Goal: Task Accomplishment & Management: Manage account settings

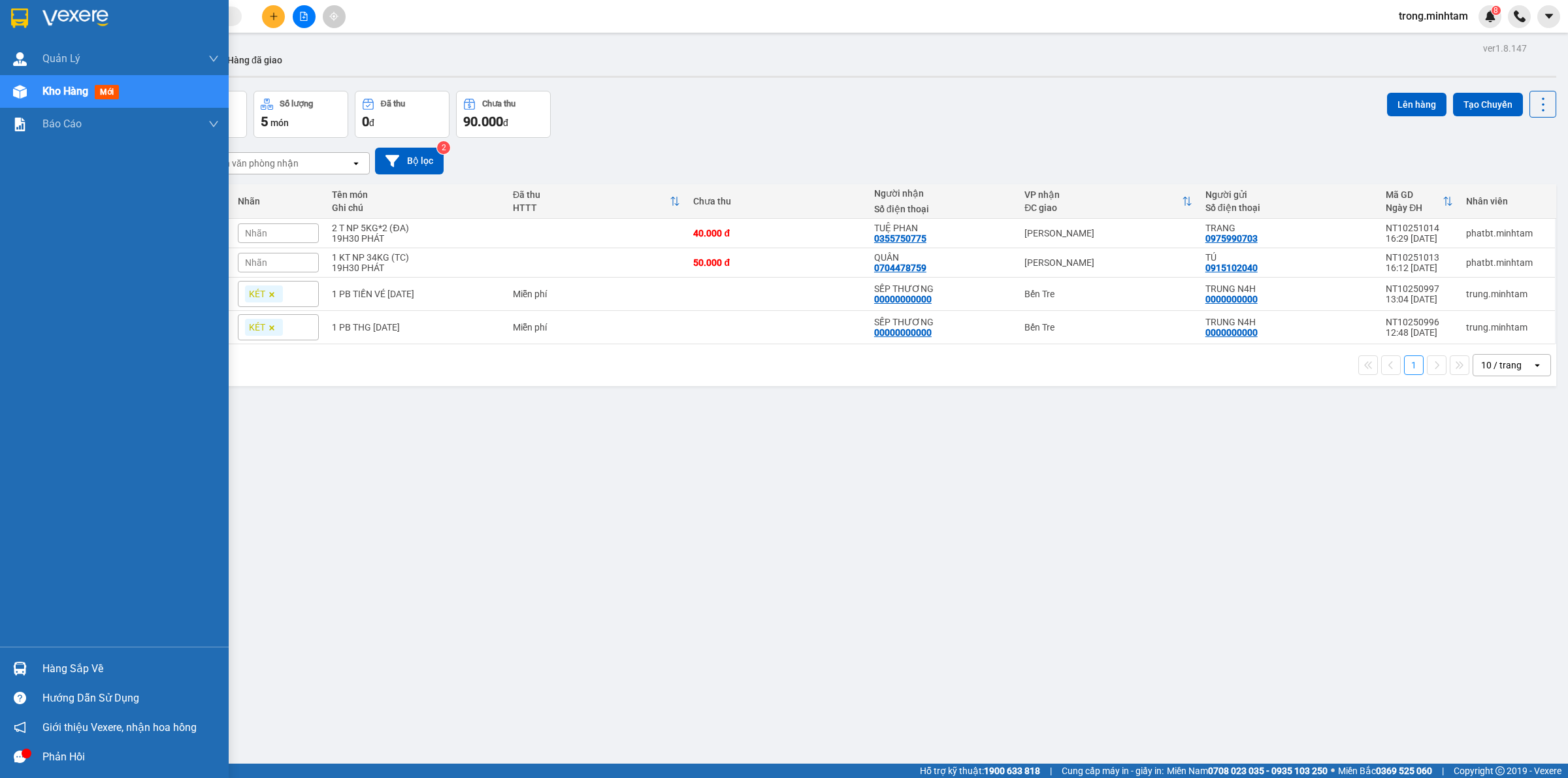
click at [66, 670] on div "ver 1.8.147 Kho gửi Trên xe Kho nhận Hàng đã giao Đơn hàng 4 đơn Khối lượng 0 k…" at bounding box center [803, 428] width 1516 height 778
click at [90, 670] on div "Hàng sắp về" at bounding box center [130, 668] width 177 height 19
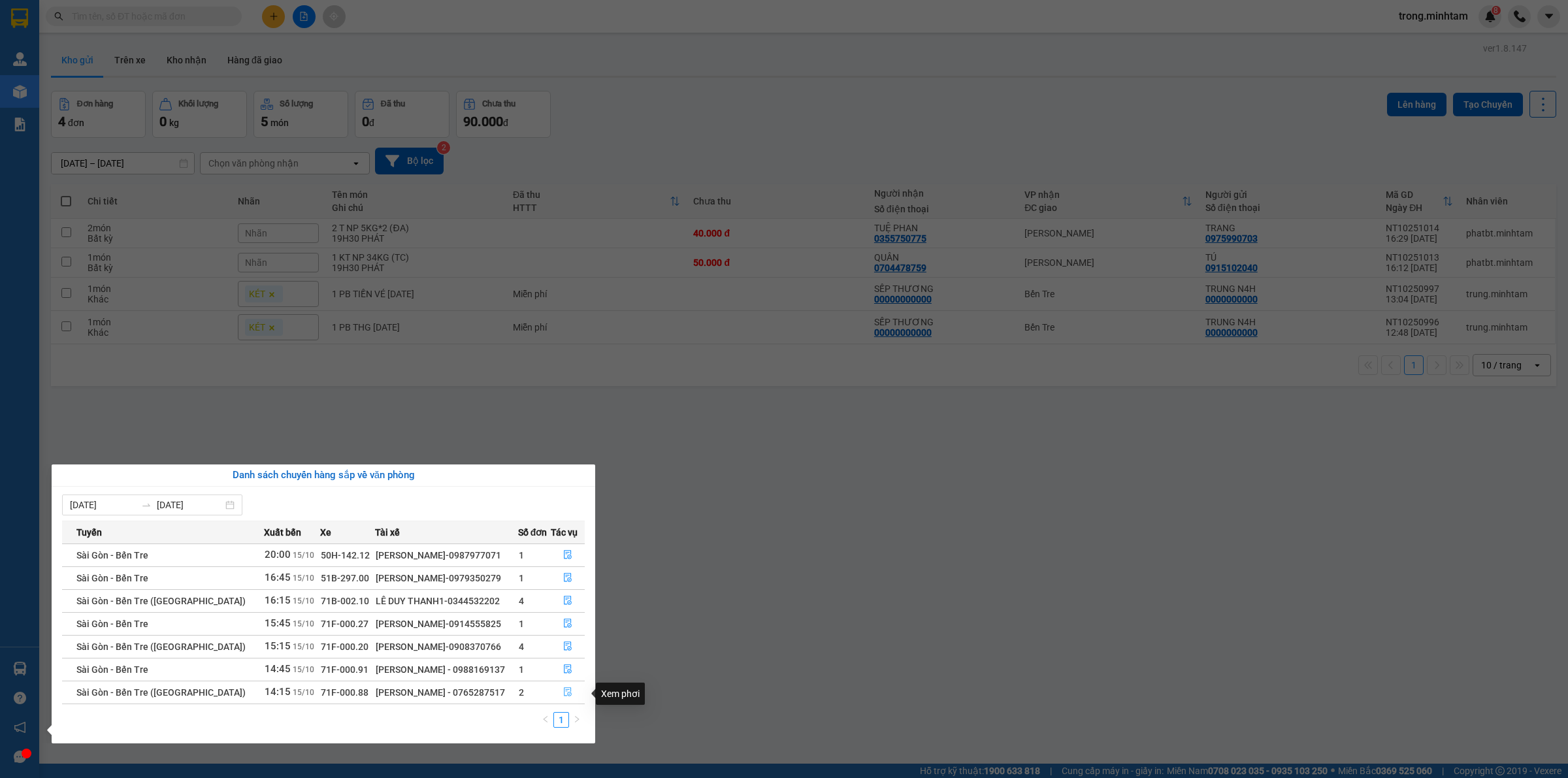
click at [564, 692] on icon "file-done" at bounding box center [568, 692] width 8 height 9
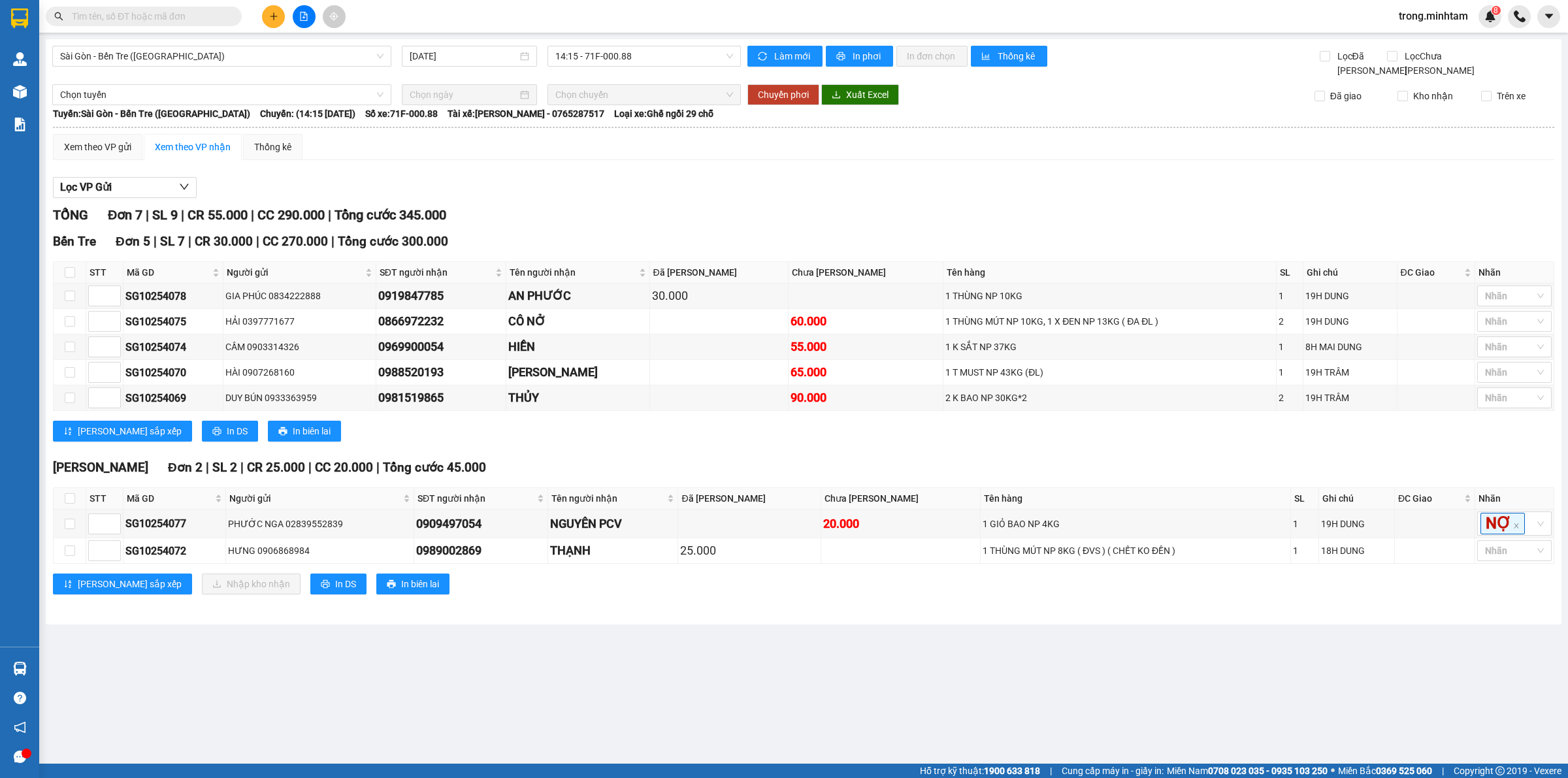
click at [1468, 19] on span "trong.minhtam" at bounding box center [1433, 16] width 90 height 16
click at [1411, 44] on span "Đăng xuất" at bounding box center [1439, 40] width 64 height 14
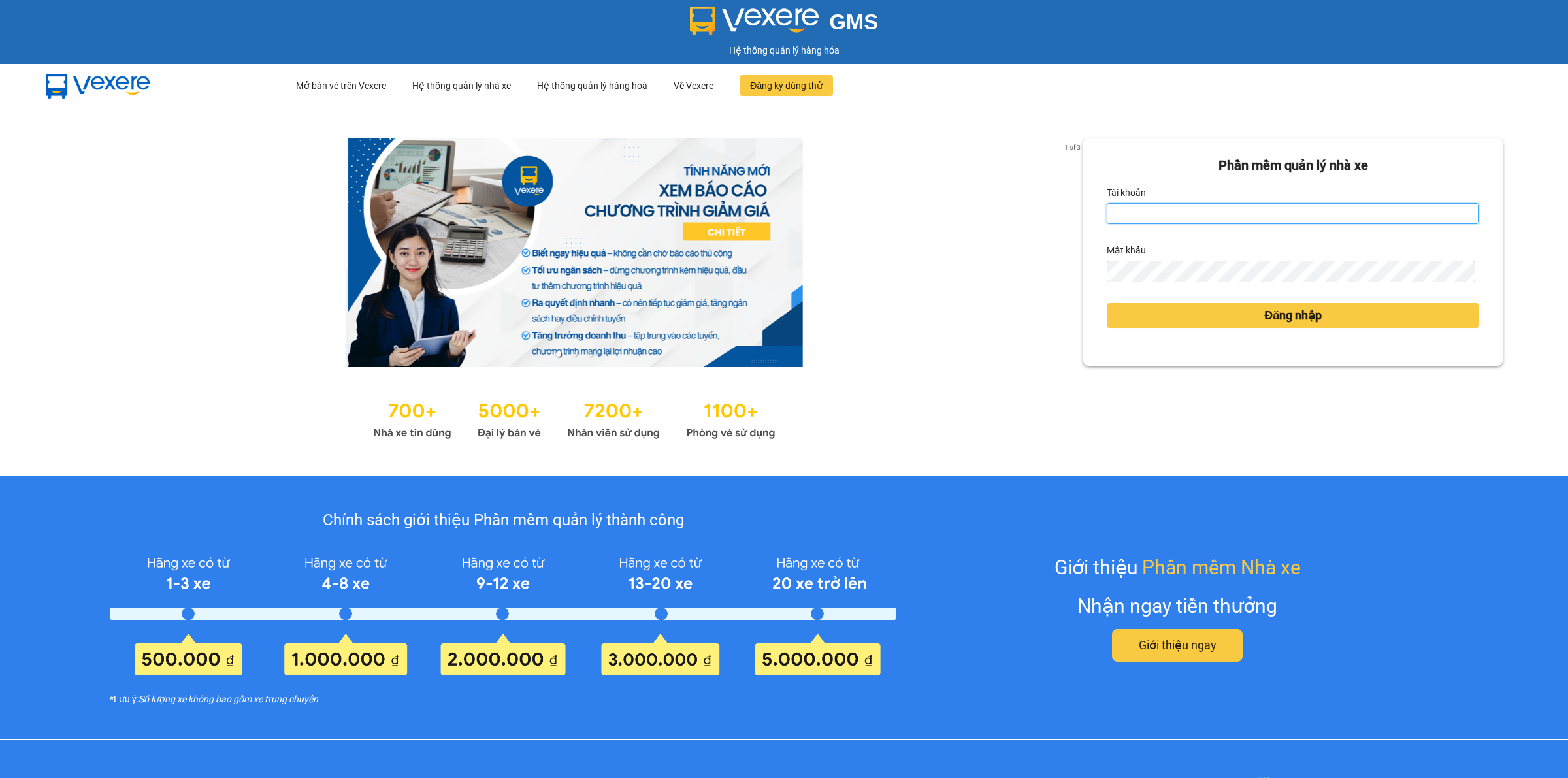
click at [1151, 213] on input "Tài khoản" at bounding box center [1292, 213] width 373 height 21
type input "cnn4h2.[PERSON_NAME]"
click at [1106, 303] on button "Đăng nhập" at bounding box center [1292, 315] width 373 height 25
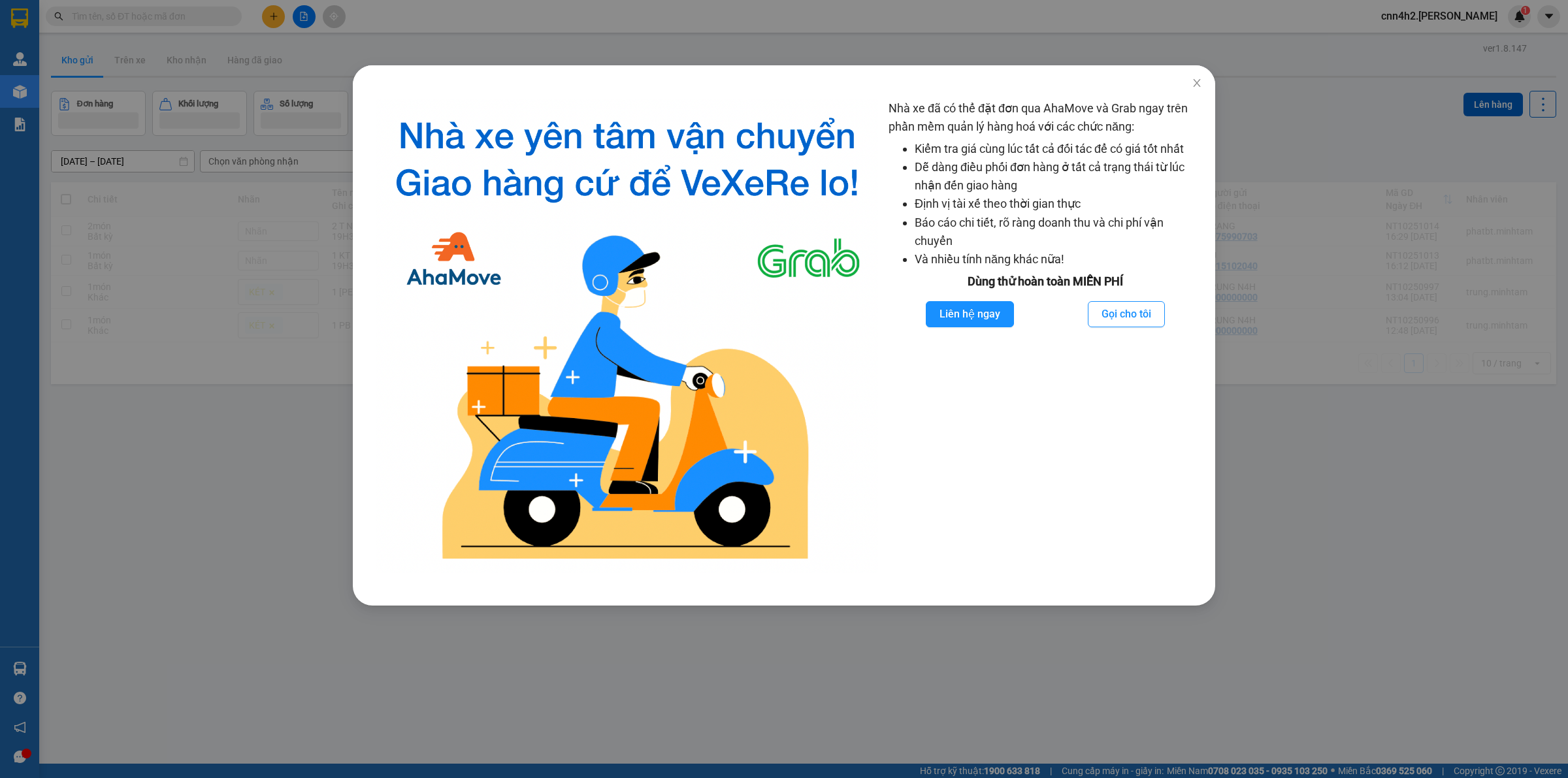
click at [225, 69] on div "Nhà xe đã có thể đặt đơn qua AhaMove và Grab ngay trên phần mềm quản lý hàng ho…" at bounding box center [784, 389] width 1568 height 778
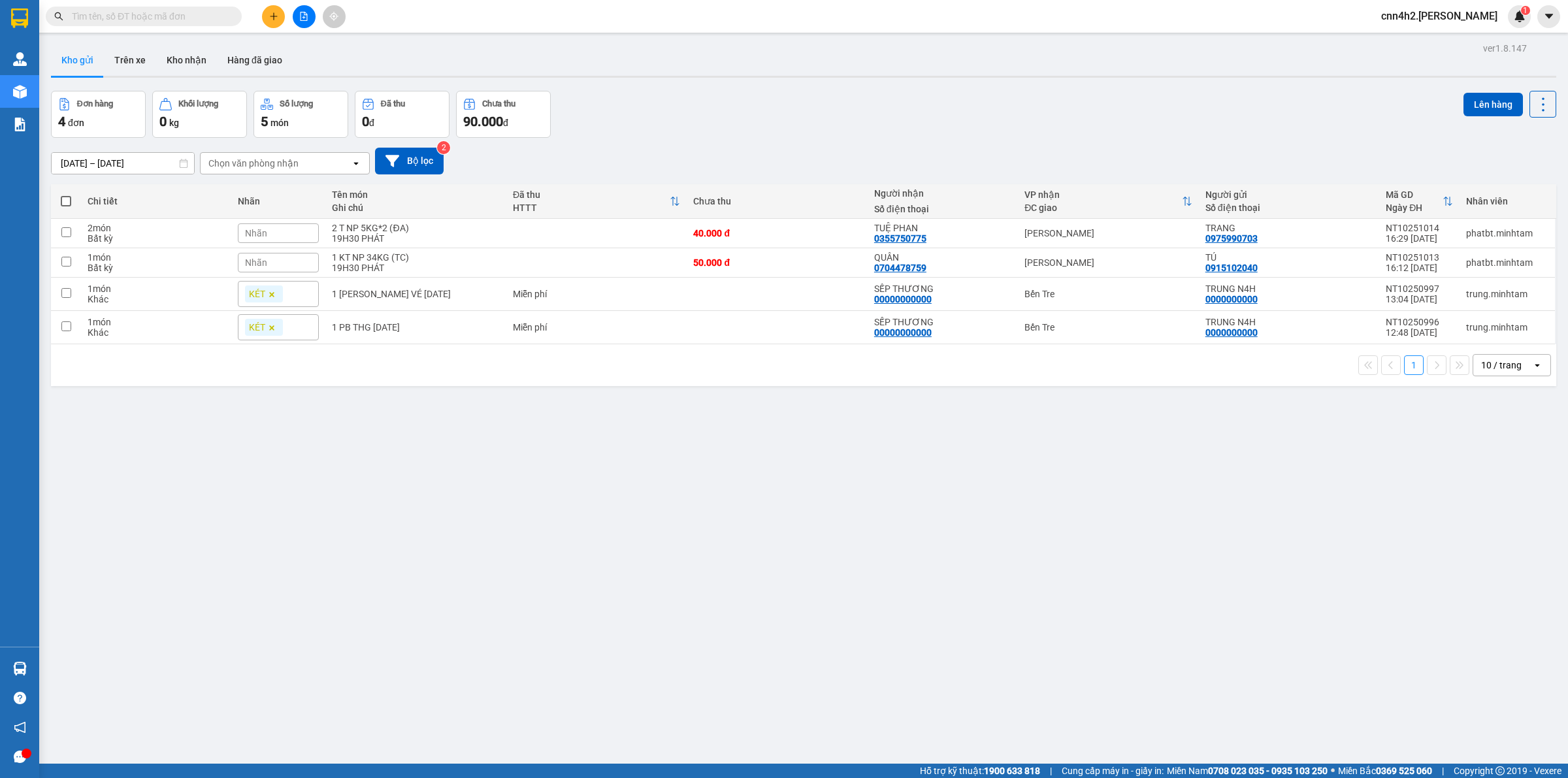
click at [136, 21] on input "text" at bounding box center [149, 16] width 154 height 14
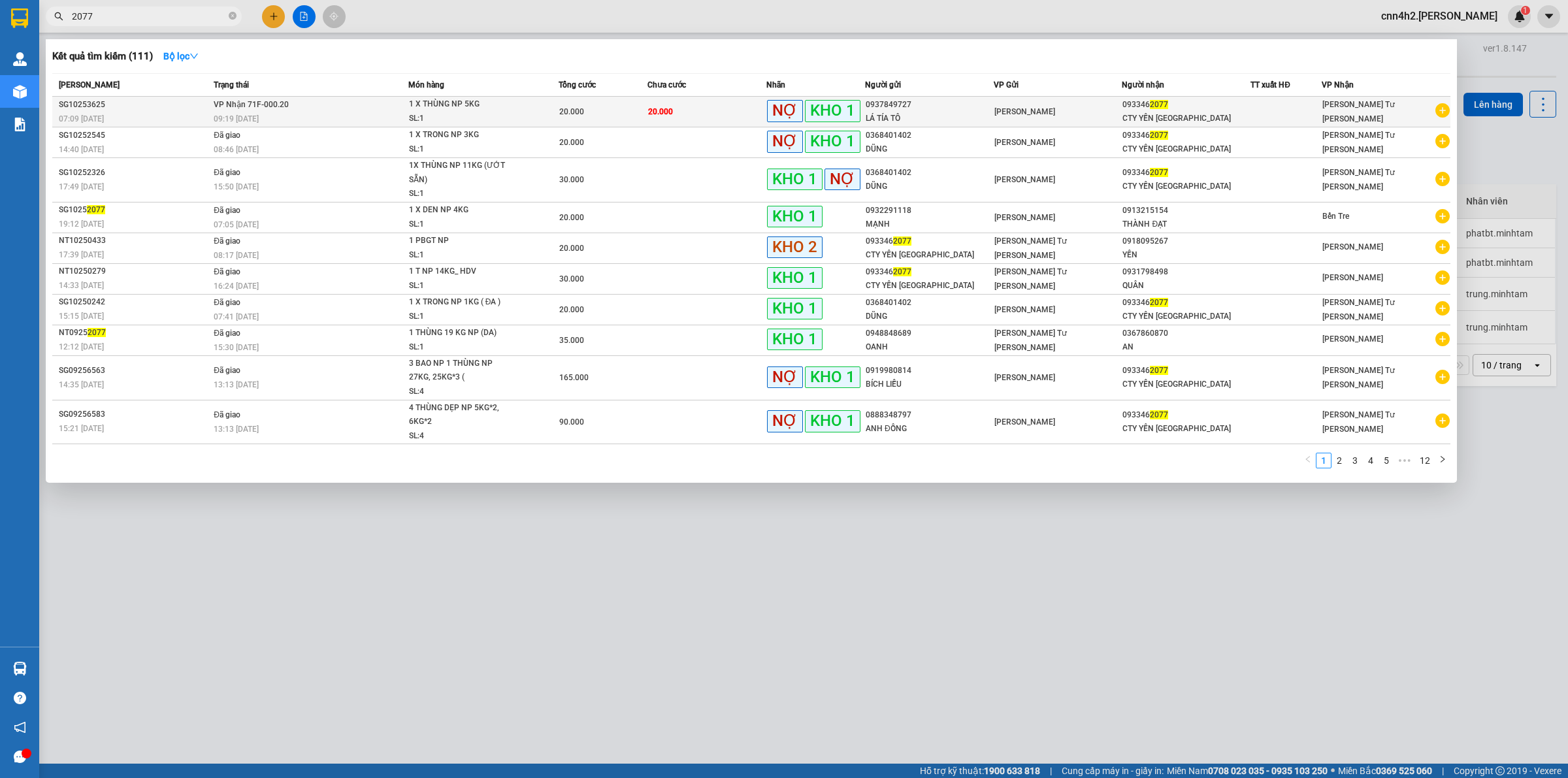
type input "2077"
click at [458, 102] on div "1 X THÙNG NP 5KG" at bounding box center [458, 104] width 98 height 14
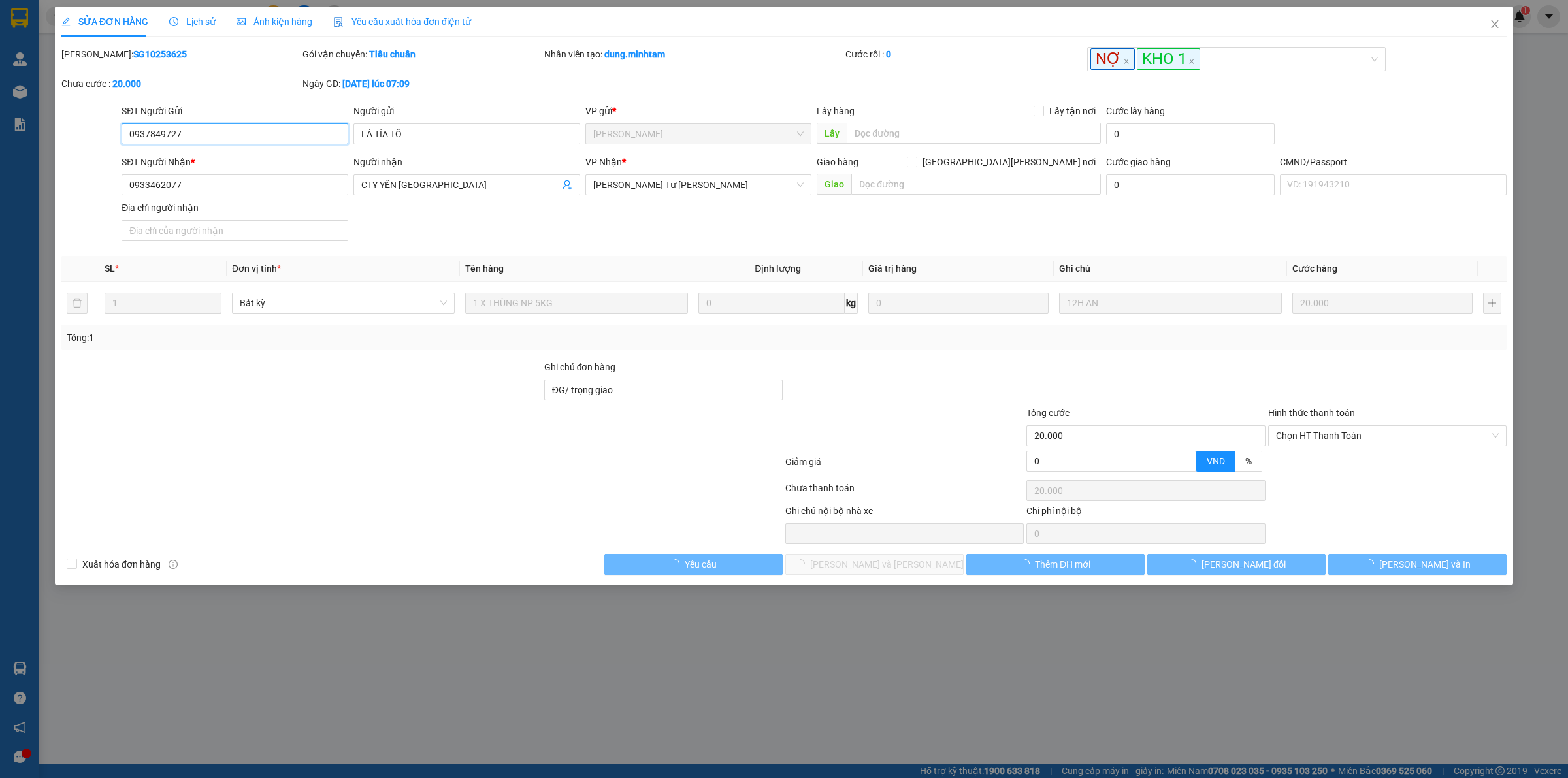
type input "0937849727"
type input "LÁ TÍA TÔ"
type input "0933462077"
type input "CTY YẾN NGA"
type input "ĐG/ trọng giao"
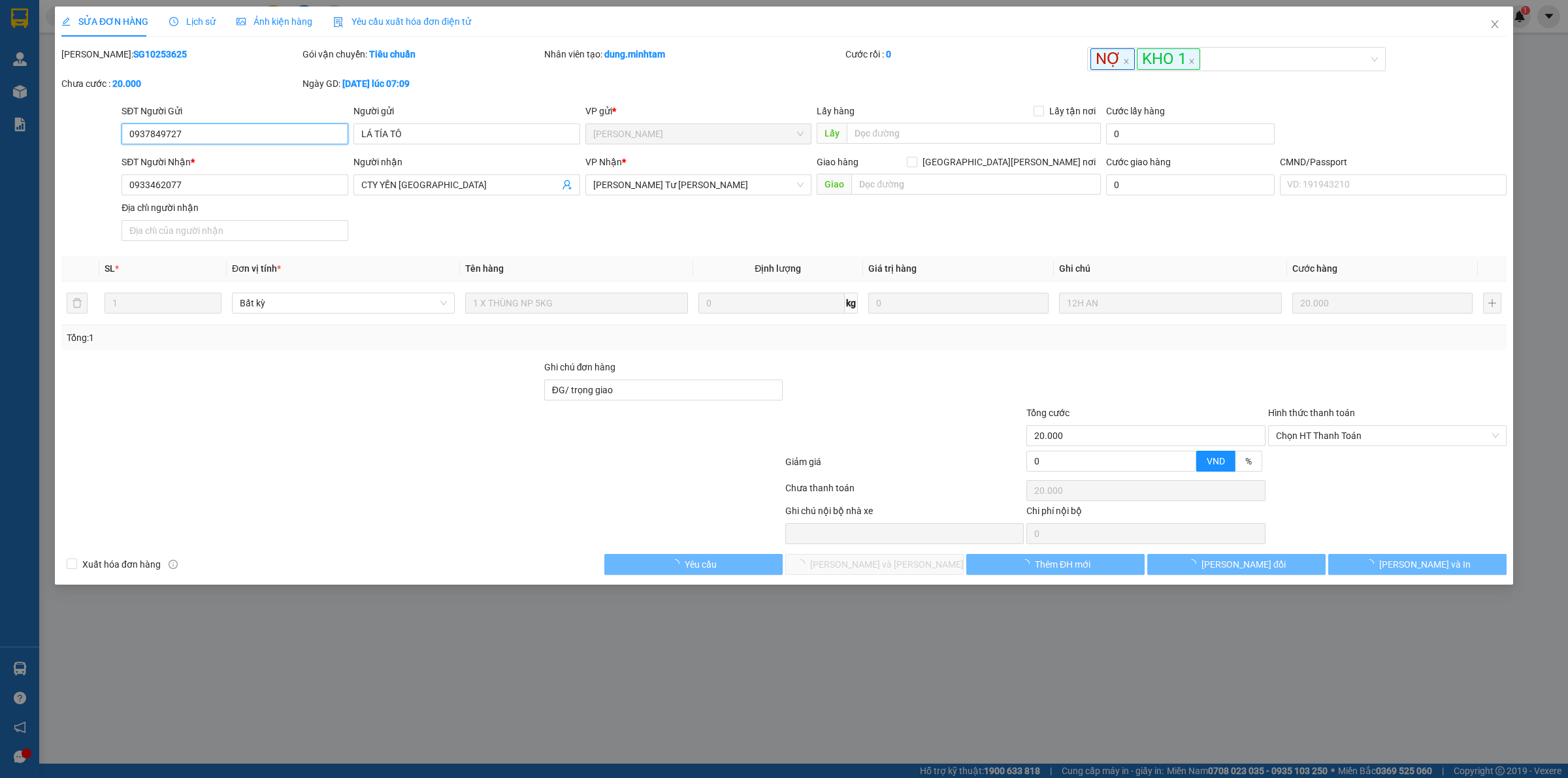
type input "20.000"
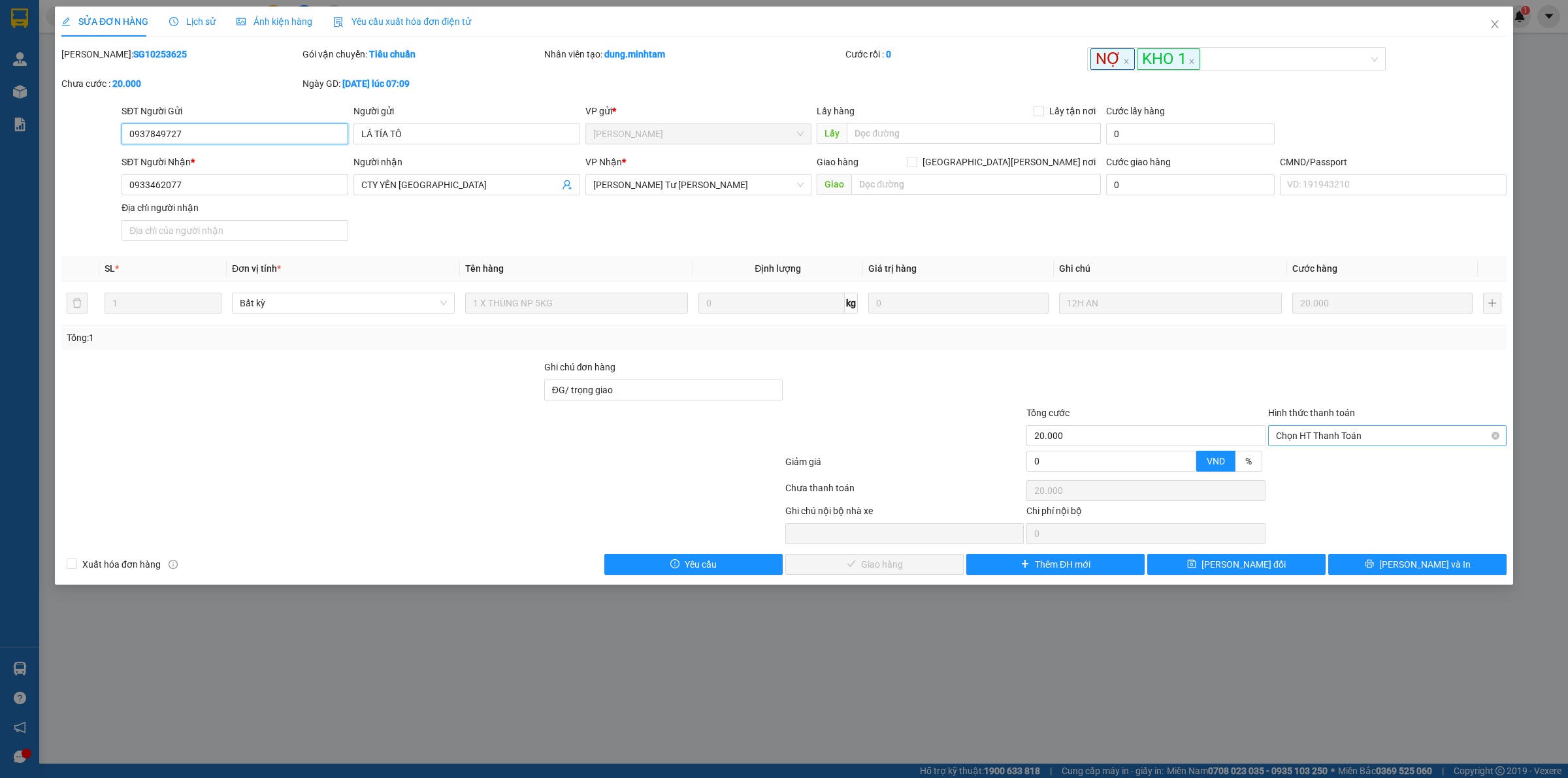
click at [1304, 435] on span "Chọn HT Thanh Toán" at bounding box center [1387, 435] width 223 height 19
click at [1311, 452] on div "Total Paid Fee 0 Total UnPaid Fee 20.000 Cash Collection Total Fee Mã ĐH: SG102…" at bounding box center [784, 310] width 1445 height 528
click at [1294, 439] on span "Chọn HT Thanh Toán" at bounding box center [1387, 435] width 223 height 19
click at [1292, 464] on div "Tại văn phòng" at bounding box center [1387, 464] width 223 height 14
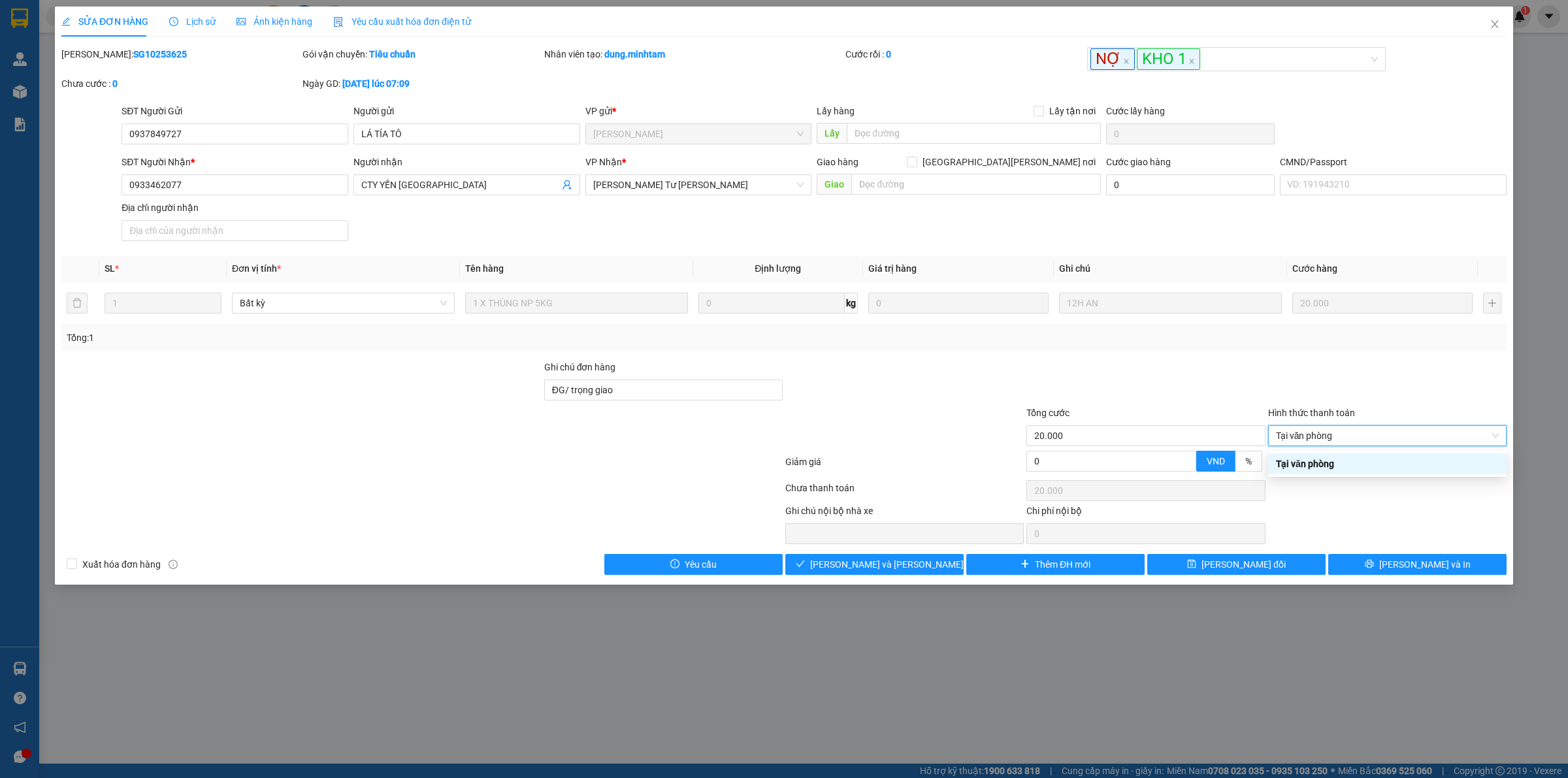
type input "0"
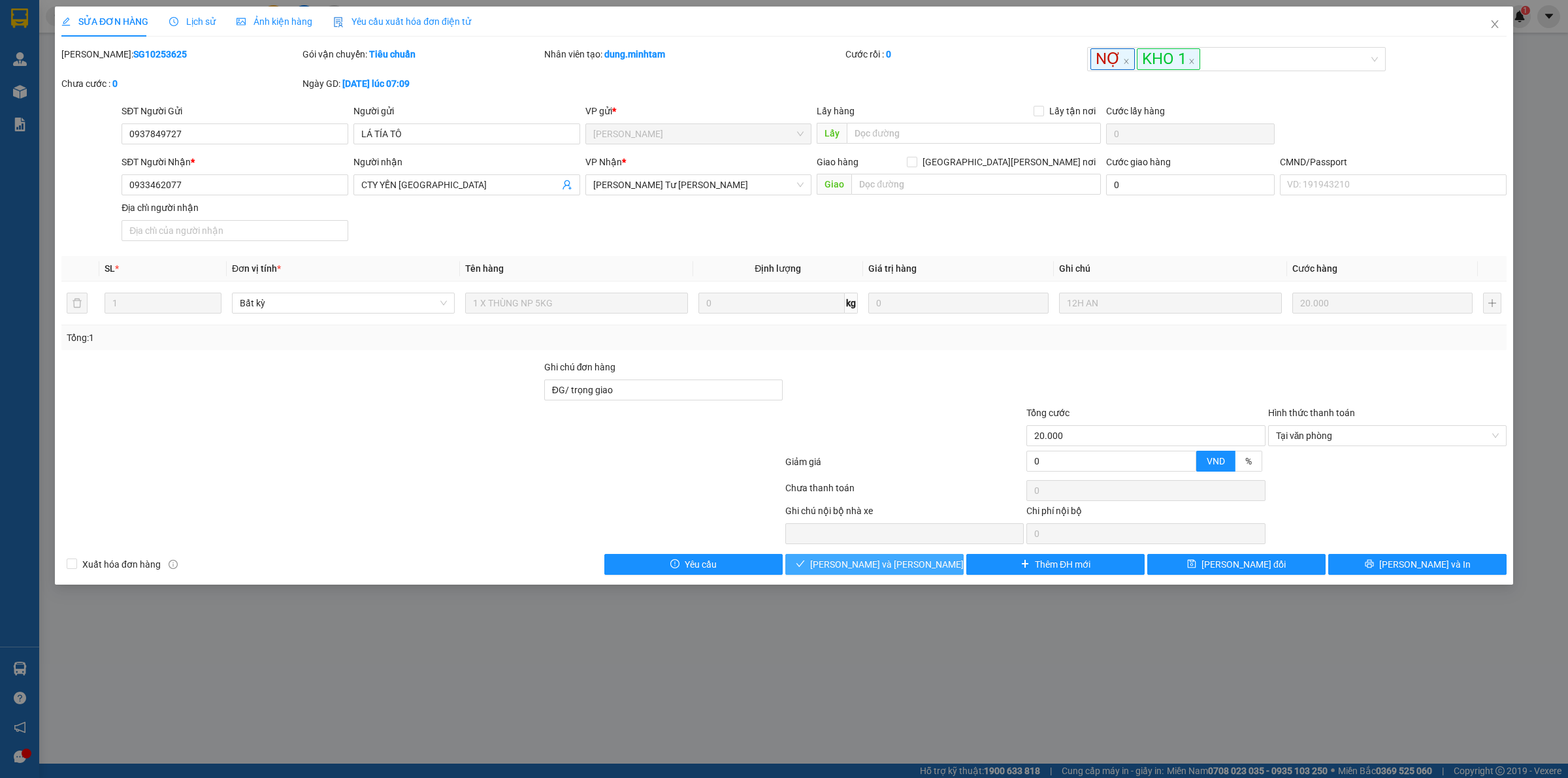
click at [890, 559] on button "Lưu và Giao hàng" at bounding box center [874, 564] width 179 height 21
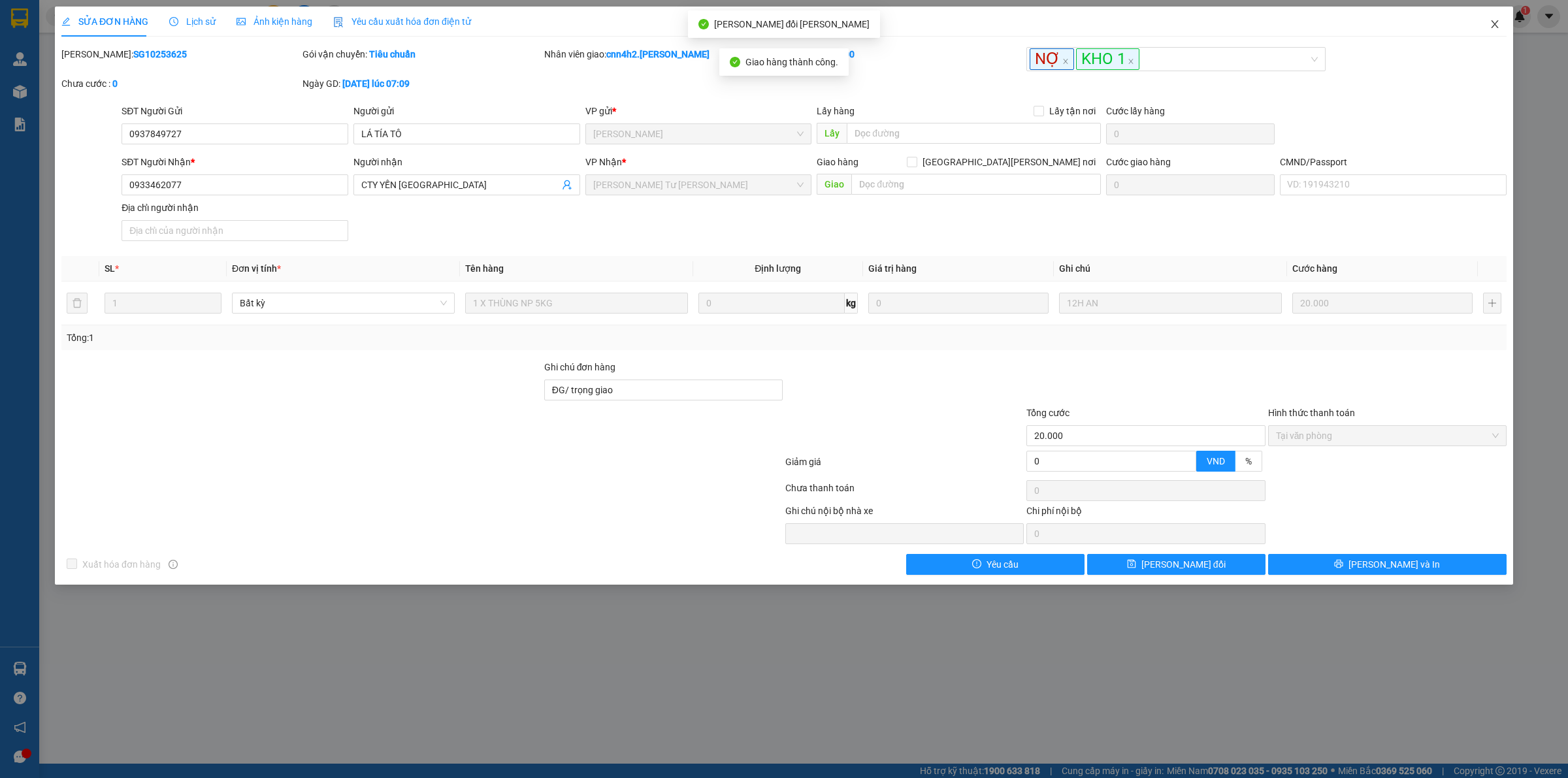
click at [1494, 17] on span "Close" at bounding box center [1494, 25] width 37 height 37
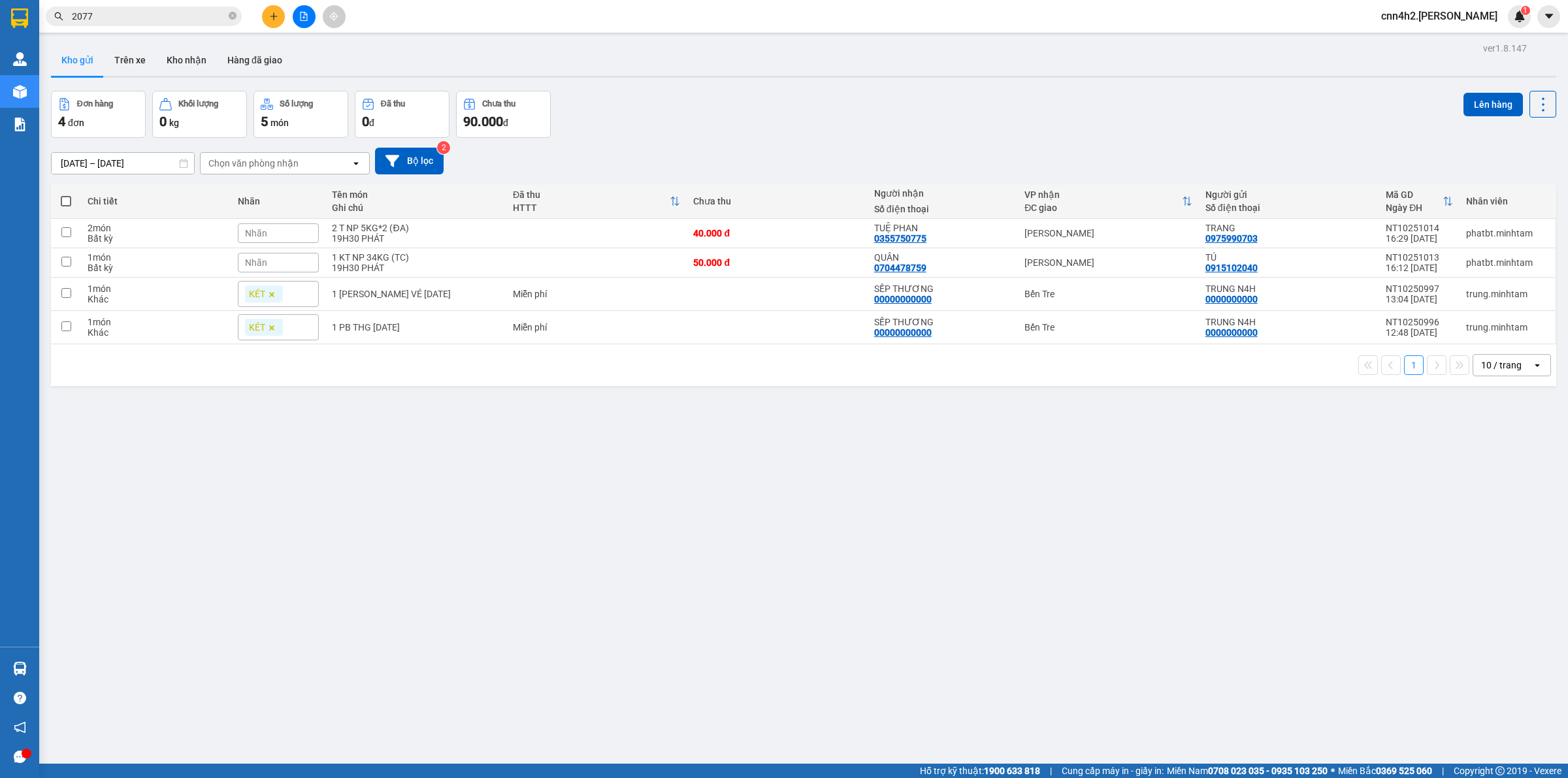
click at [1433, 14] on span "cnn4h2.minhtam" at bounding box center [1439, 16] width 137 height 16
click at [1432, 41] on span "Đăng xuất" at bounding box center [1464, 40] width 72 height 14
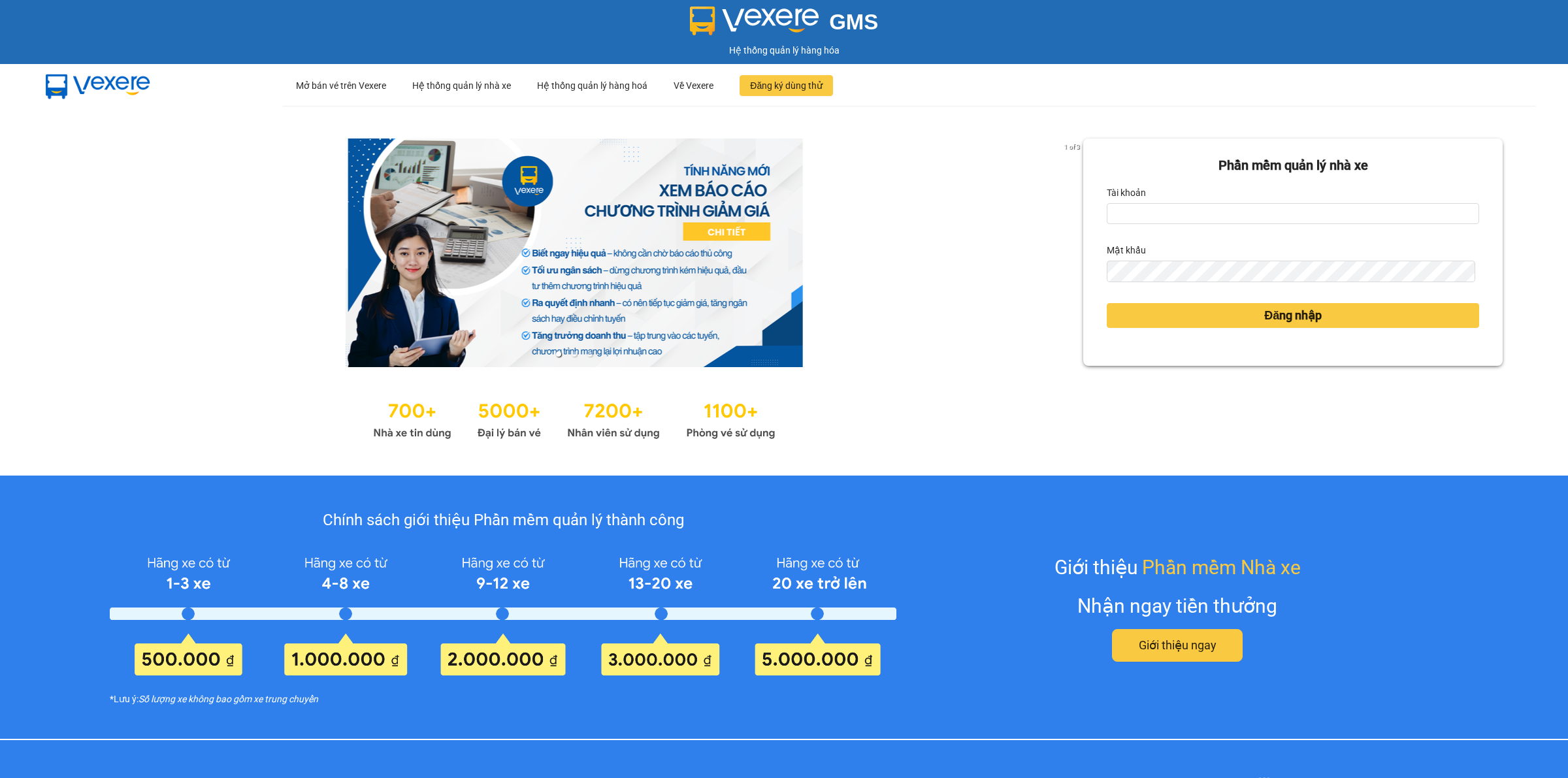
click at [1141, 203] on div "Tài khoản" at bounding box center [1292, 192] width 373 height 21
click at [1148, 204] on input "Tài khoản" at bounding box center [1292, 213] width 373 height 21
type input "cnn4h.minhtam"
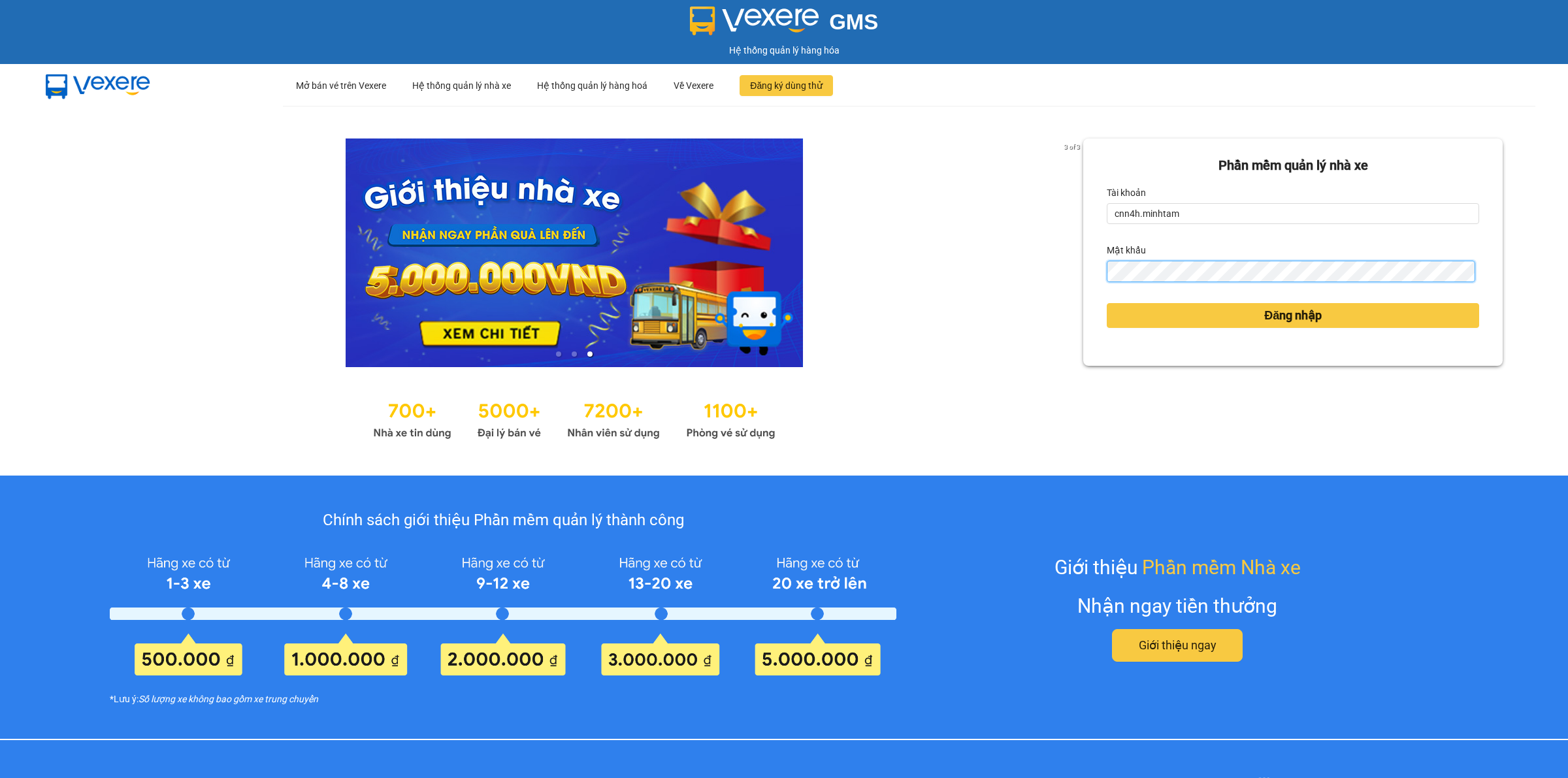
click at [1106, 303] on button "Đăng nhập" at bounding box center [1292, 315] width 373 height 25
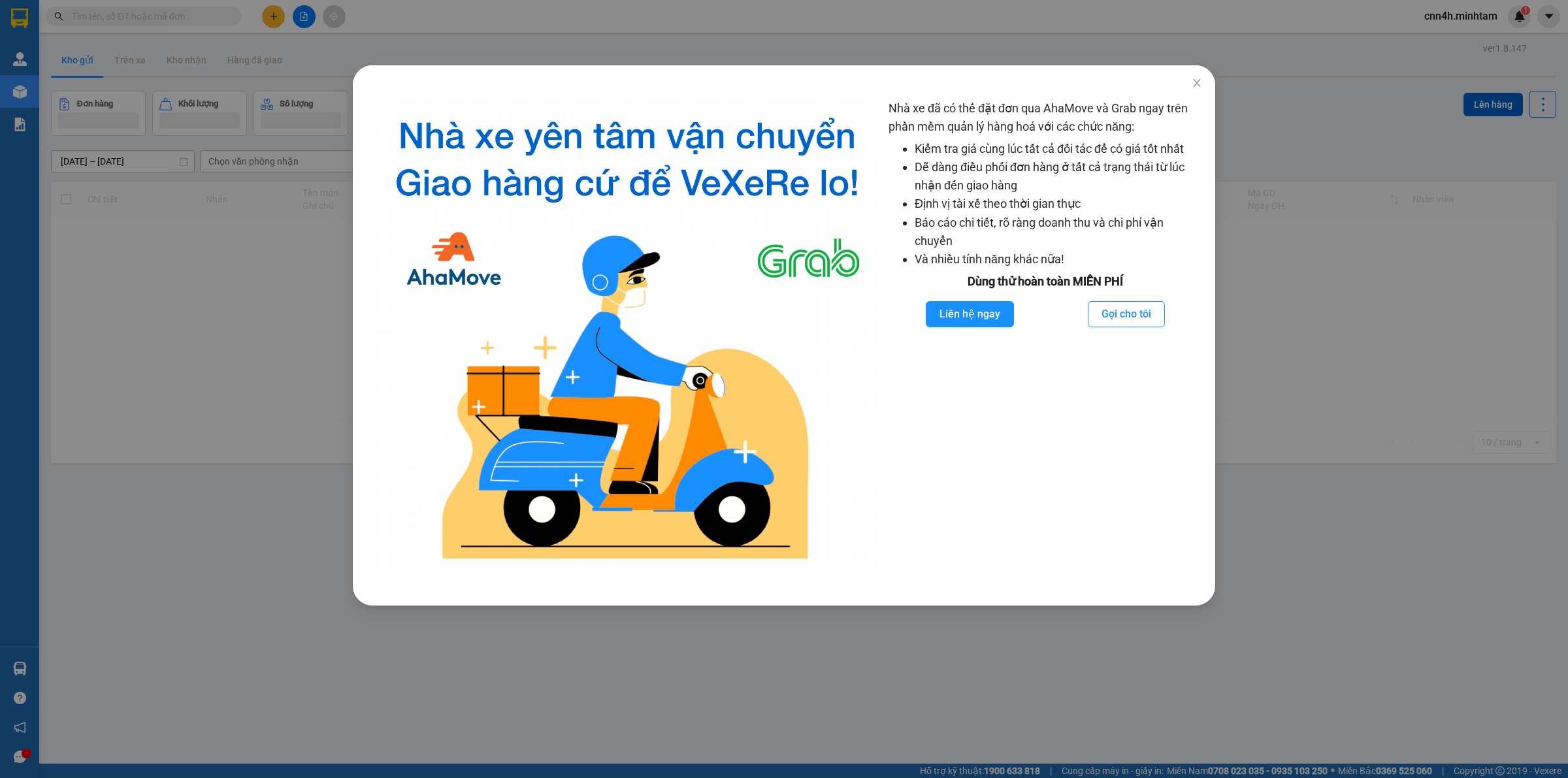
click at [193, 14] on div "Nhà xe đã có thể đặt đơn qua AhaMove và Grab ngay trên phần mềm quản lý hàng ho…" at bounding box center [784, 389] width 1568 height 778
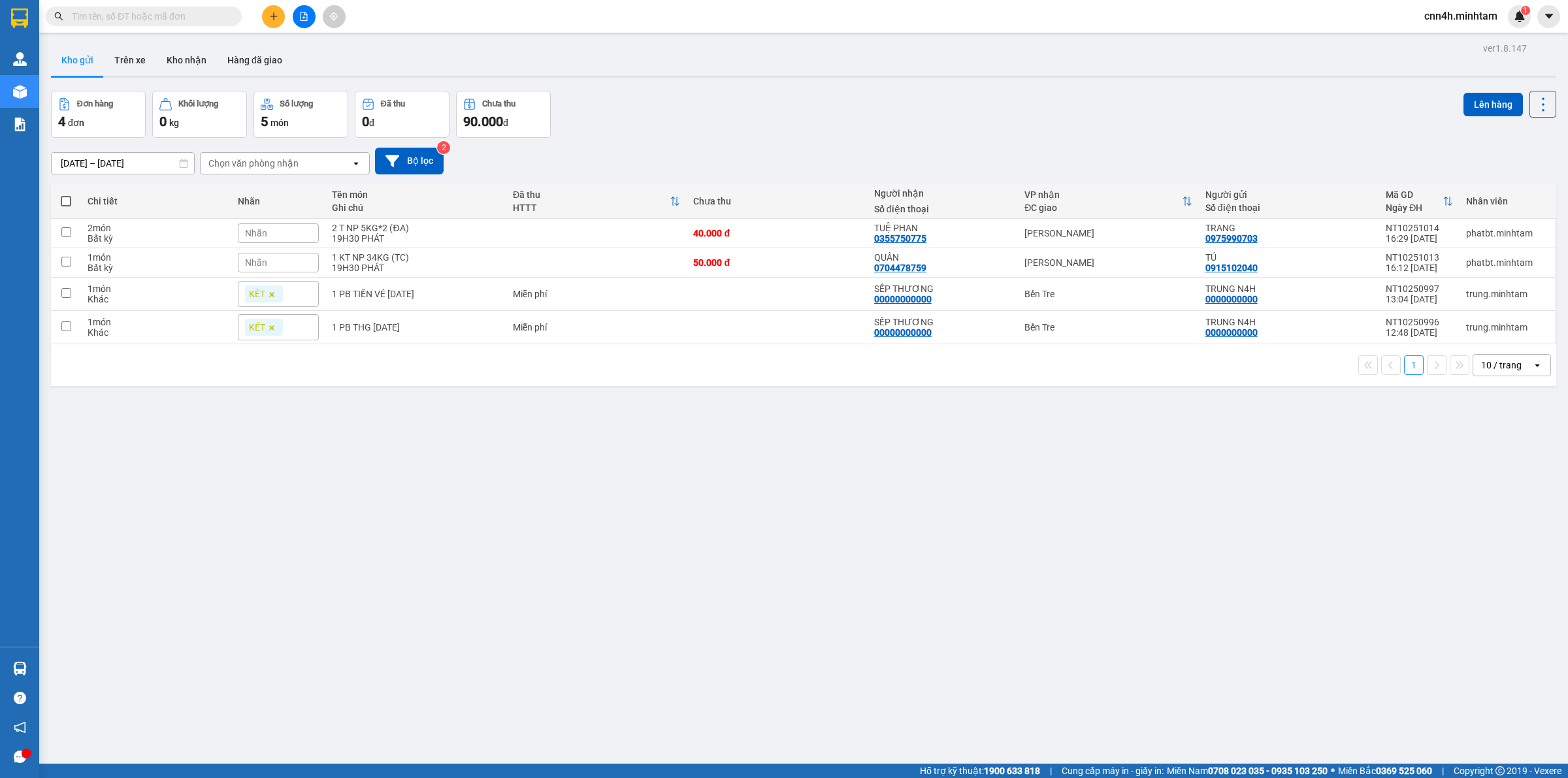
click at [191, 14] on input "text" at bounding box center [149, 16] width 154 height 14
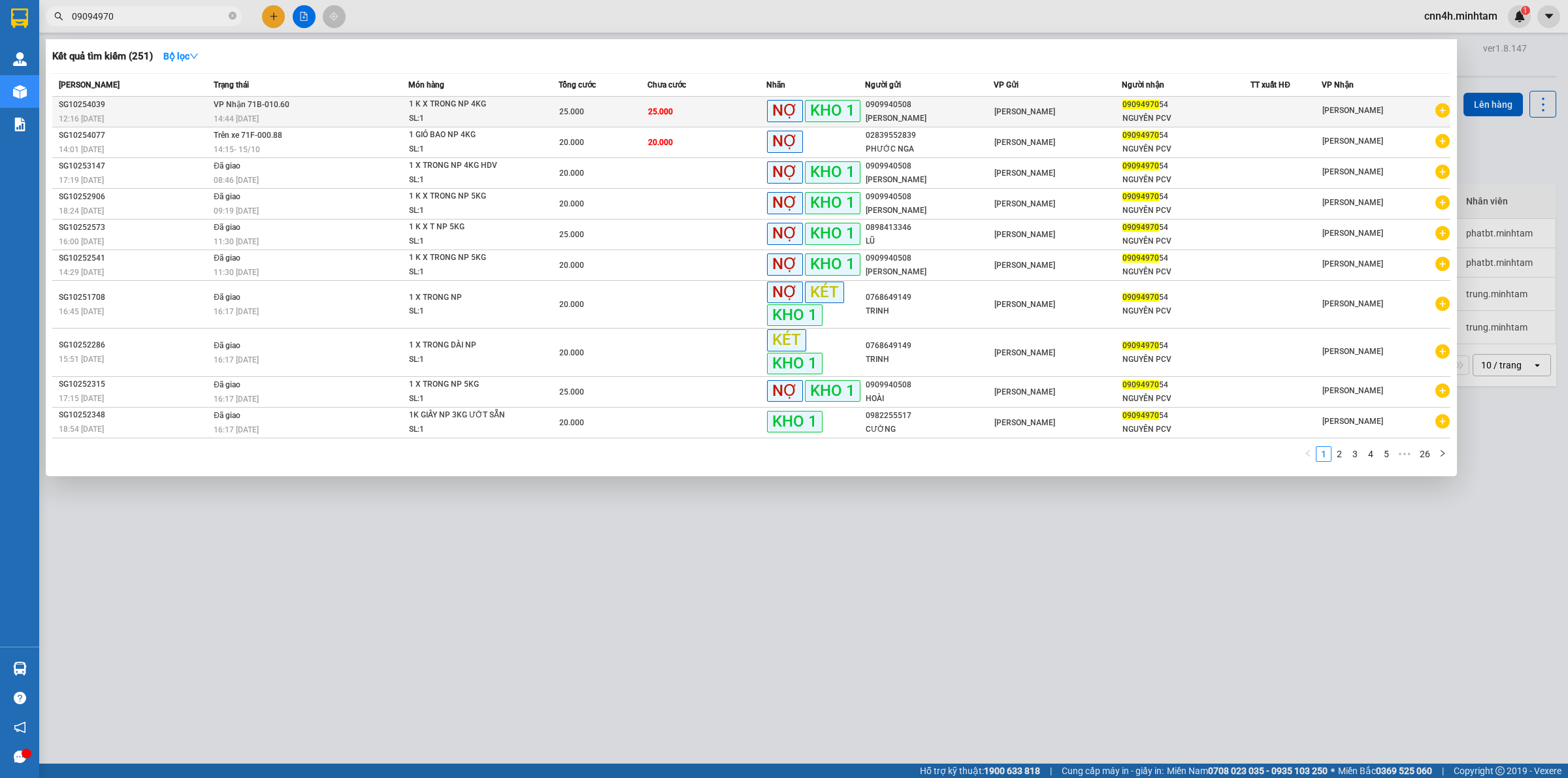
type input "09094970"
click at [652, 109] on span "25.000" at bounding box center [660, 112] width 25 height 9
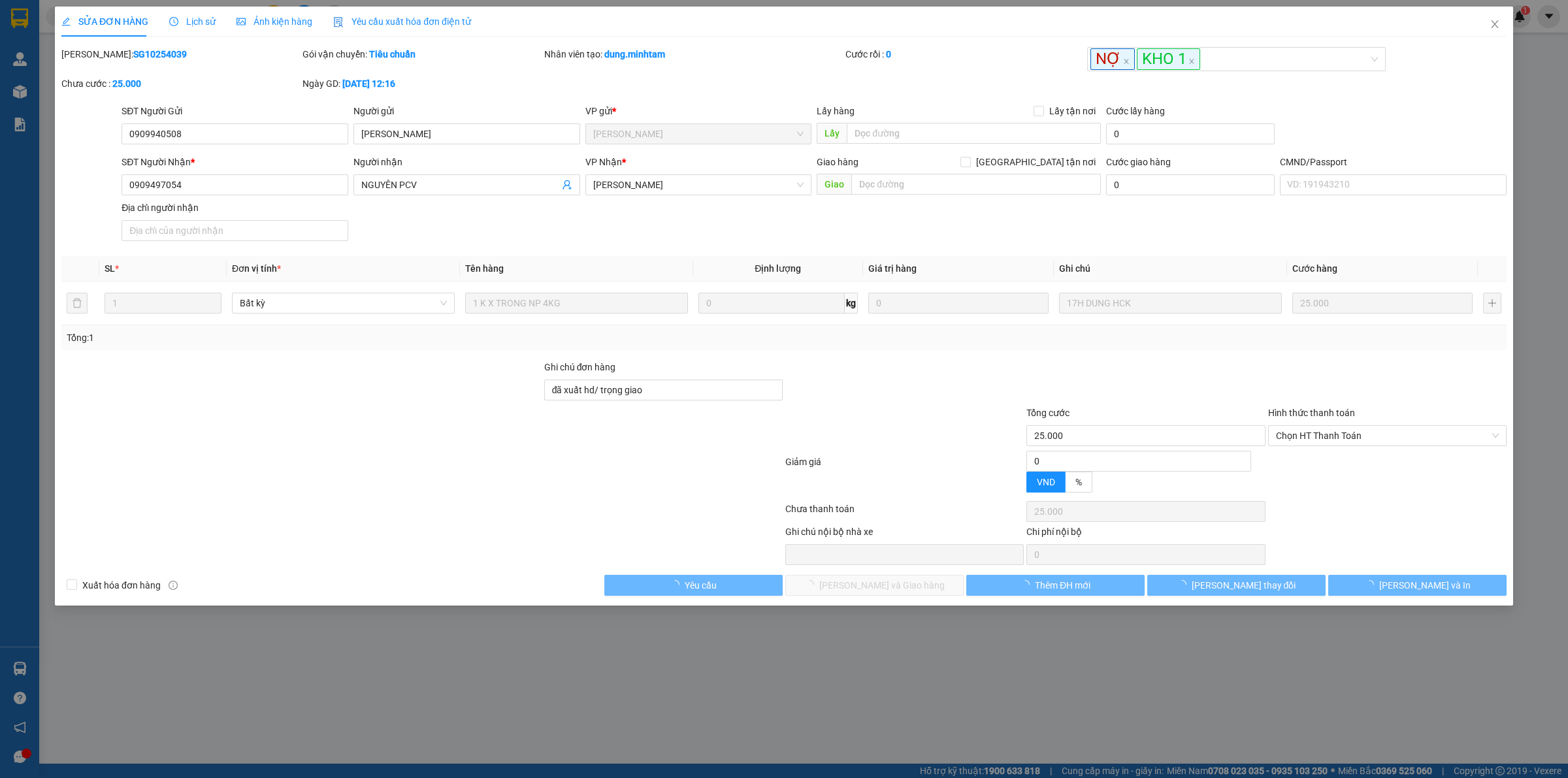
type input "0909940508"
type input "QUANG ĐẠT"
type input "0909497054"
type input "NGUYÊN PCV"
type input "đã xuất hd/ trọng giao"
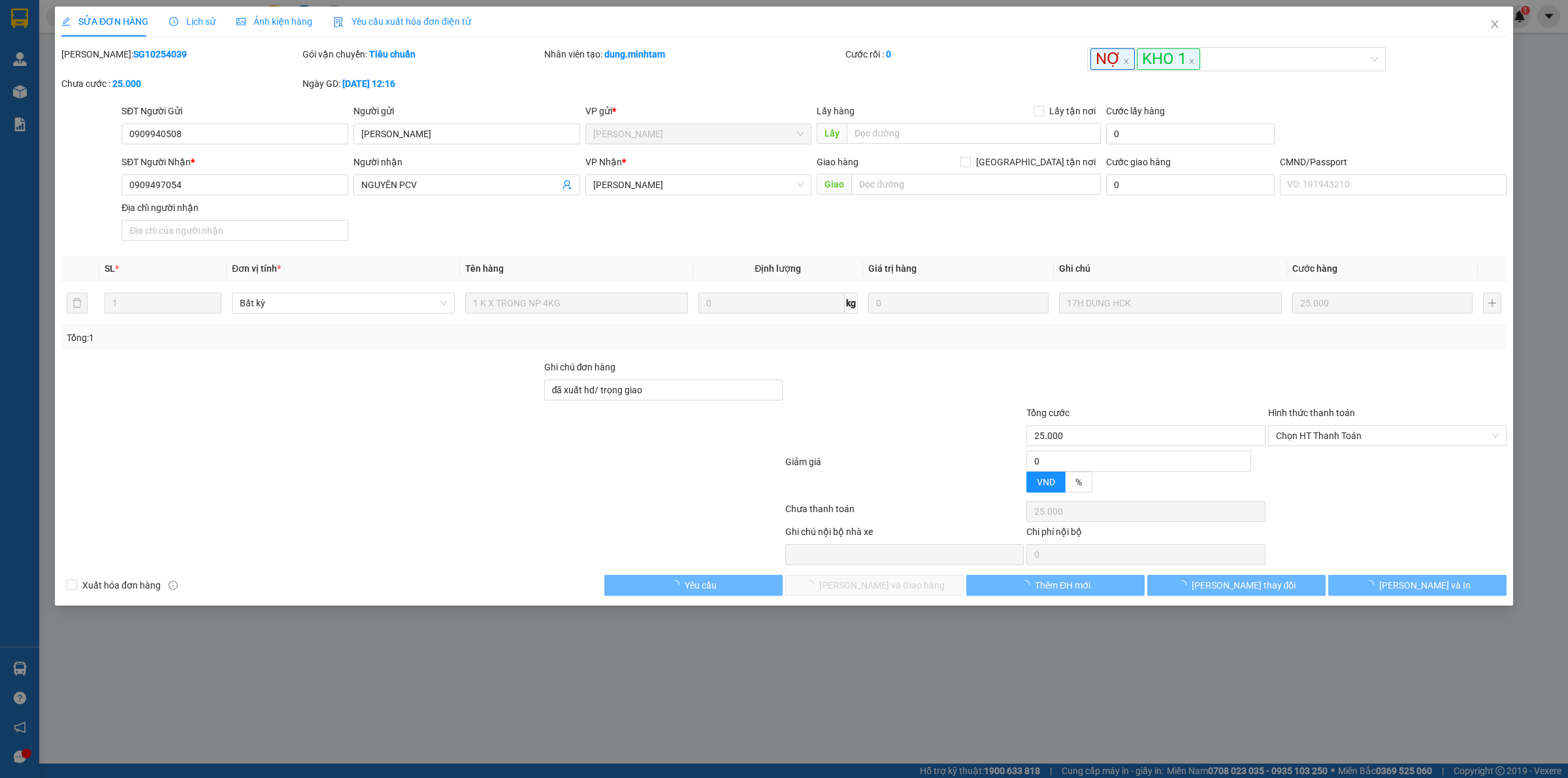
type input "25.000"
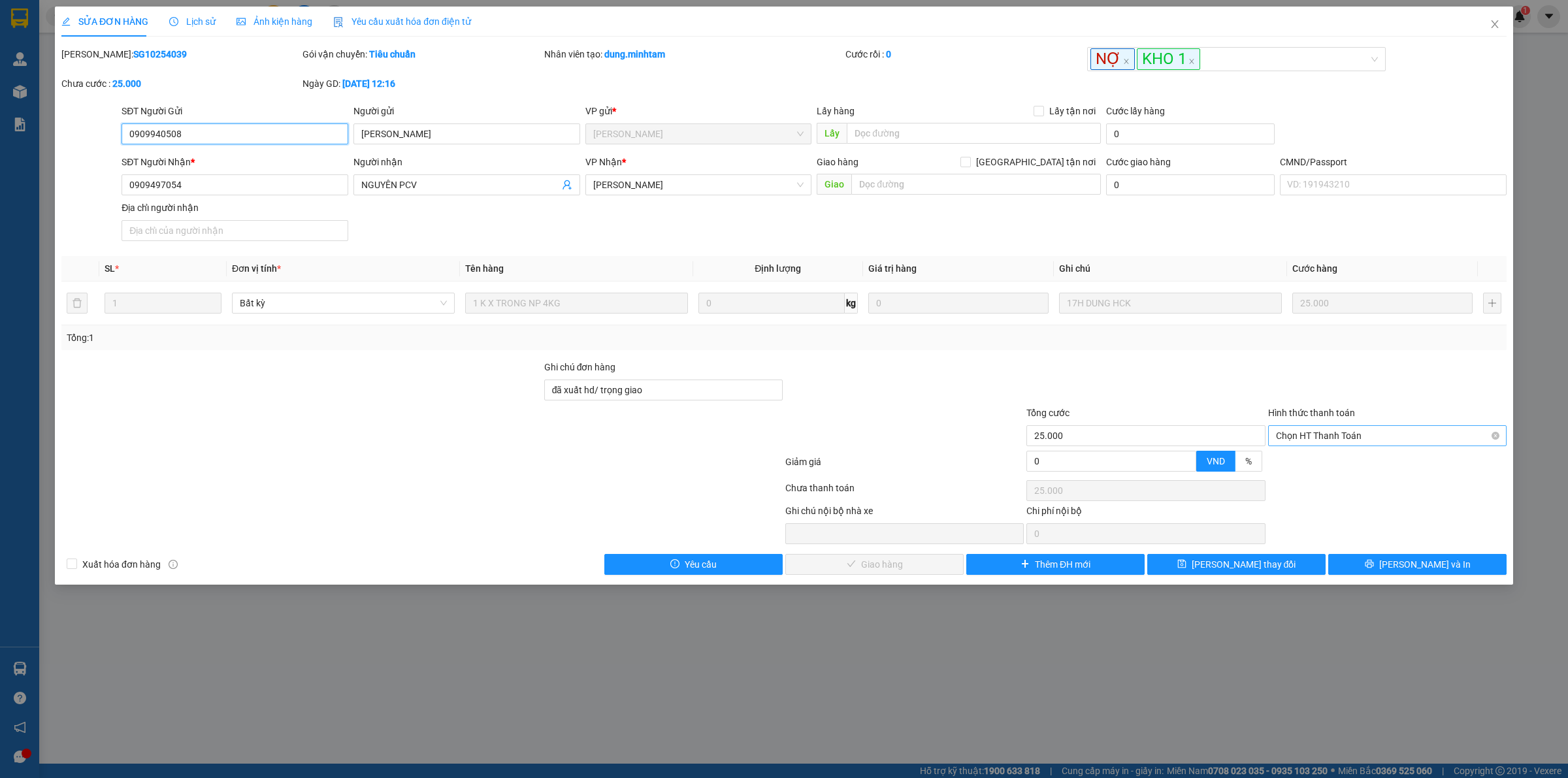
click at [1328, 443] on span "Chọn HT Thanh Toán" at bounding box center [1387, 435] width 223 height 19
click at [1302, 475] on div "Total Paid Fee 0 Total UnPaid Fee 25.000 Cash Collection Total Fee Mã ĐH: SG102…" at bounding box center [784, 310] width 1445 height 528
click at [1303, 455] on div "Giảm giá 0 VND %" at bounding box center [784, 464] width 1448 height 26
click at [1306, 446] on span "Chọn HT Thanh Toán" at bounding box center [1387, 435] width 223 height 19
click at [1308, 464] on div "Tại văn phòng" at bounding box center [1387, 464] width 223 height 14
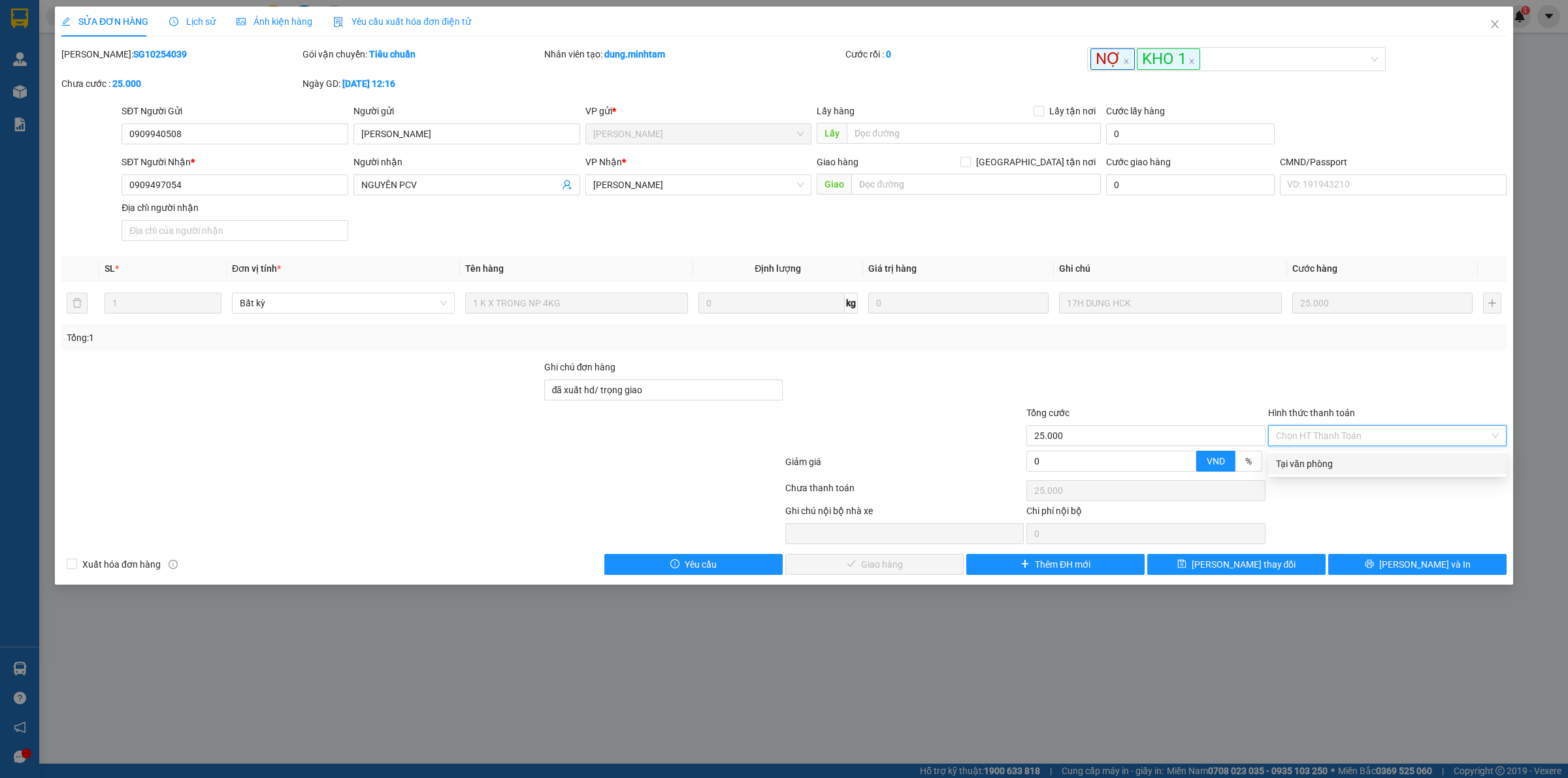
type input "0"
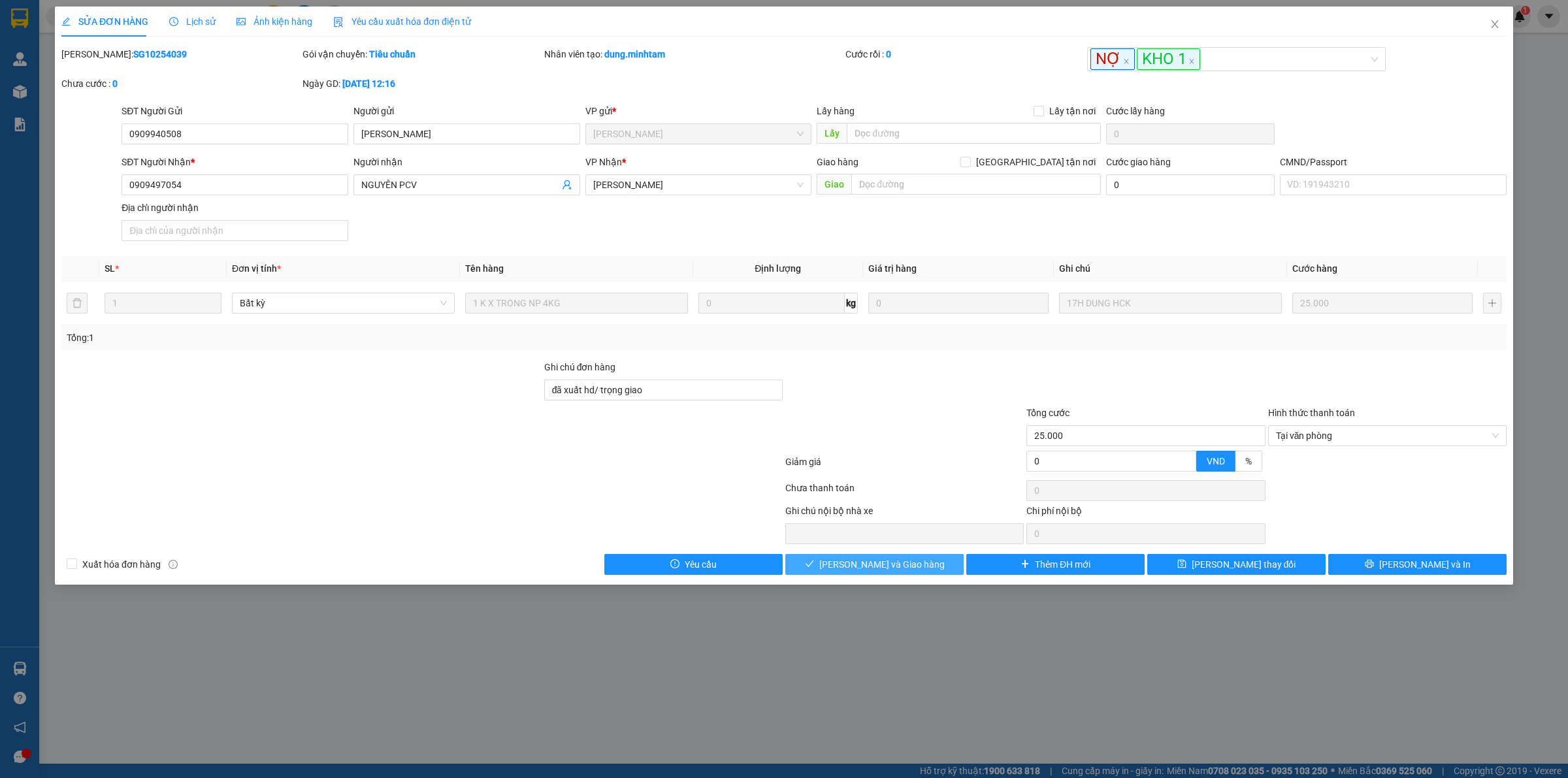
click at [886, 557] on button "Lưu và Giao hàng" at bounding box center [874, 564] width 179 height 21
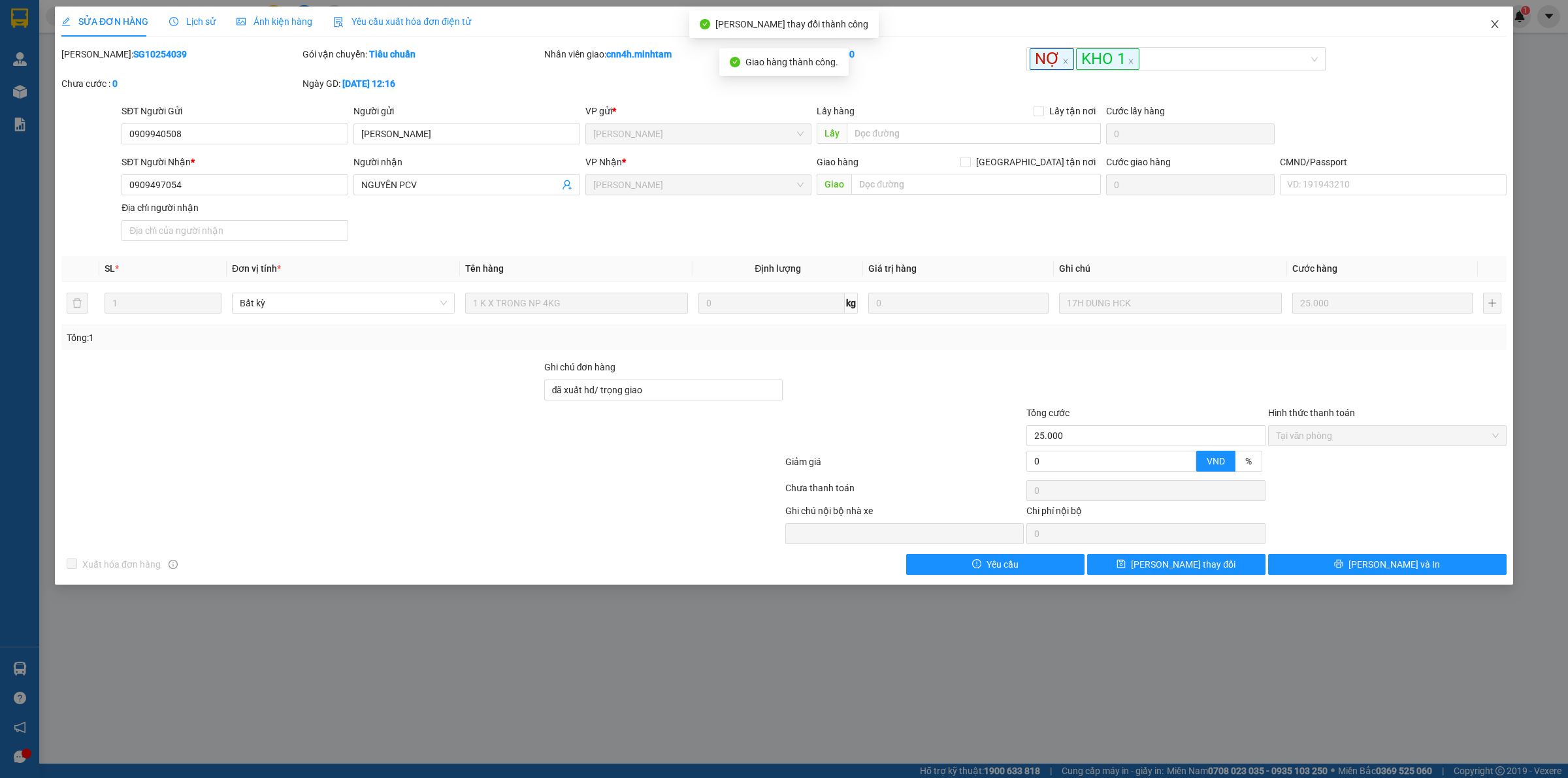
click at [1493, 21] on icon "close" at bounding box center [1495, 24] width 11 height 11
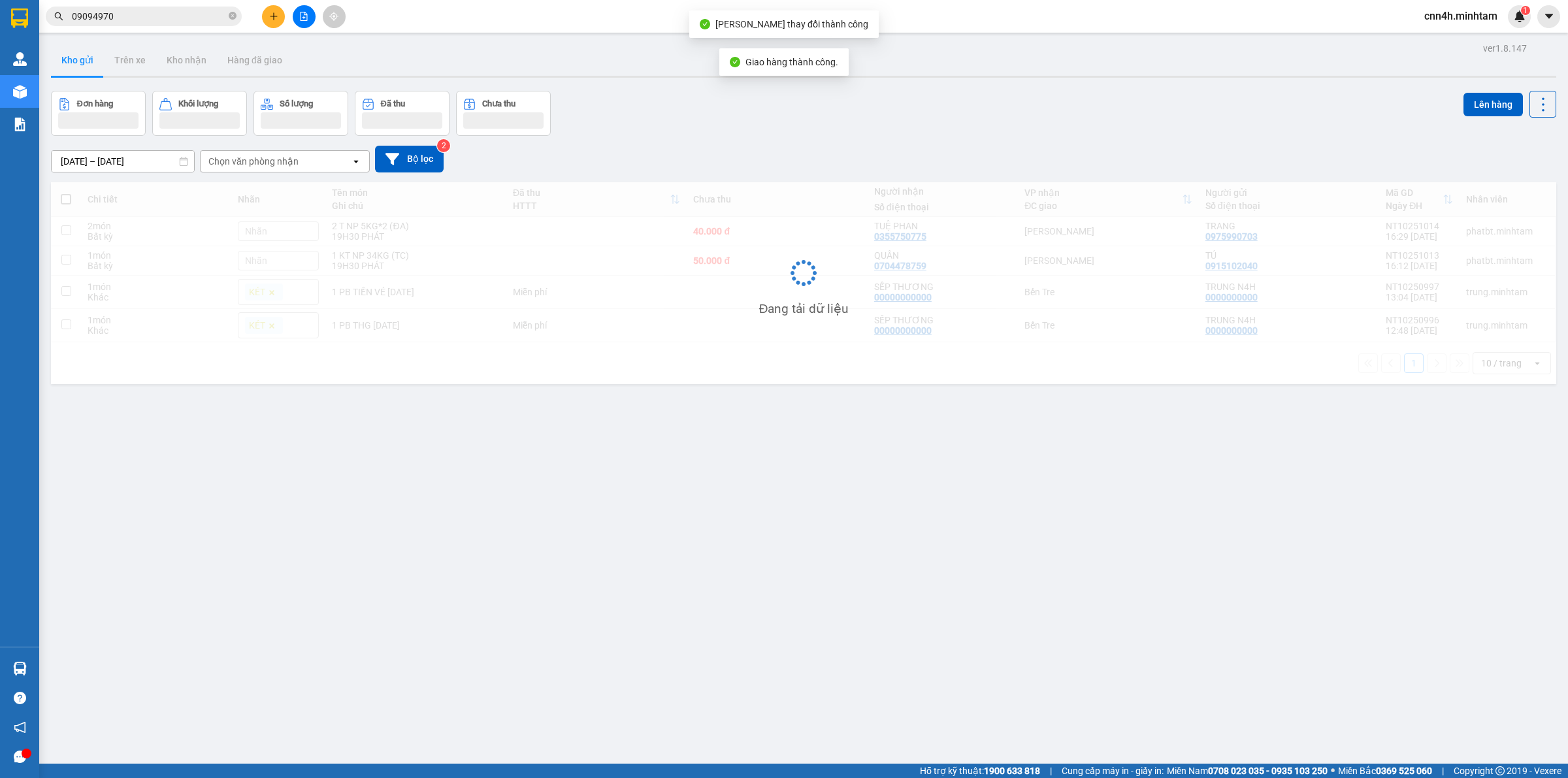
click at [1444, 13] on span "cnn4h.minhtam" at bounding box center [1460, 16] width 94 height 16
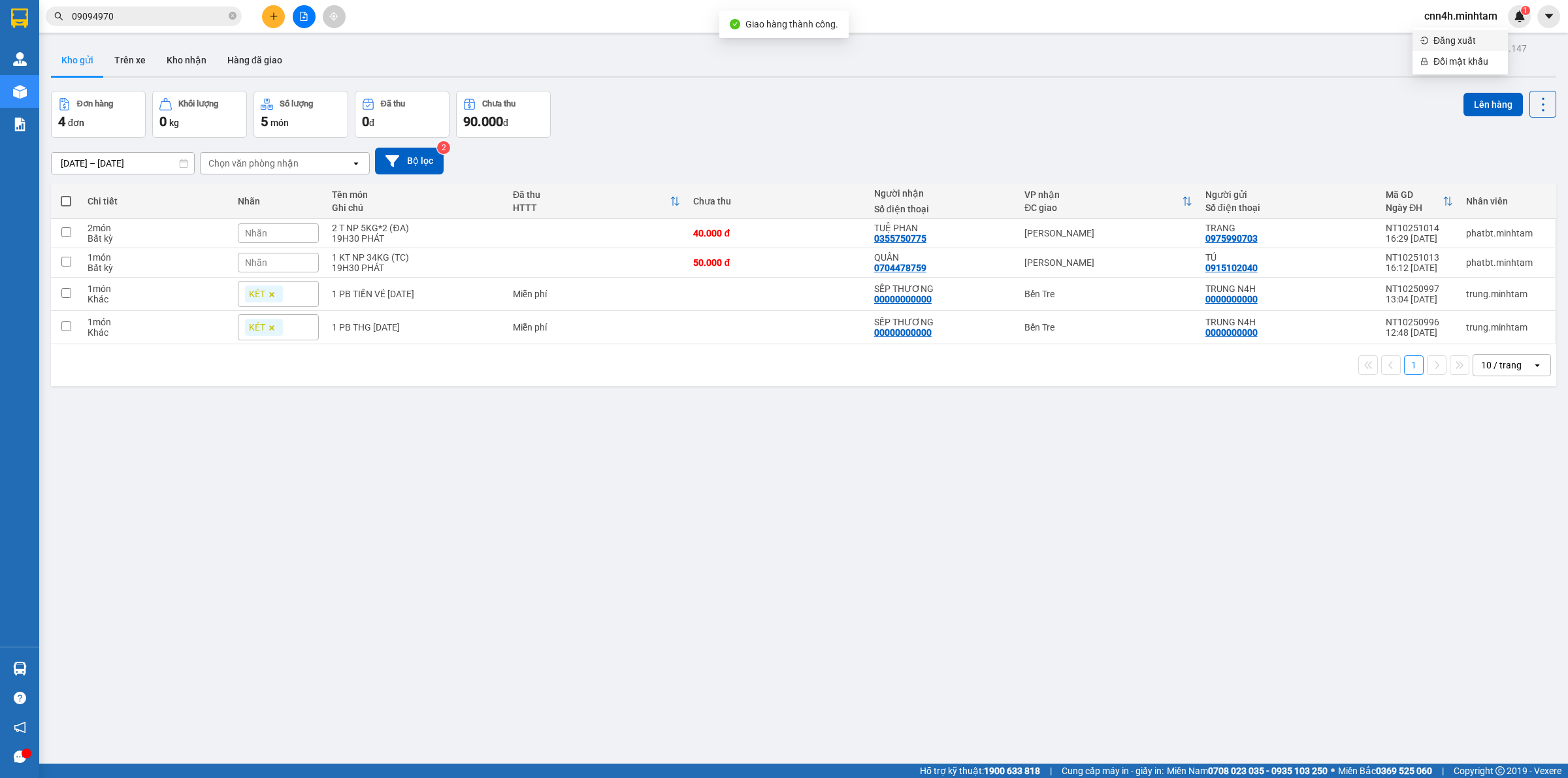
click at [1432, 45] on li "Đăng xuất" at bounding box center [1460, 40] width 96 height 21
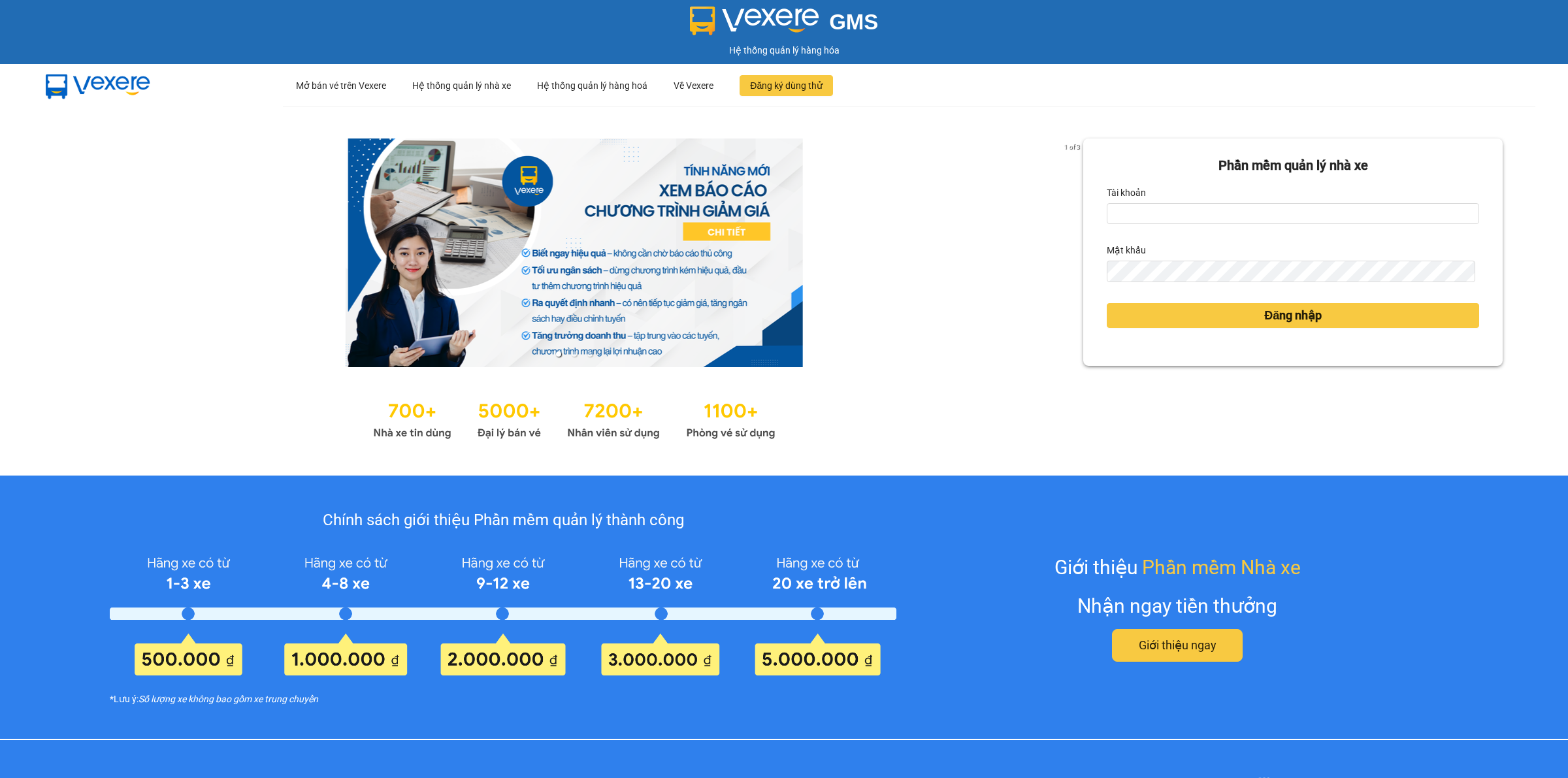
click at [1169, 200] on div "Tài khoản" at bounding box center [1292, 192] width 373 height 21
click at [1167, 208] on input "Tài khoản" at bounding box center [1292, 213] width 373 height 21
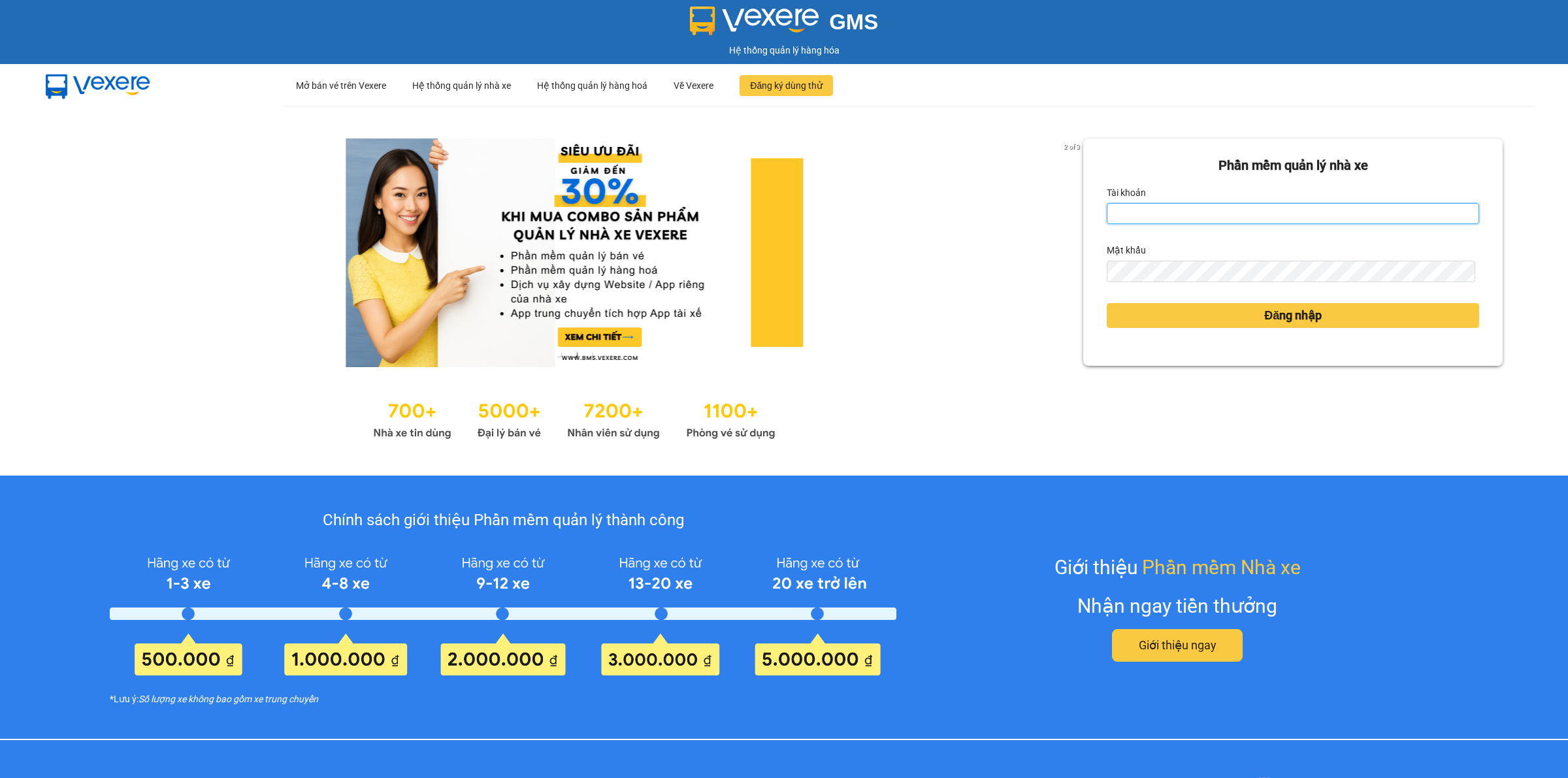
type input "gtnnth.minhtam"
click at [1204, 256] on div "Mật khẩu" at bounding box center [1292, 250] width 373 height 21
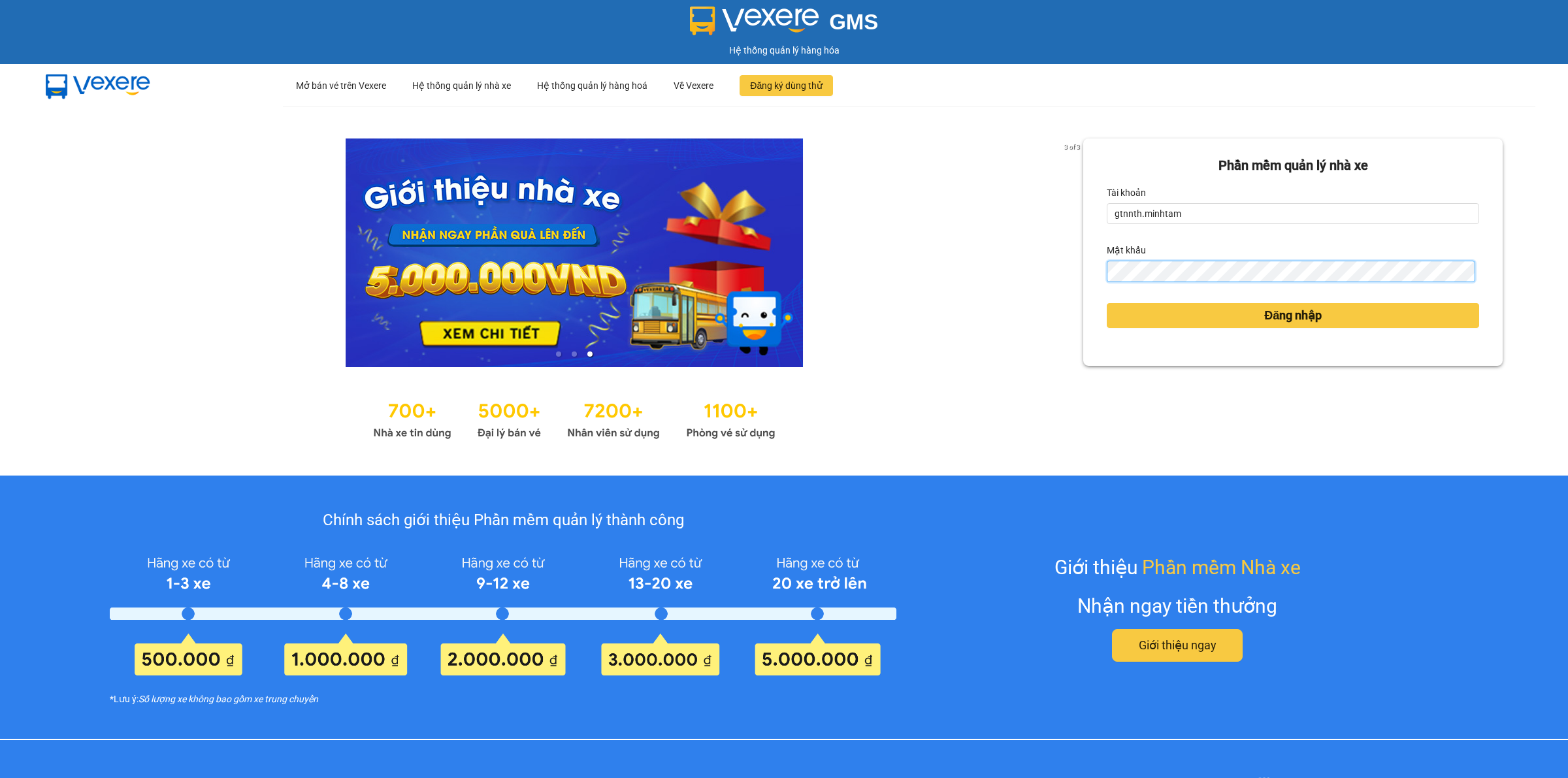
click at [1106, 303] on button "Đăng nhập" at bounding box center [1292, 315] width 373 height 25
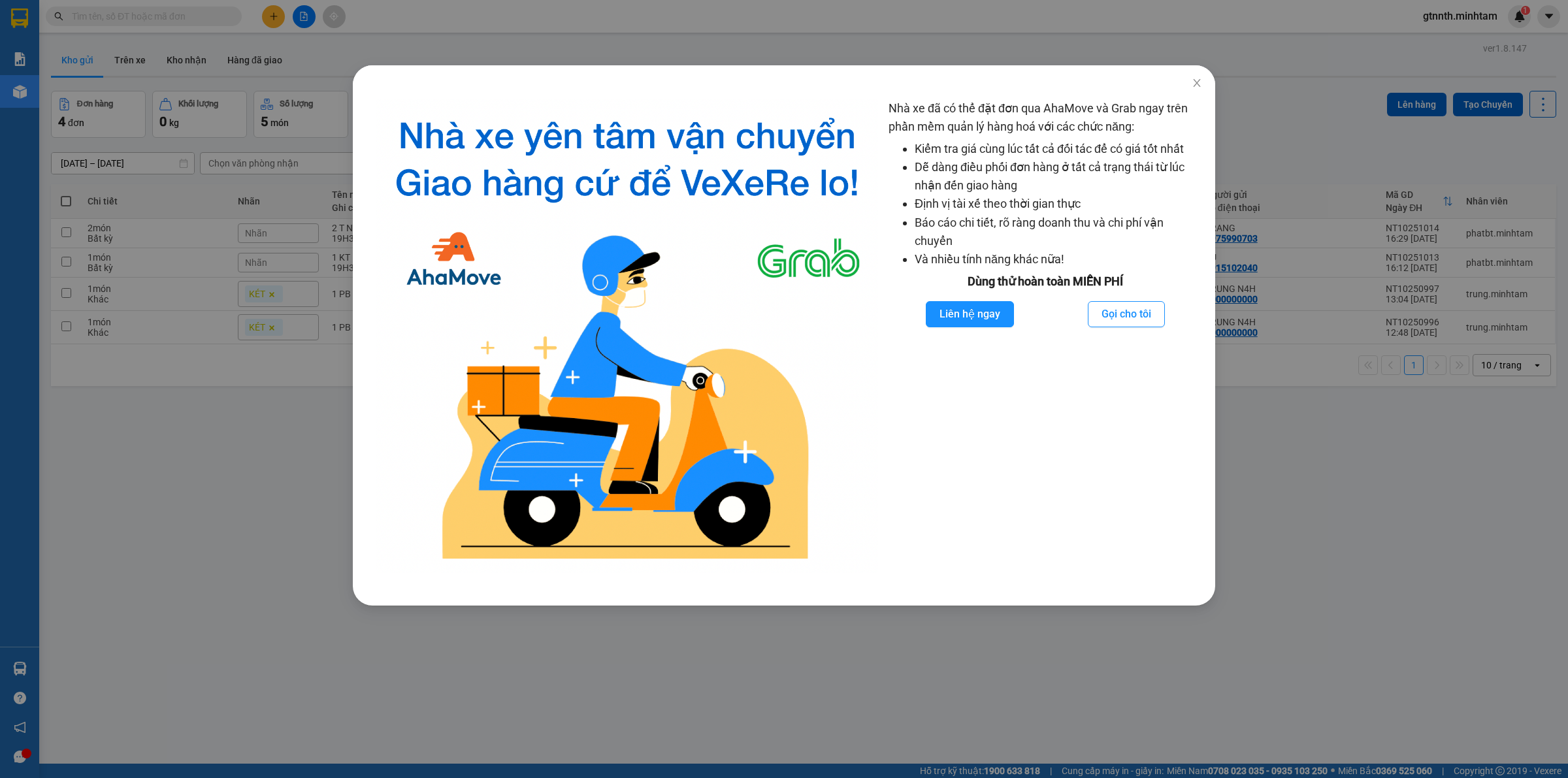
click at [149, 70] on div "Nhà xe đã có thể đặt đơn qua AhaMove và Grab ngay trên phần mềm quản lý hàng ho…" at bounding box center [784, 389] width 1568 height 778
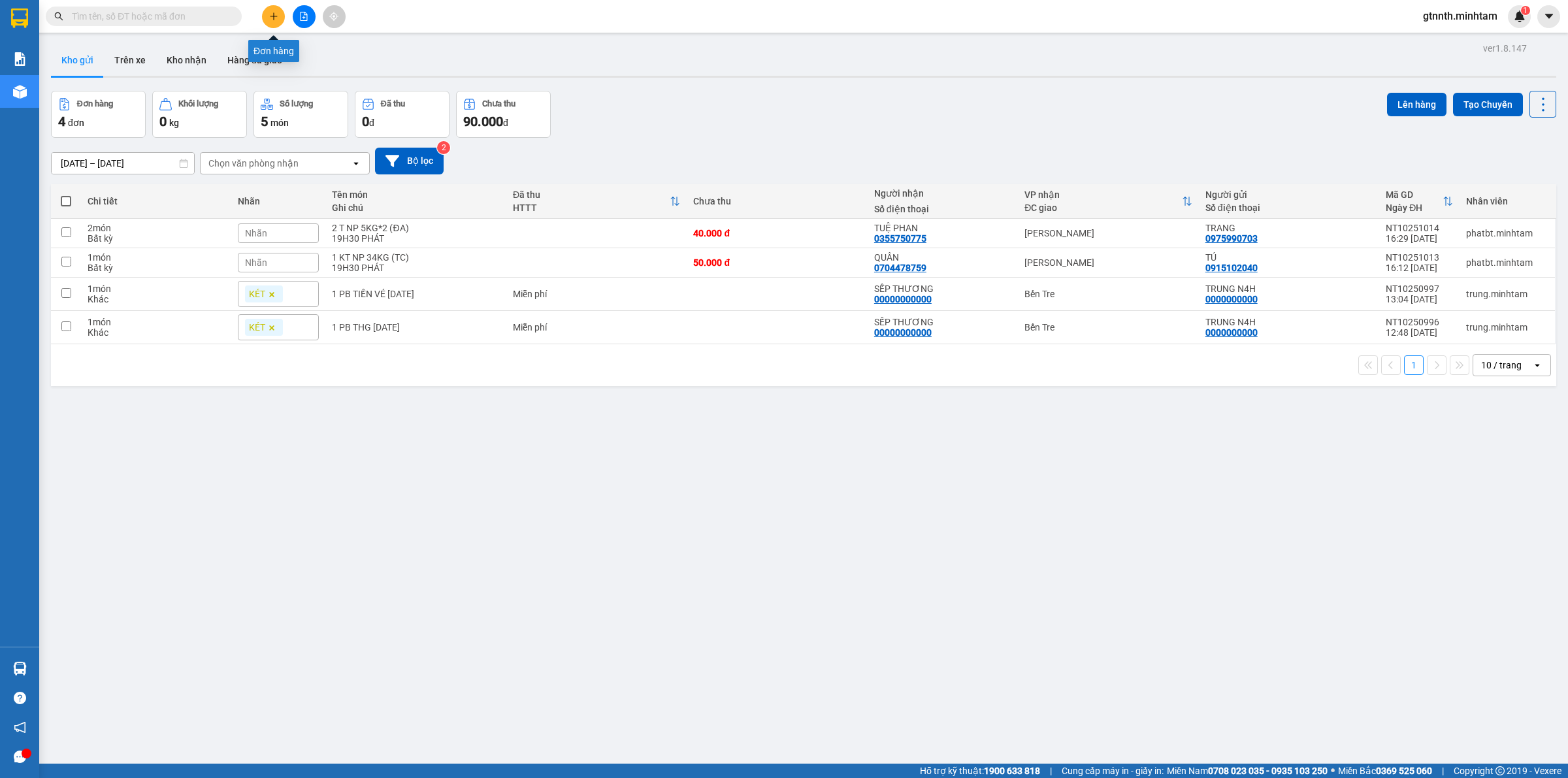
click at [270, 21] on button at bounding box center [274, 17] width 23 height 23
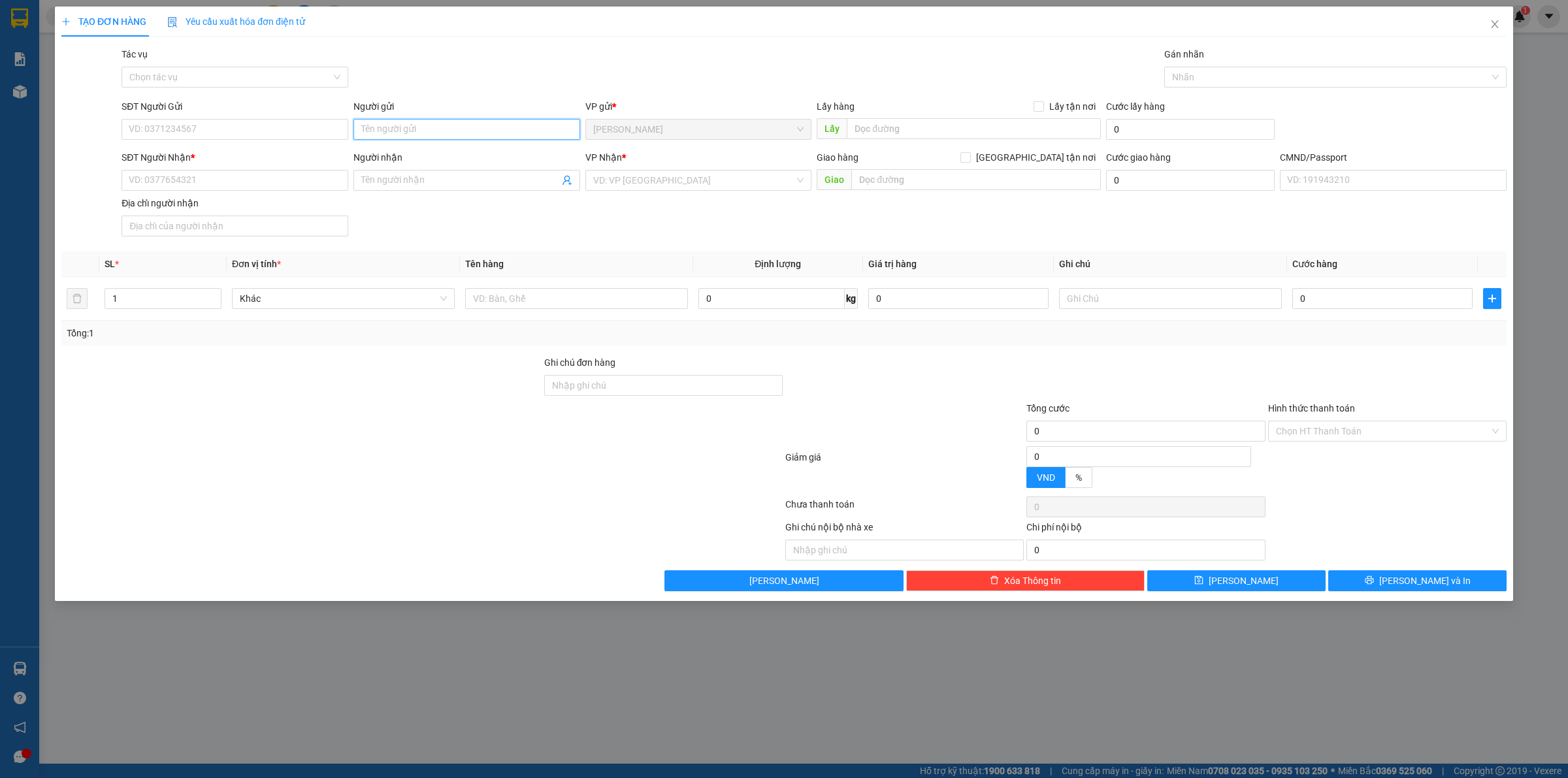
click at [422, 126] on input "Người gửi" at bounding box center [466, 129] width 227 height 21
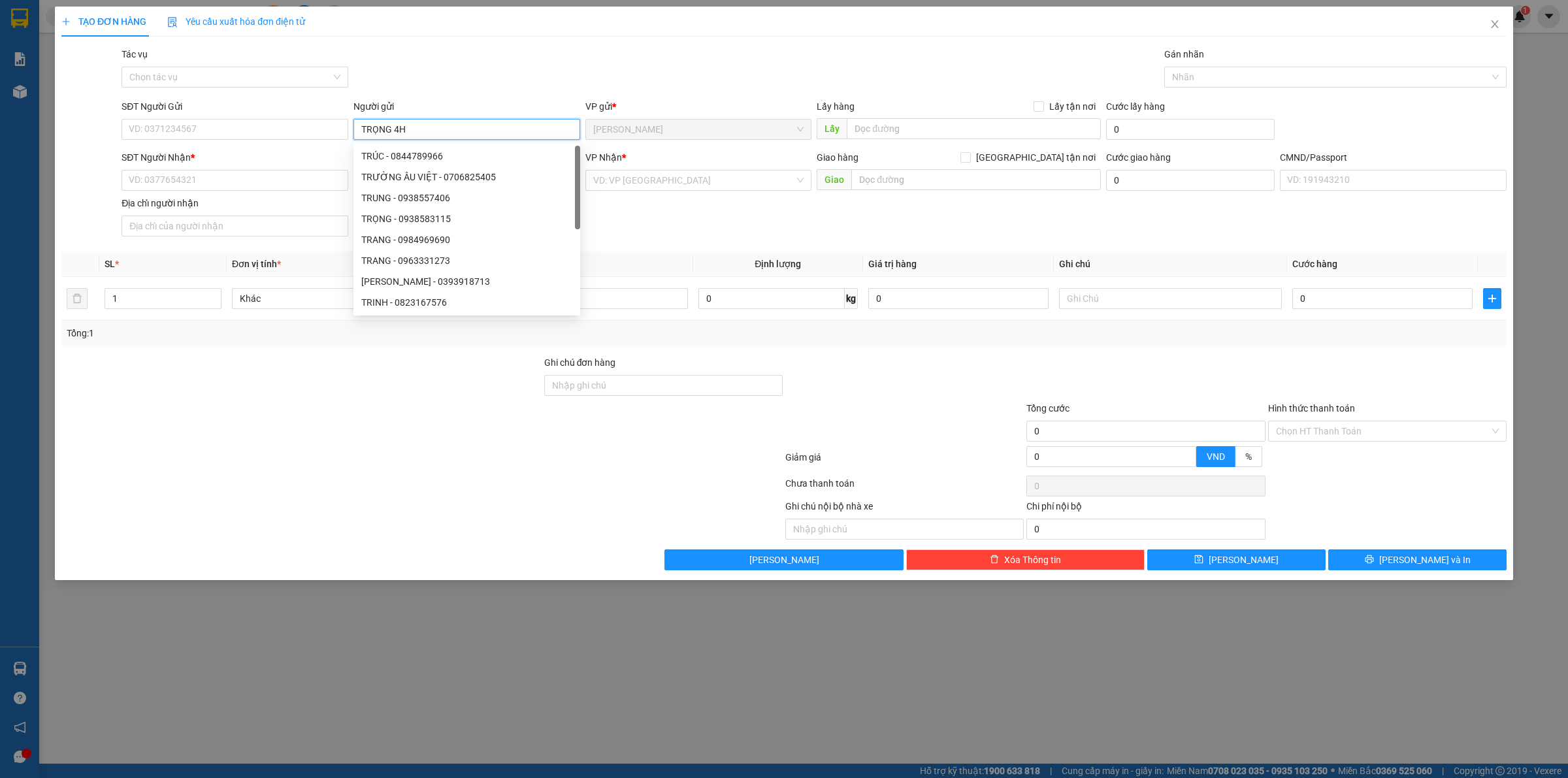
type input "TRỌNG 4H"
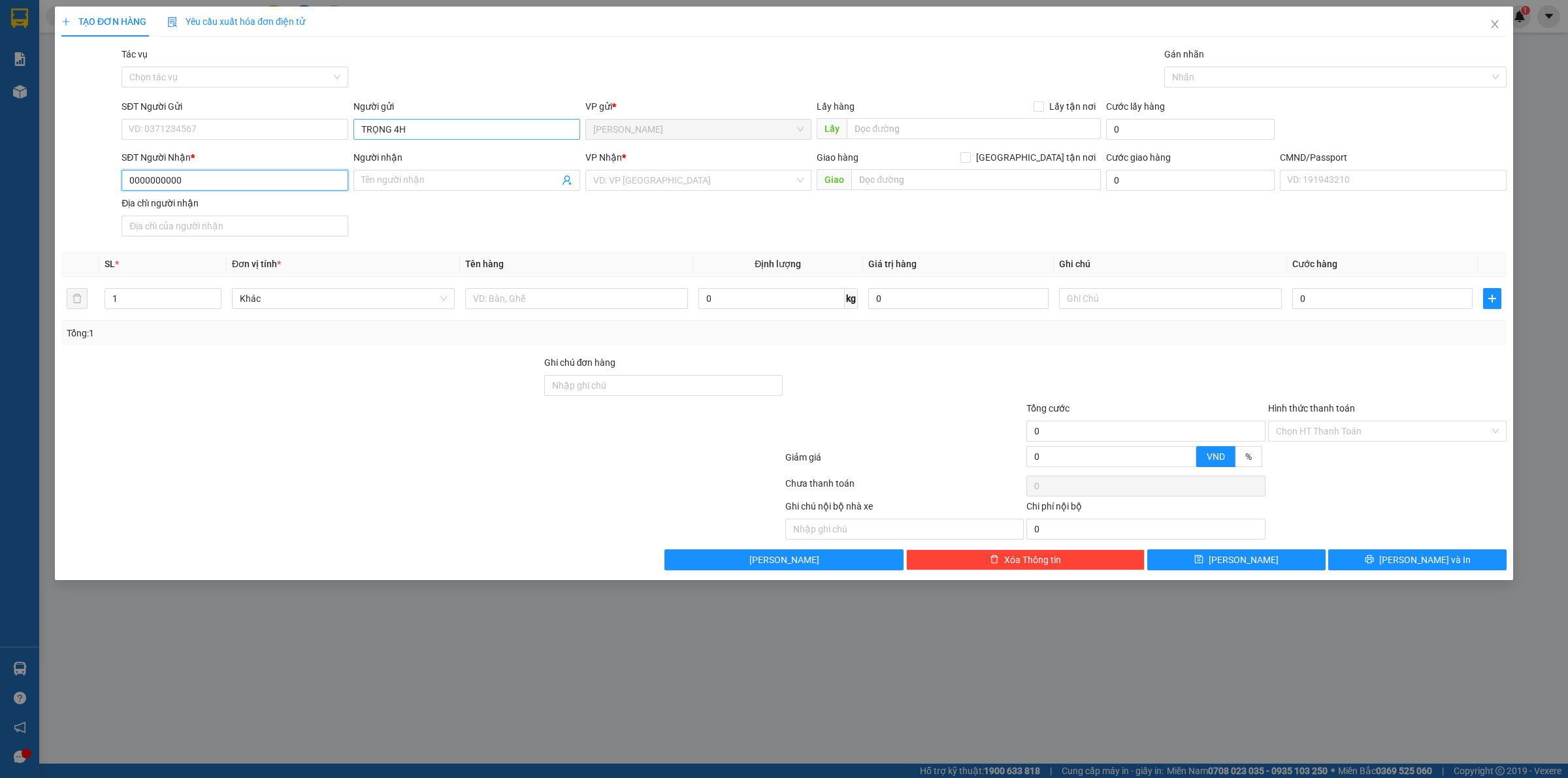
type input "0000000000"
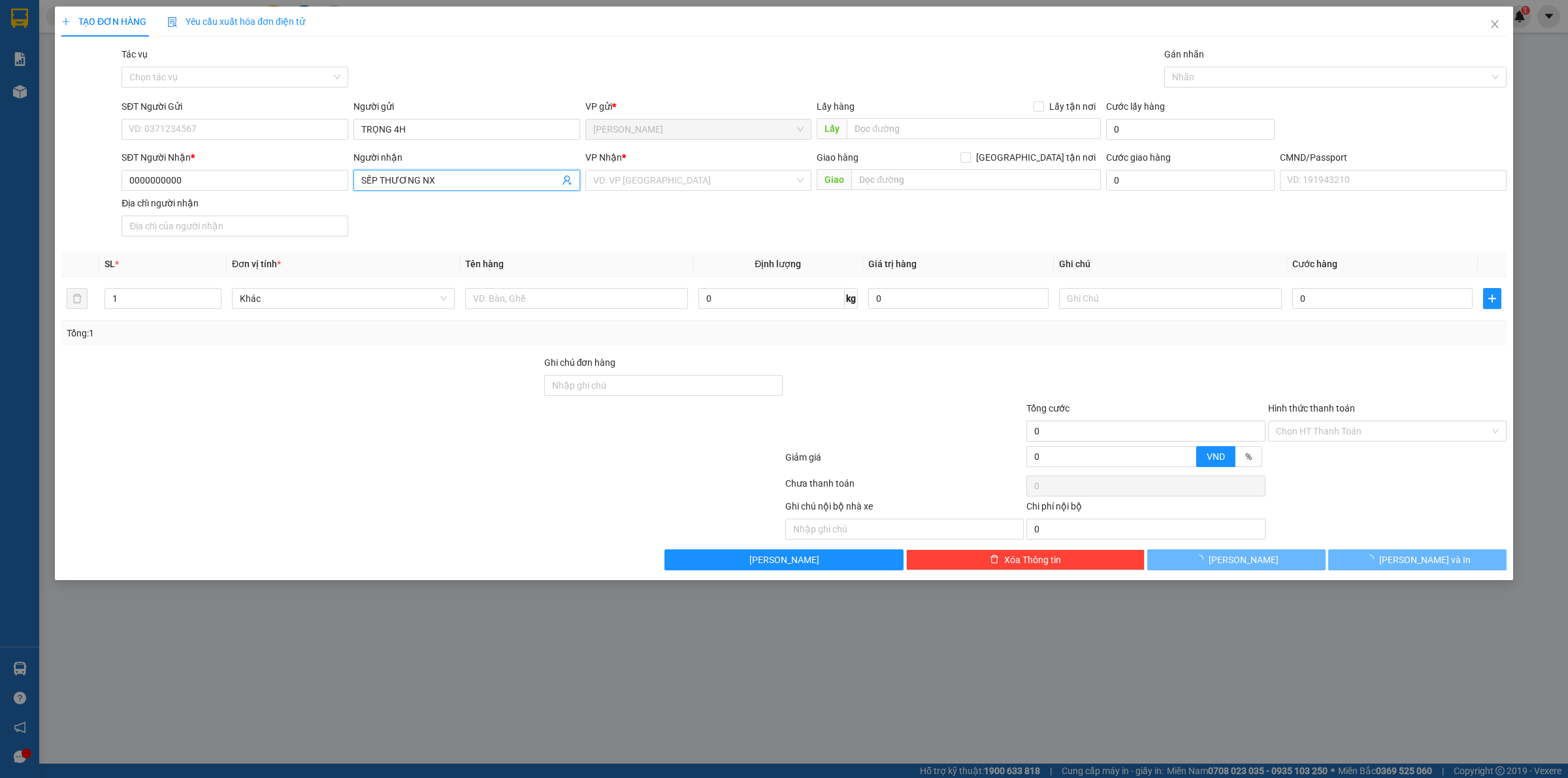
type input "SẾP THƯƠNG NX"
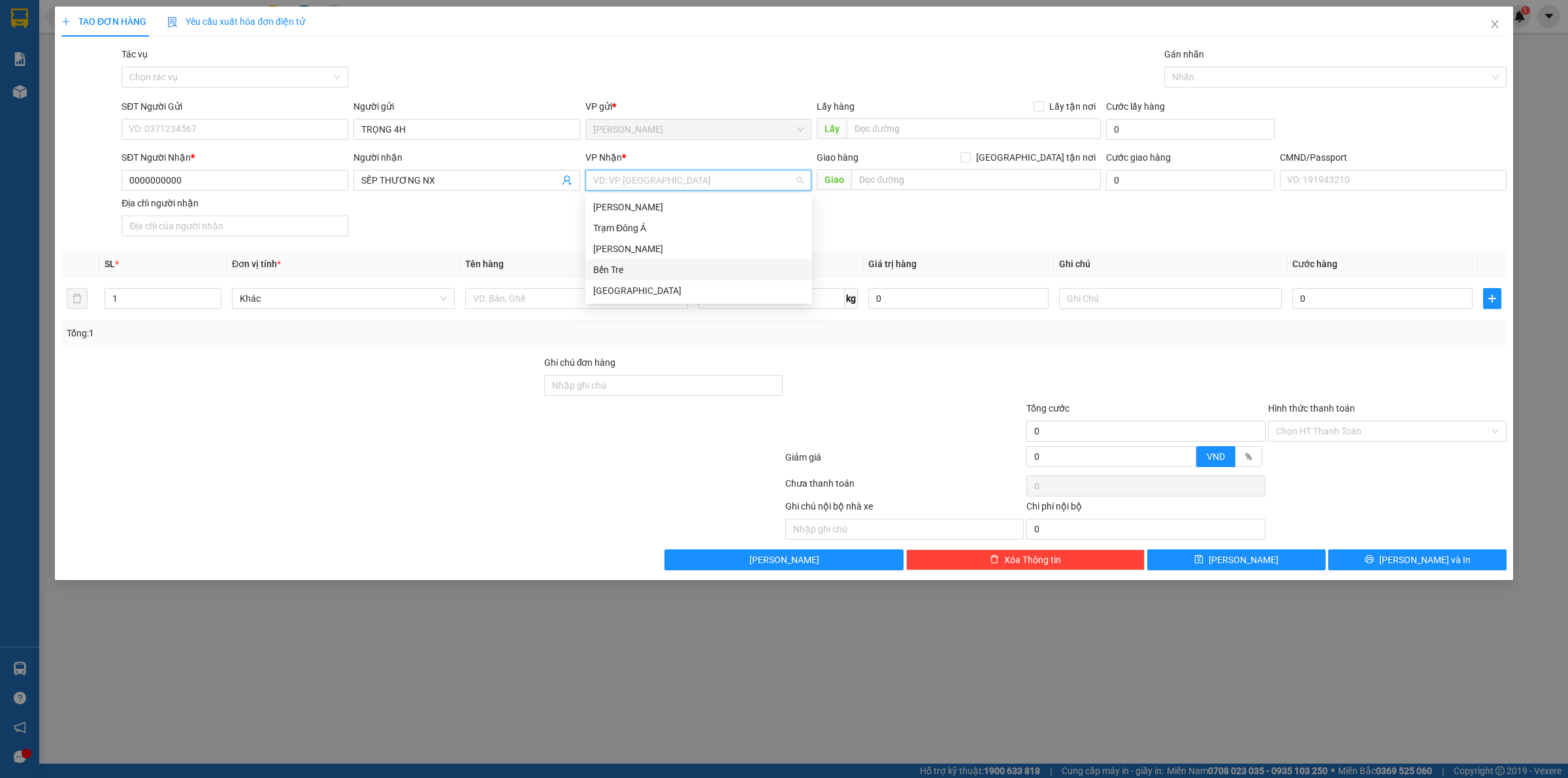
click at [619, 266] on div "Bến Tre" at bounding box center [698, 270] width 211 height 14
click at [506, 300] on input "text" at bounding box center [576, 298] width 223 height 21
type input "PHÍ GTN MÃ SG10253041(40K-KHÁCH YC)"
type input "SĨ"
type input "4"
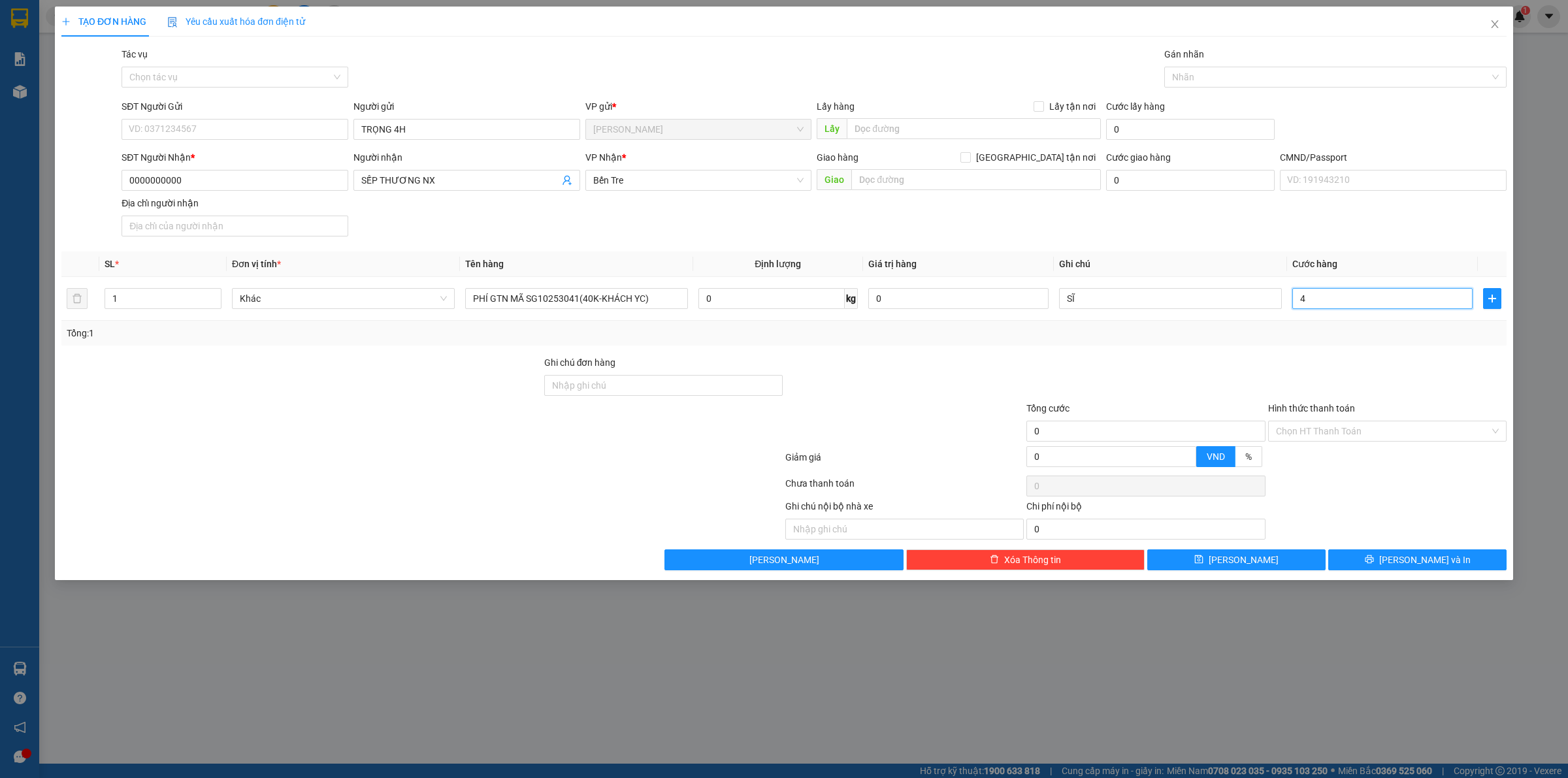
type input "4"
type input "40"
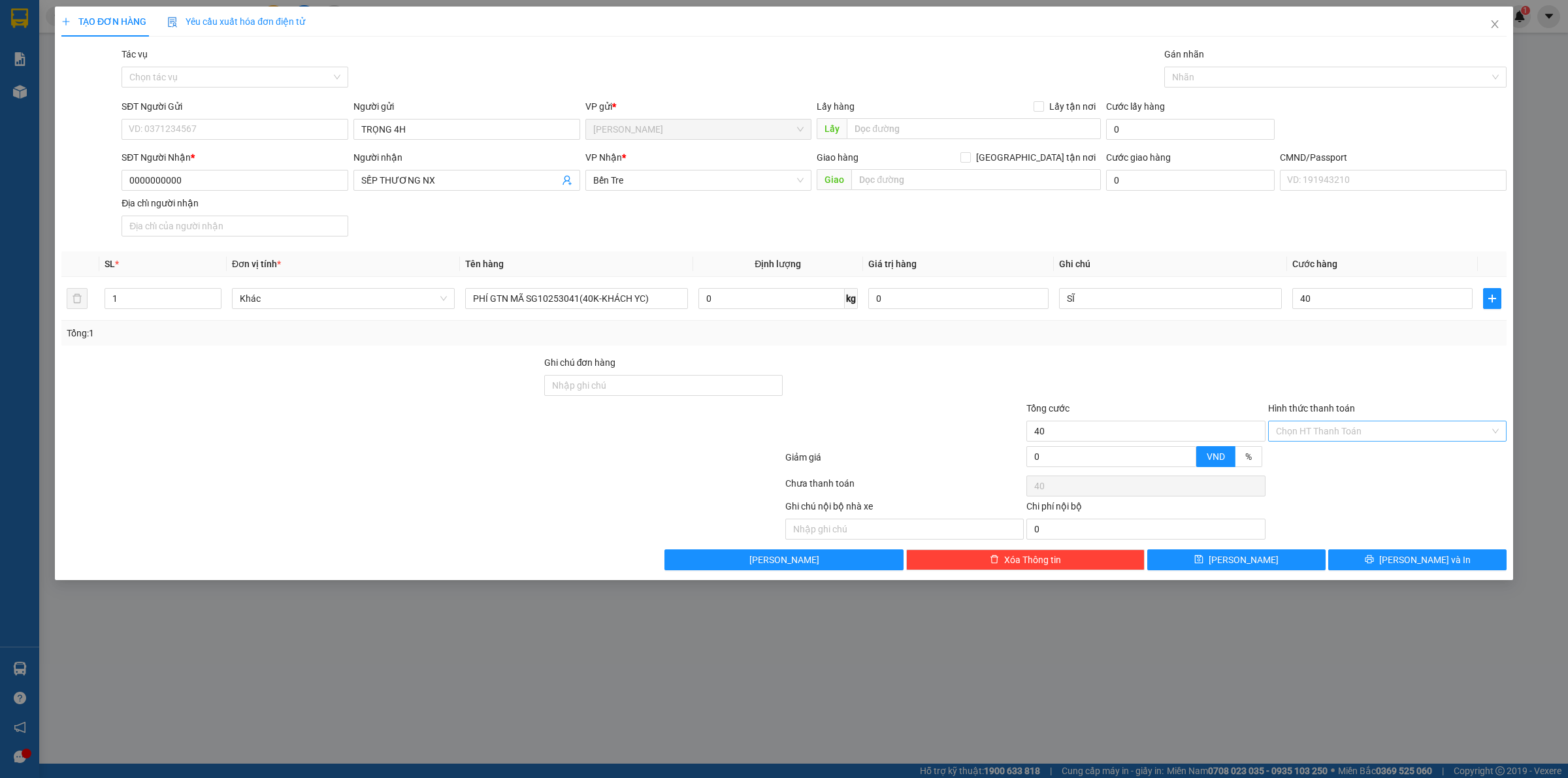
click at [1353, 441] on input "Hình thức thanh toán" at bounding box center [1382, 431] width 213 height 19
type input "40.000"
click at [1327, 448] on div "Tại văn phòng" at bounding box center [1387, 458] width 238 height 21
type input "0"
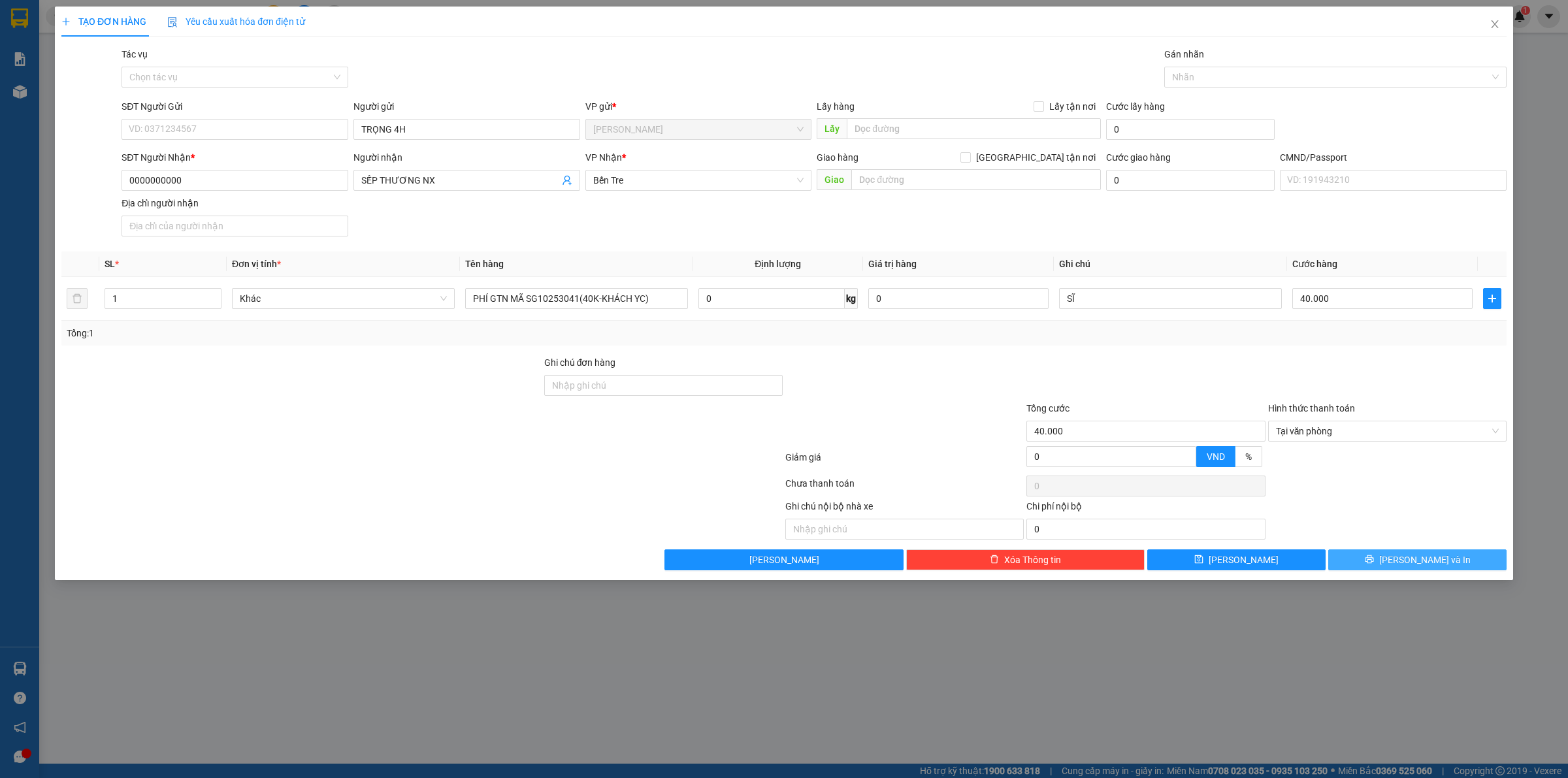
click at [1341, 559] on button "Lưu và In" at bounding box center [1417, 559] width 179 height 21
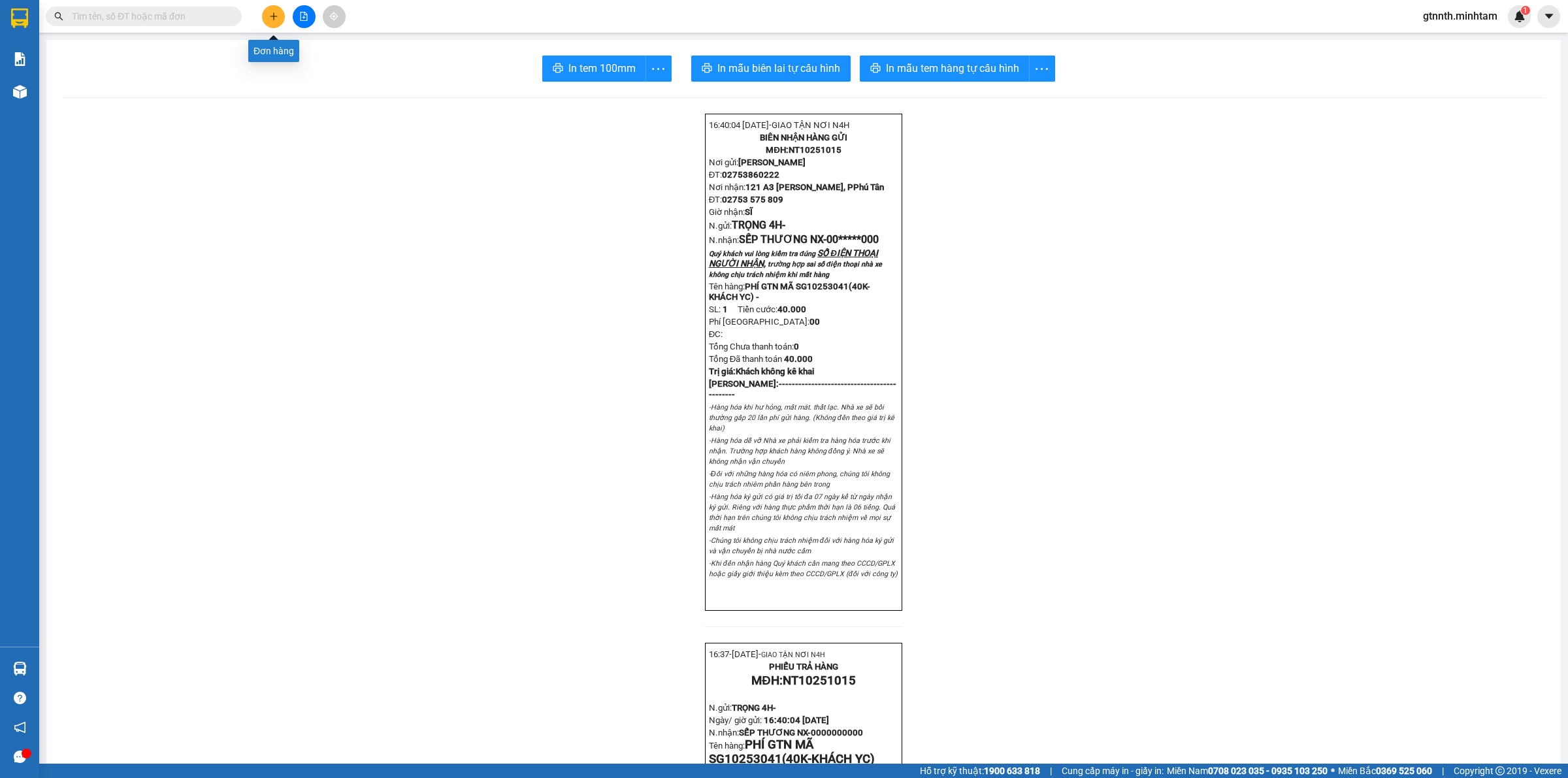
click at [281, 18] on button at bounding box center [274, 17] width 23 height 23
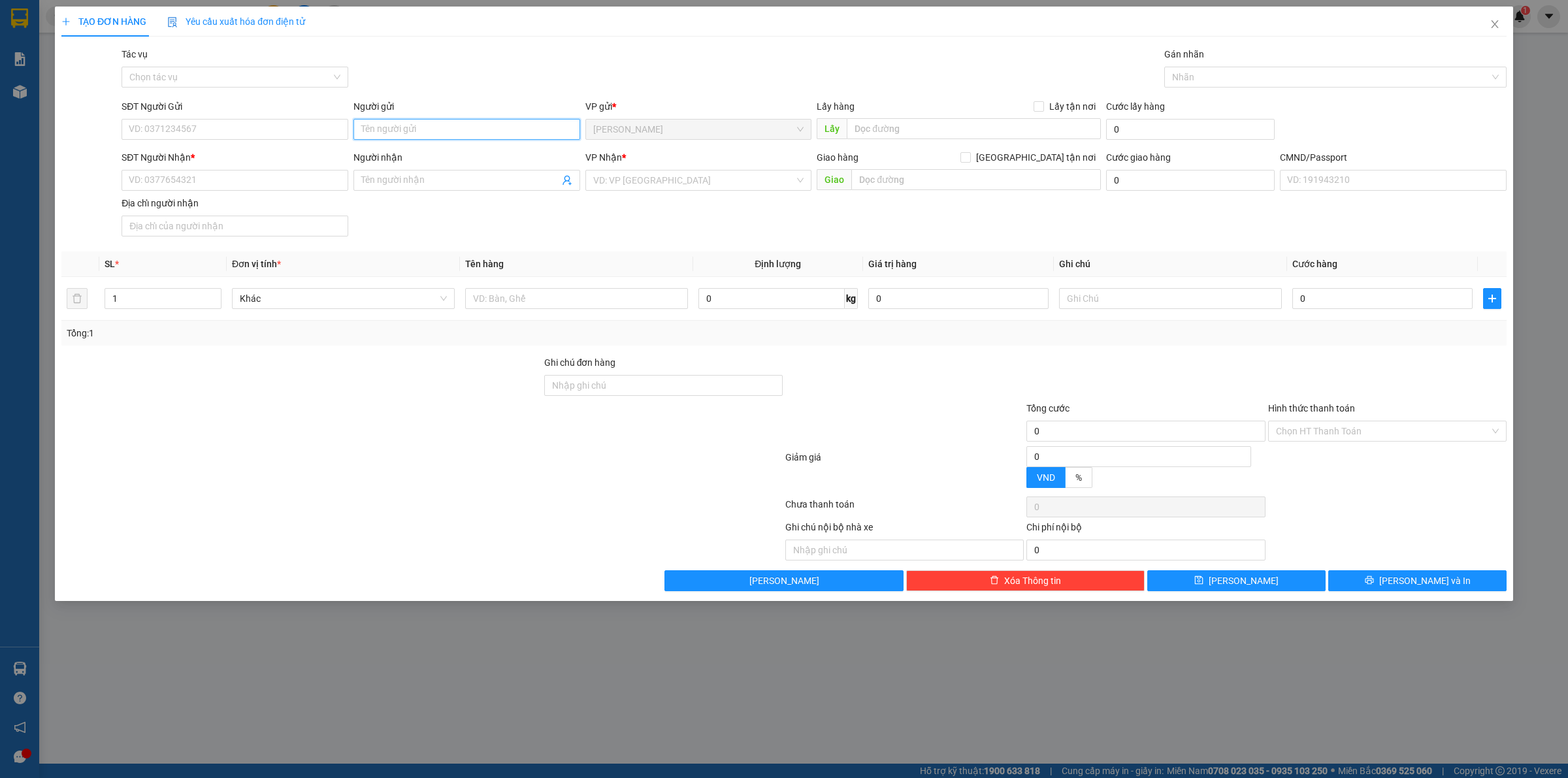
click at [490, 135] on input "Người gửi" at bounding box center [466, 129] width 227 height 21
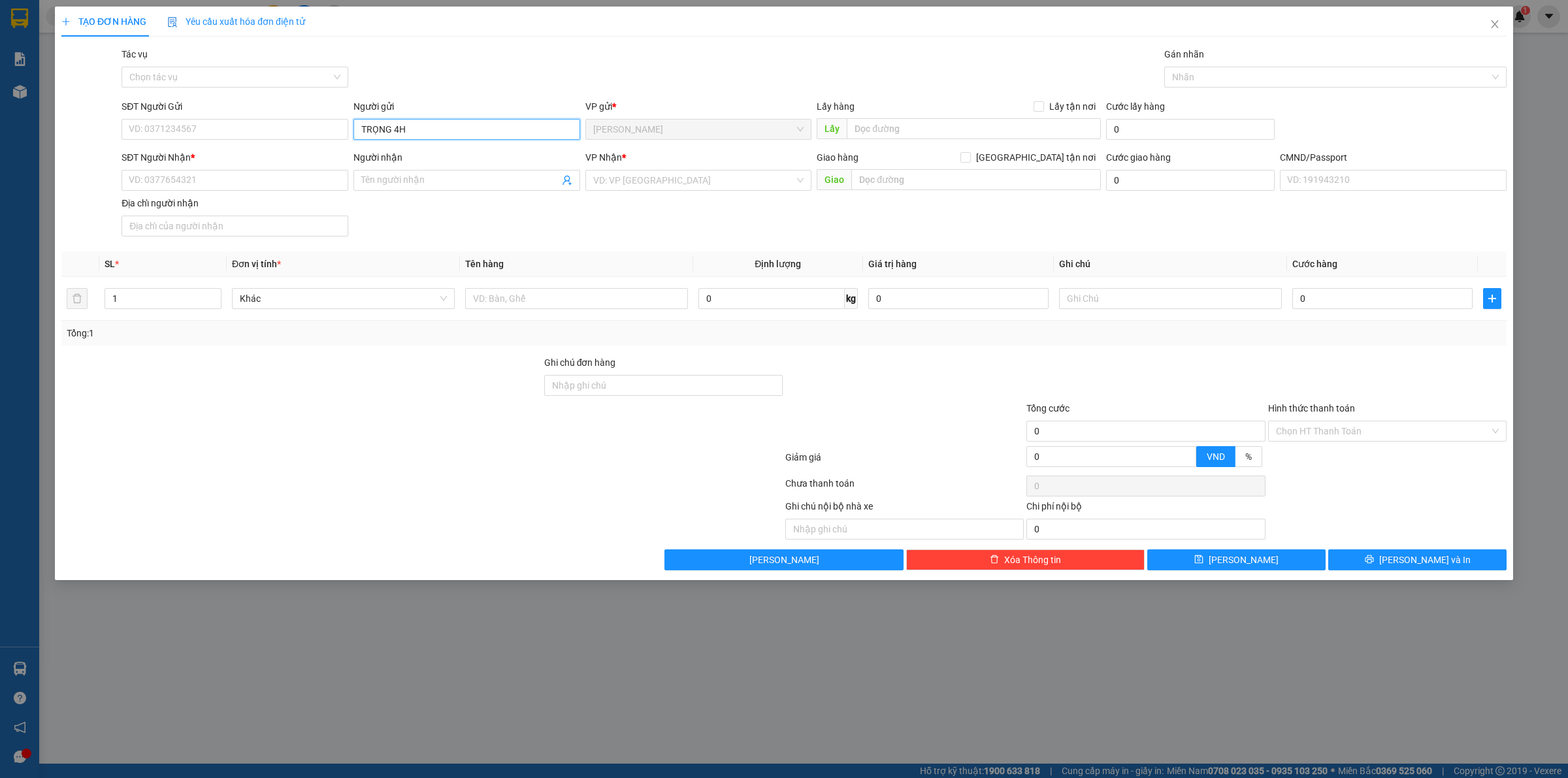
type input "TRỌNG 4H"
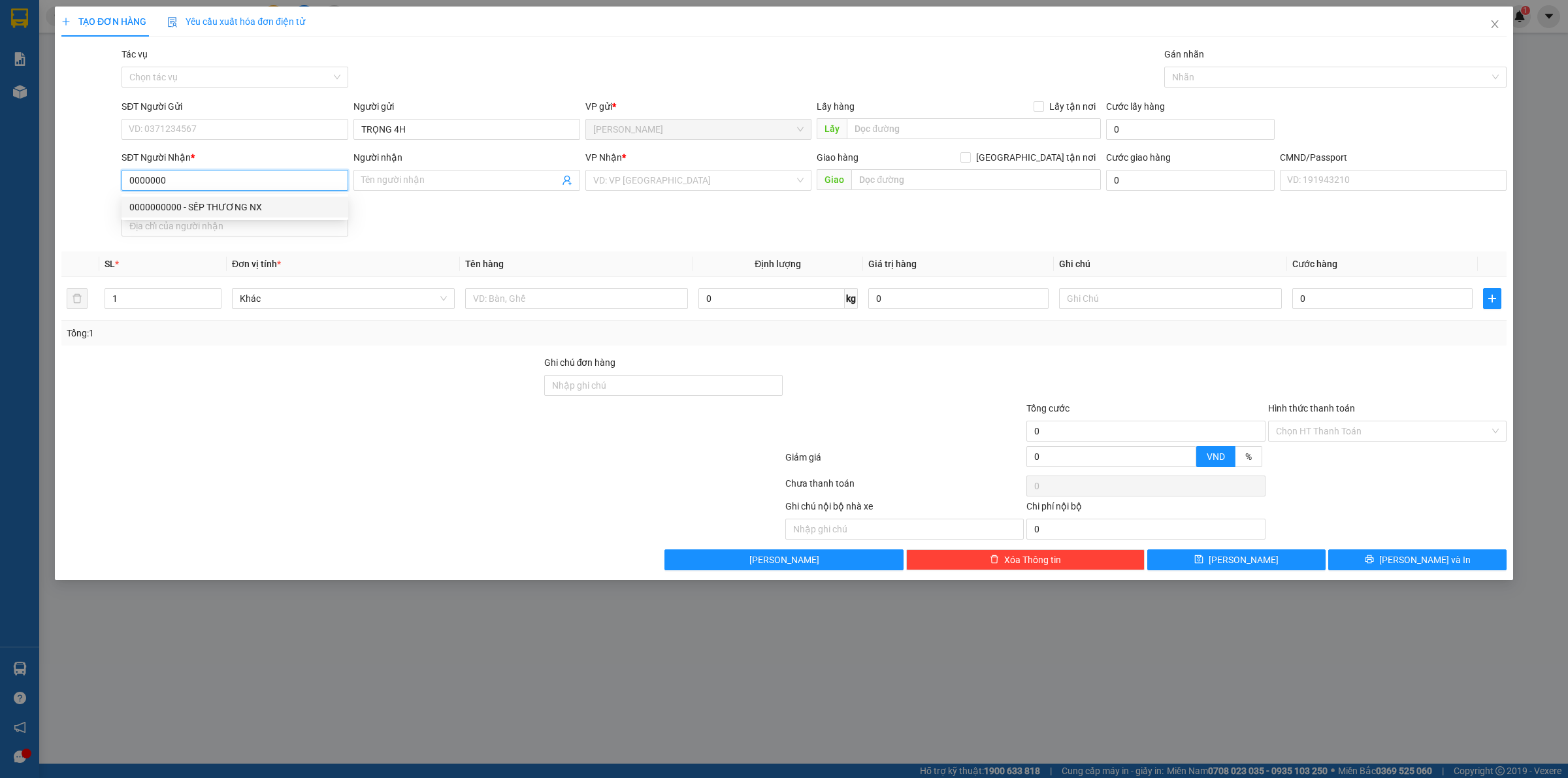
click at [221, 200] on div "0000000000 - SẾP THƯƠNG NX" at bounding box center [234, 207] width 211 height 14
type input "0000000000"
type input "SẾP THƯƠNG NX"
click at [240, 187] on input "0000000000" at bounding box center [235, 180] width 227 height 21
click at [223, 204] on div "0000000000 - SẾP THƯƠNG NX" at bounding box center [234, 207] width 211 height 14
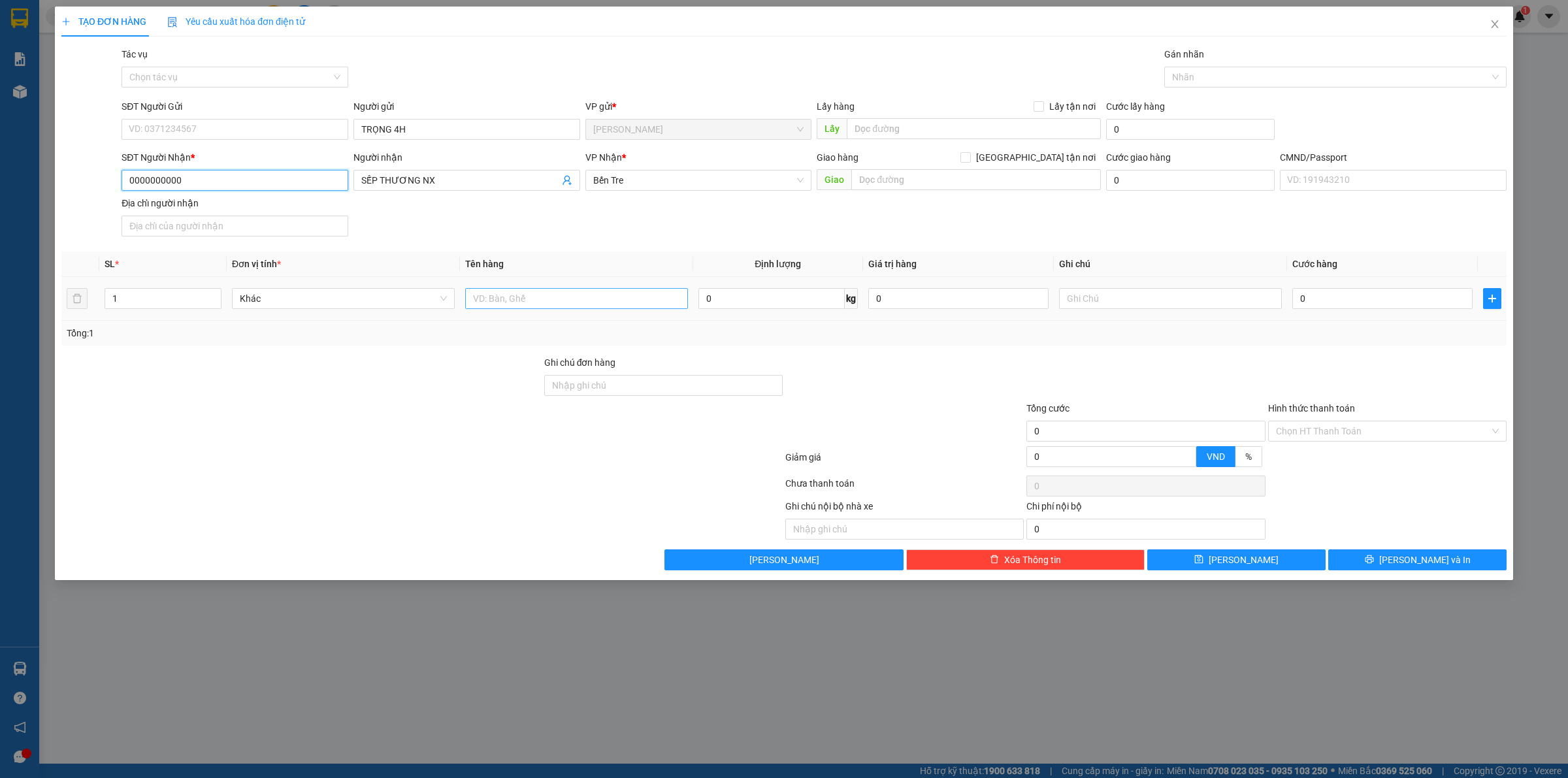
type input "0000000000"
click at [553, 293] on input "text" at bounding box center [576, 298] width 223 height 21
type input "PHÍ GTN PCV(40K)"
type input "TRUNG"
click at [1320, 439] on input "Hình thức thanh toán" at bounding box center [1382, 431] width 213 height 19
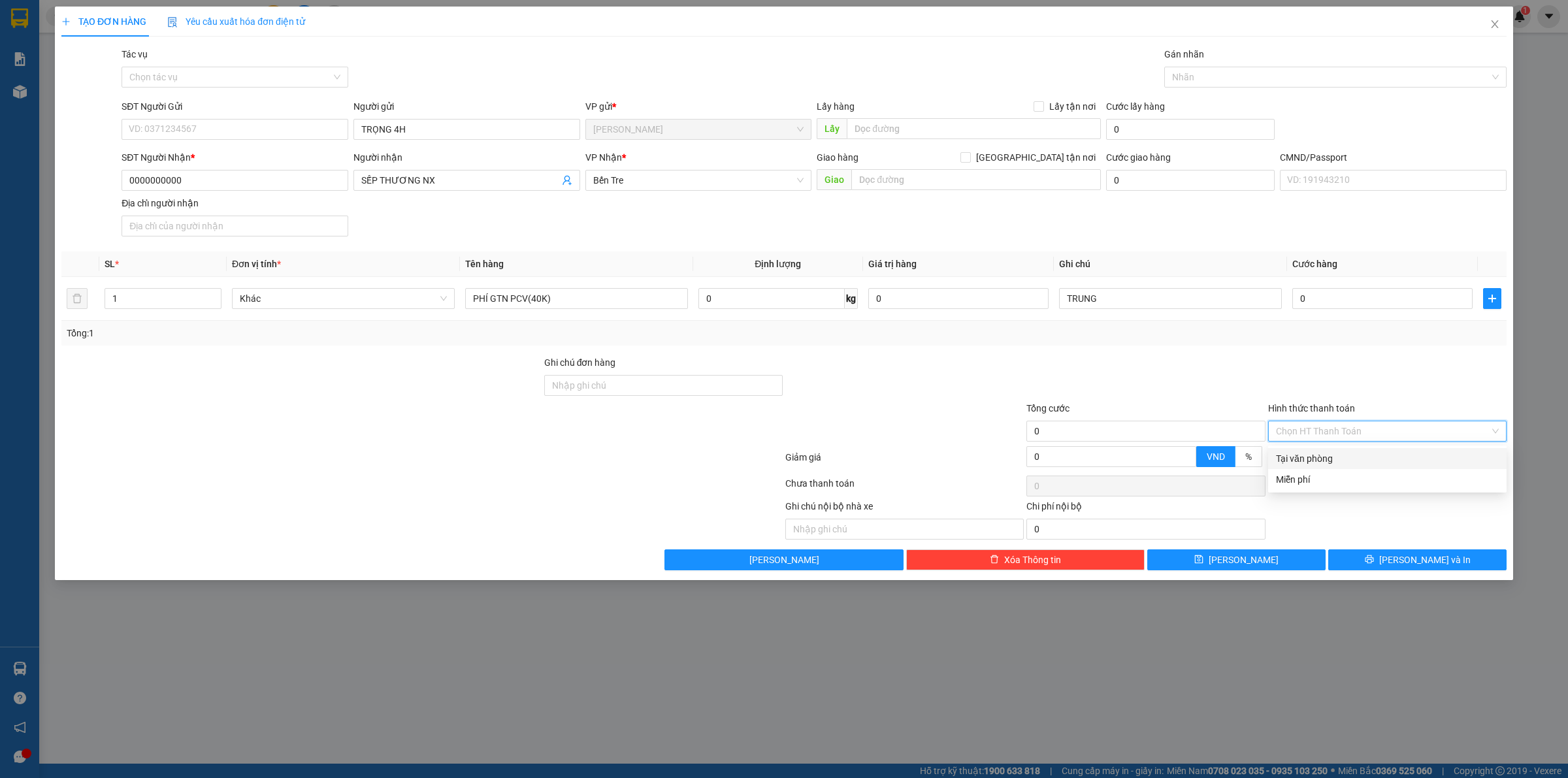
click at [1307, 454] on div "Tại văn phòng" at bounding box center [1387, 458] width 223 height 14
click at [1314, 302] on input "0" at bounding box center [1383, 298] width 181 height 21
type input "4"
type input "40"
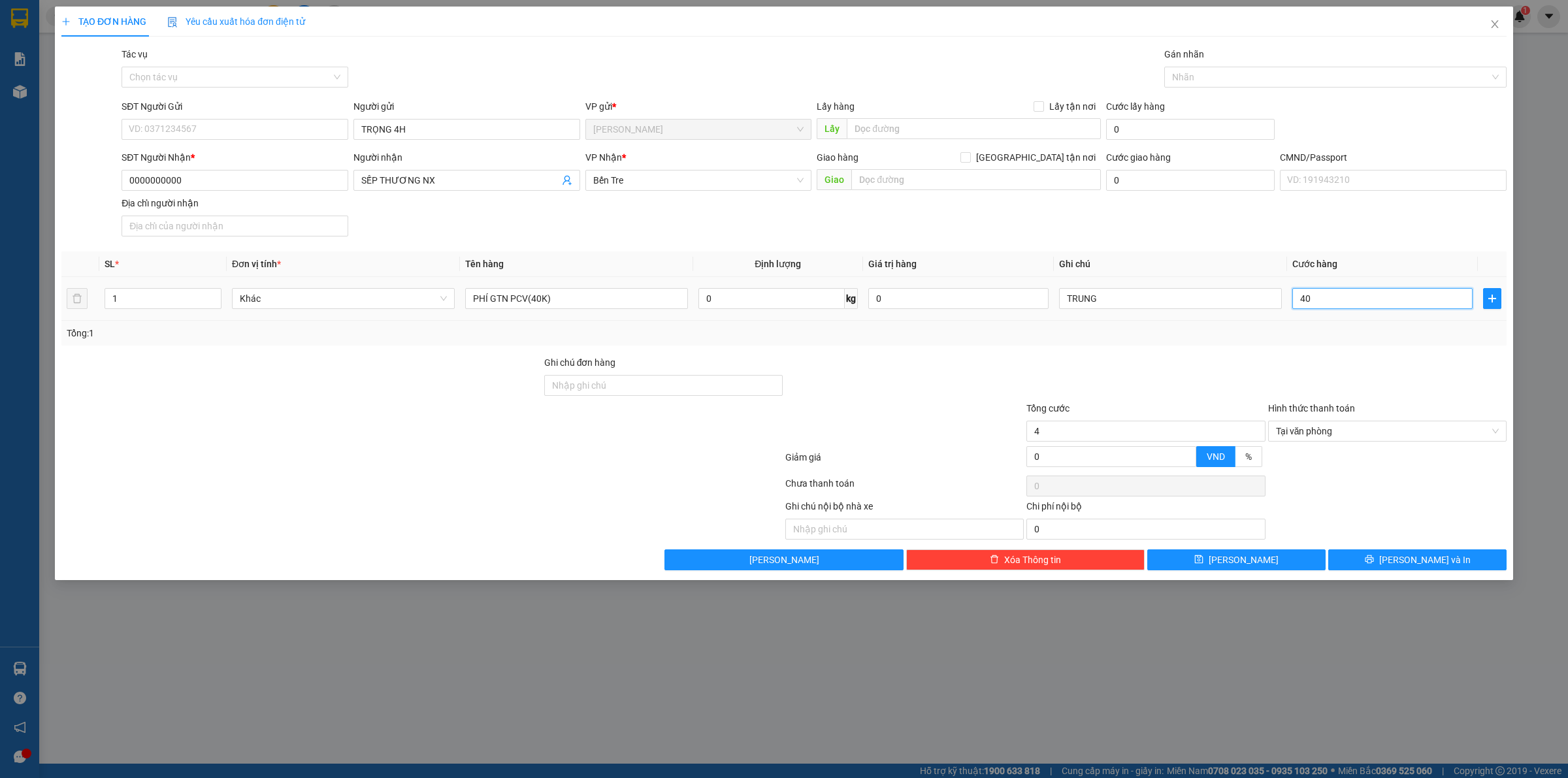
type input "40"
type input "40.000"
click at [1219, 563] on button "Lưu" at bounding box center [1236, 559] width 179 height 21
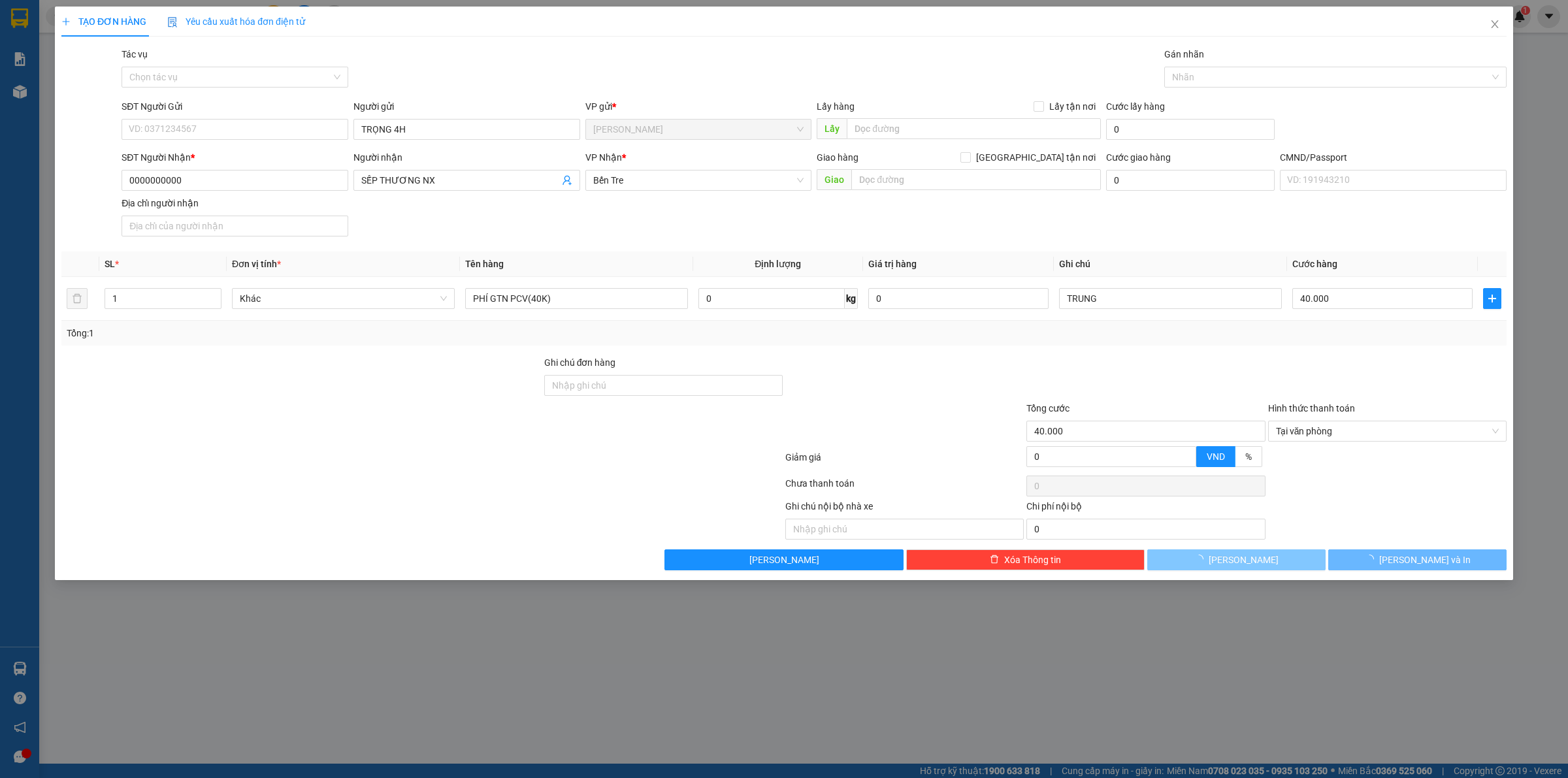
type input "0"
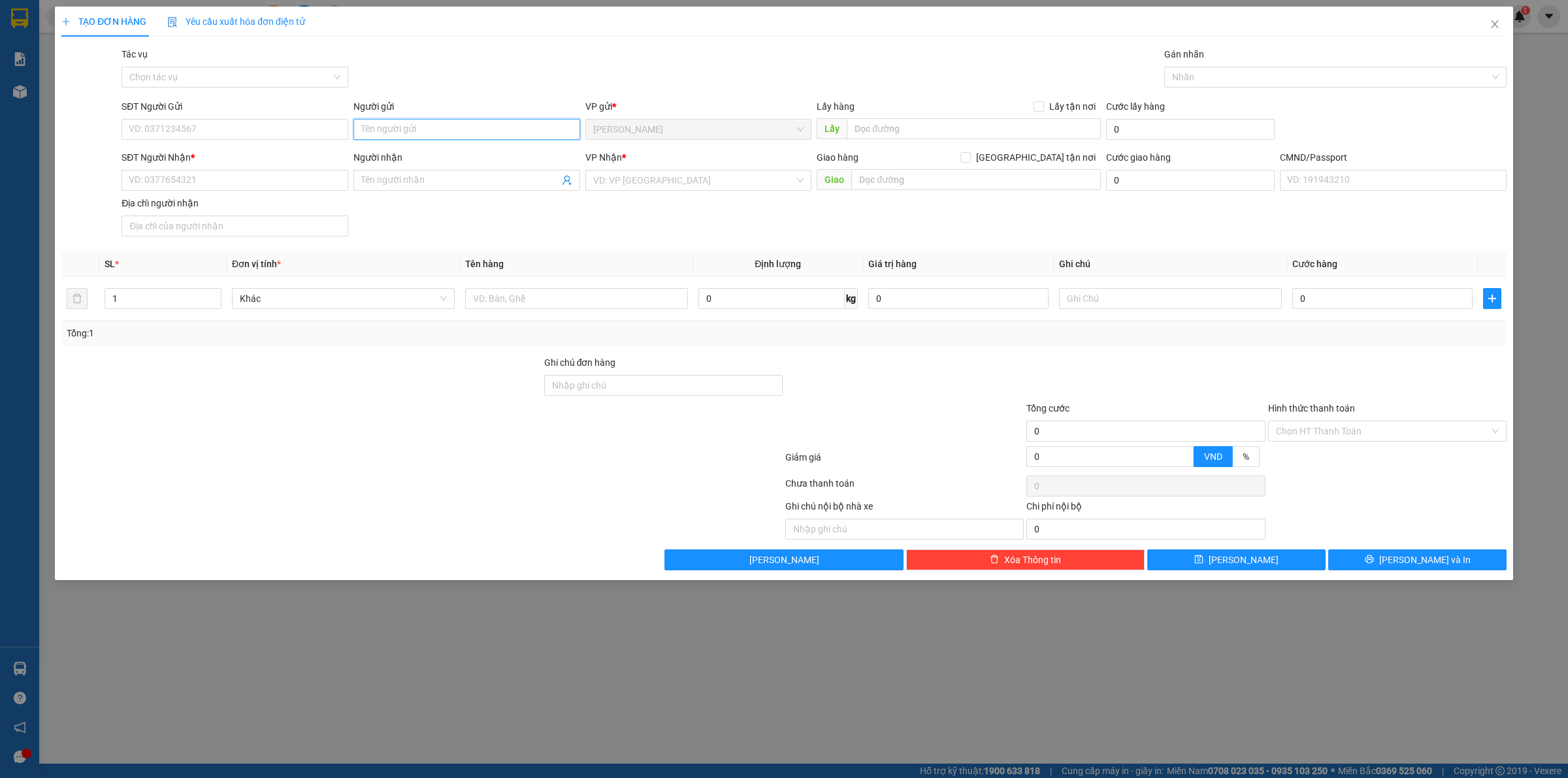
click at [534, 126] on input "Người gửi" at bounding box center [466, 129] width 227 height 21
type input "TRỌNG 4H"
type input "0000000000"
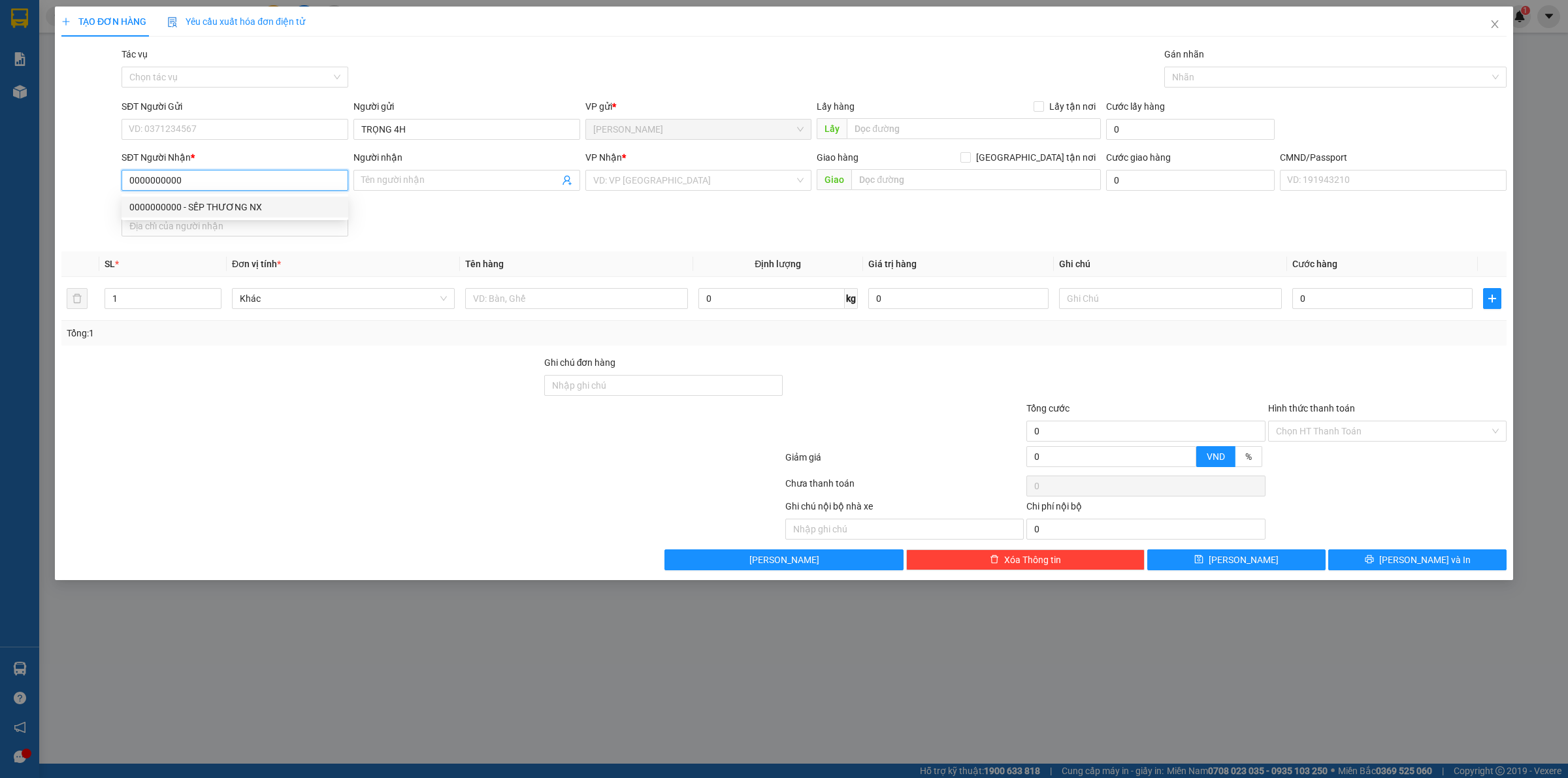
click at [209, 207] on div "0000000000 - SẾP THƯƠNG NX" at bounding box center [234, 207] width 211 height 14
type input "SẾP THƯƠNG NX"
type input "0000000000"
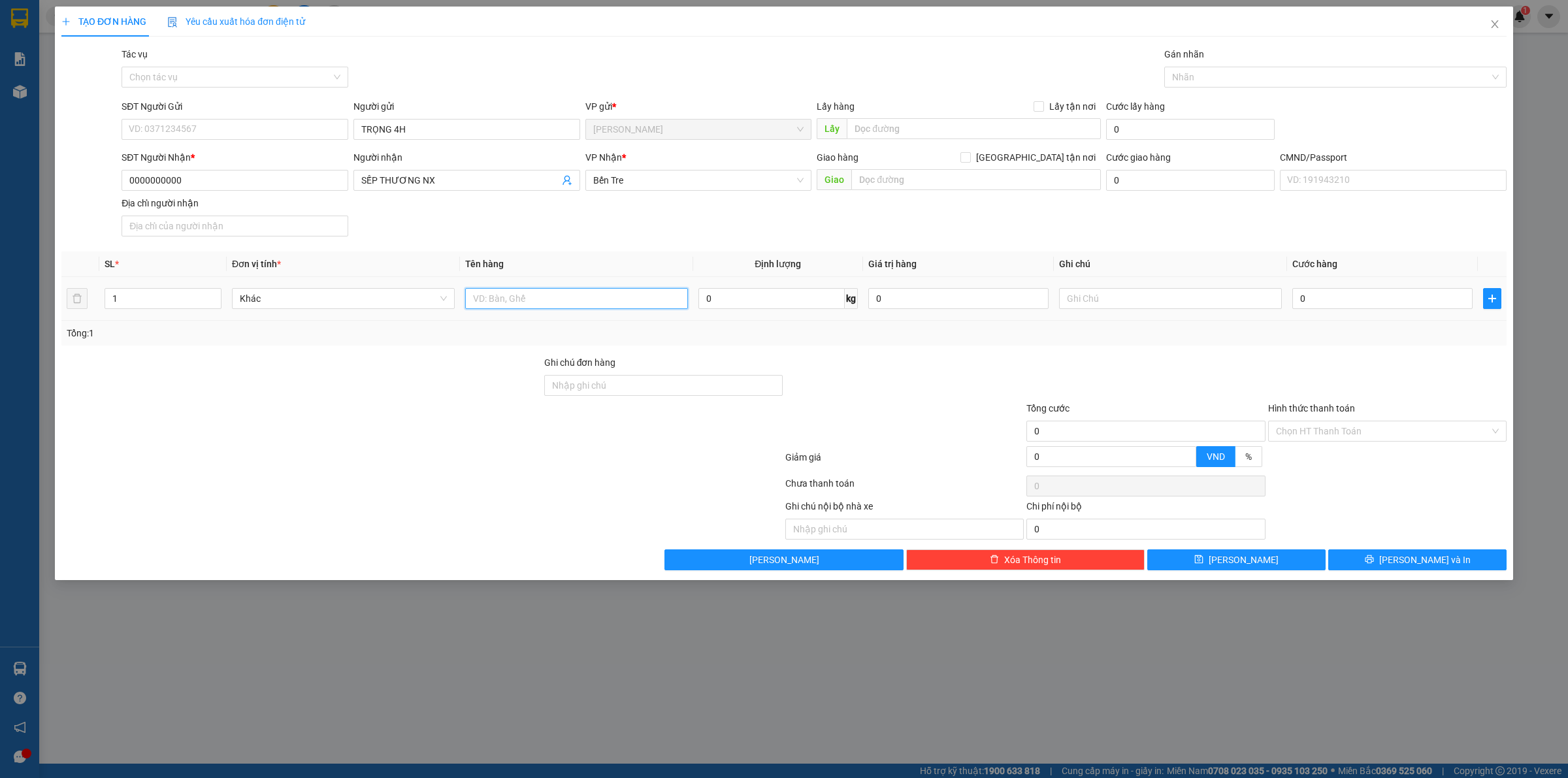
click at [531, 302] on input "text" at bounding box center [576, 298] width 223 height 21
type input "PHÍ GTN MÃ SG10253458(50K)"
type input "SĨ"
type input "5"
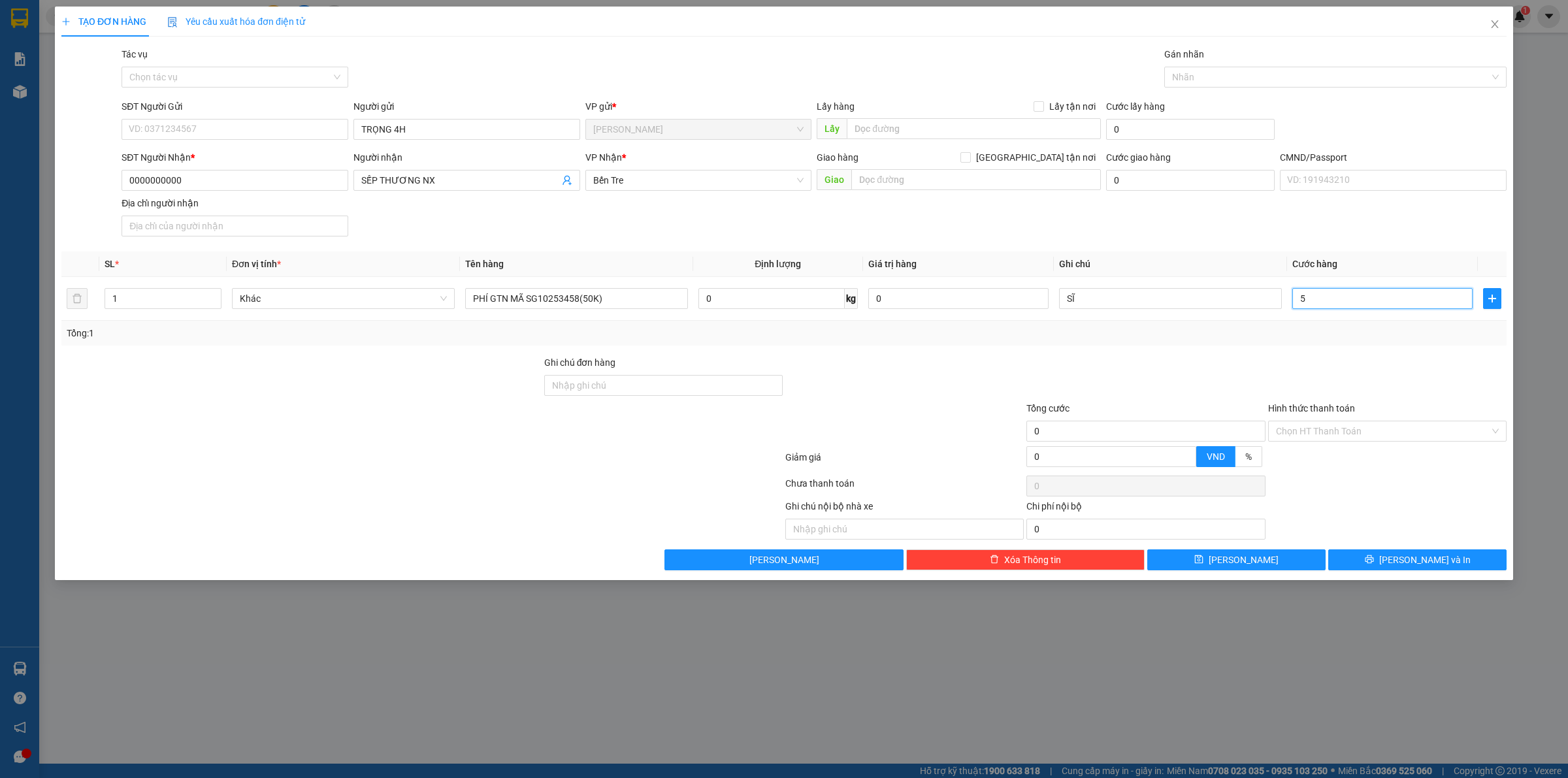
type input "5"
type input "50"
type input "50.000"
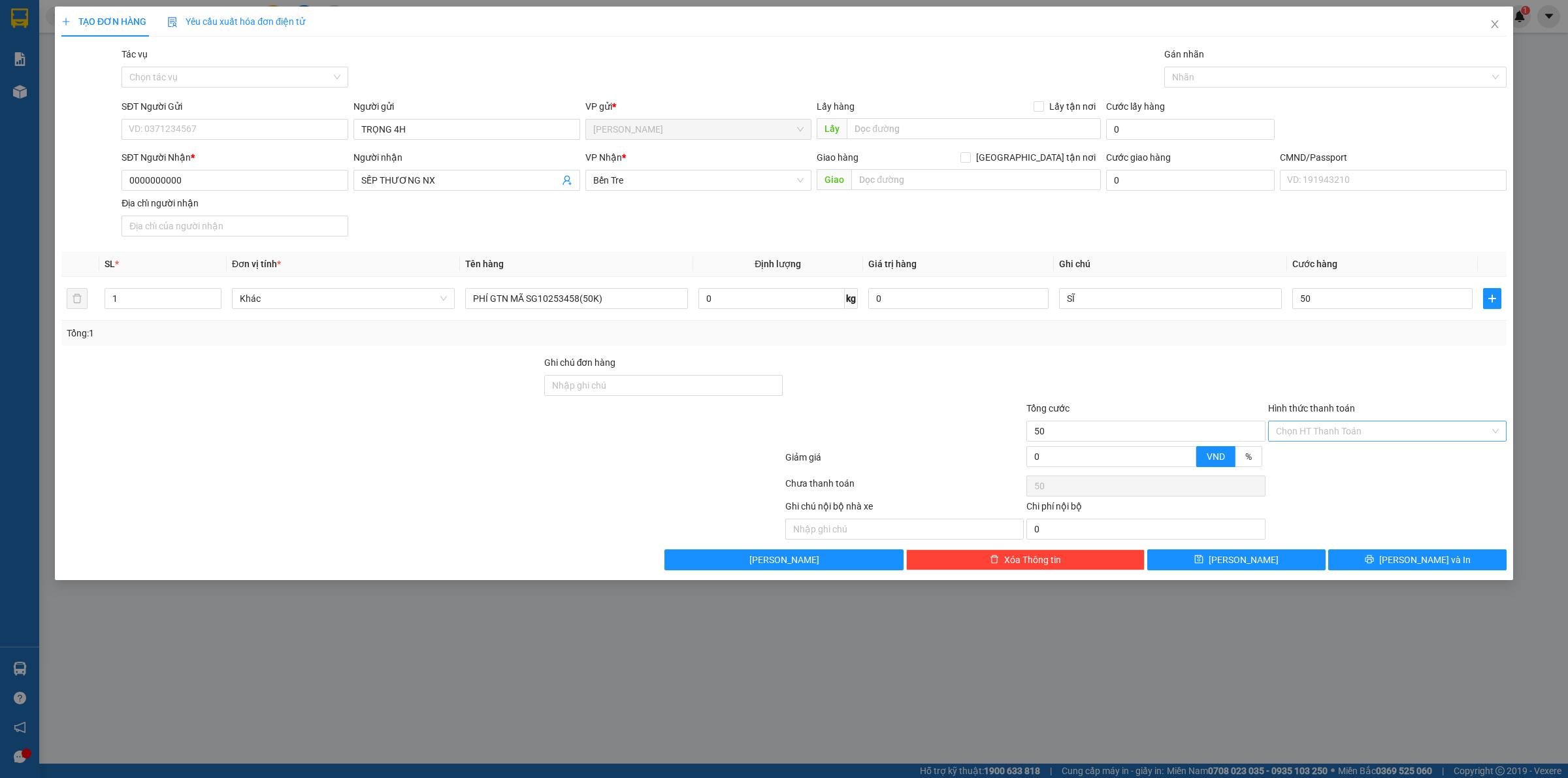
type input "50.000"
click at [1347, 427] on input "Hình thức thanh toán" at bounding box center [1382, 431] width 213 height 19
click at [1337, 456] on div "Tại văn phòng" at bounding box center [1387, 458] width 223 height 14
type input "0"
click at [1240, 559] on span "Lưu" at bounding box center [1244, 559] width 70 height 14
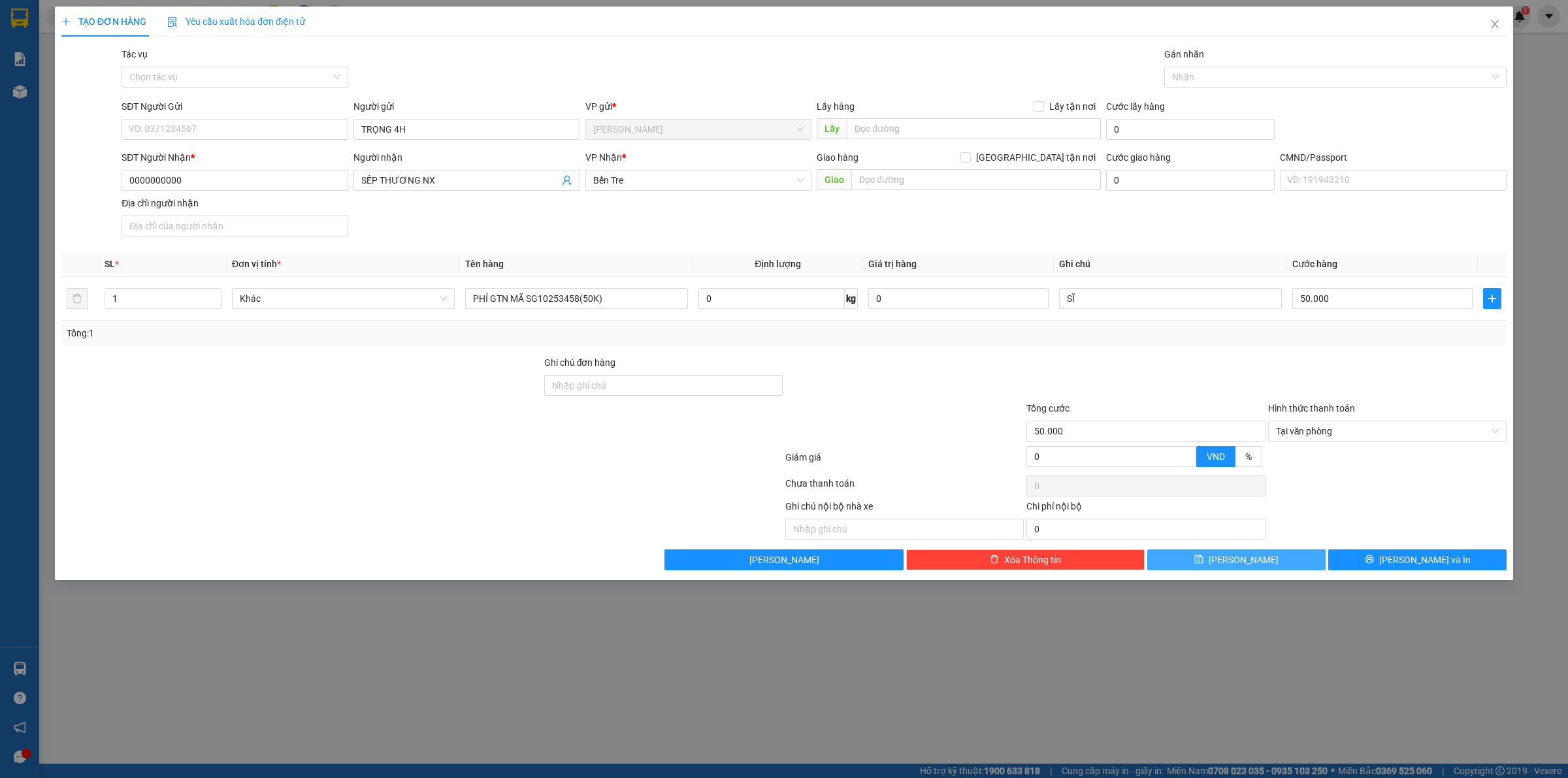
type input "0"
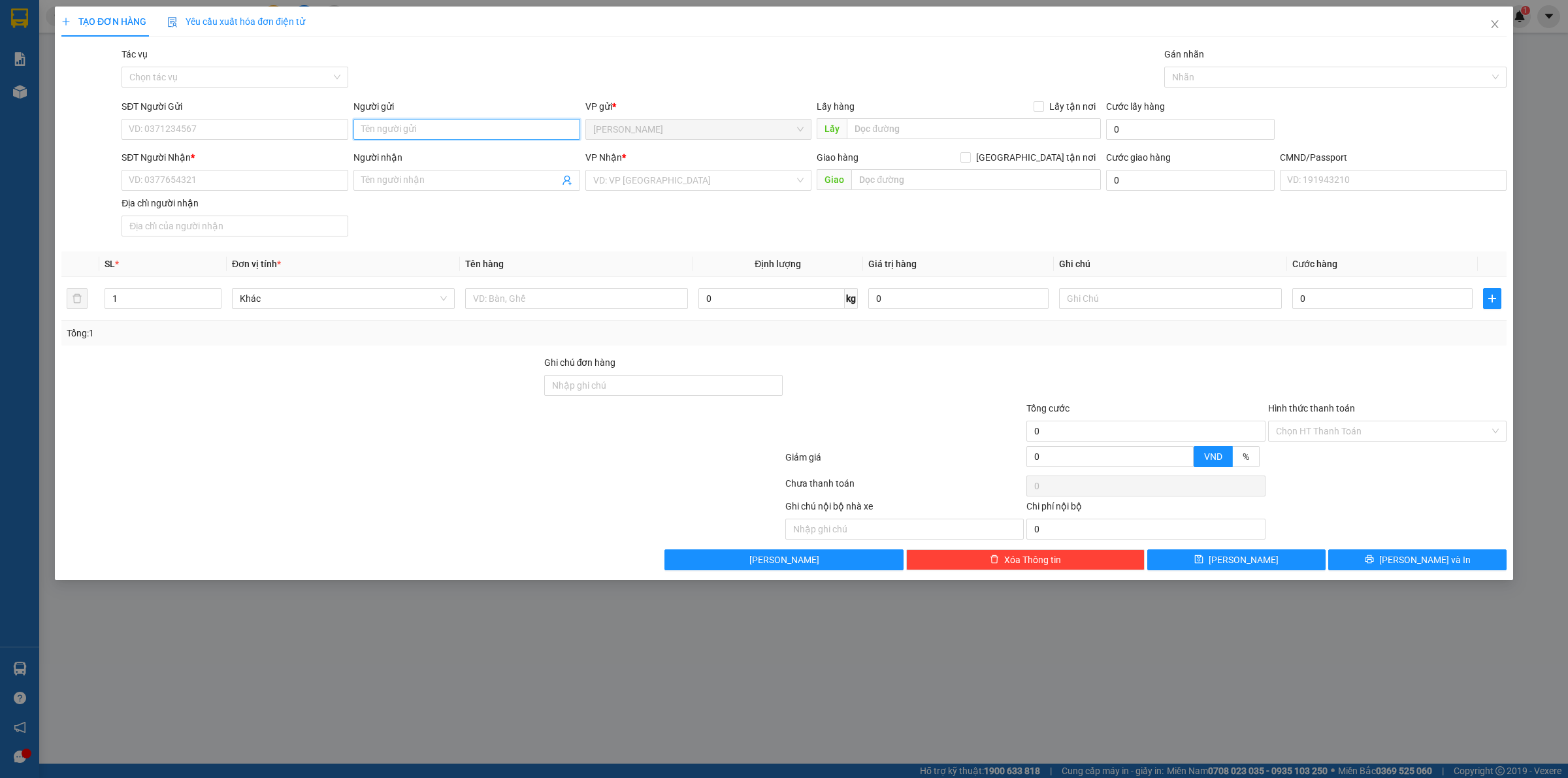
click at [448, 139] on input "Người gửi" at bounding box center [466, 129] width 227 height 21
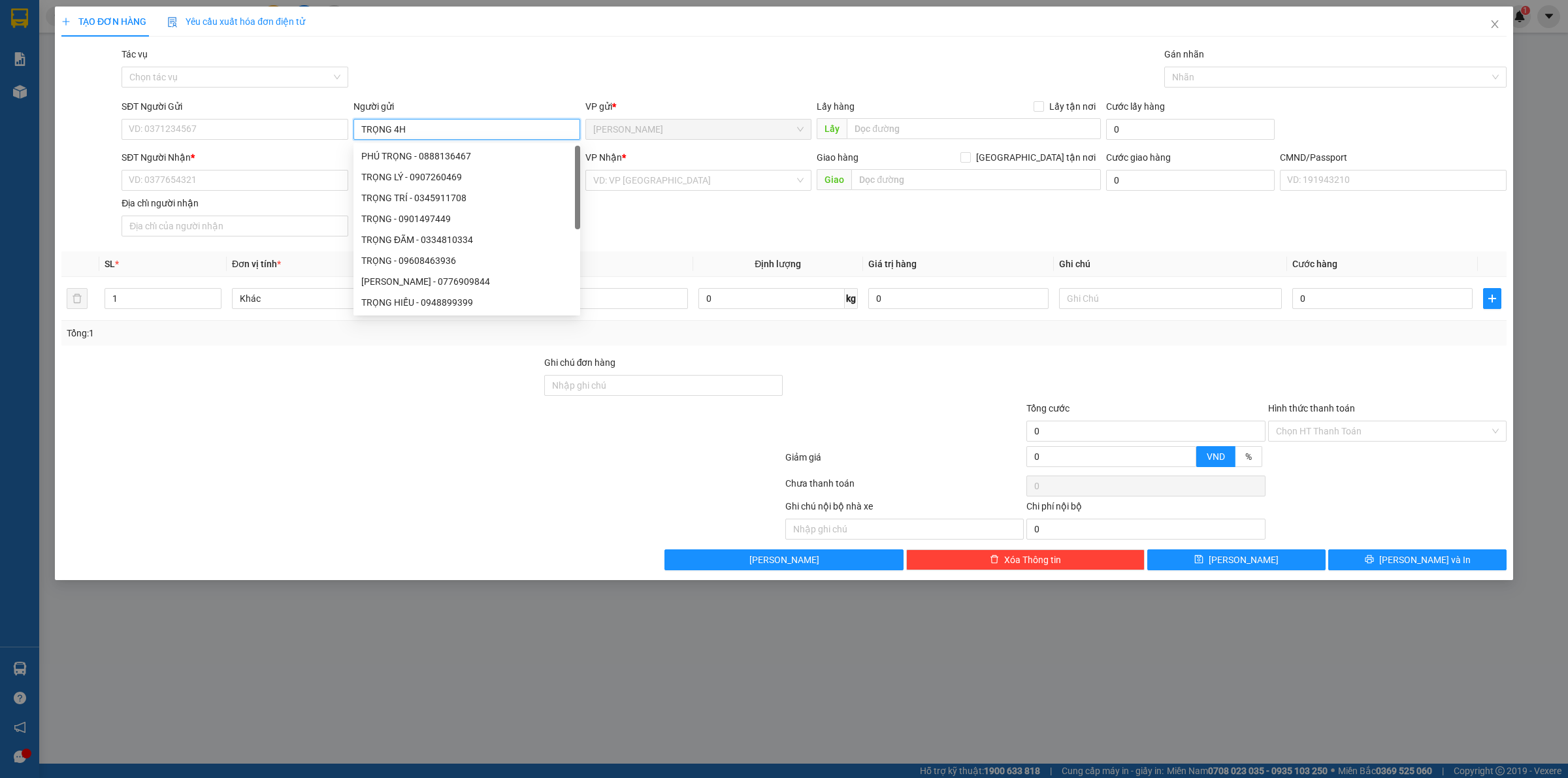
type input "TRỌNG 4H"
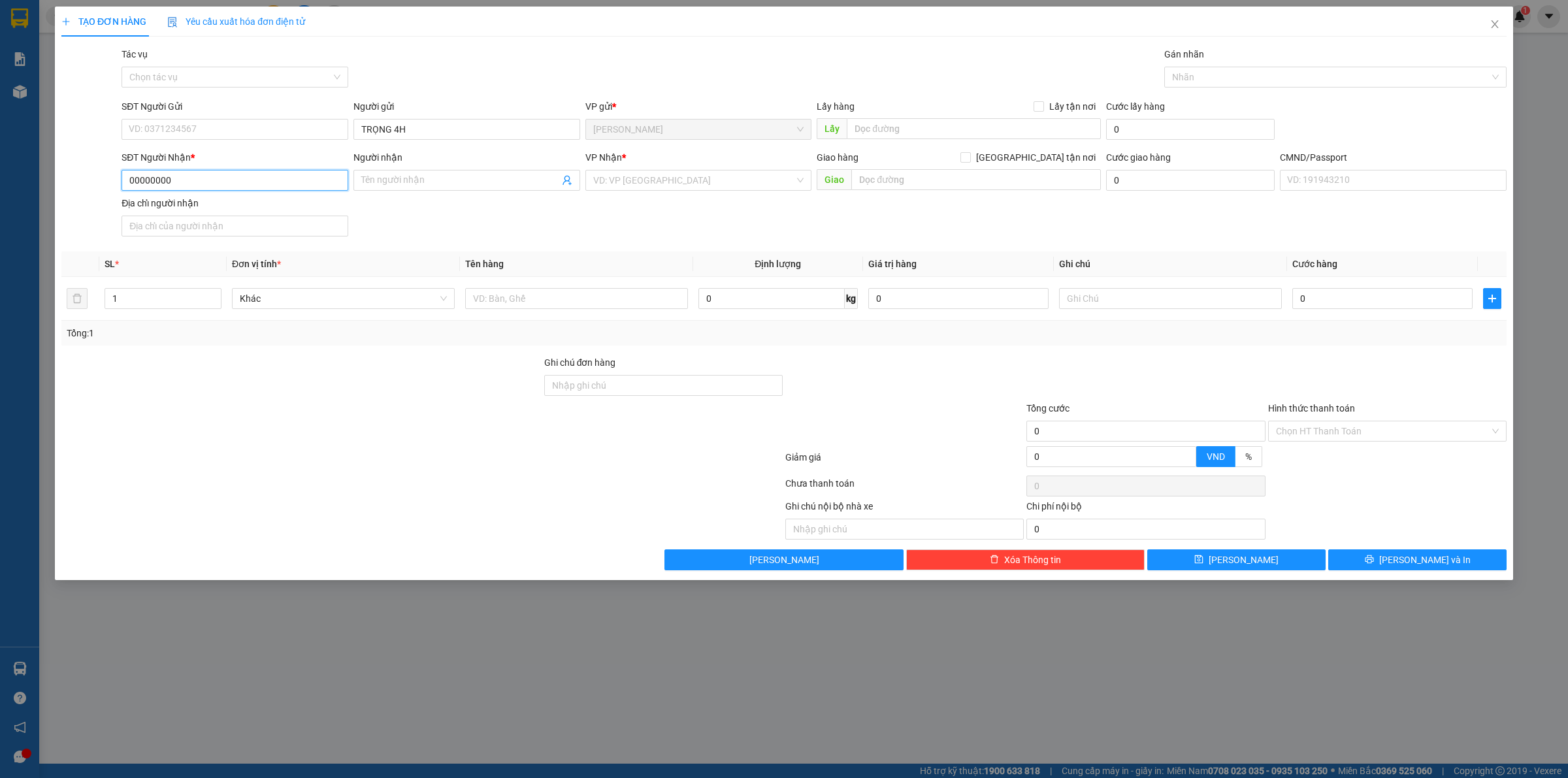
click at [199, 171] on input "00000000" at bounding box center [235, 180] width 227 height 21
click at [209, 203] on div "0000000000 - SẾP THƯƠNG NX" at bounding box center [234, 207] width 211 height 14
type input "0000000000"
type input "SẾP THƯƠNG NX"
click at [595, 296] on input "text" at bounding box center [576, 298] width 223 height 21
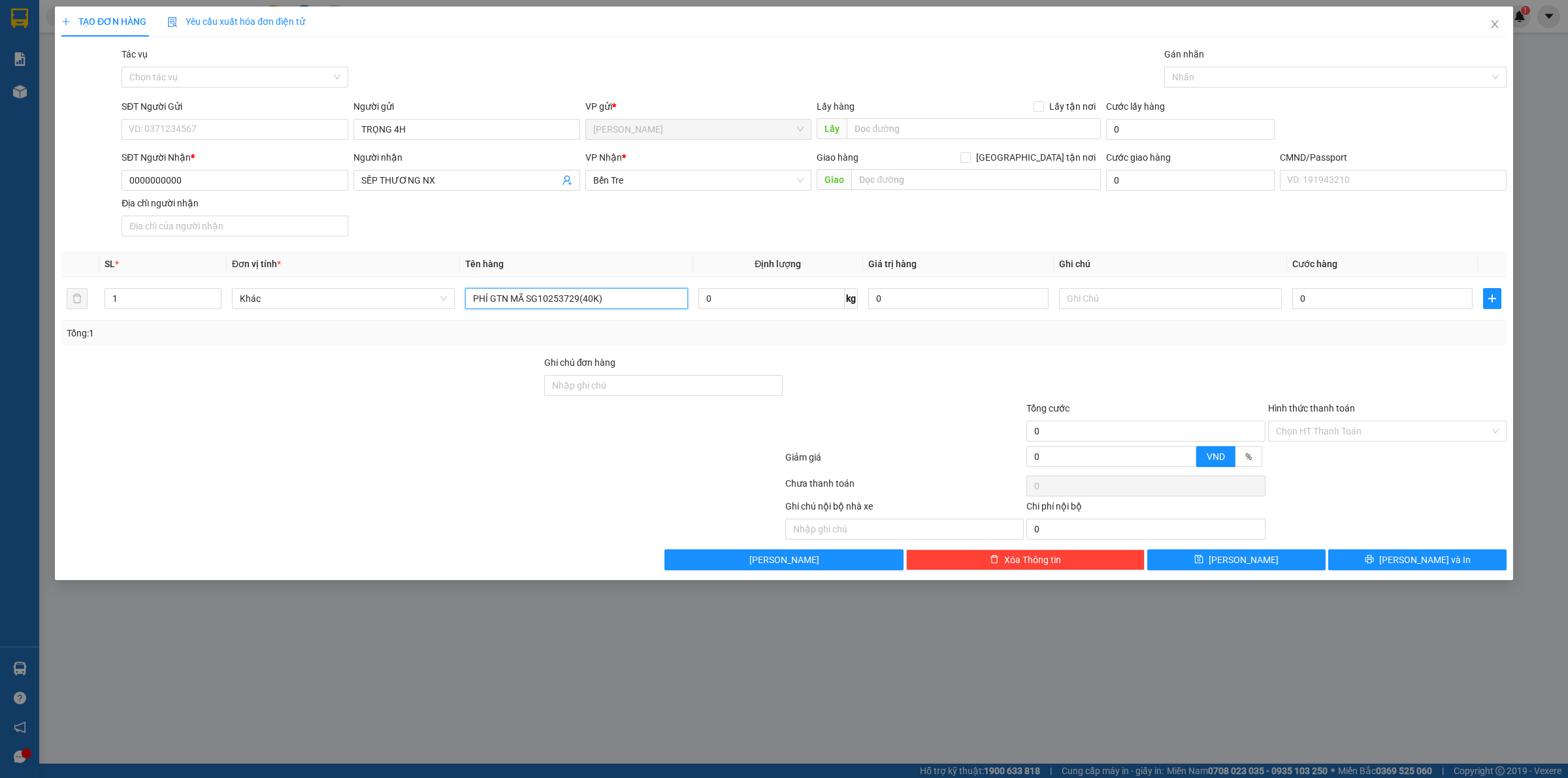
type input "PHÍ GTN MÃ SG10253729(40K)"
type input "SĨ"
type input "4"
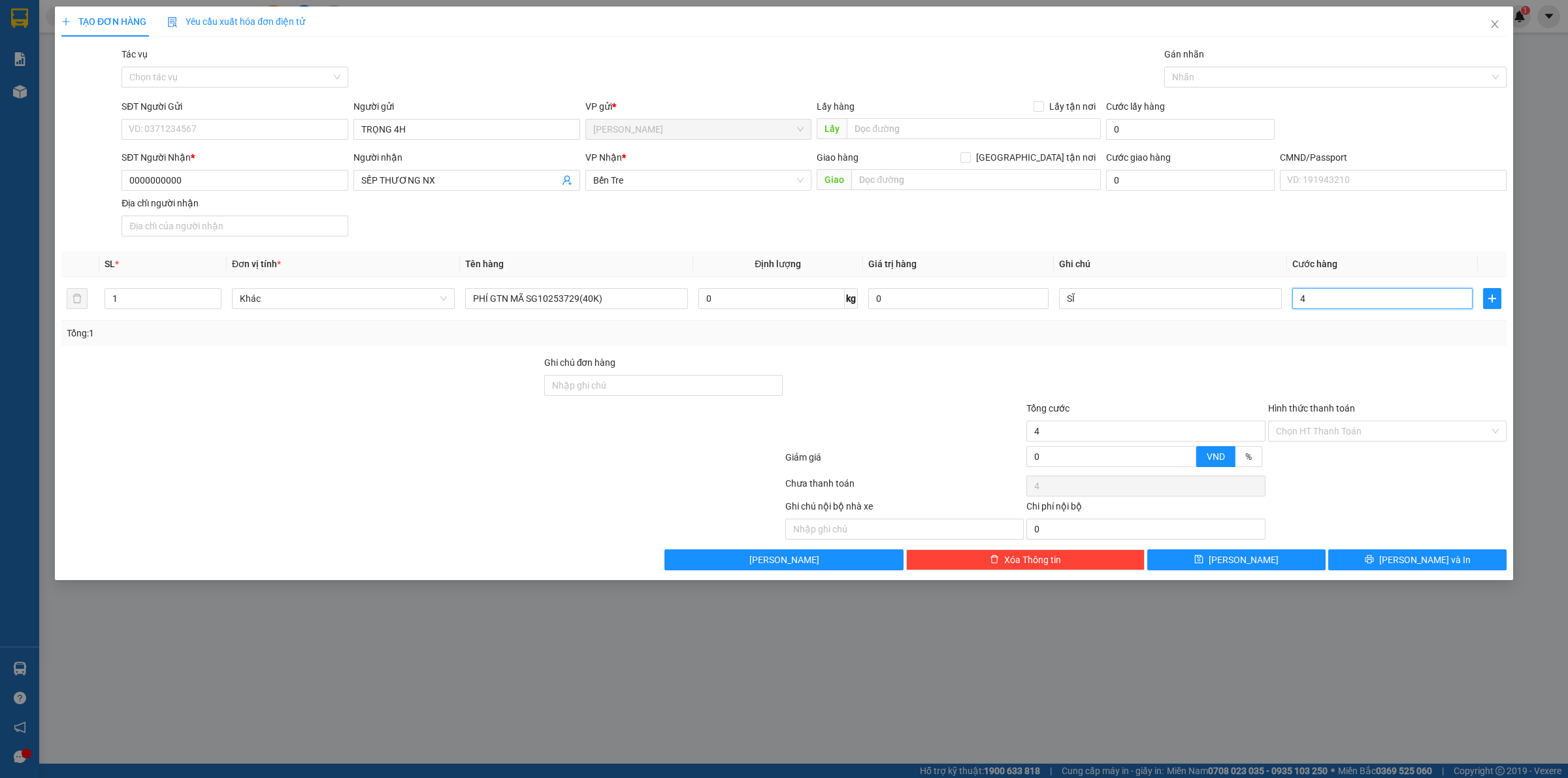
type input "40"
type input "40.000"
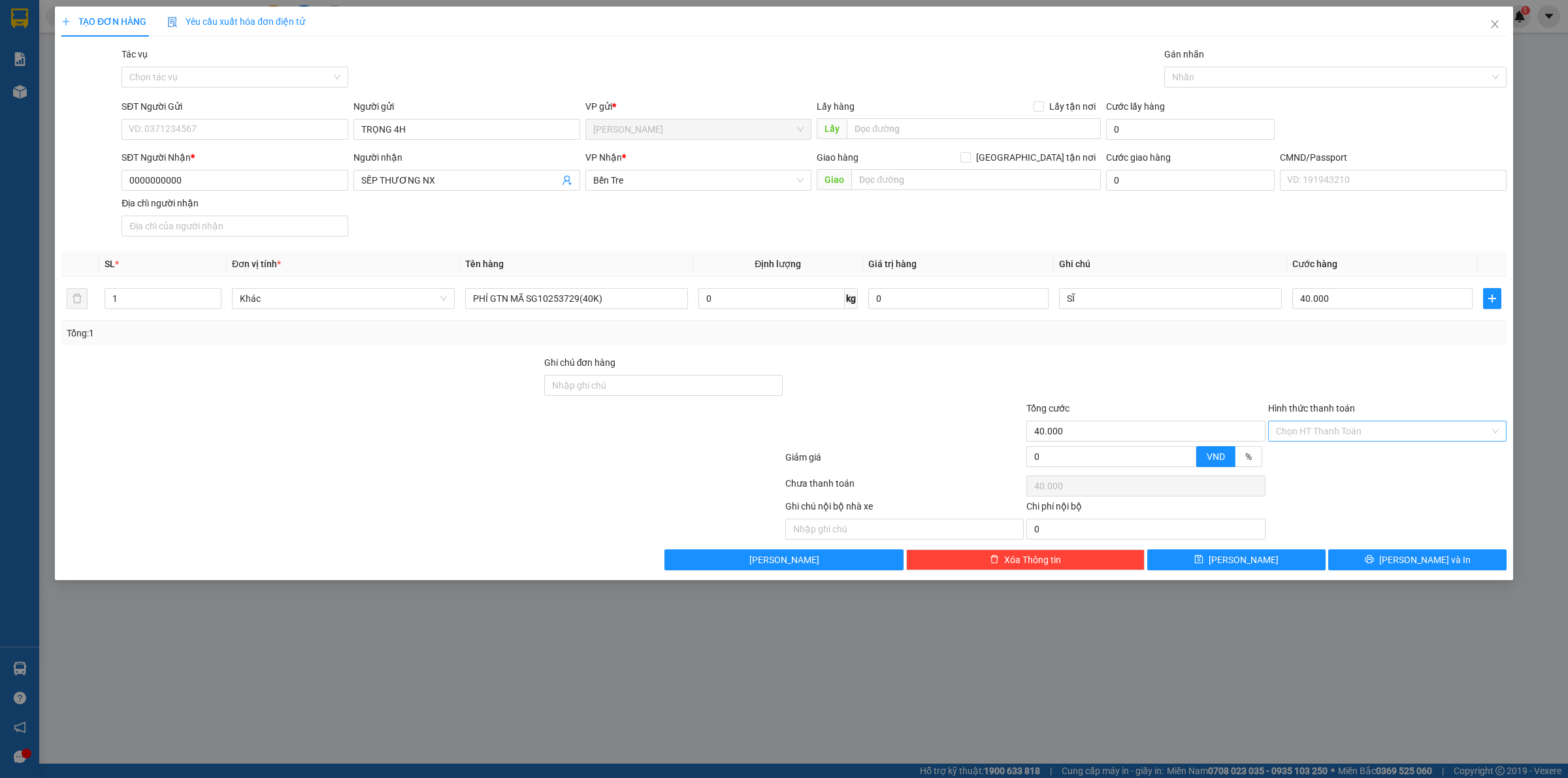
click at [1306, 434] on input "Hình thức thanh toán" at bounding box center [1382, 431] width 213 height 19
click at [1307, 456] on div "Tại văn phòng" at bounding box center [1387, 458] width 223 height 14
type input "0"
click at [1253, 561] on button "Lưu" at bounding box center [1236, 559] width 179 height 21
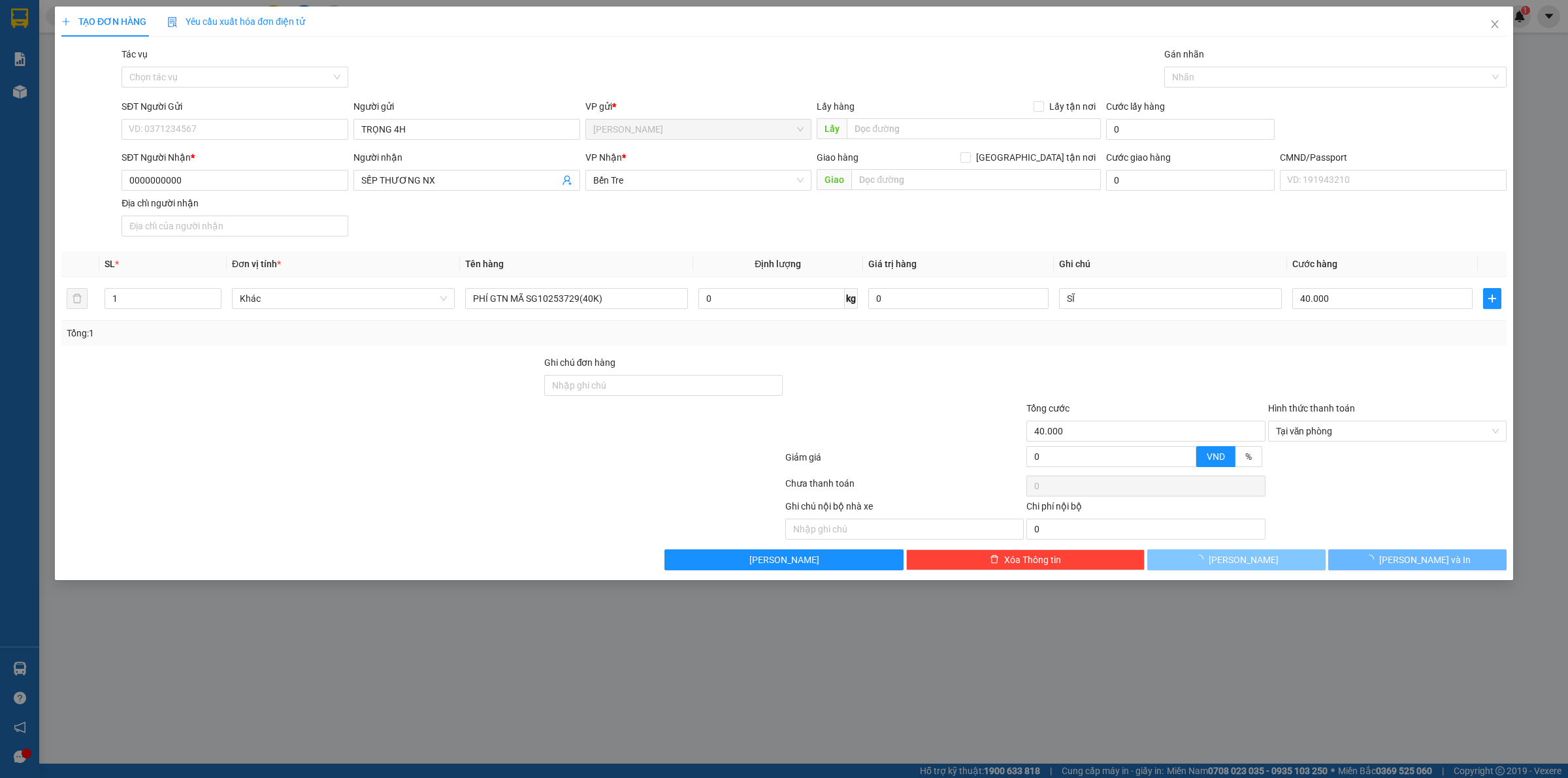
type input "0"
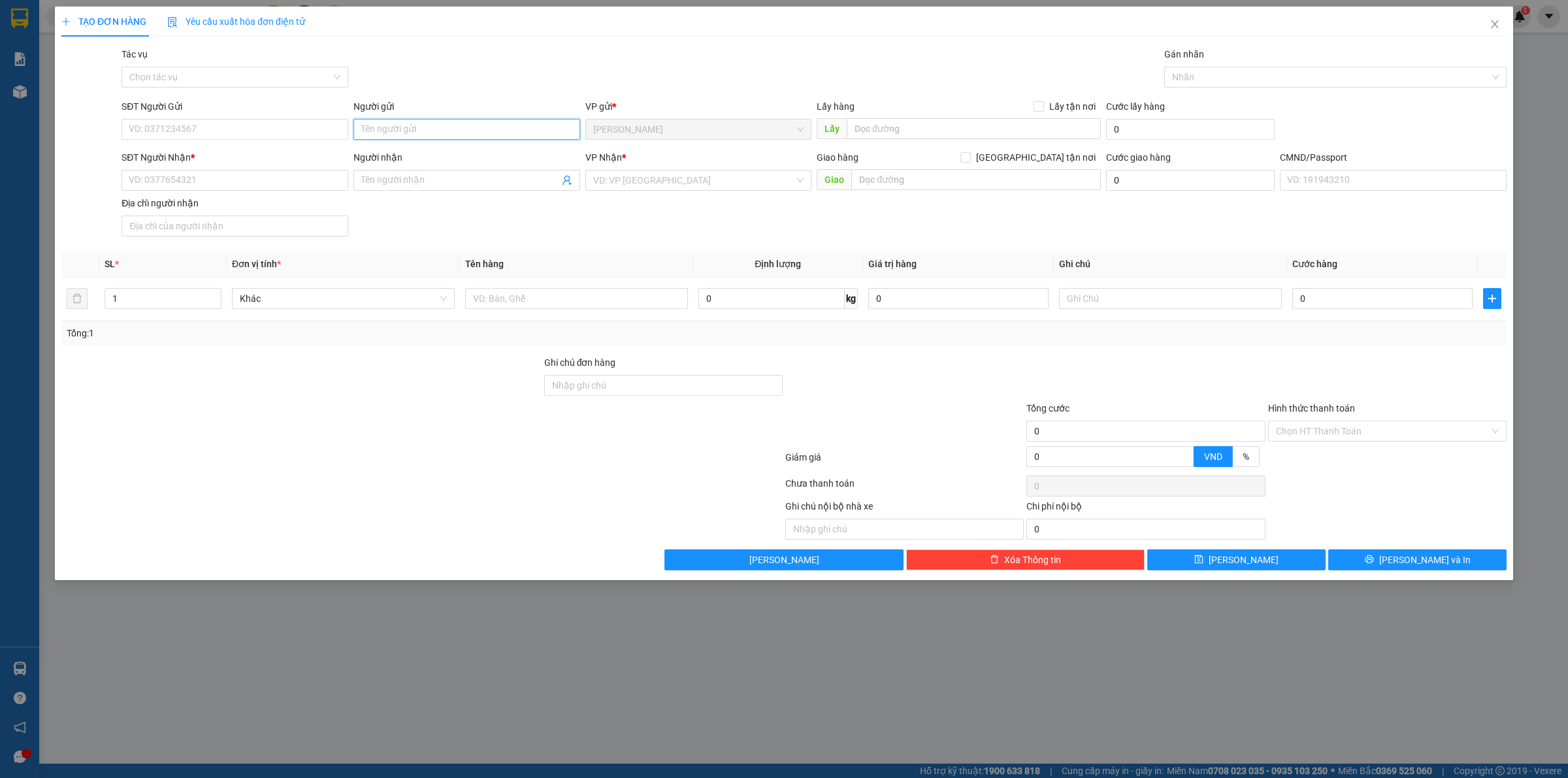
click at [439, 128] on input "Người gửi" at bounding box center [466, 129] width 227 height 21
type input "TRỌNG 4H"
type input "0000000000"
type input "SẾP THƯƠNG NX"
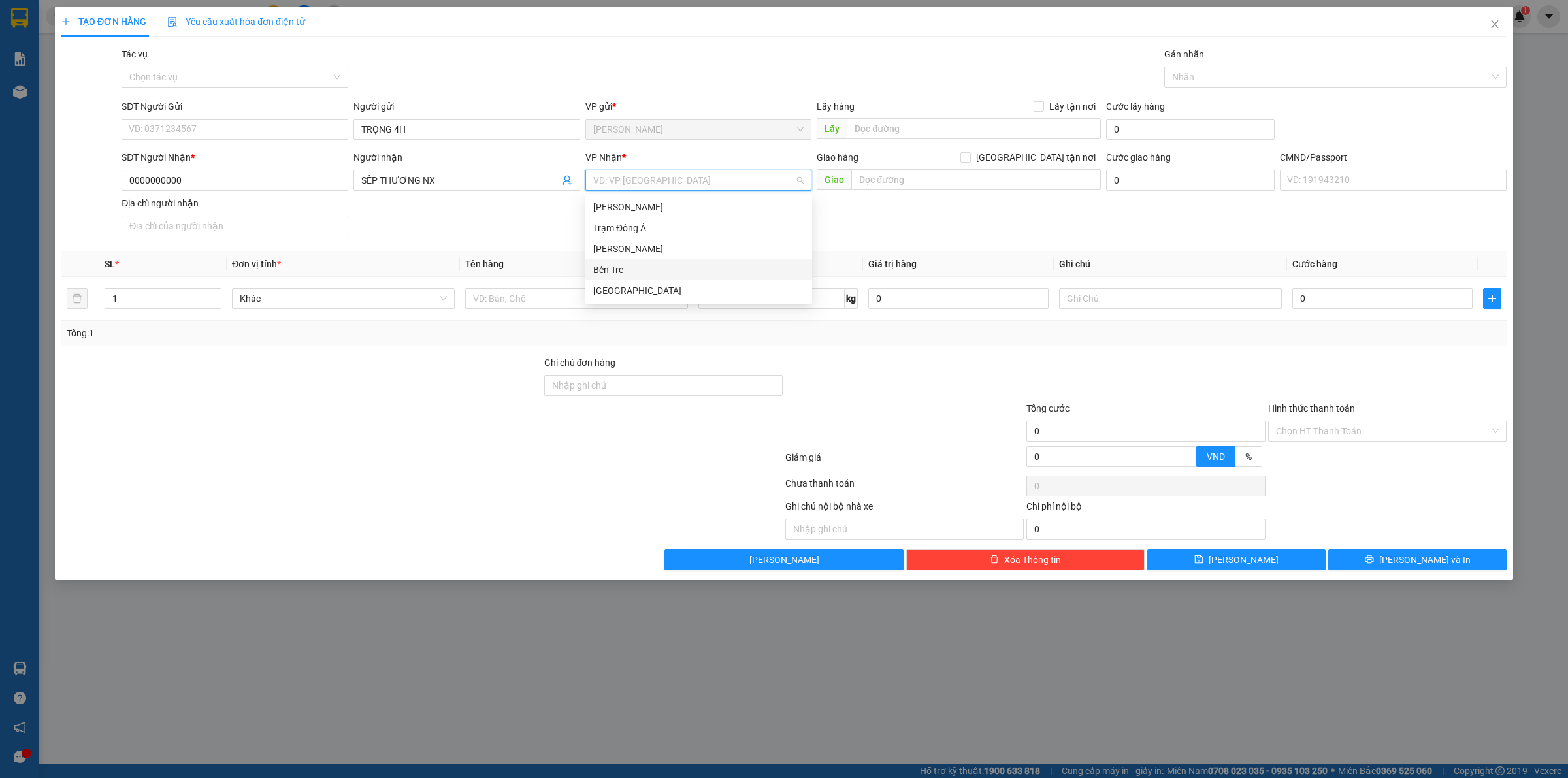
click at [599, 268] on div "Bến Tre" at bounding box center [698, 270] width 211 height 14
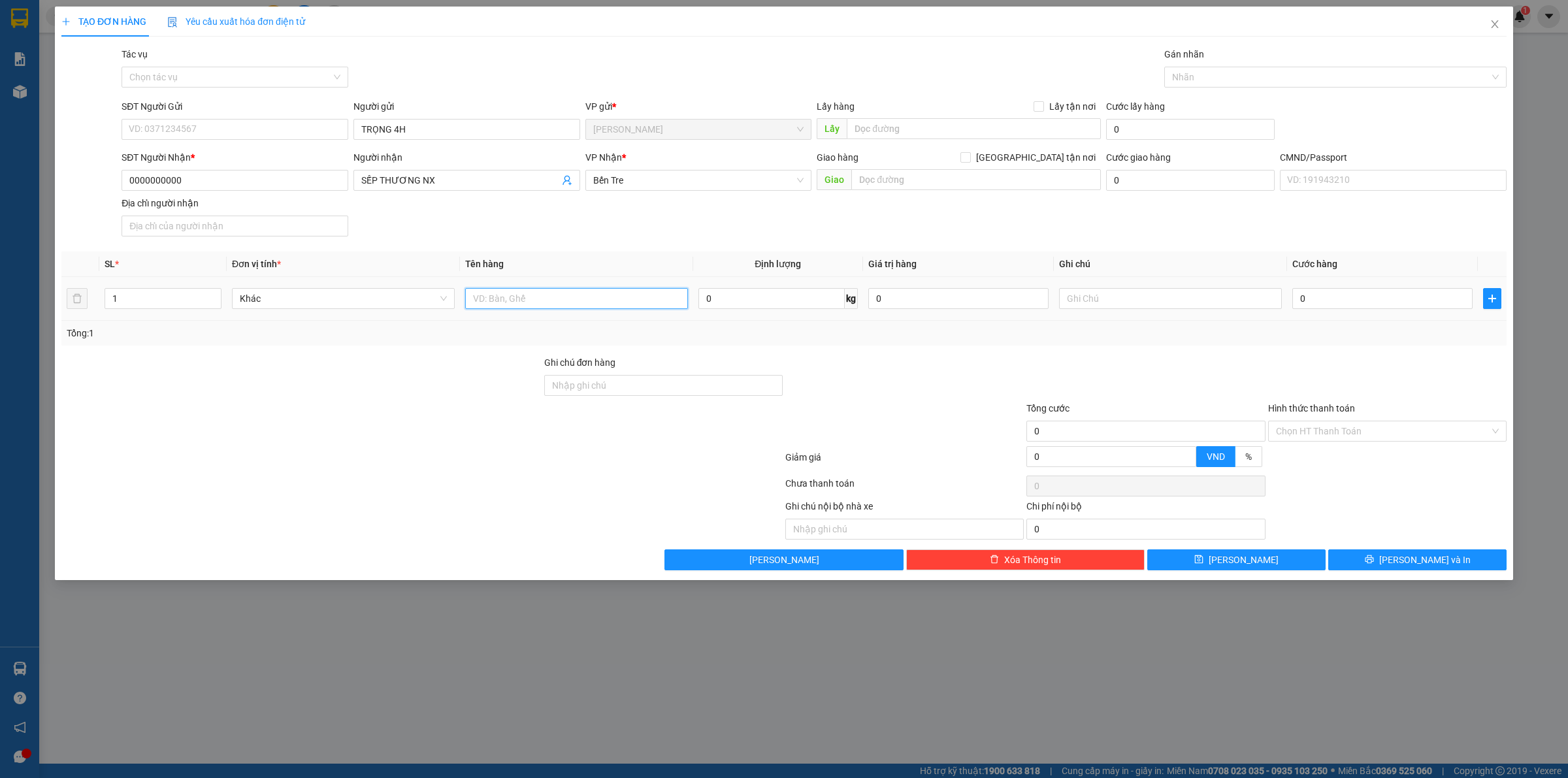
click at [530, 304] on input "text" at bounding box center [576, 298] width 223 height 21
type input "PHÍ GTN PCG(40K)"
type input "TRỌNG"
type input "4"
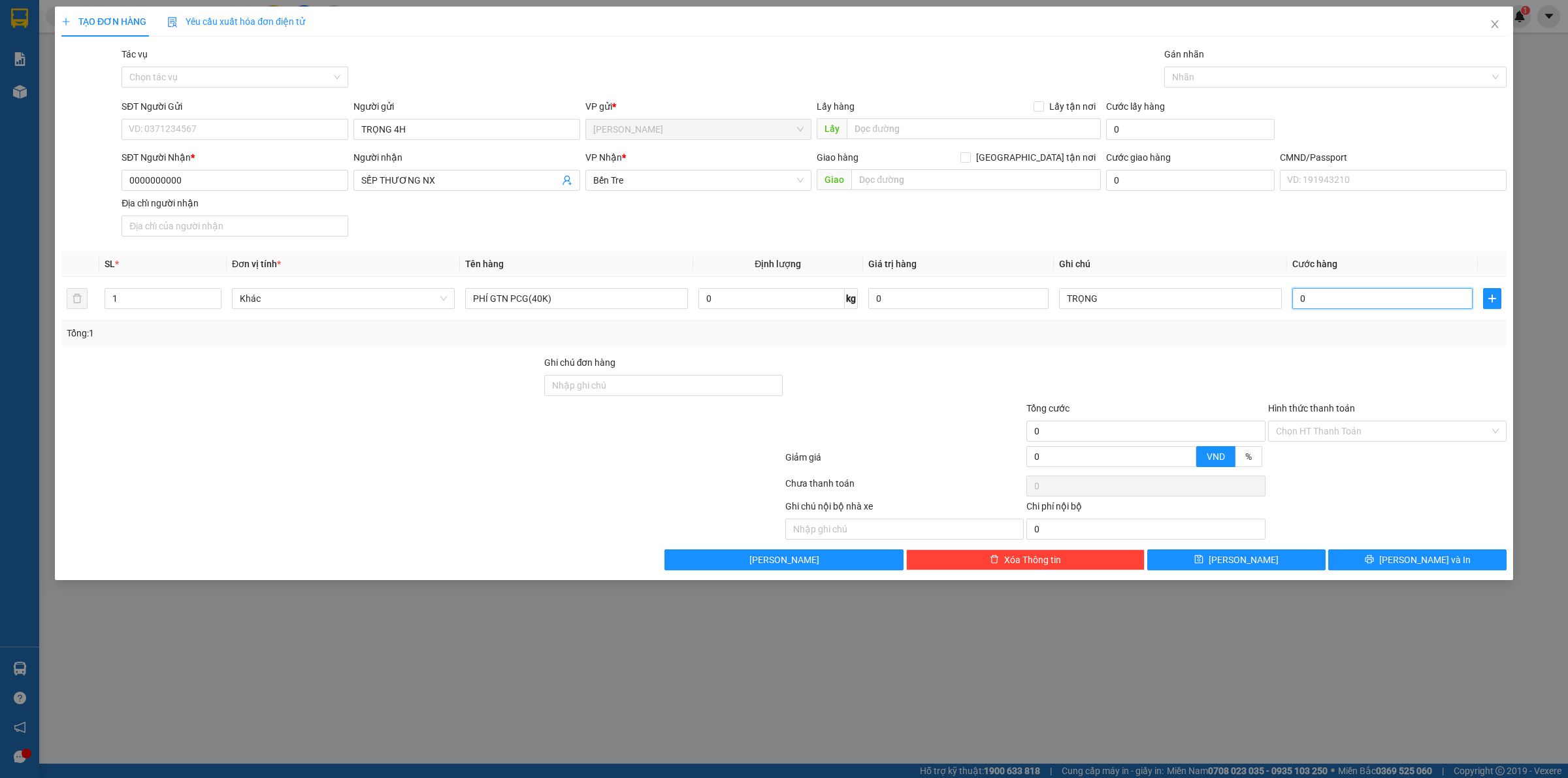
type input "4"
type input "40"
type input "40.000"
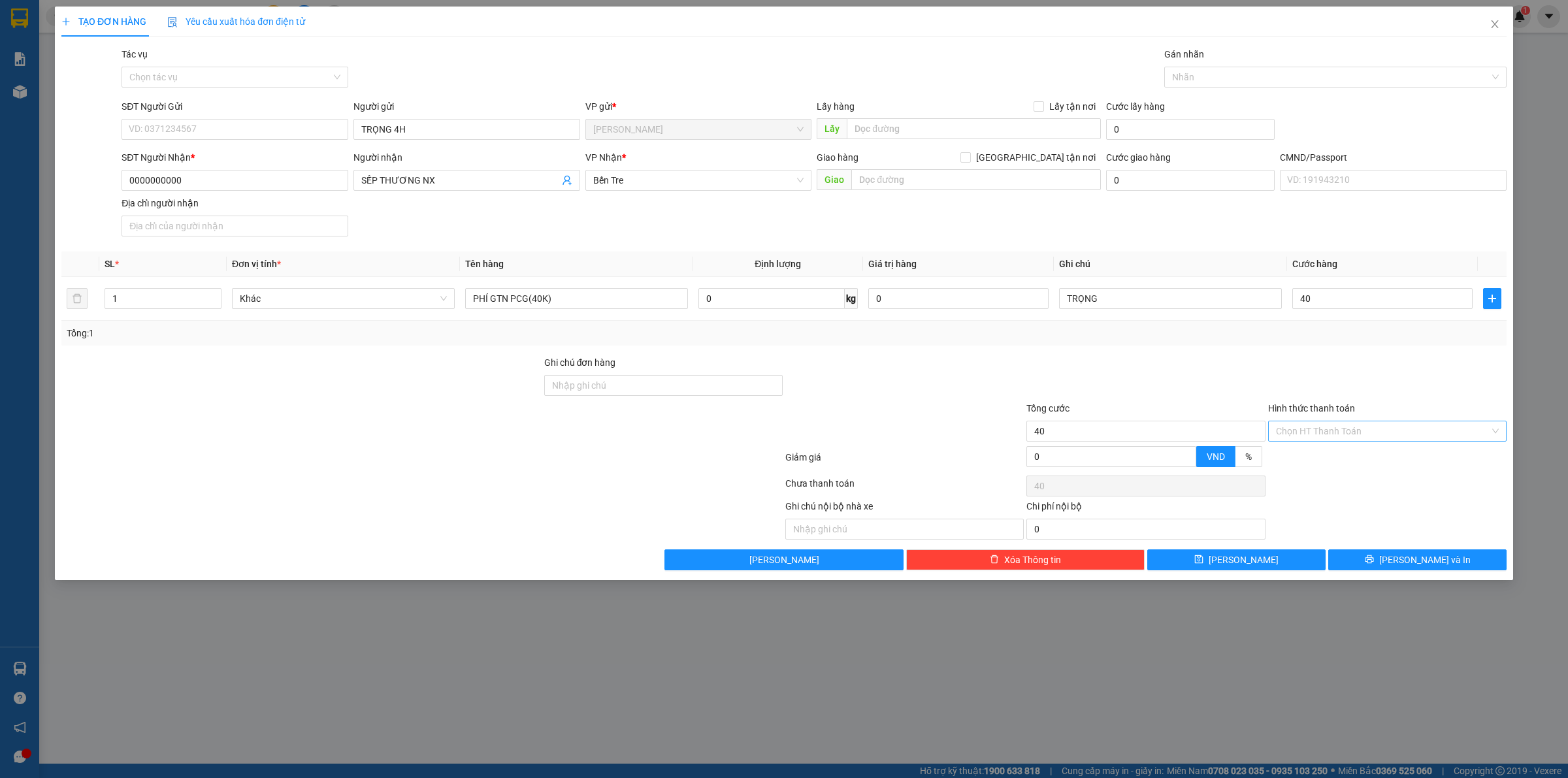
type input "40.000"
click at [1292, 434] on input "Hình thức thanh toán" at bounding box center [1382, 431] width 213 height 19
click at [1305, 453] on div "Tại văn phòng" at bounding box center [1387, 458] width 223 height 14
type input "0"
click at [1300, 559] on button "Lưu" at bounding box center [1236, 559] width 179 height 21
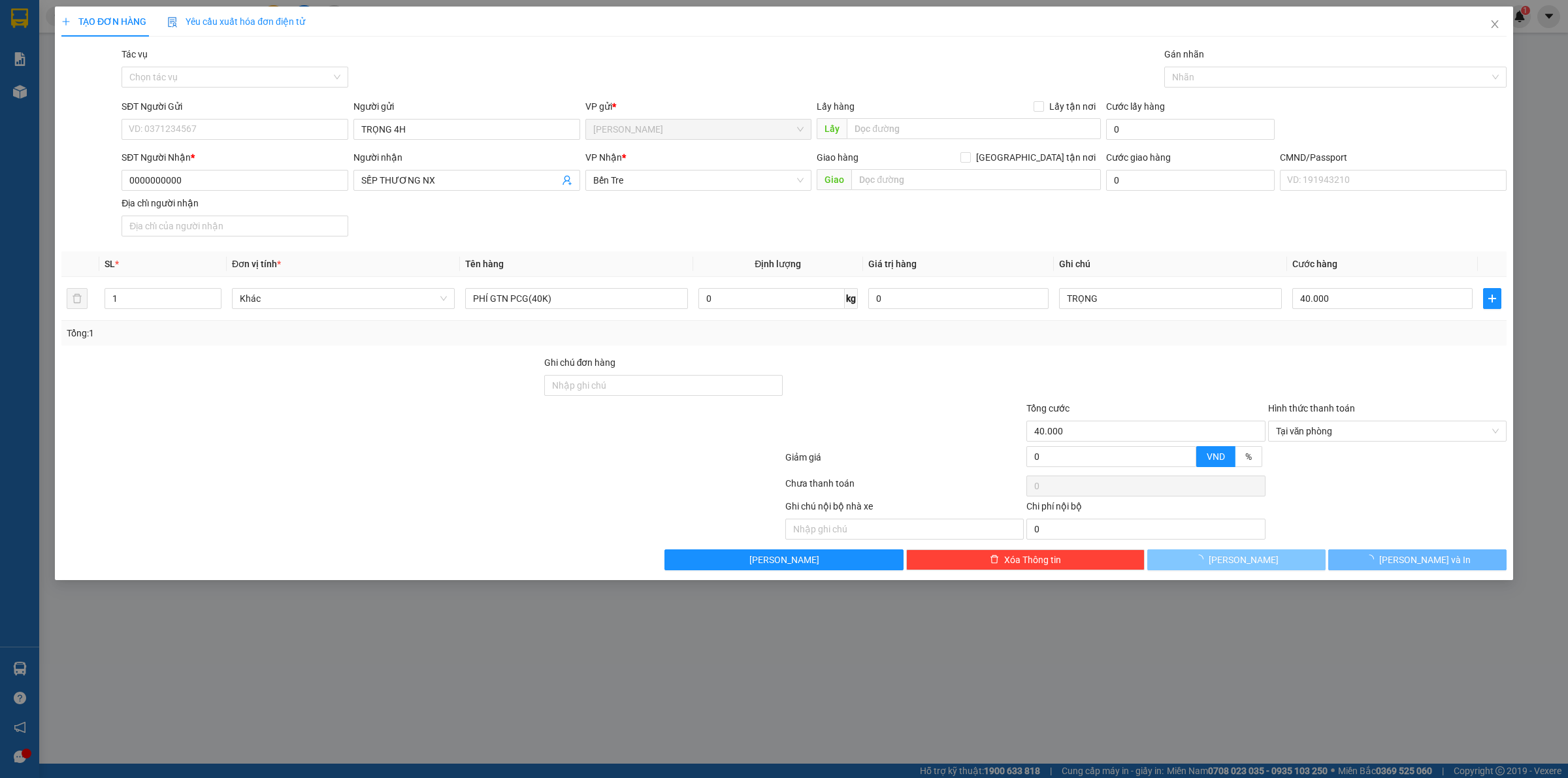
type input "0"
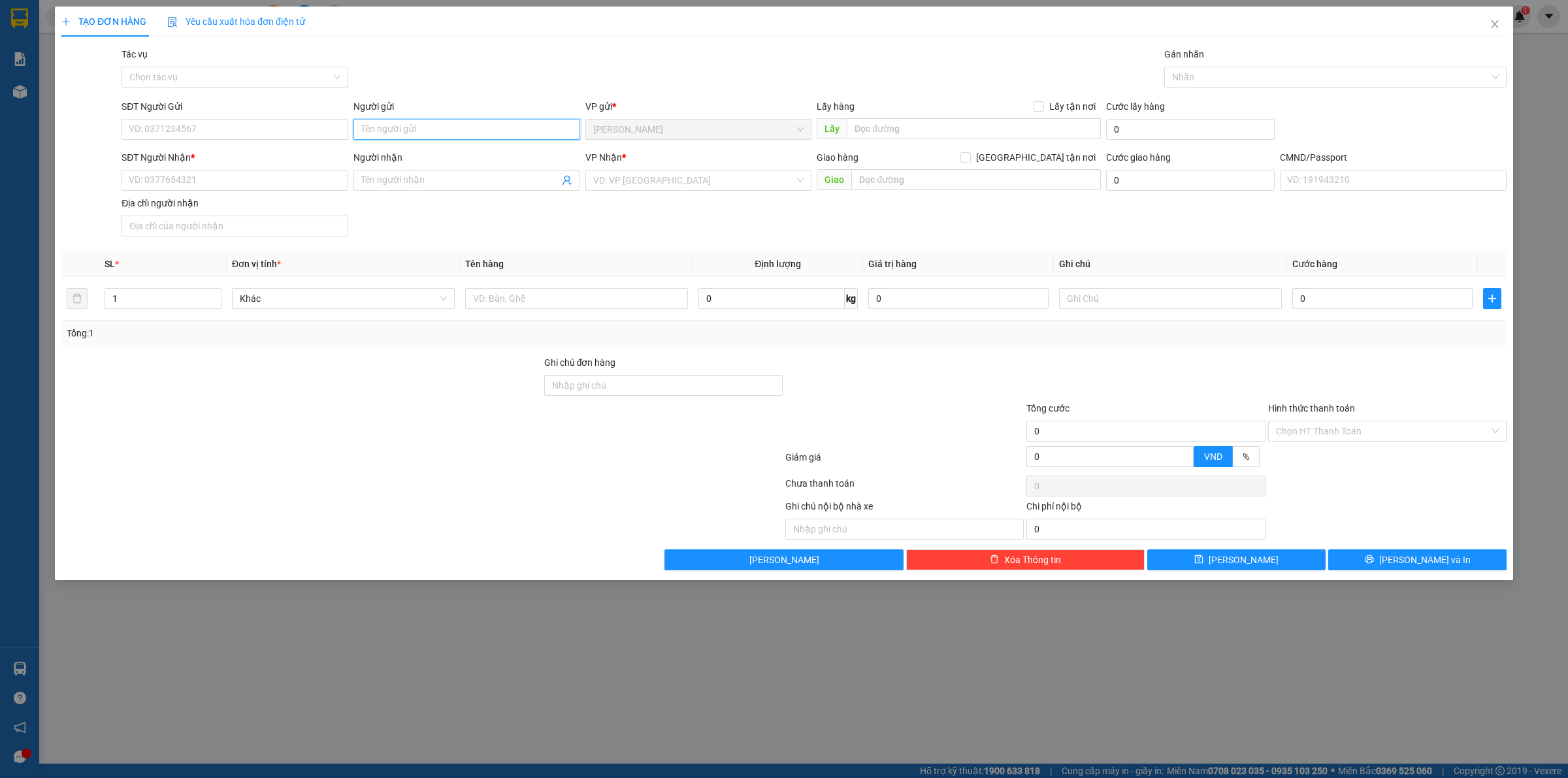
click at [385, 139] on input "Người gửi" at bounding box center [466, 129] width 227 height 21
type input "TRỌNG 4H"
type input "0000000000"
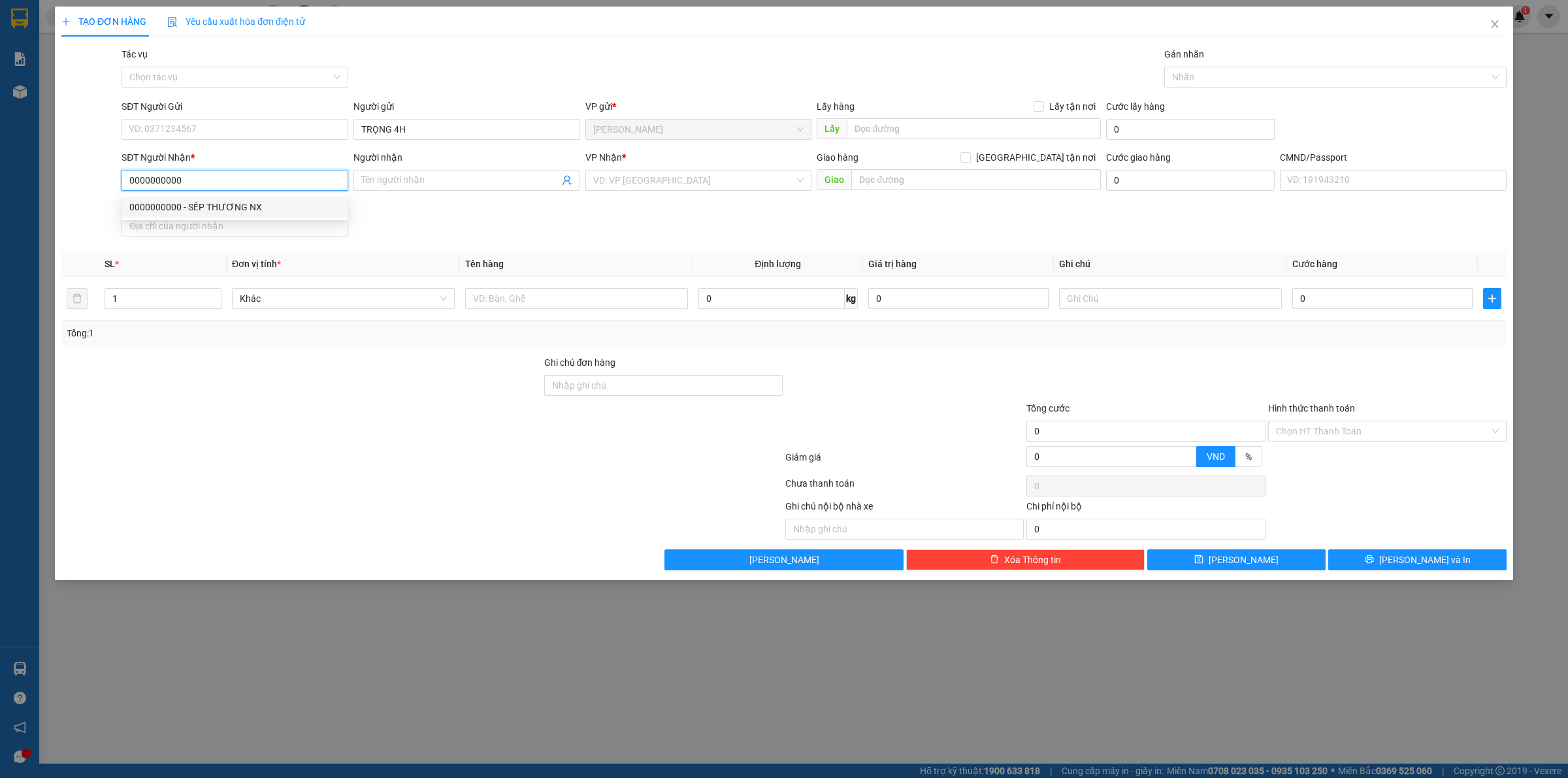
click at [243, 213] on div "0000000000 - SẾP THƯƠNG NX" at bounding box center [234, 207] width 211 height 14
type input "SẾP THƯƠNG NX"
type input "0000000000"
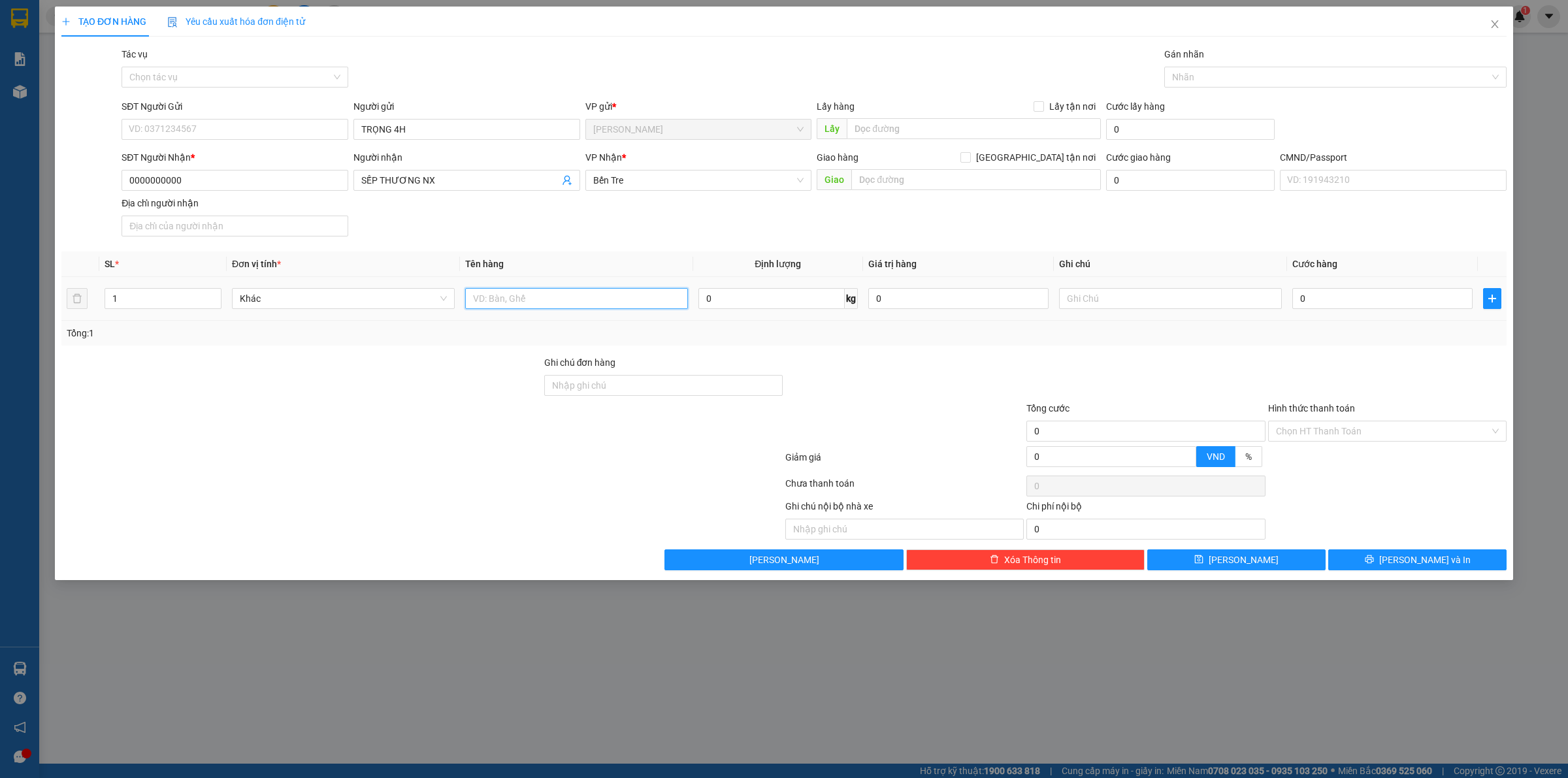
click at [570, 298] on input "text" at bounding box center [576, 298] width 223 height 21
type input "1PB TIỀN NP"
type input "TIỀN GTN NGÀY [DATE]"
click at [1308, 422] on input "Hình thức thanh toán" at bounding box center [1382, 431] width 213 height 19
click at [1295, 462] on div "Tại văn phòng" at bounding box center [1387, 458] width 223 height 14
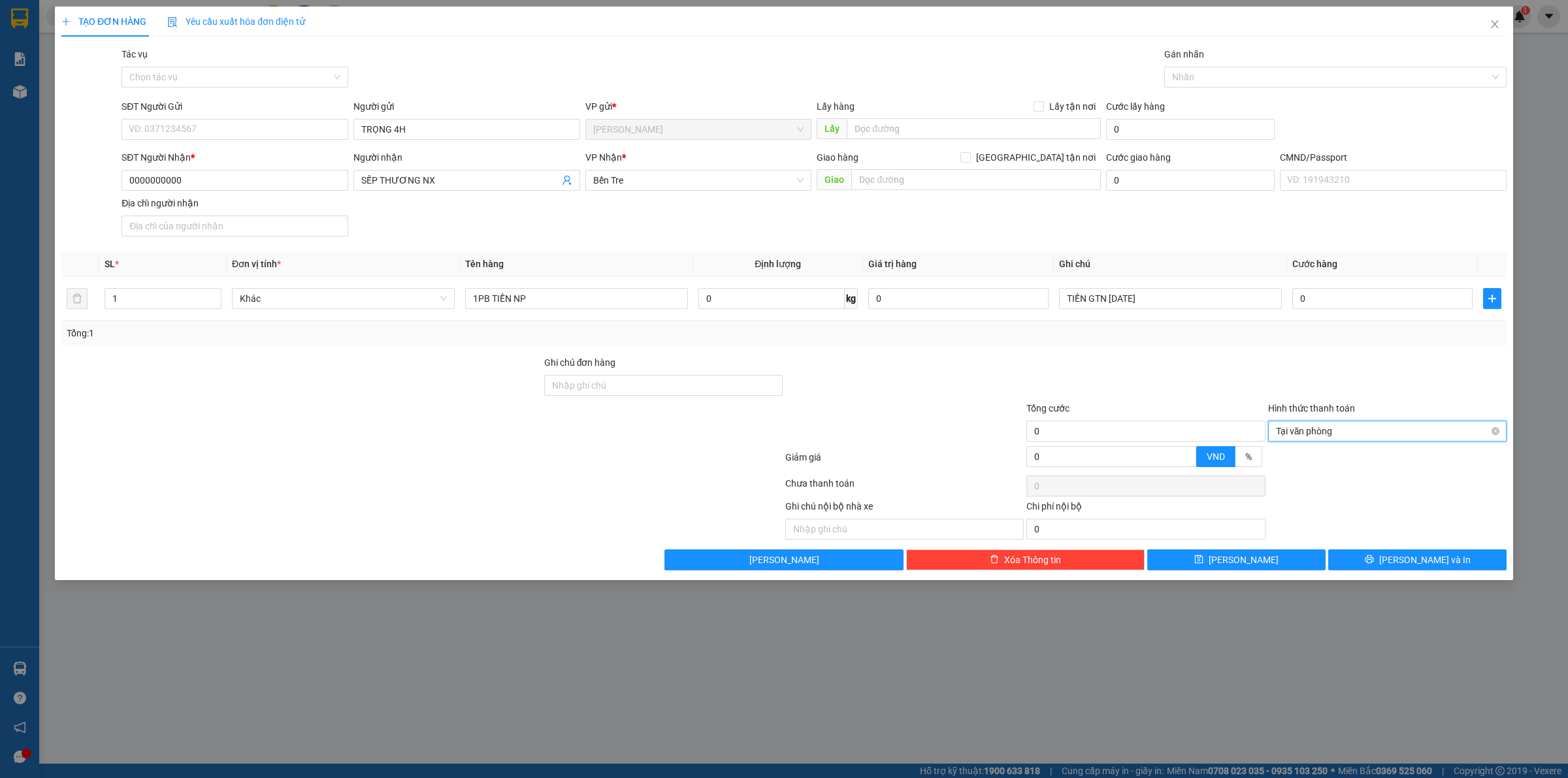
click at [1295, 433] on span "Tại văn phòng" at bounding box center [1387, 431] width 223 height 19
click at [1284, 490] on div "Transit Pickup Surcharge Ids Transit Deliver Surcharge Ids Transit Deliver Surc…" at bounding box center [784, 308] width 1445 height 523
click at [1294, 445] on div "Hình thức thanh toán Tại văn phòng" at bounding box center [1387, 424] width 238 height 45
click at [1292, 432] on span "Tại văn phòng" at bounding box center [1387, 431] width 223 height 19
click at [1298, 484] on div "Miễn phí" at bounding box center [1387, 479] width 223 height 14
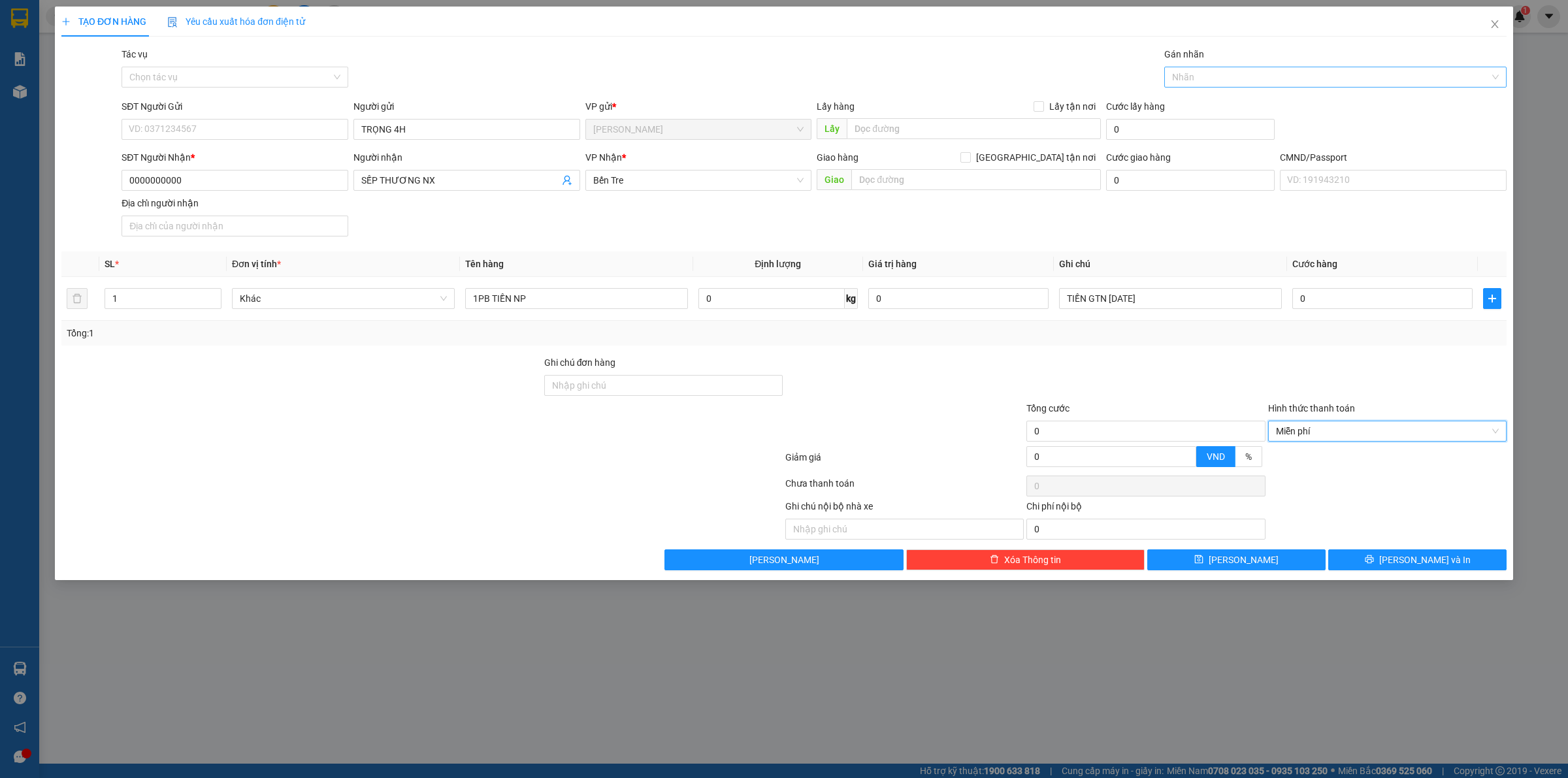
click at [1207, 86] on div "Nhãn" at bounding box center [1335, 77] width 342 height 21
click at [1186, 252] on div "KÉT" at bounding box center [1335, 249] width 326 height 14
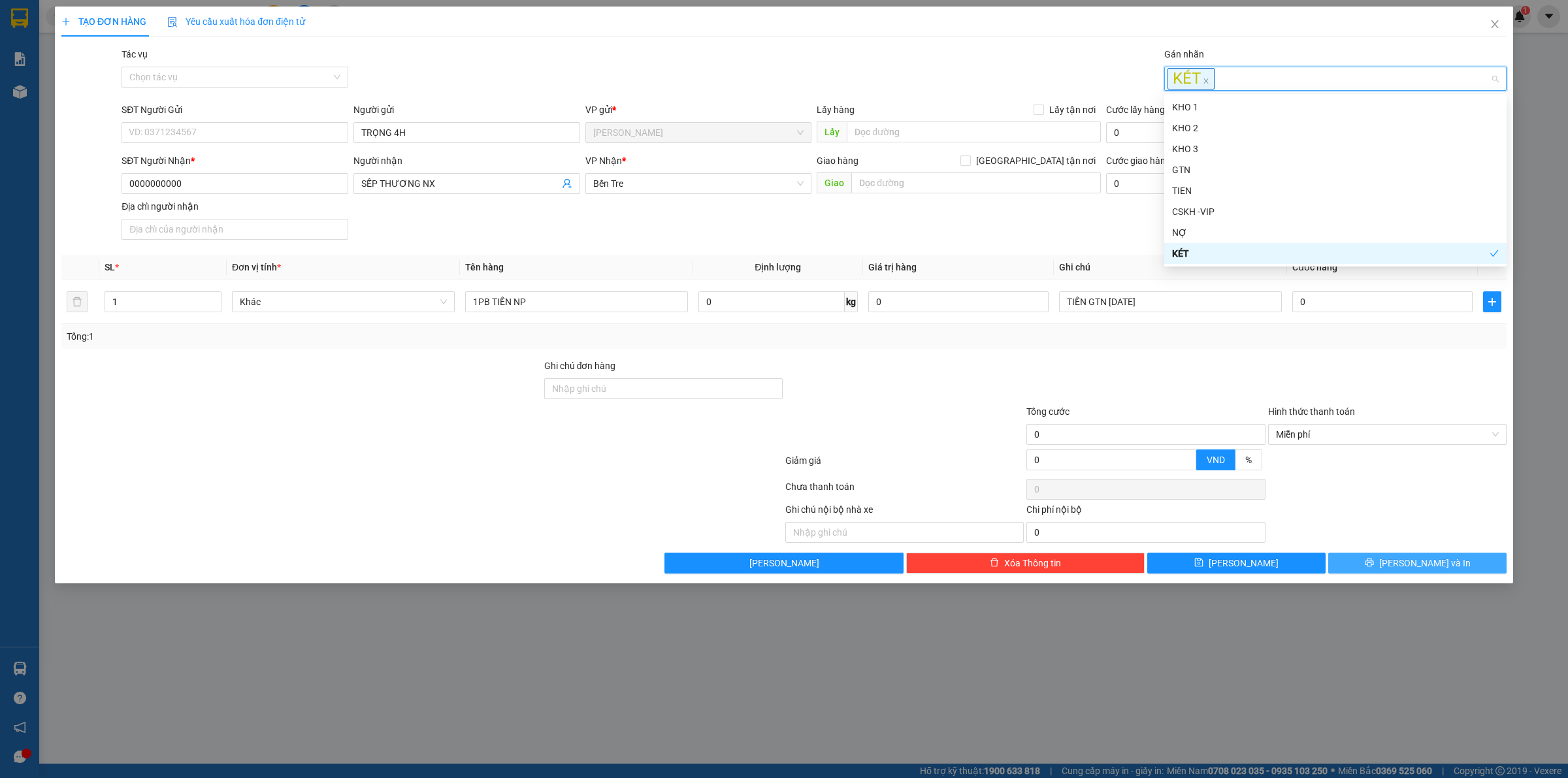
click at [1385, 569] on button "Lưu và In" at bounding box center [1417, 563] width 179 height 21
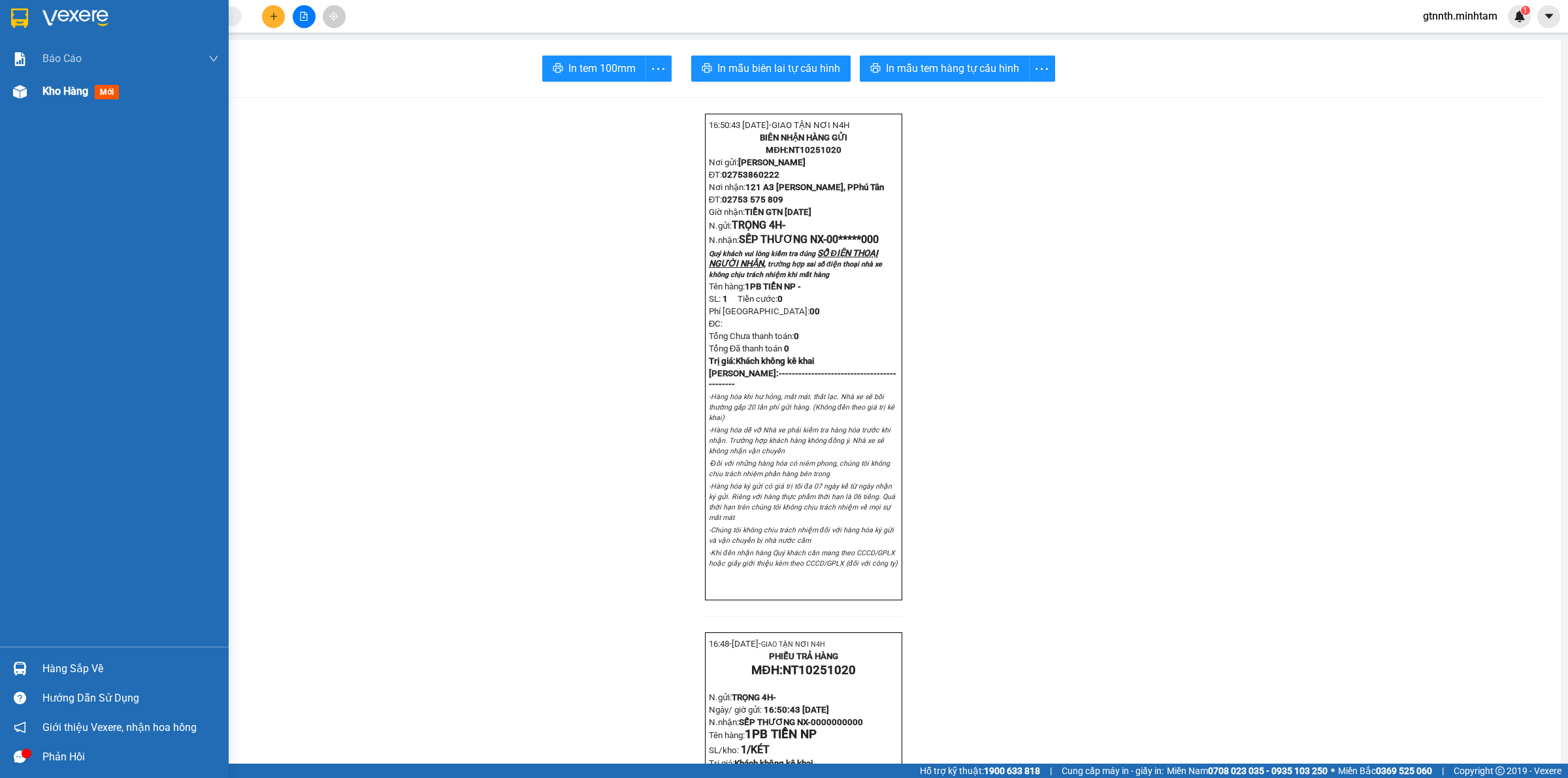
click at [84, 92] on span "Kho hàng" at bounding box center [65, 91] width 45 height 13
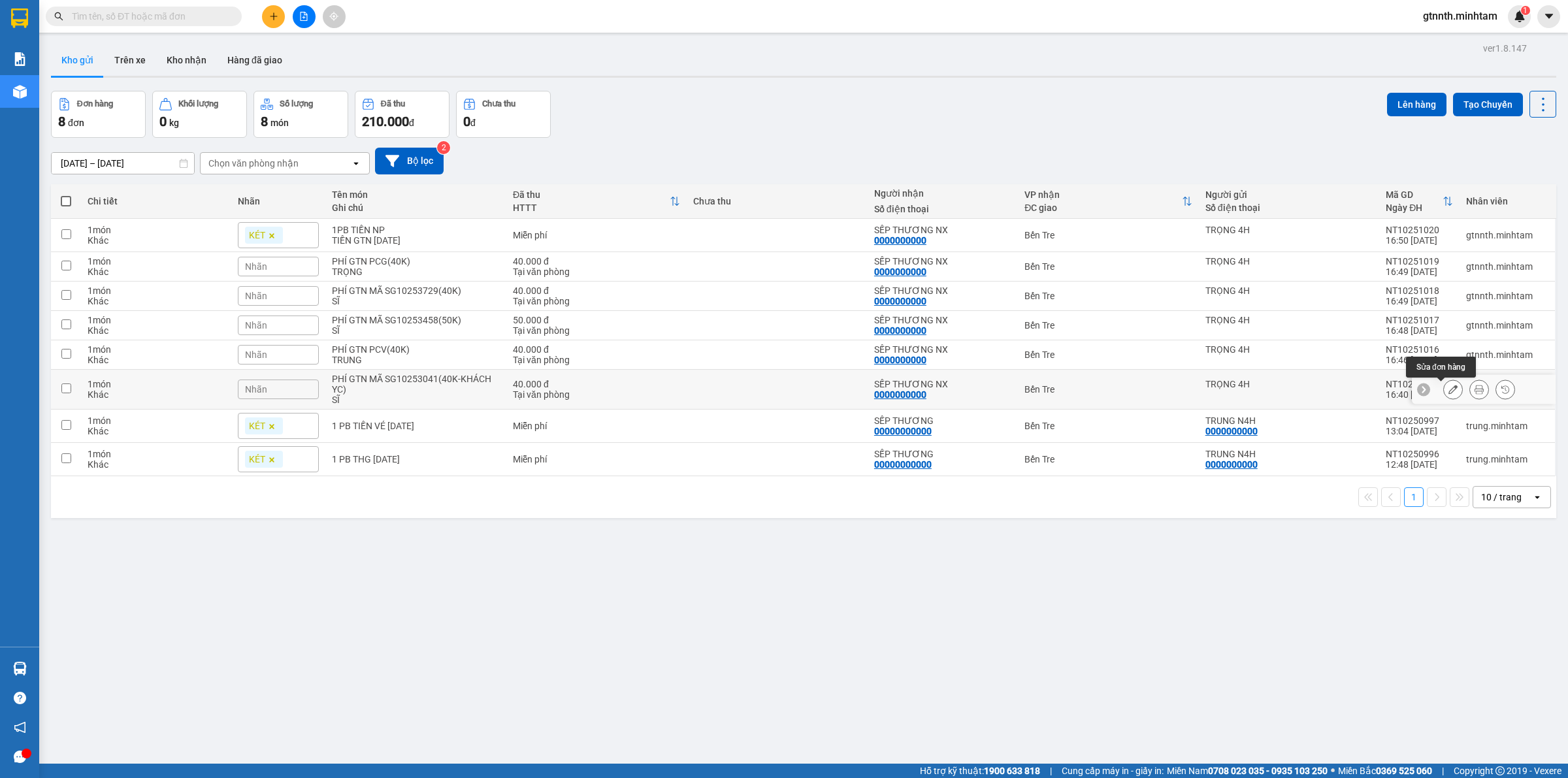
click at [1448, 394] on icon at bounding box center [1453, 389] width 9 height 9
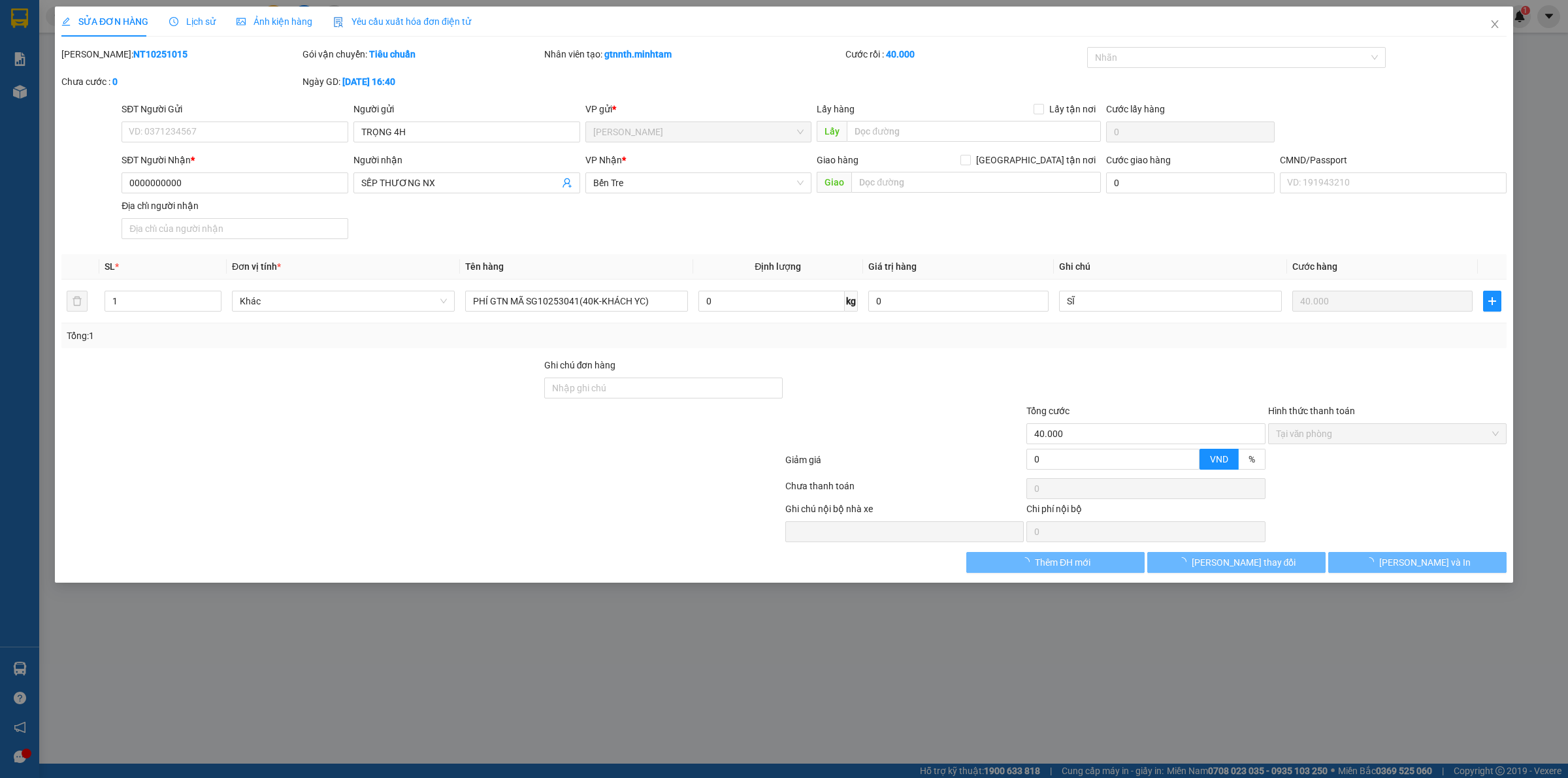
type input "TRỌNG 4H"
type input "0000000000"
type input "SẾP THƯƠNG NX"
type input "40.000"
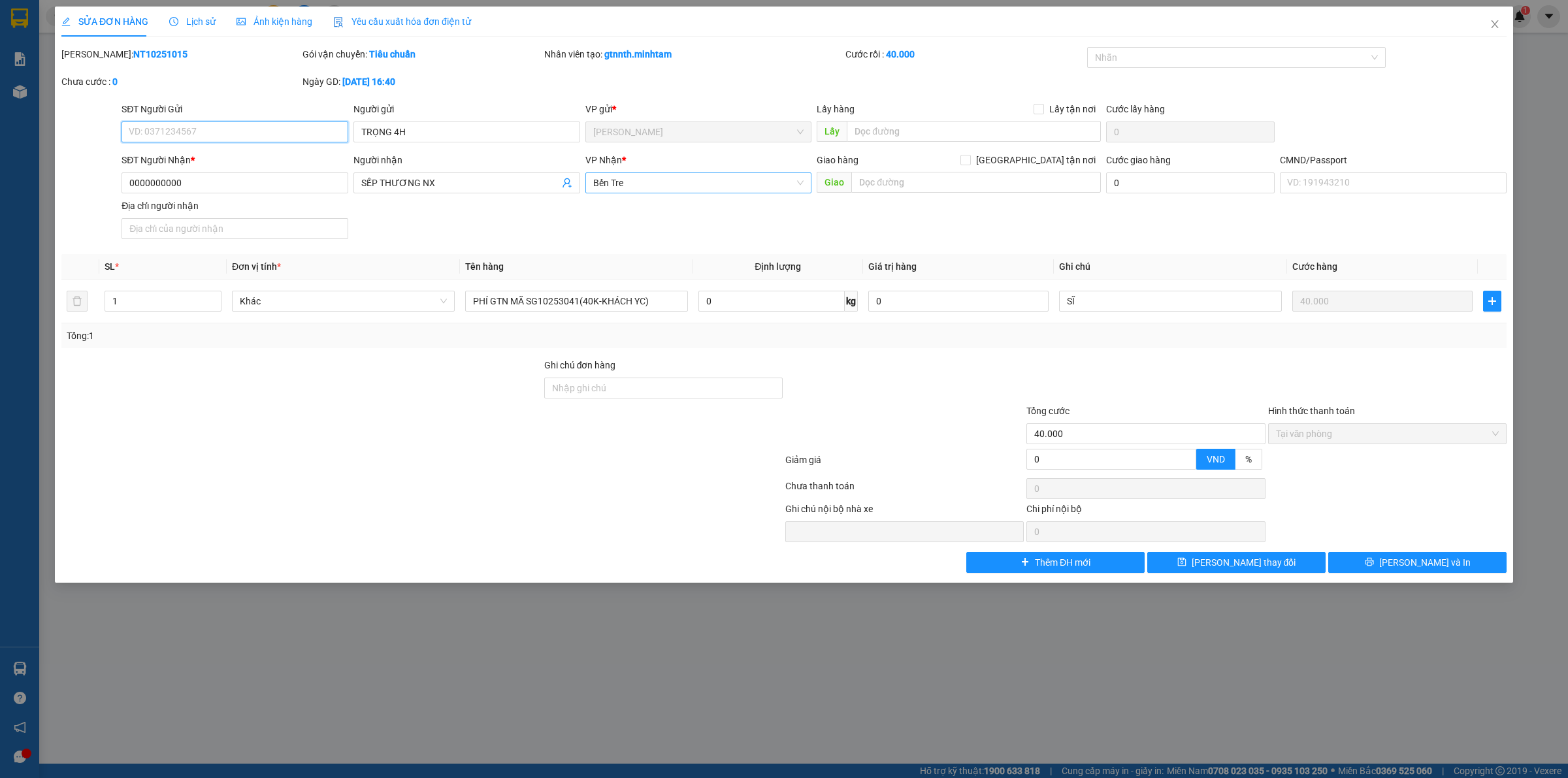
click at [598, 178] on span "Bến Tre" at bounding box center [698, 183] width 211 height 19
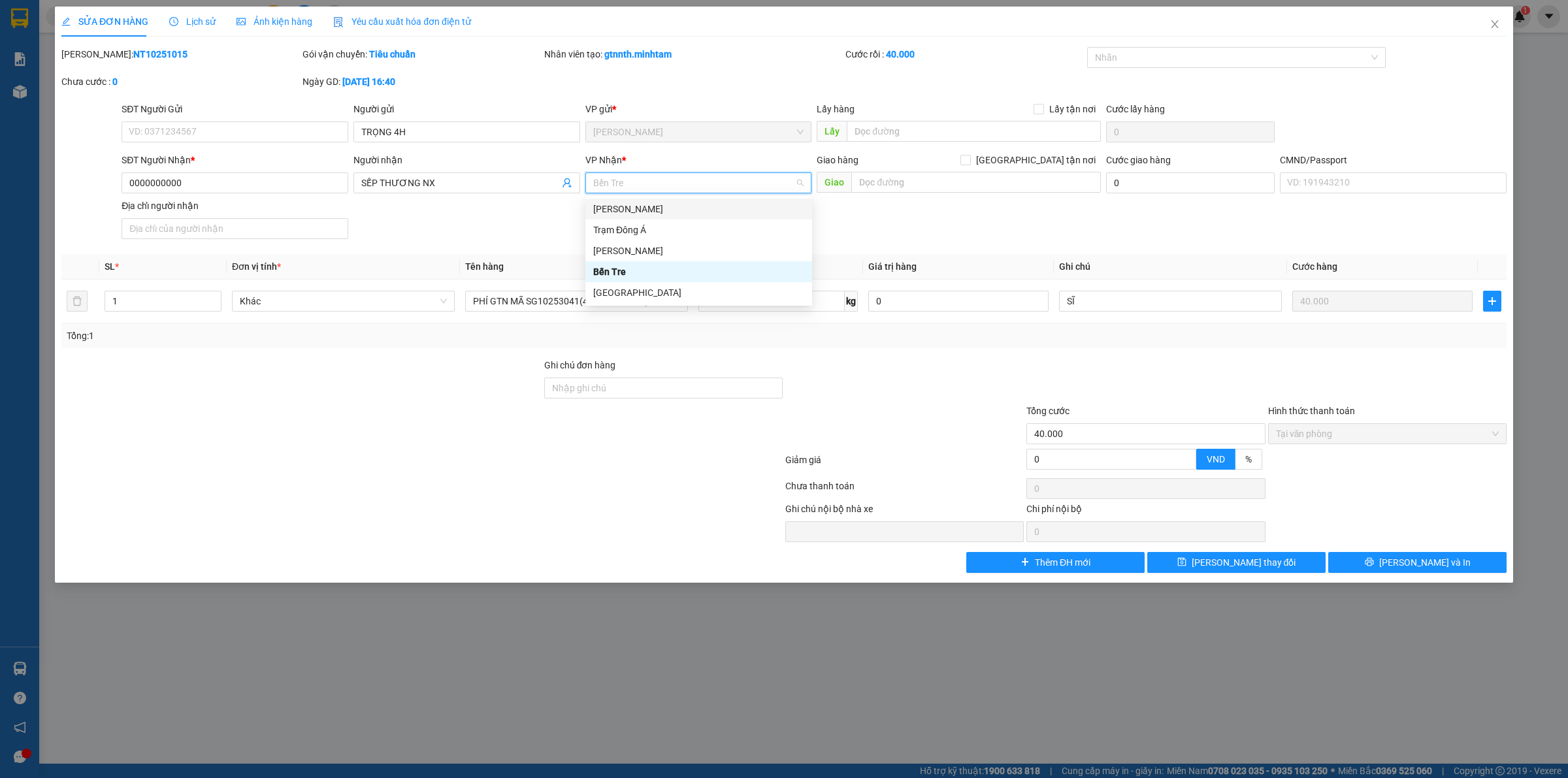
click at [635, 207] on div "[PERSON_NAME] Tư [PERSON_NAME]" at bounding box center [698, 209] width 211 height 14
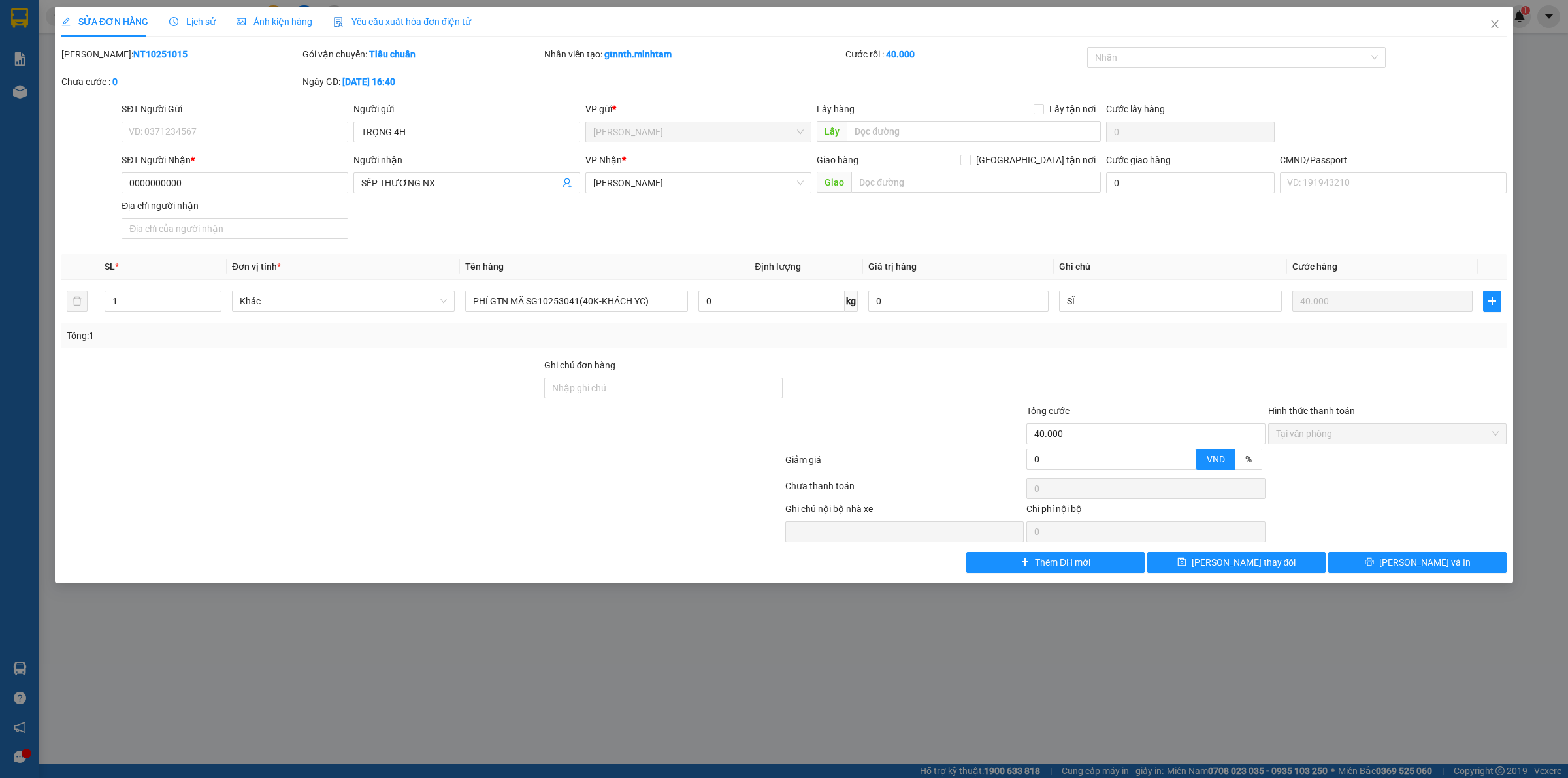
click at [1209, 585] on div "SỬA ĐƠN HÀNG Lịch sử Ảnh kiện hàng Yêu cầu xuất hóa đơn điện tử Total Paid Fee …" at bounding box center [784, 389] width 1568 height 778
click at [1200, 567] on button "Lưu thay đổi" at bounding box center [1236, 562] width 179 height 21
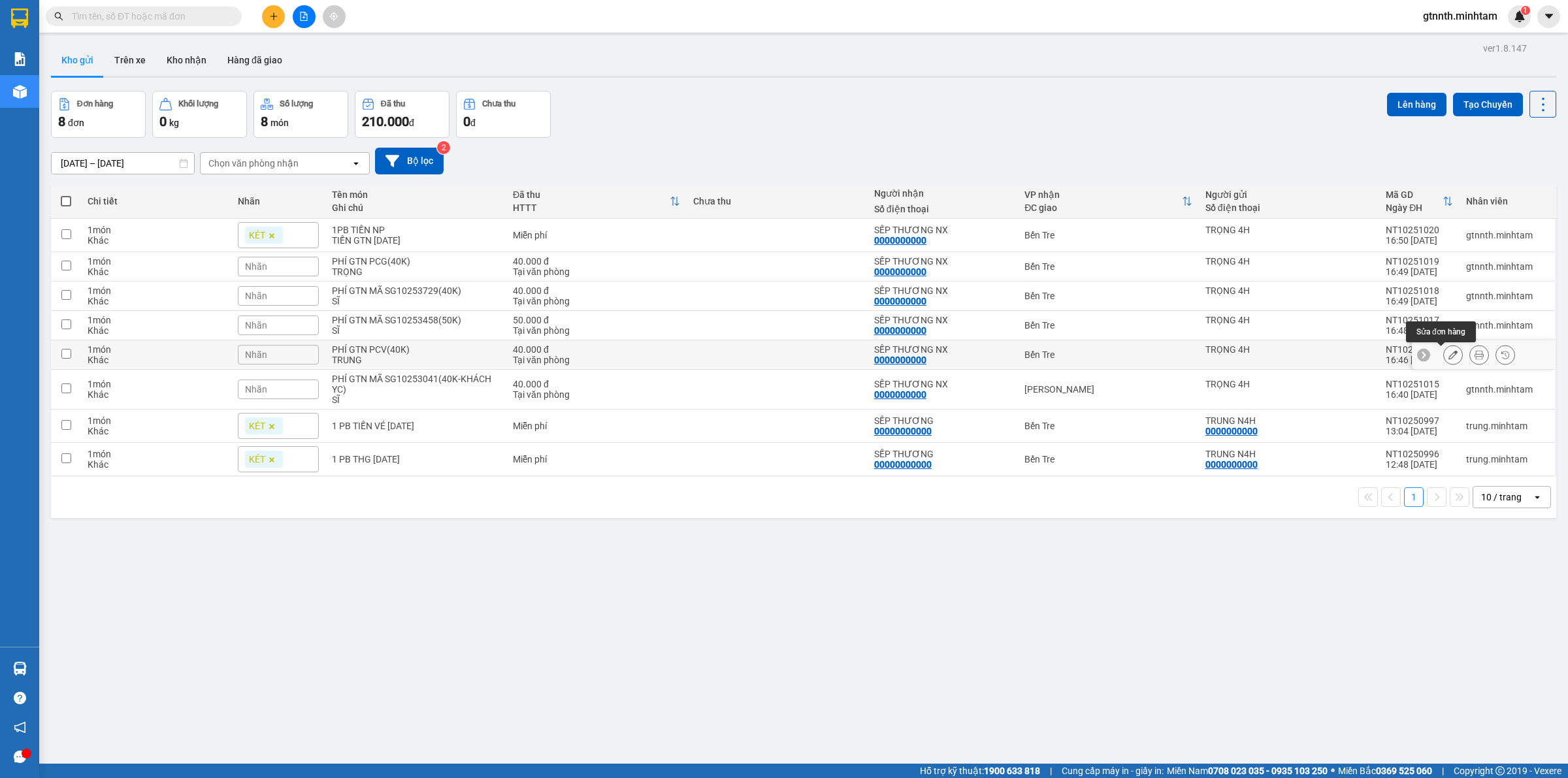
click at [1448, 351] on icon at bounding box center [1453, 355] width 9 height 9
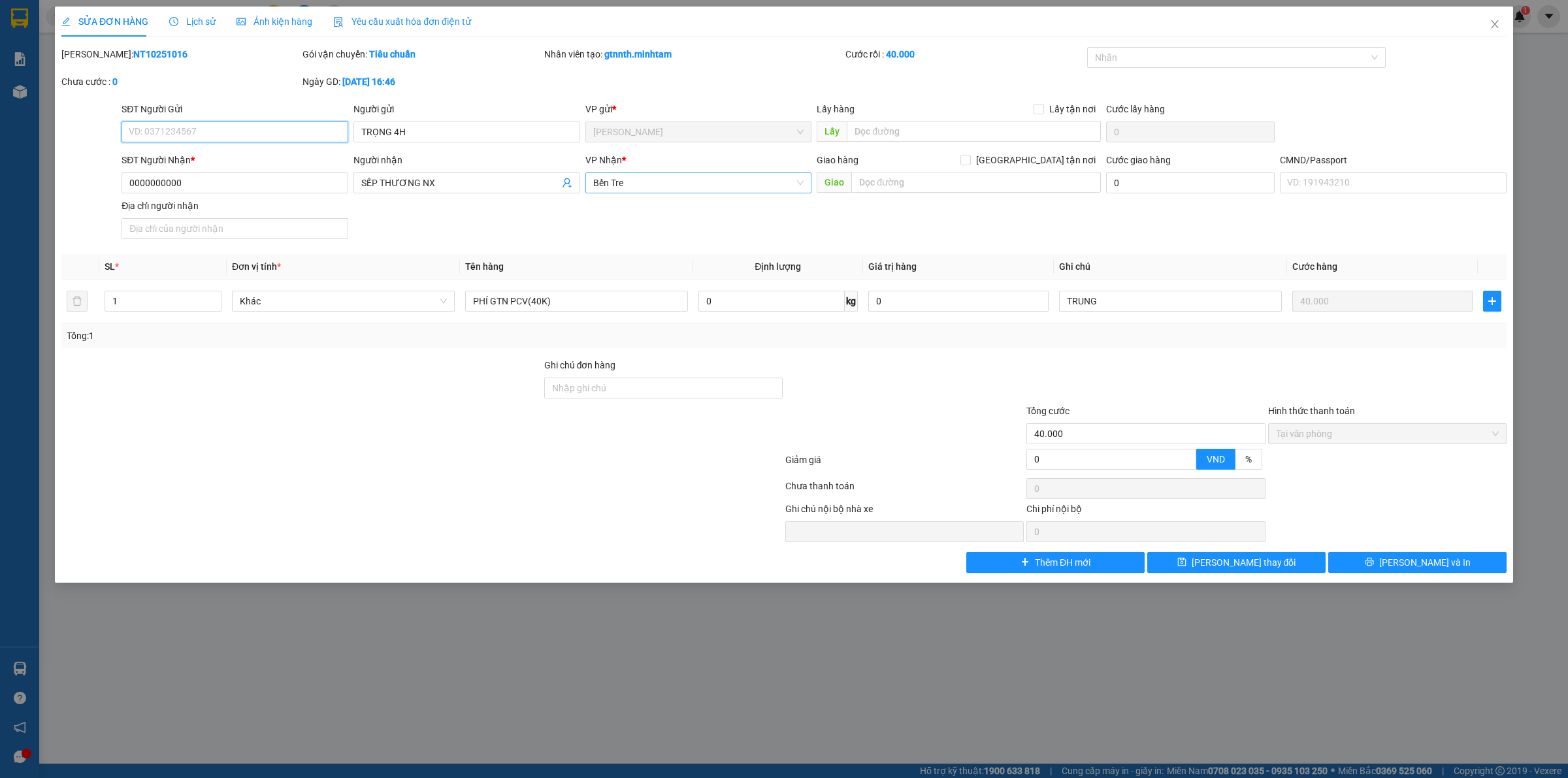
click at [691, 187] on span "Bến Tre" at bounding box center [698, 183] width 211 height 19
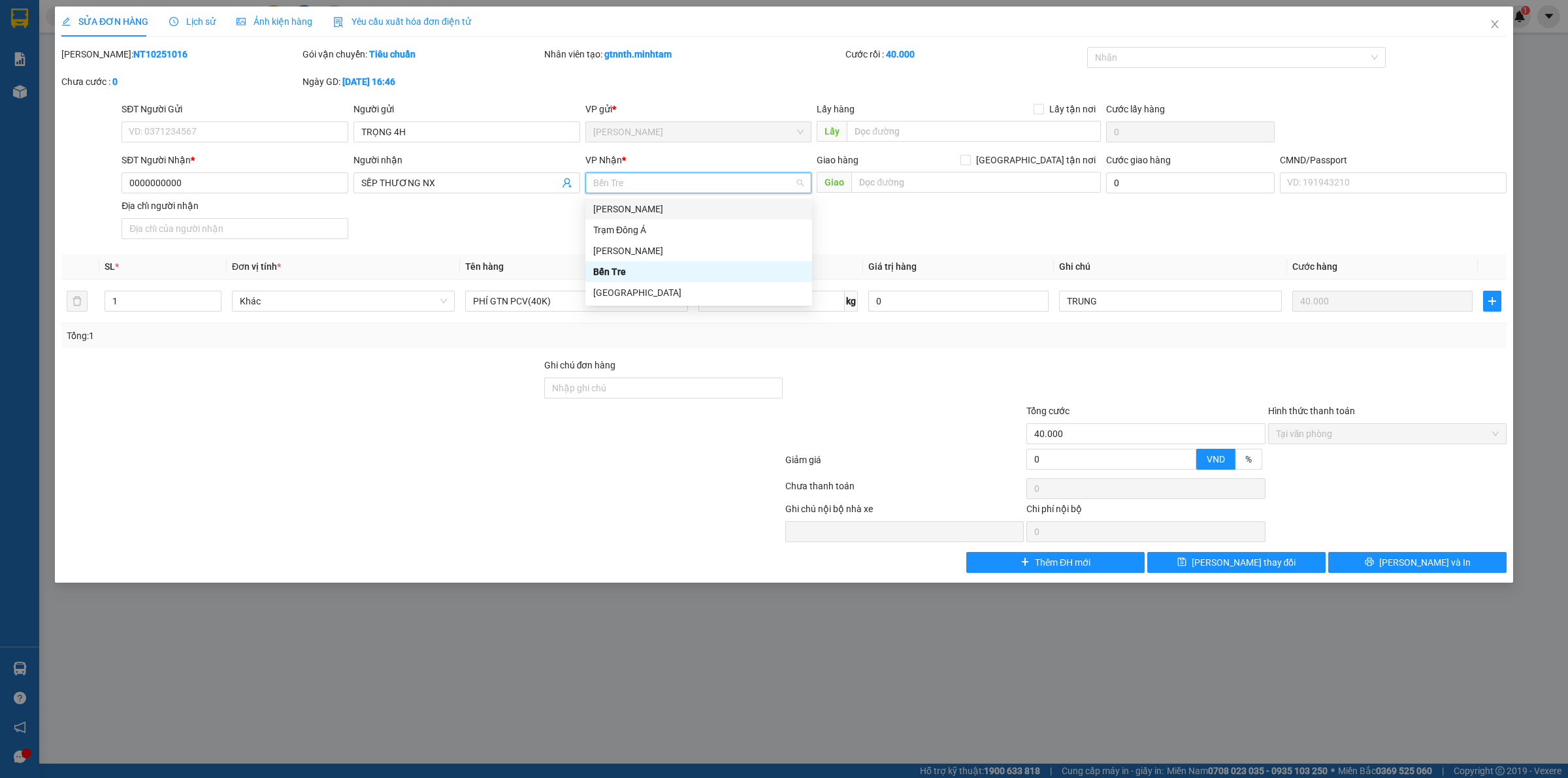
click at [687, 211] on div "[PERSON_NAME] Tư [PERSON_NAME]" at bounding box center [698, 209] width 211 height 14
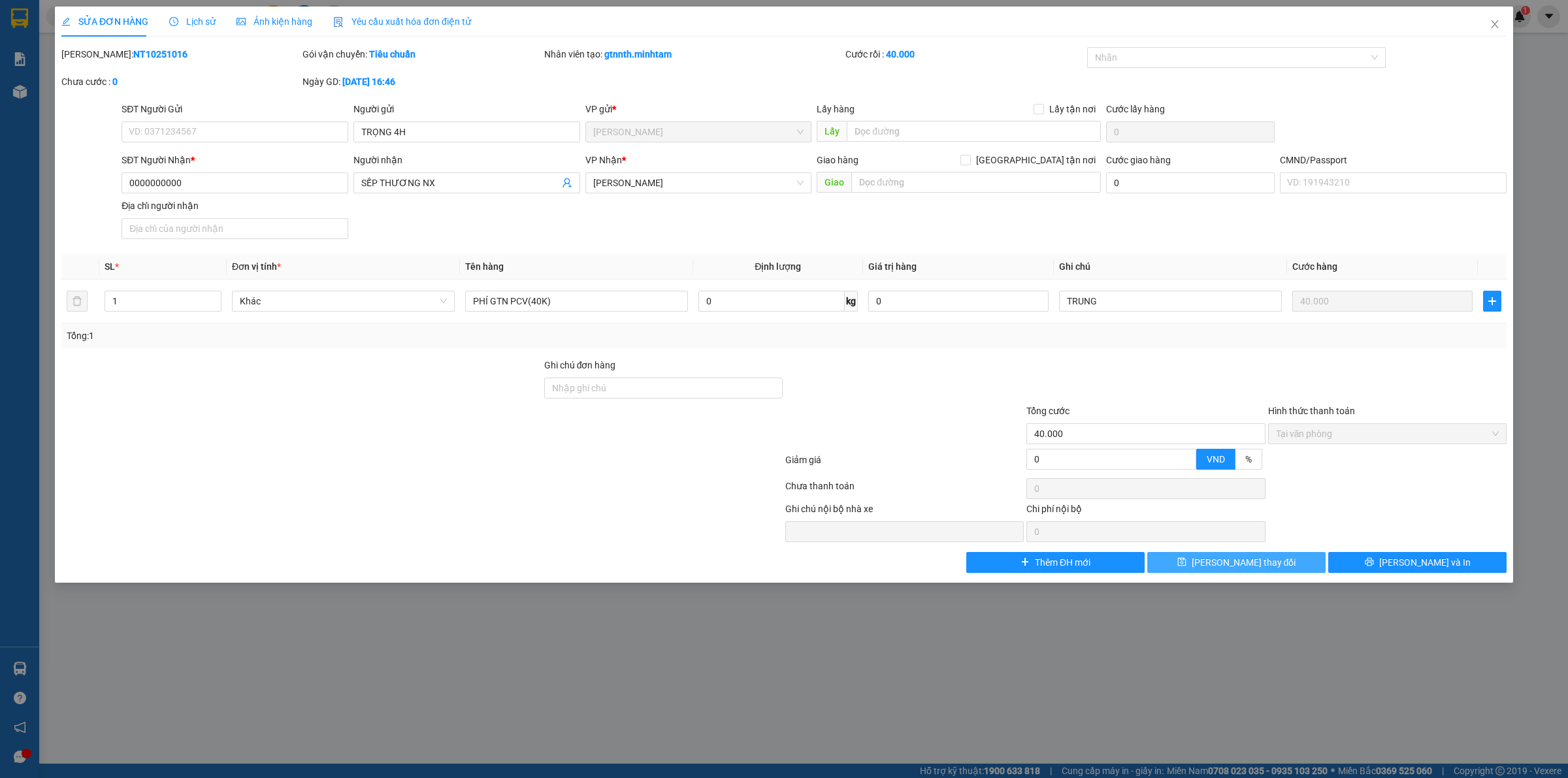
click at [1168, 572] on button "Lưu thay đổi" at bounding box center [1236, 562] width 179 height 21
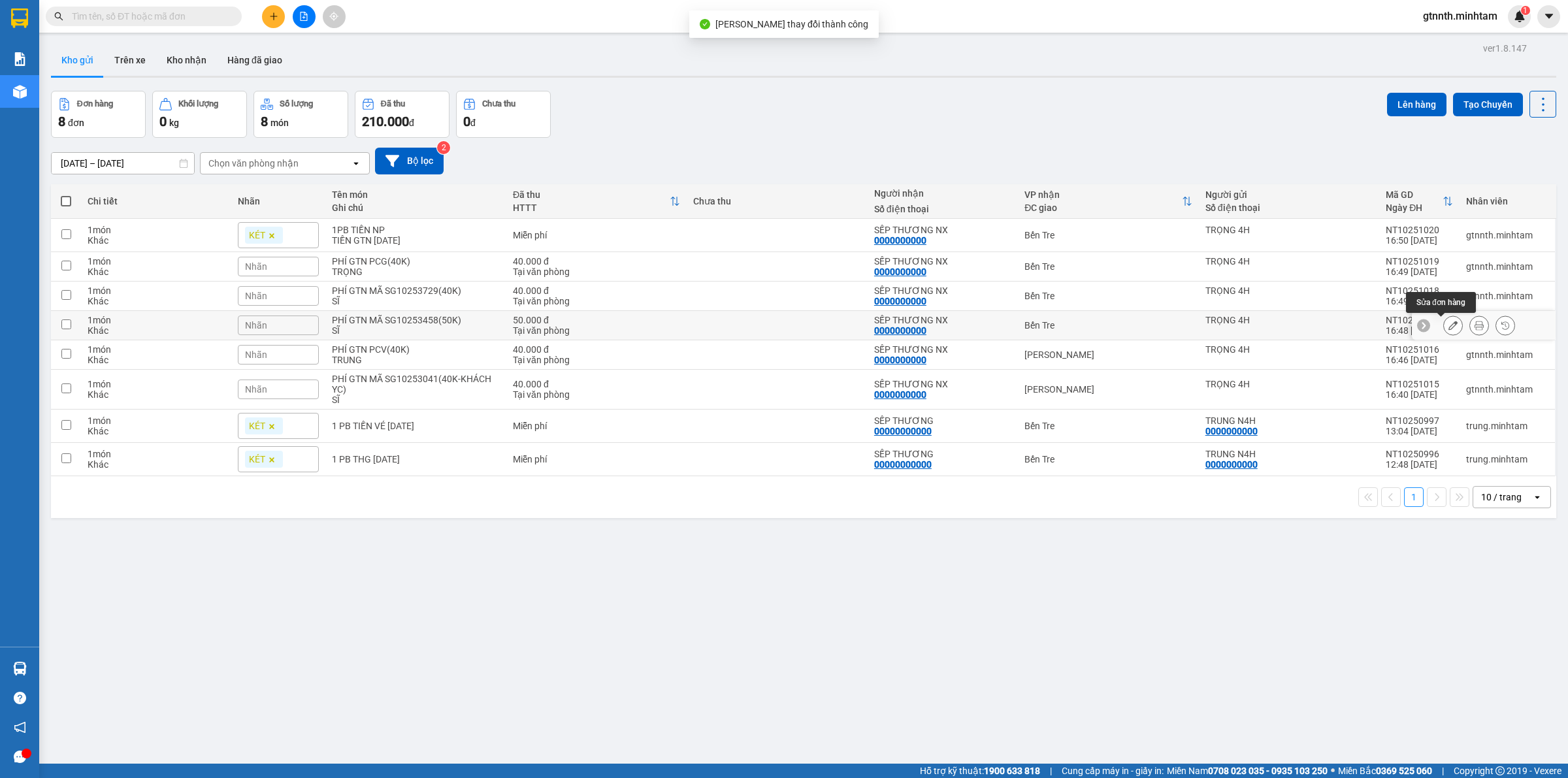
click at [1448, 328] on icon at bounding box center [1453, 326] width 9 height 9
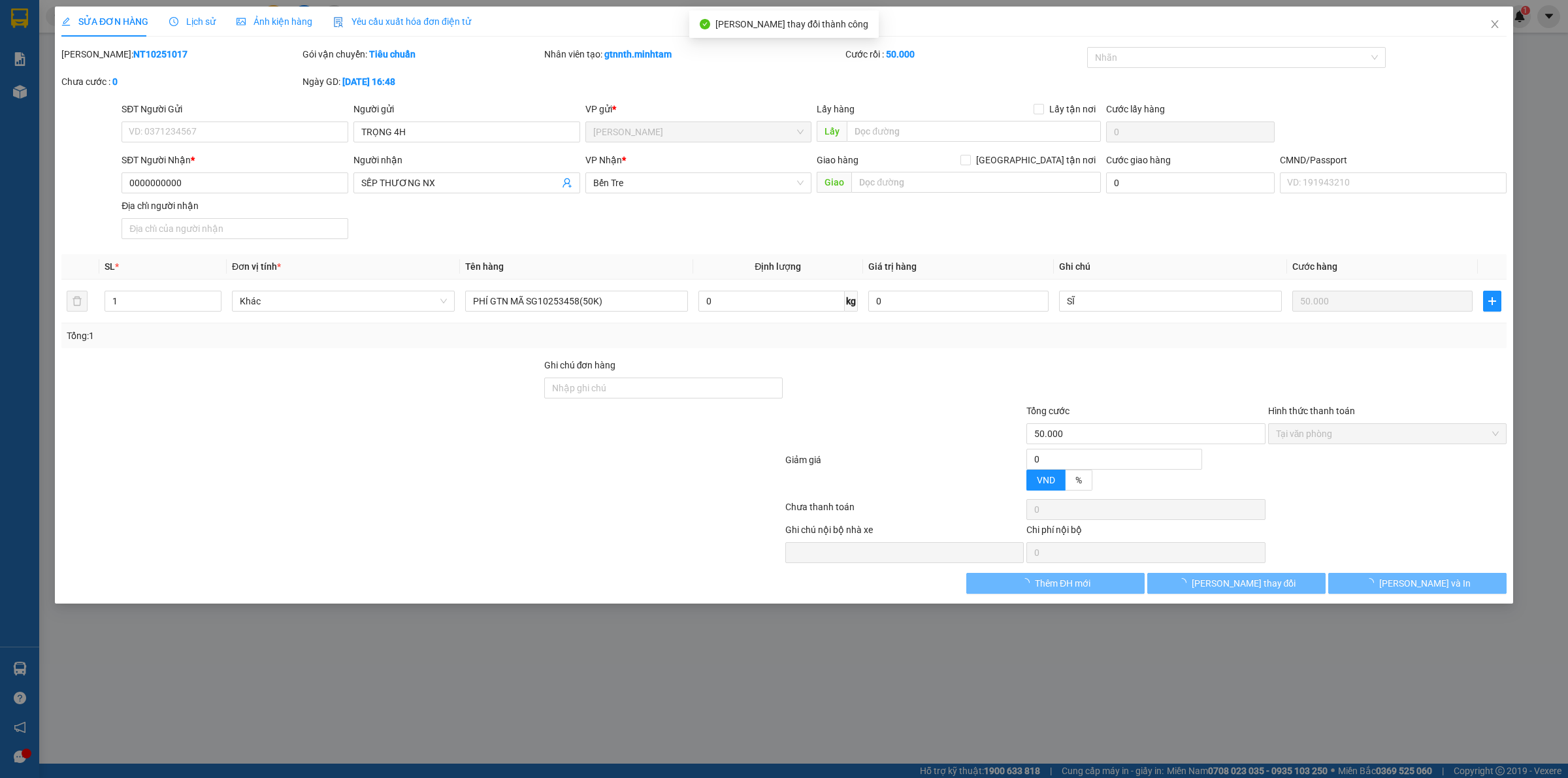
type input "TRỌNG 4H"
type input "0000000000"
type input "SẾP THƯƠNG NX"
type input "50.000"
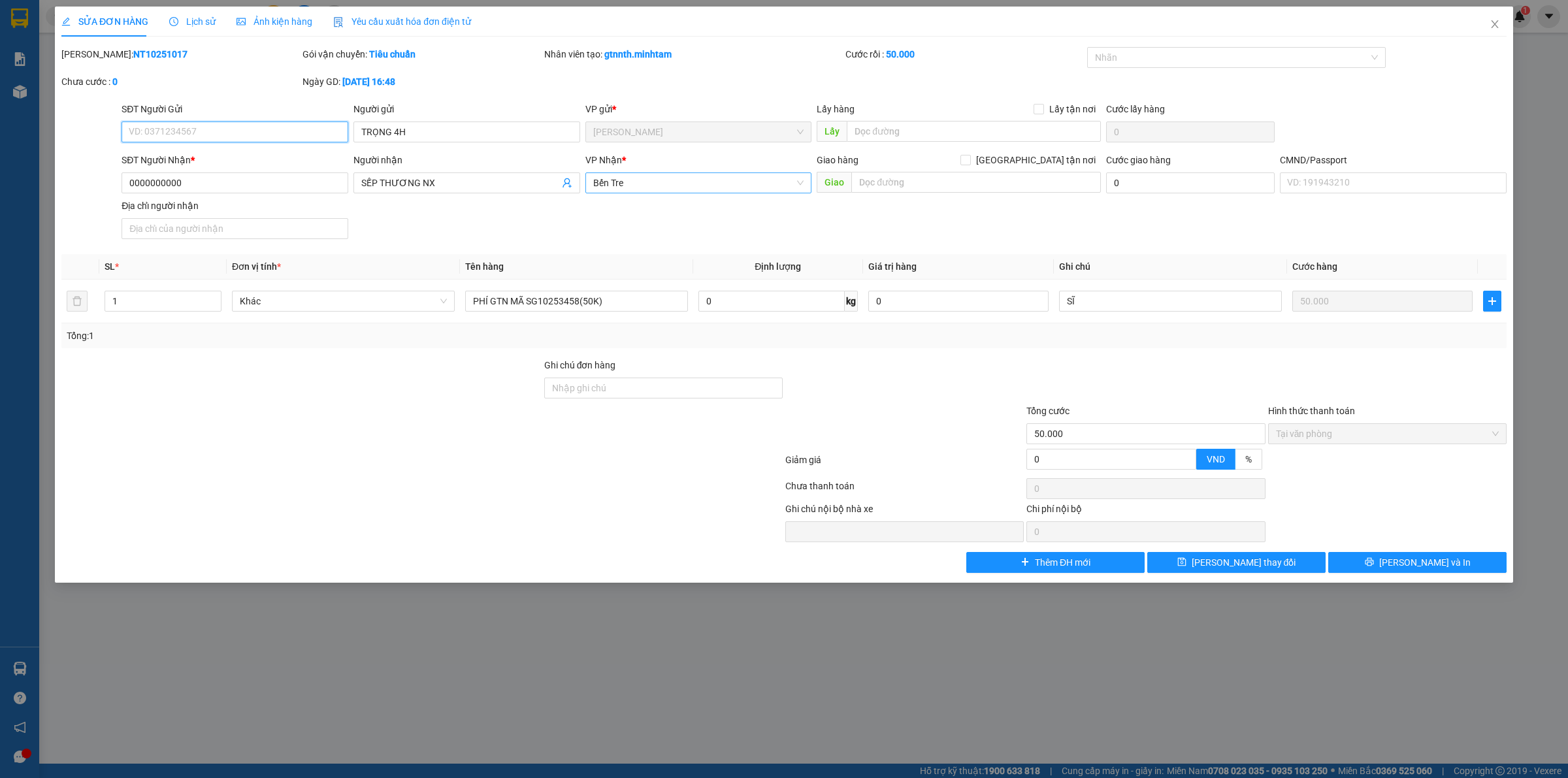
click at [642, 189] on span "Bến Tre" at bounding box center [698, 183] width 211 height 19
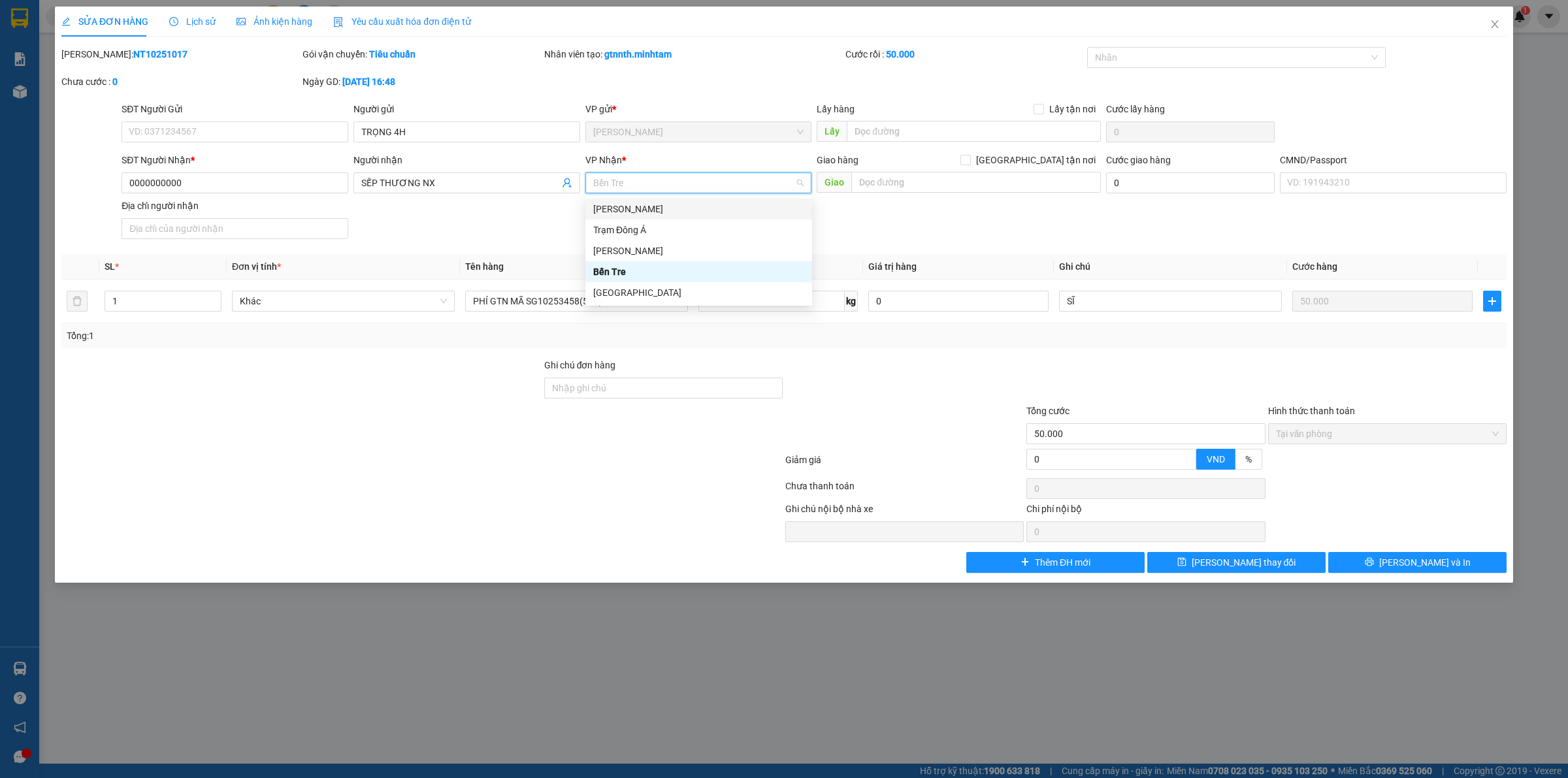
click at [664, 209] on div "[PERSON_NAME] Tư [PERSON_NAME]" at bounding box center [698, 209] width 211 height 14
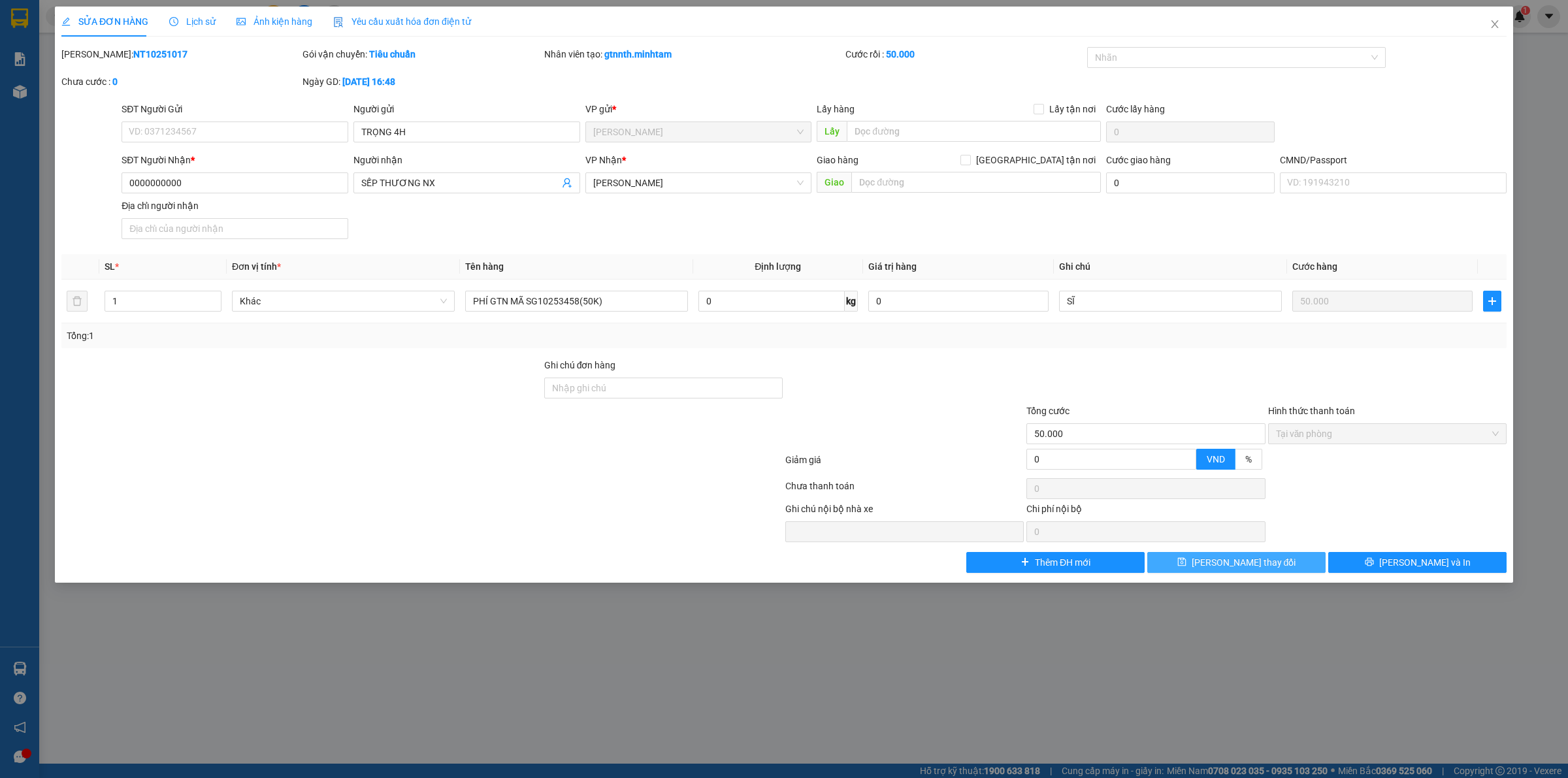
click at [1181, 559] on button "Lưu thay đổi" at bounding box center [1236, 562] width 179 height 21
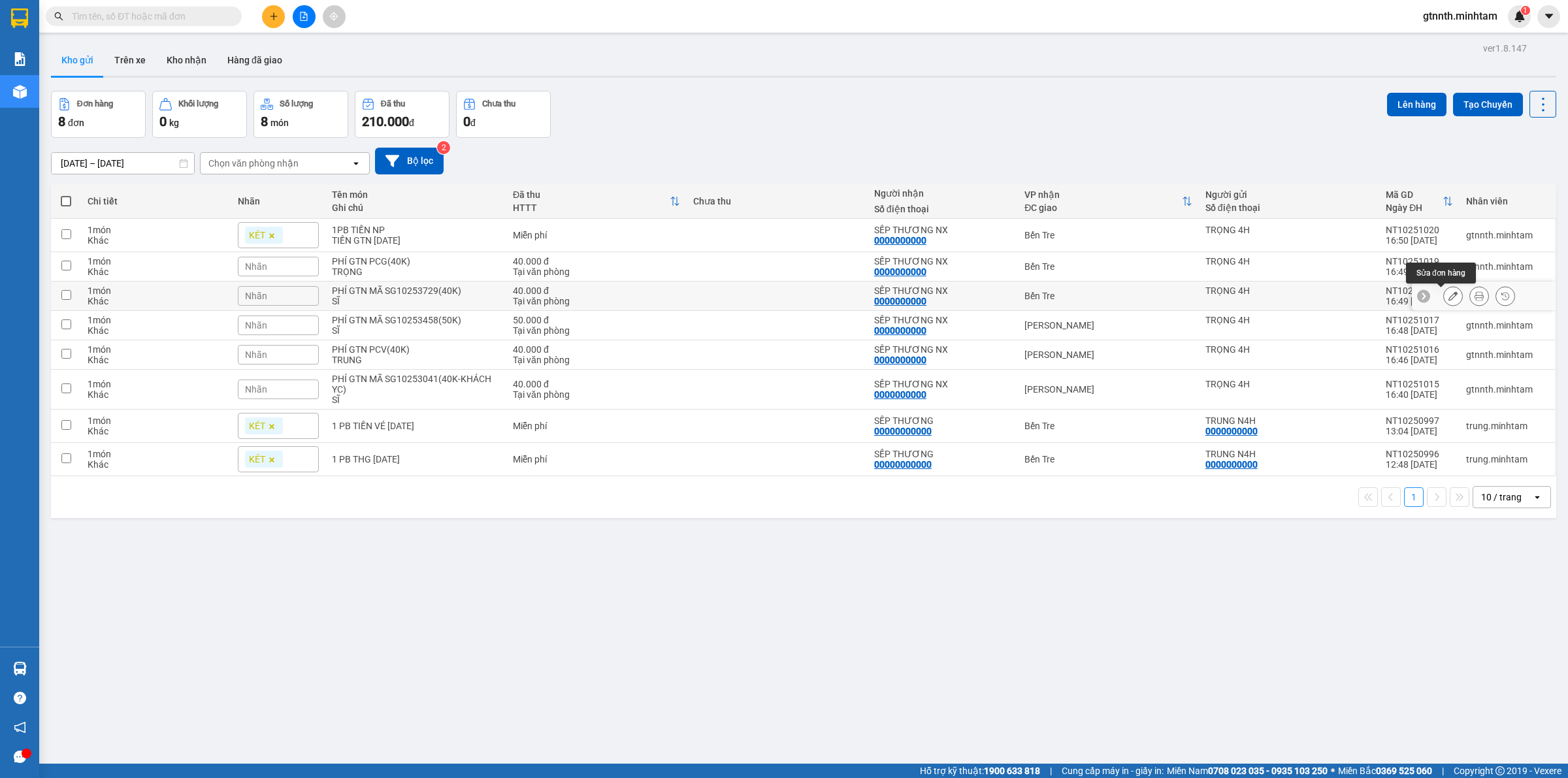
click at [1448, 298] on button at bounding box center [1452, 296] width 18 height 23
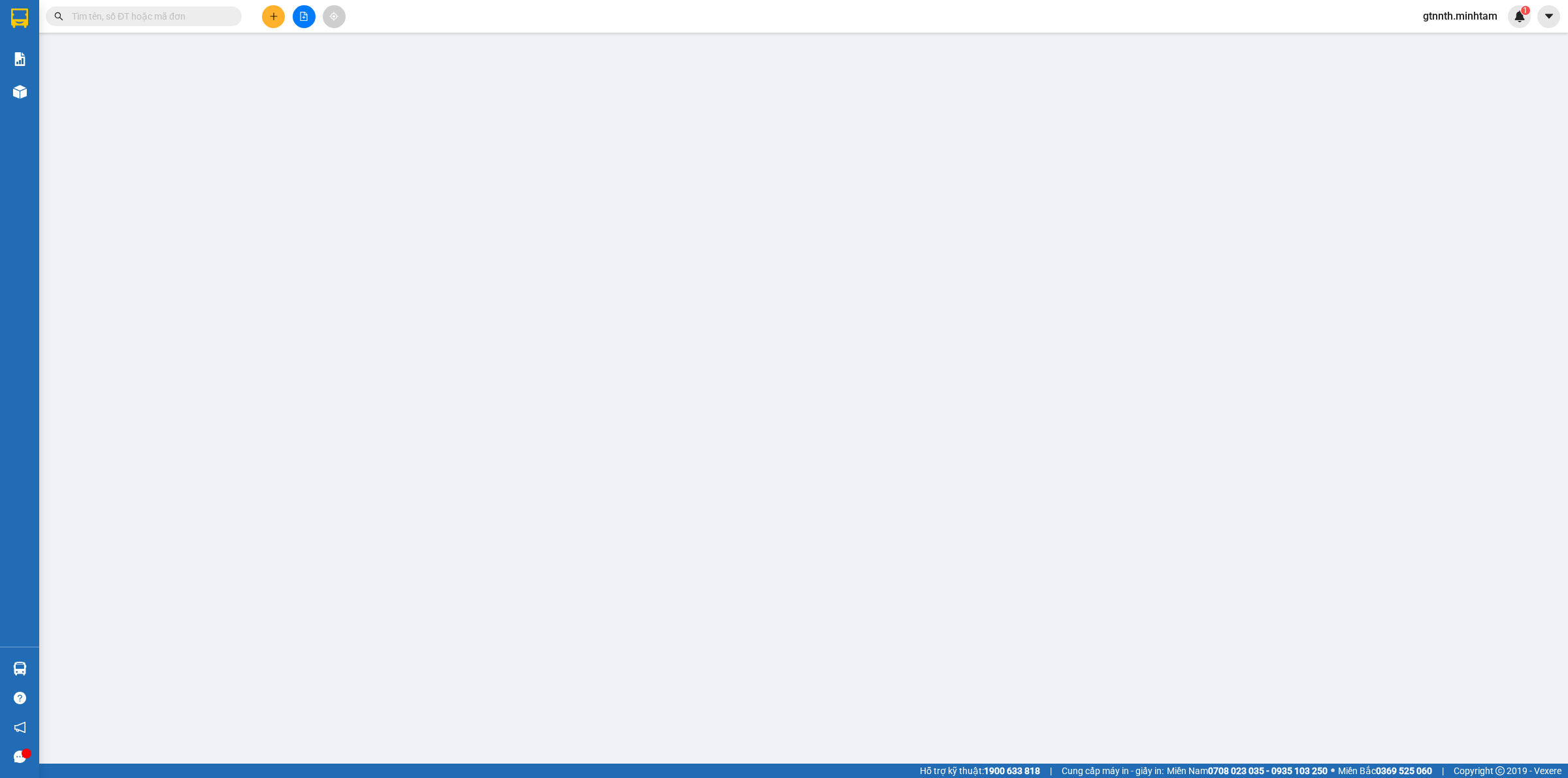
type input "TRỌNG 4H"
type input "0000000000"
type input "SẾP THƯƠNG NX"
type input "40.000"
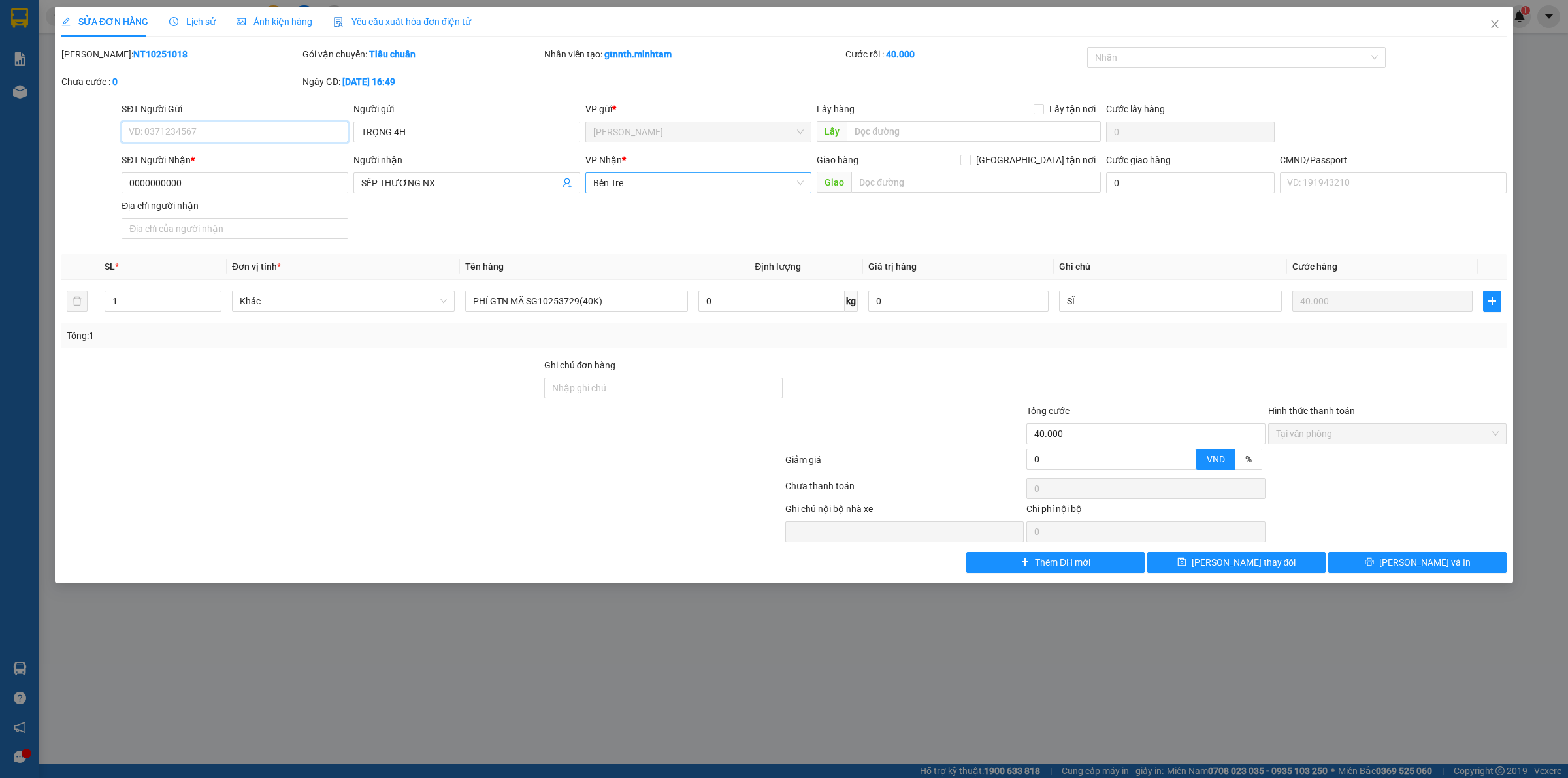
click at [657, 187] on span "Bến Tre" at bounding box center [698, 183] width 211 height 19
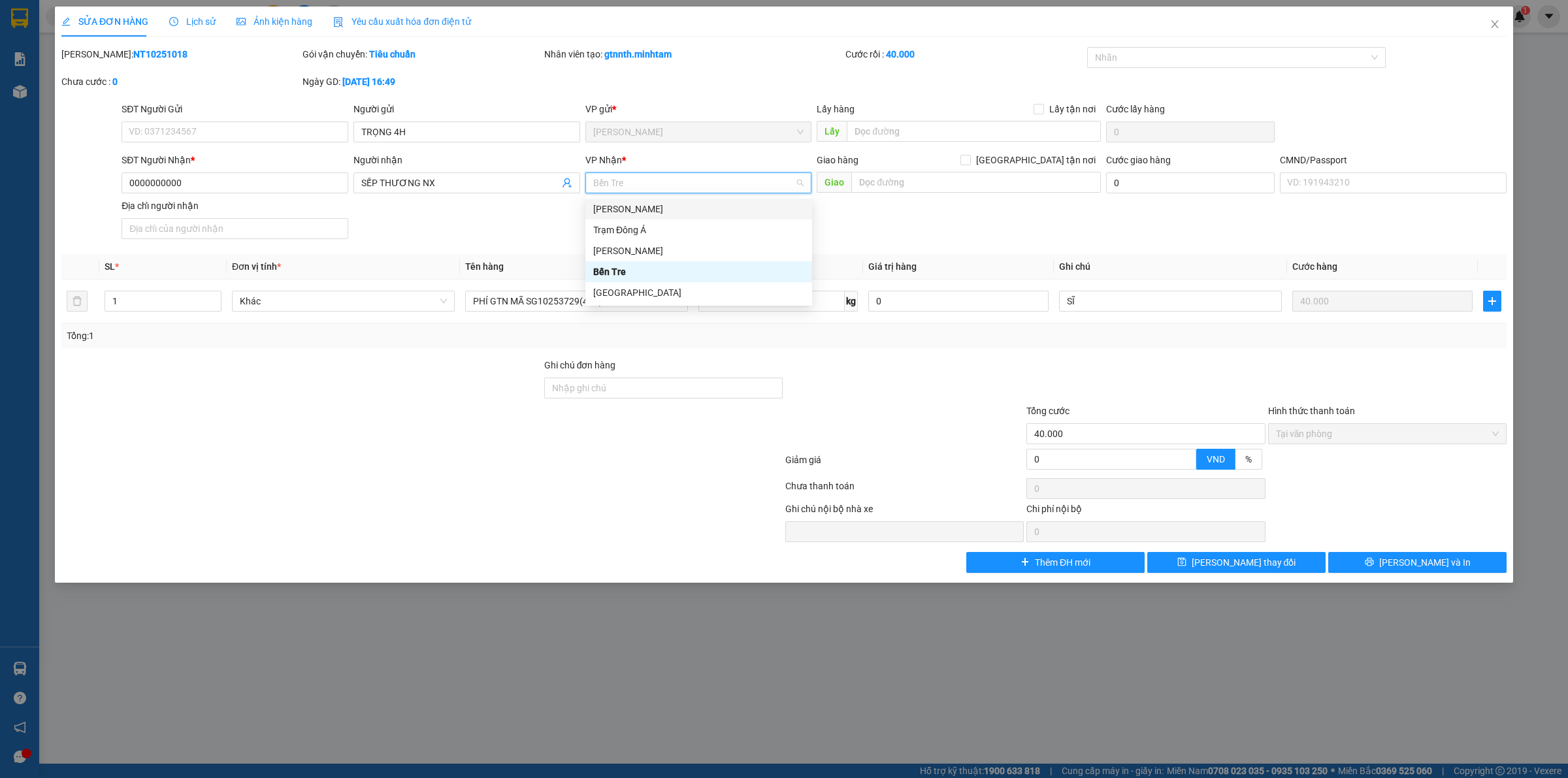
click at [635, 212] on div "[PERSON_NAME] Tư [PERSON_NAME]" at bounding box center [698, 209] width 211 height 14
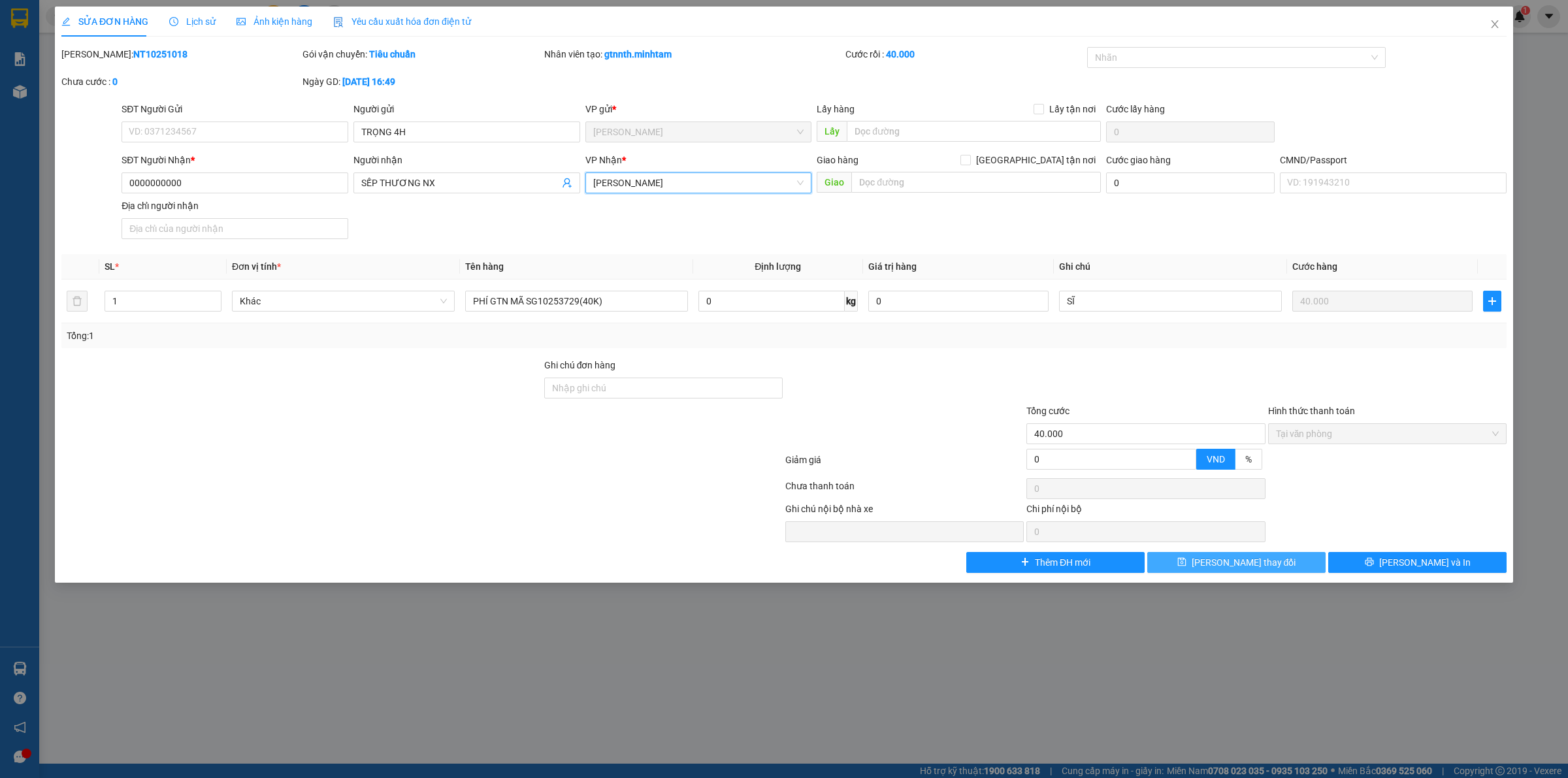
click at [1213, 562] on button "Lưu thay đổi" at bounding box center [1236, 562] width 179 height 21
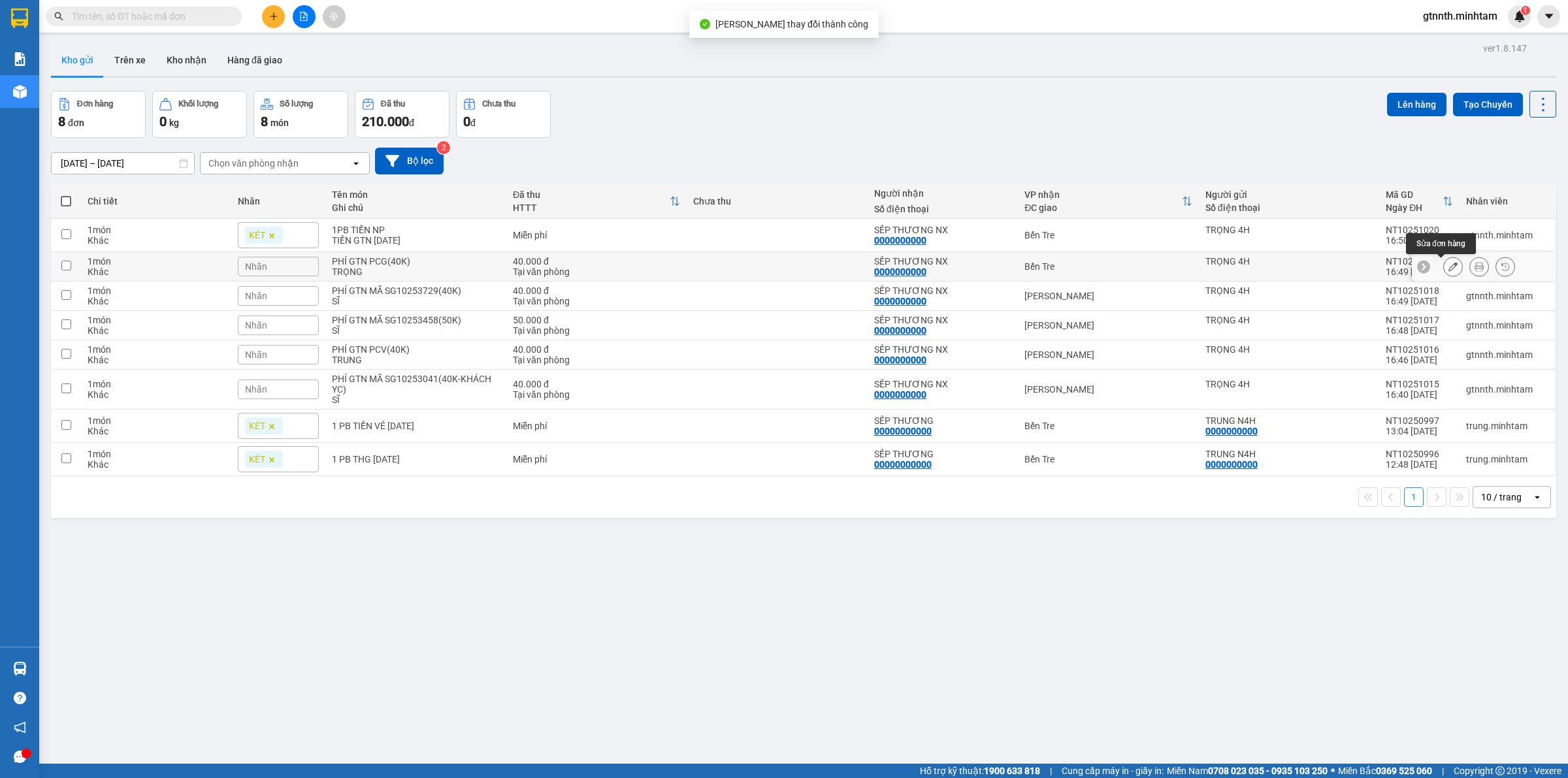
click at [1444, 259] on button at bounding box center [1452, 267] width 18 height 23
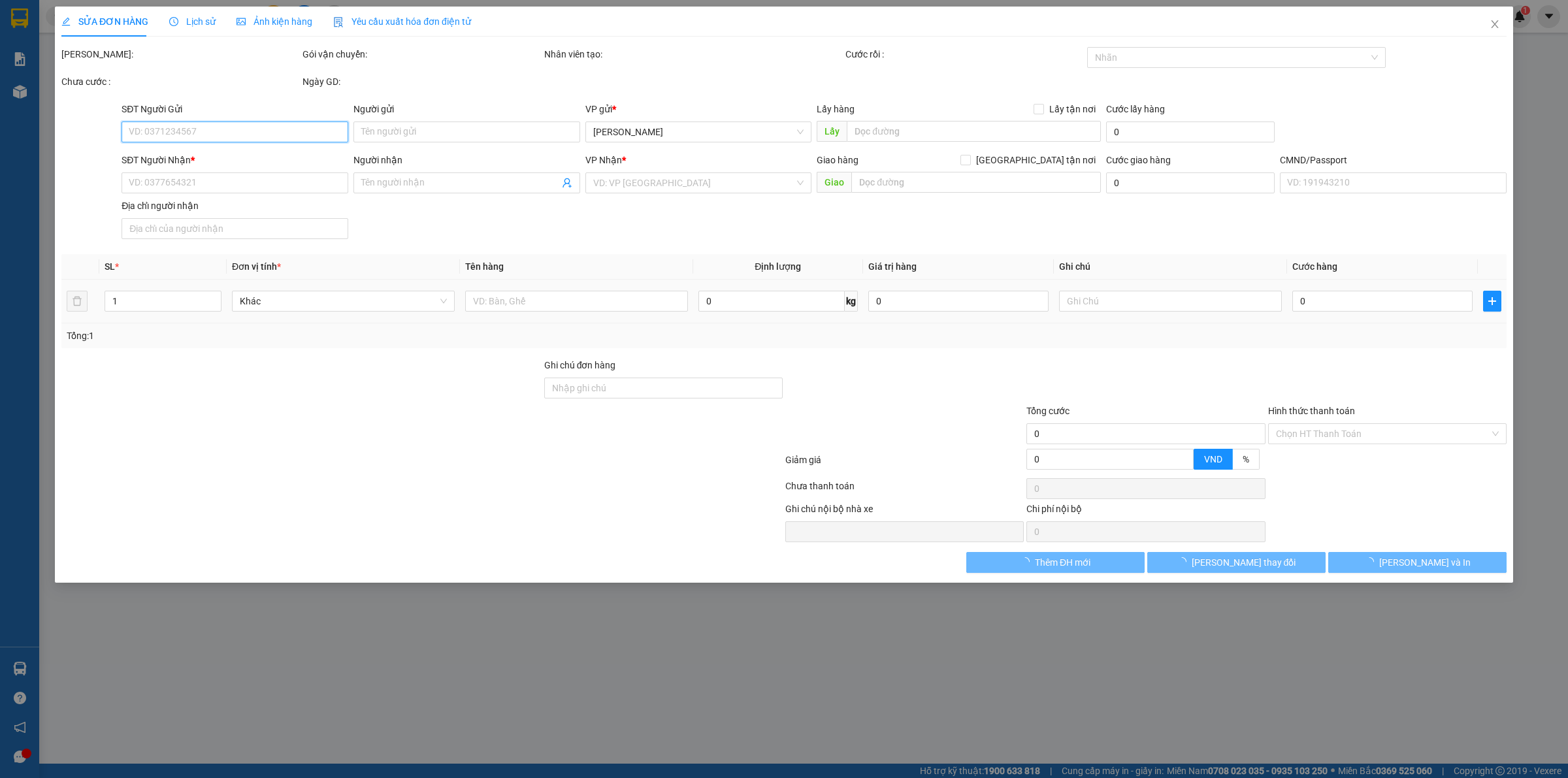
type input "TRỌNG 4H"
type input "0000000000"
type input "SẾP THƯƠNG NX"
type input "40.000"
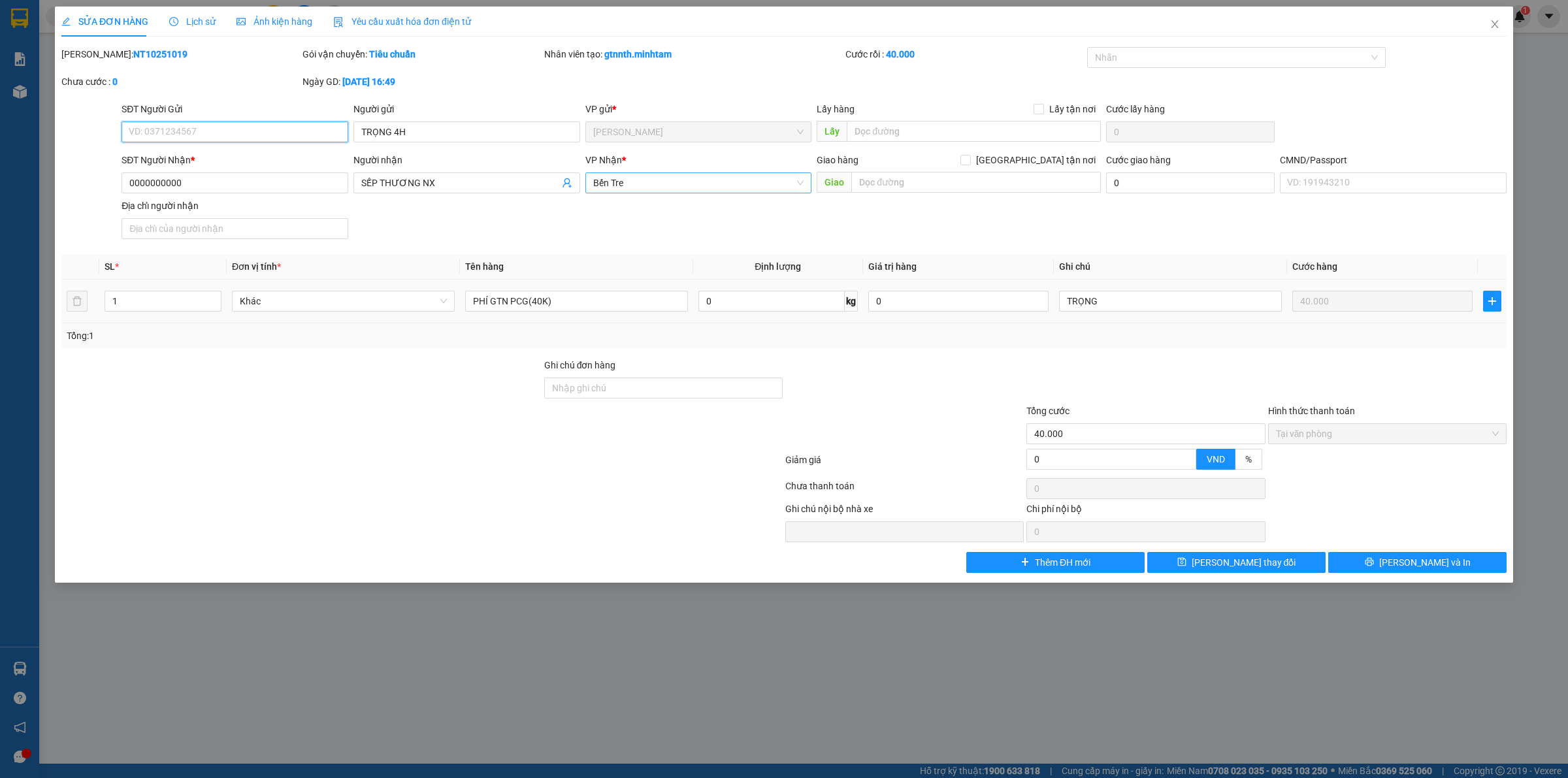
click at [672, 181] on span "Bến Tre" at bounding box center [698, 183] width 211 height 19
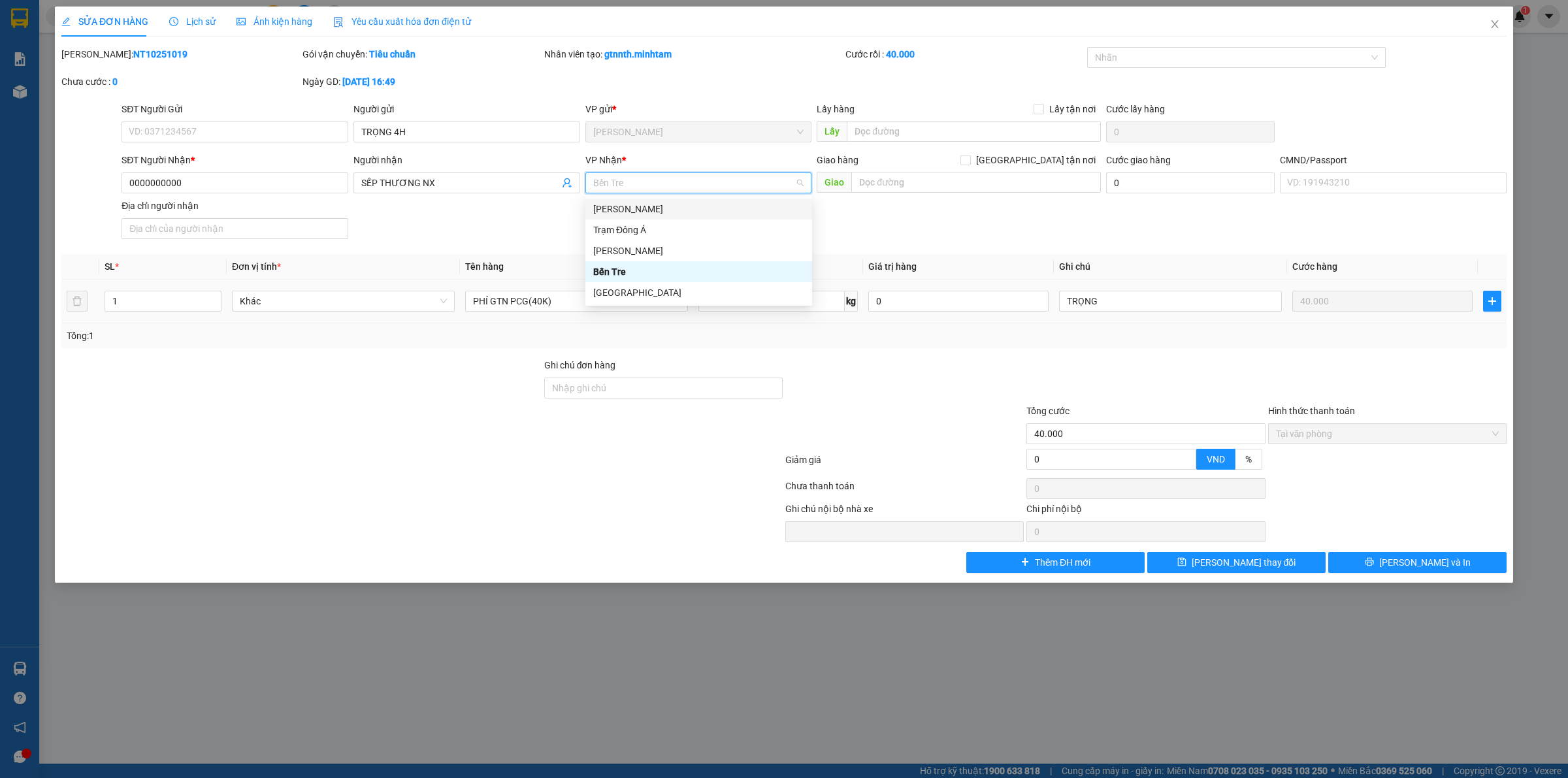
click at [665, 214] on div "[PERSON_NAME] Tư [PERSON_NAME]" at bounding box center [698, 209] width 211 height 14
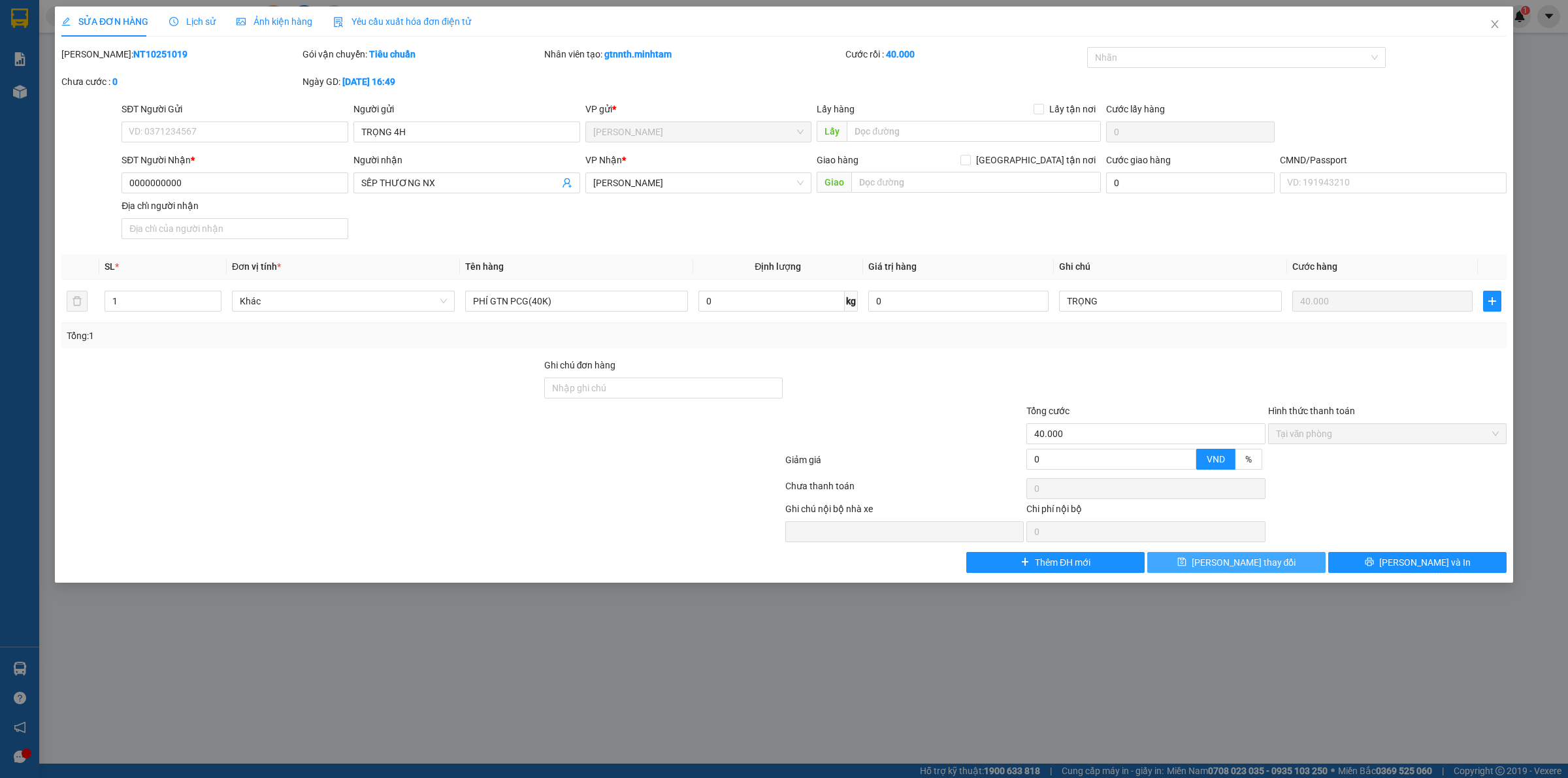
click at [1232, 556] on button "Lưu thay đổi" at bounding box center [1236, 562] width 179 height 21
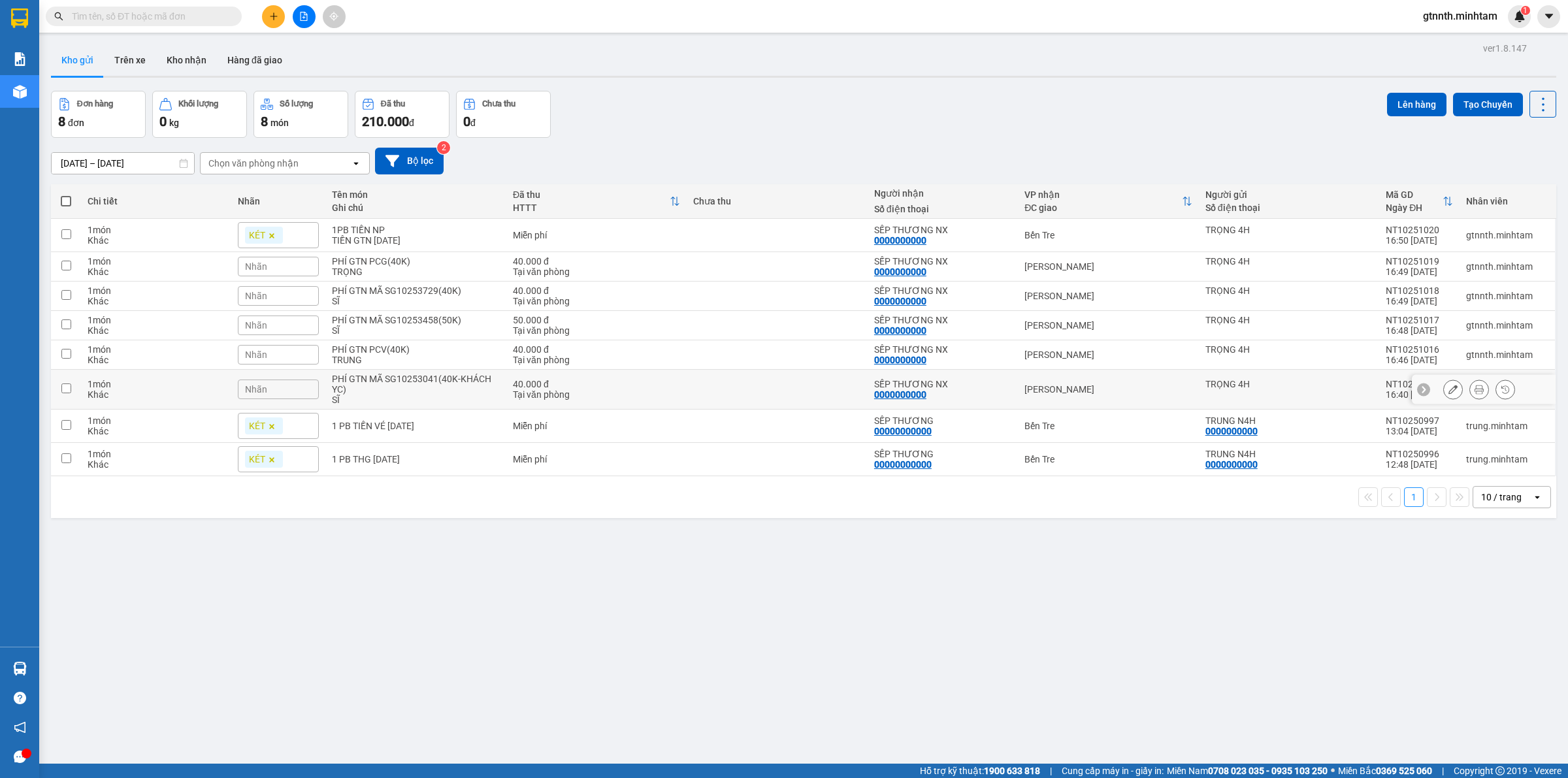
click at [567, 379] on div "40.000 đ" at bounding box center [597, 384] width 167 height 11
checkbox input "true"
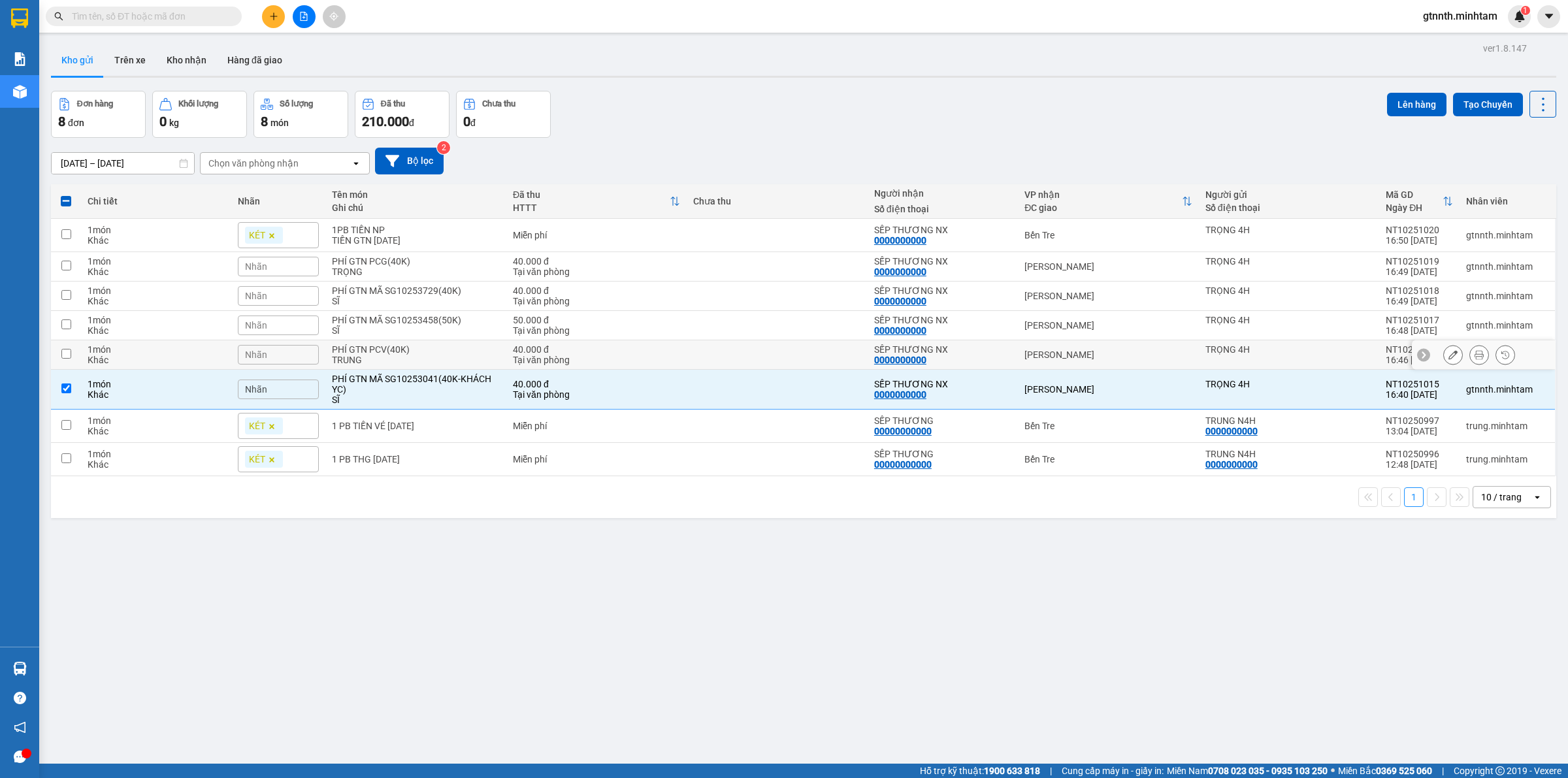
click at [563, 355] on div "Tại văn phòng" at bounding box center [597, 360] width 167 height 11
checkbox input "true"
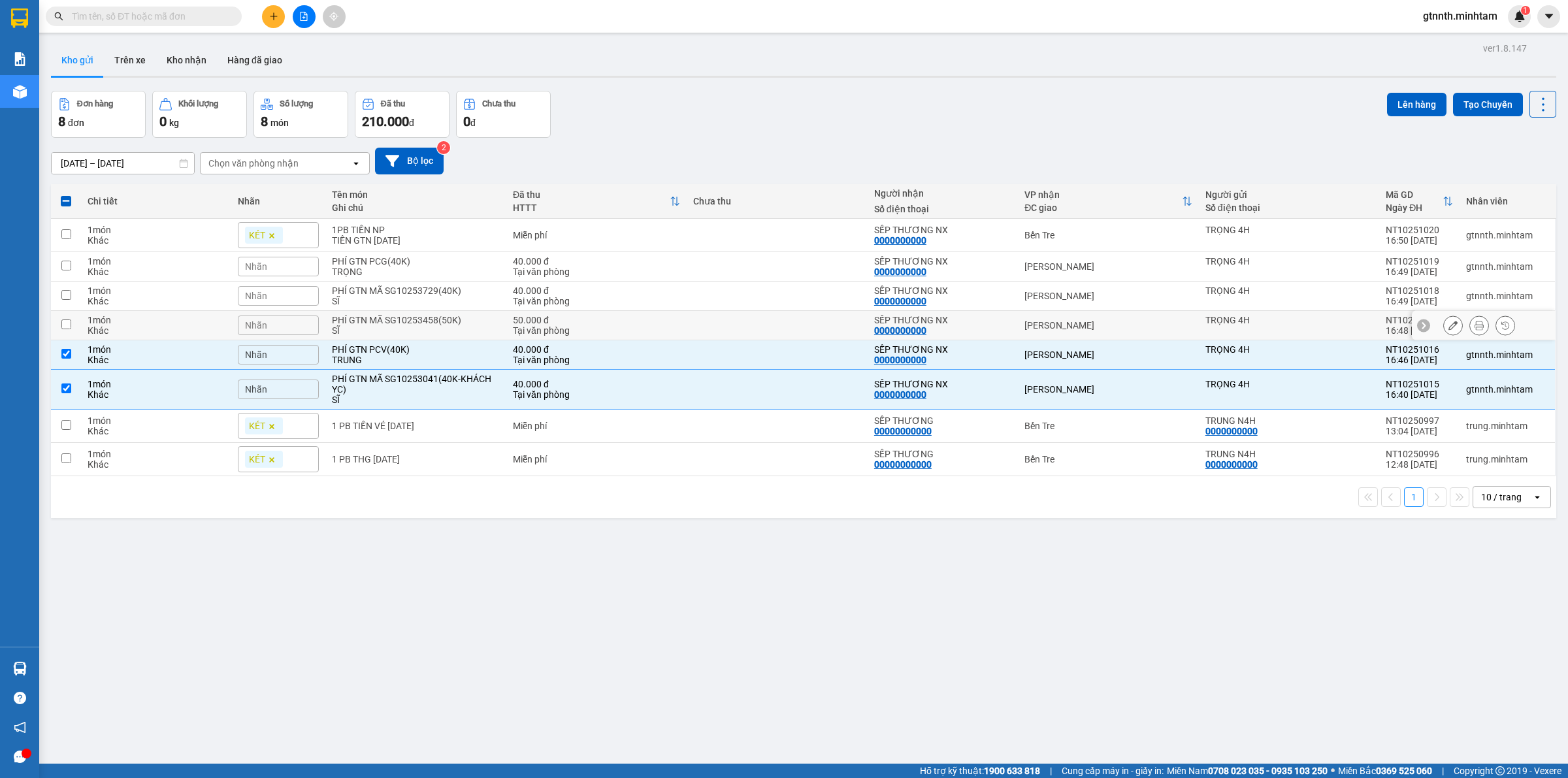
click at [569, 320] on div "50.000 đ" at bounding box center [597, 320] width 167 height 11
checkbox input "true"
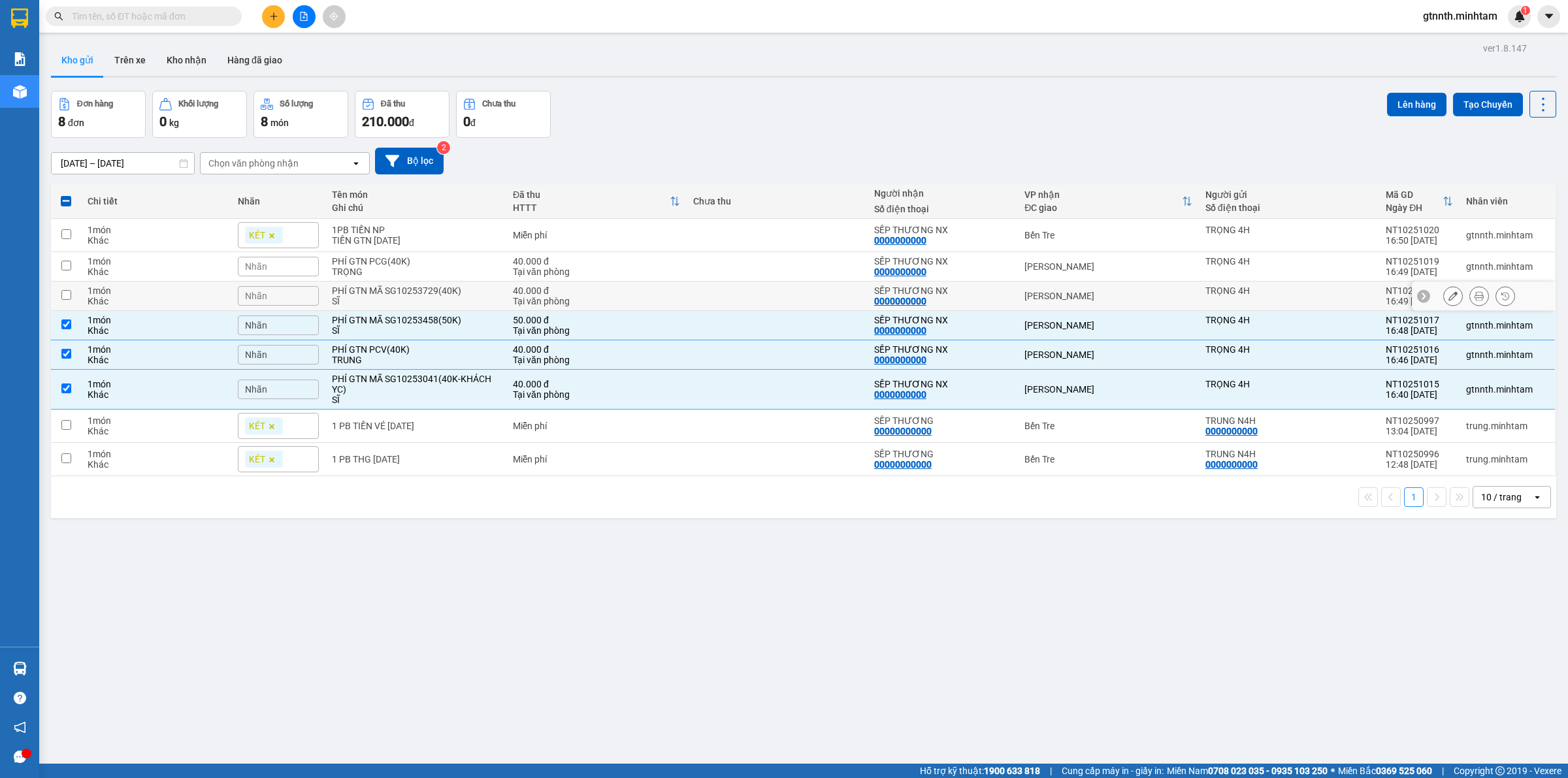
click at [559, 296] on div "Tại văn phòng" at bounding box center [597, 301] width 167 height 11
checkbox input "true"
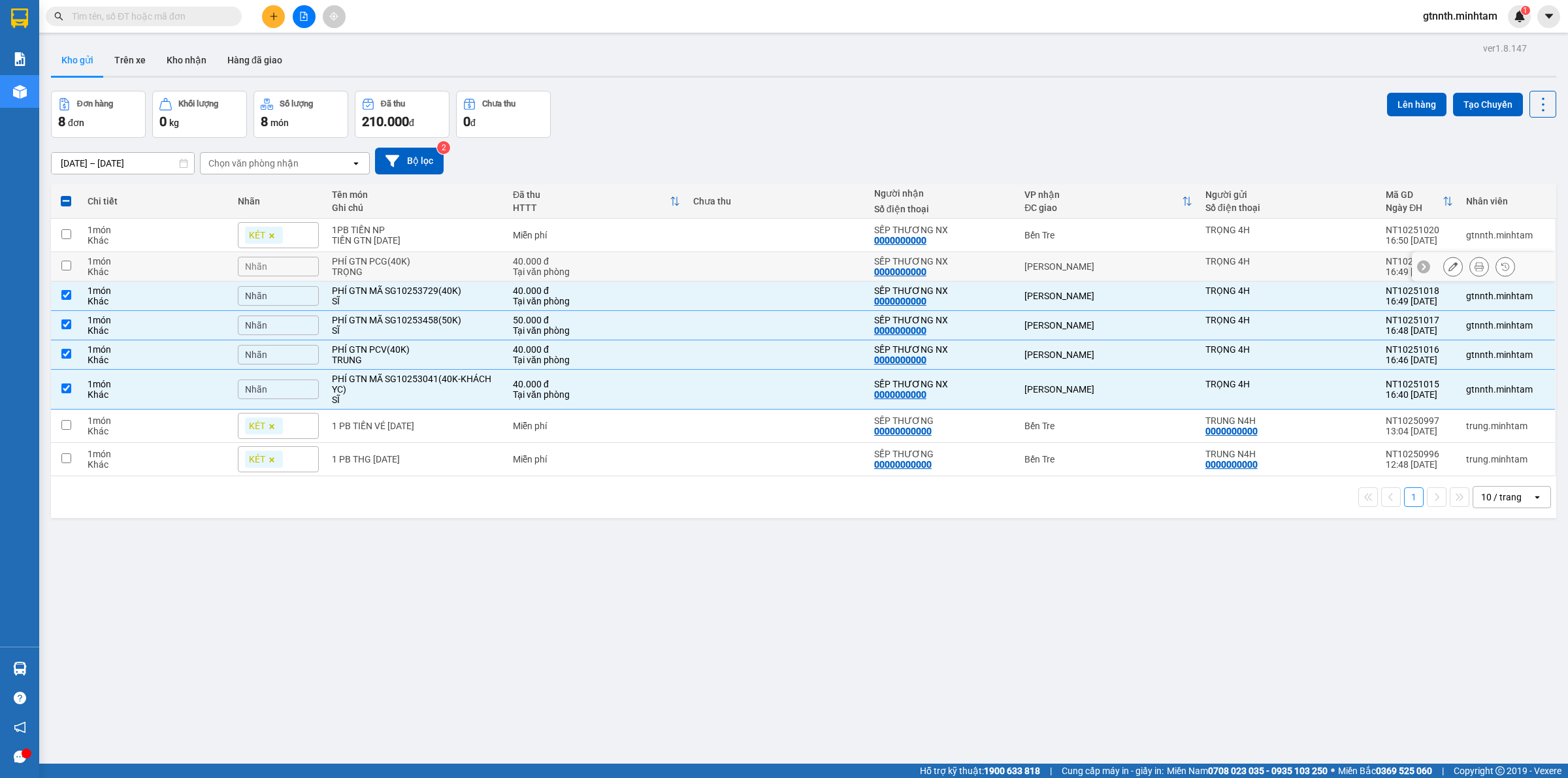
click at [567, 254] on td "40.000 đ Tại văn phòng" at bounding box center [597, 267] width 181 height 29
checkbox input "true"
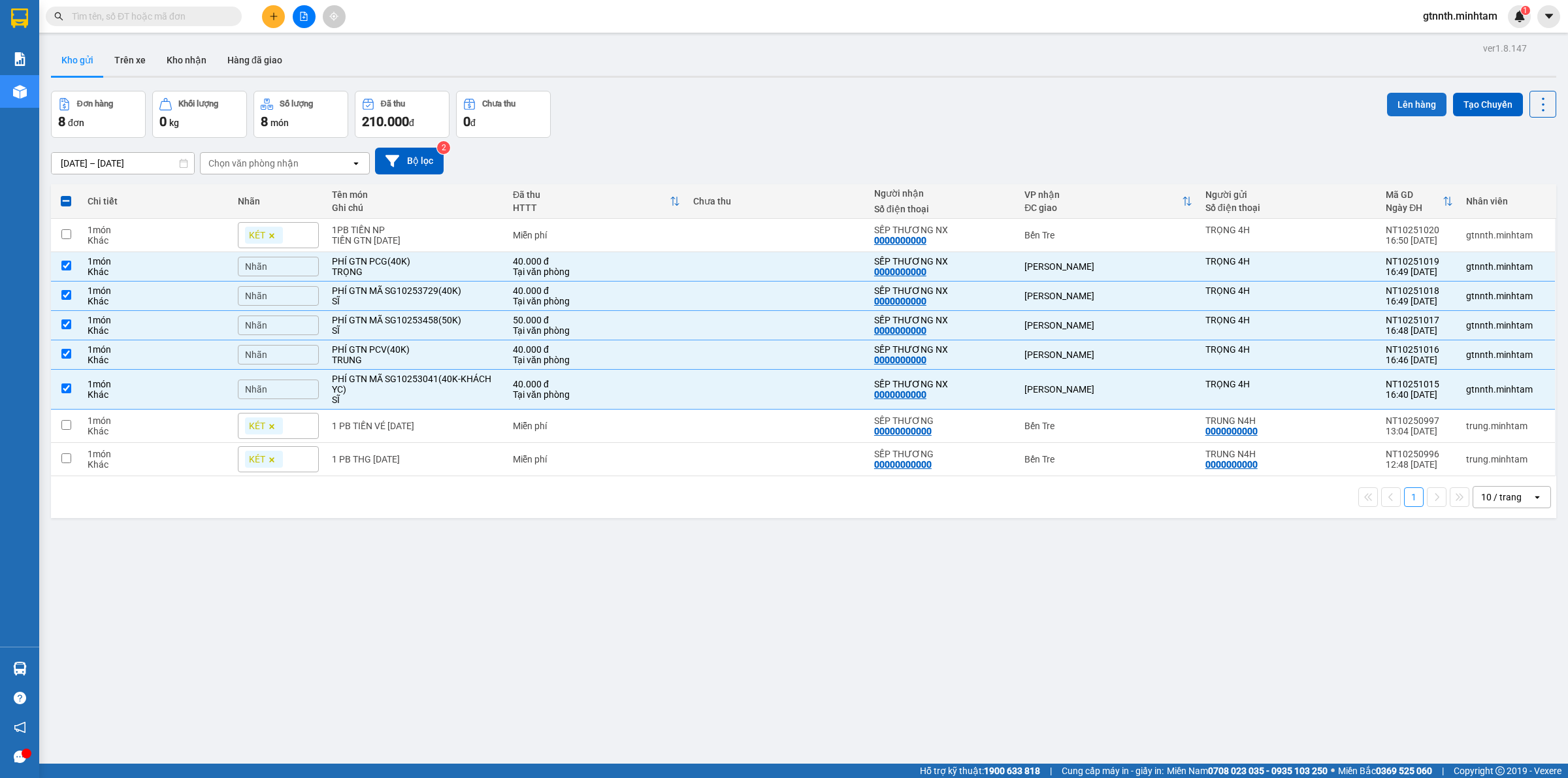
click at [1395, 103] on button "Lên hàng" at bounding box center [1416, 104] width 60 height 23
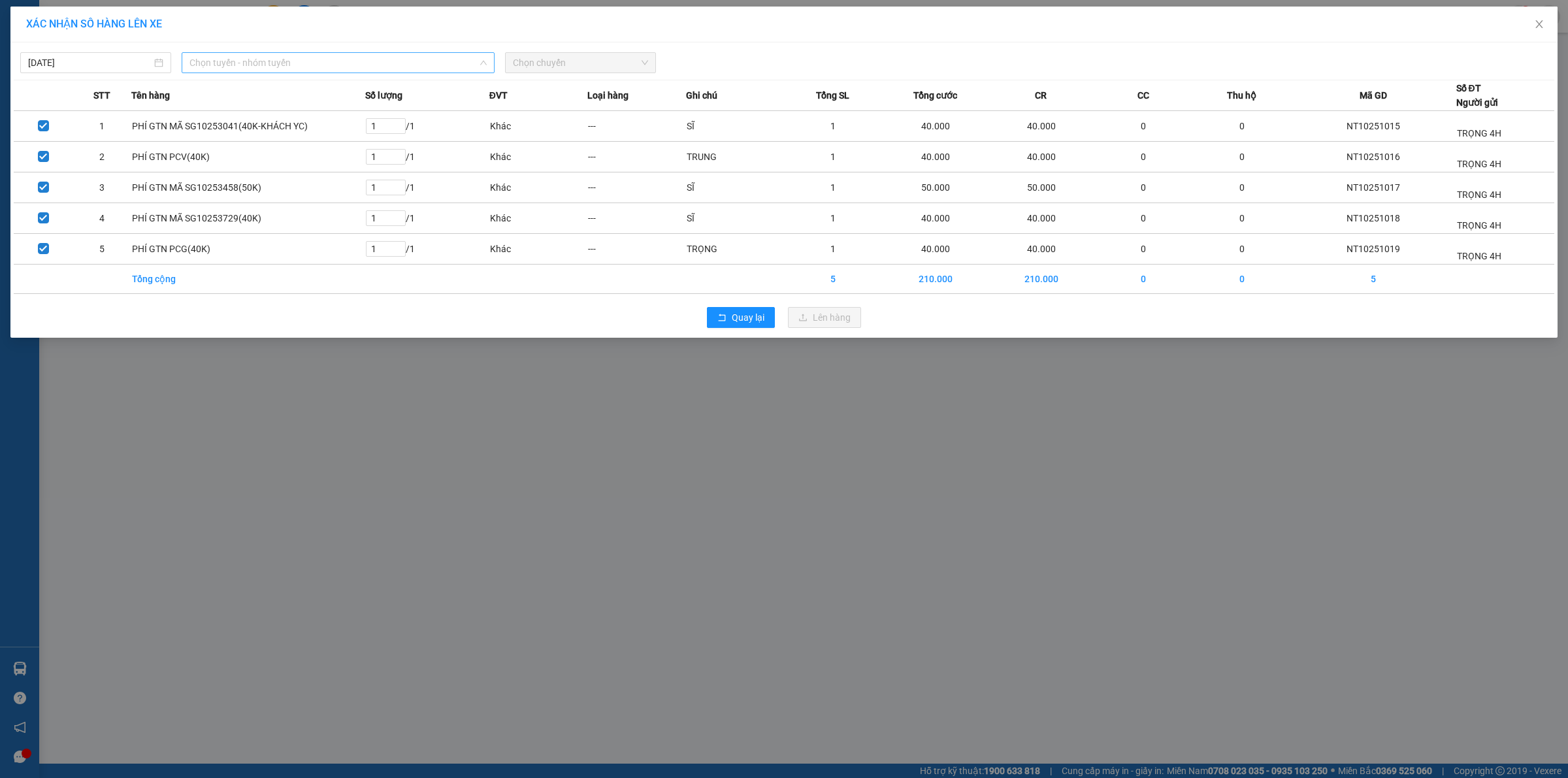
click at [334, 70] on span "Chọn tuyến - nhóm tuyến" at bounding box center [338, 62] width 297 height 19
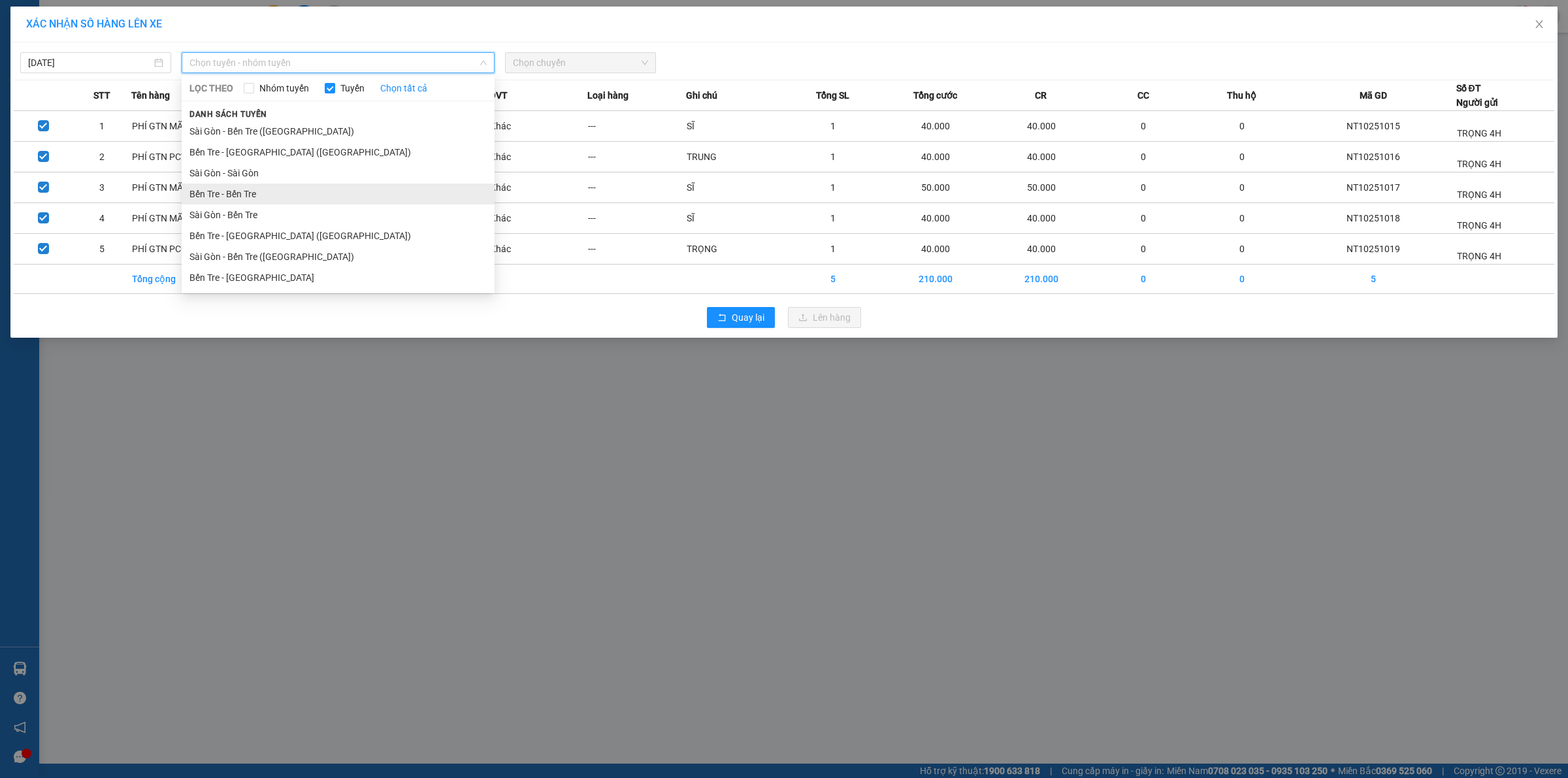
click at [243, 194] on li "Bến Tre - Bến Tre" at bounding box center [338, 193] width 313 height 21
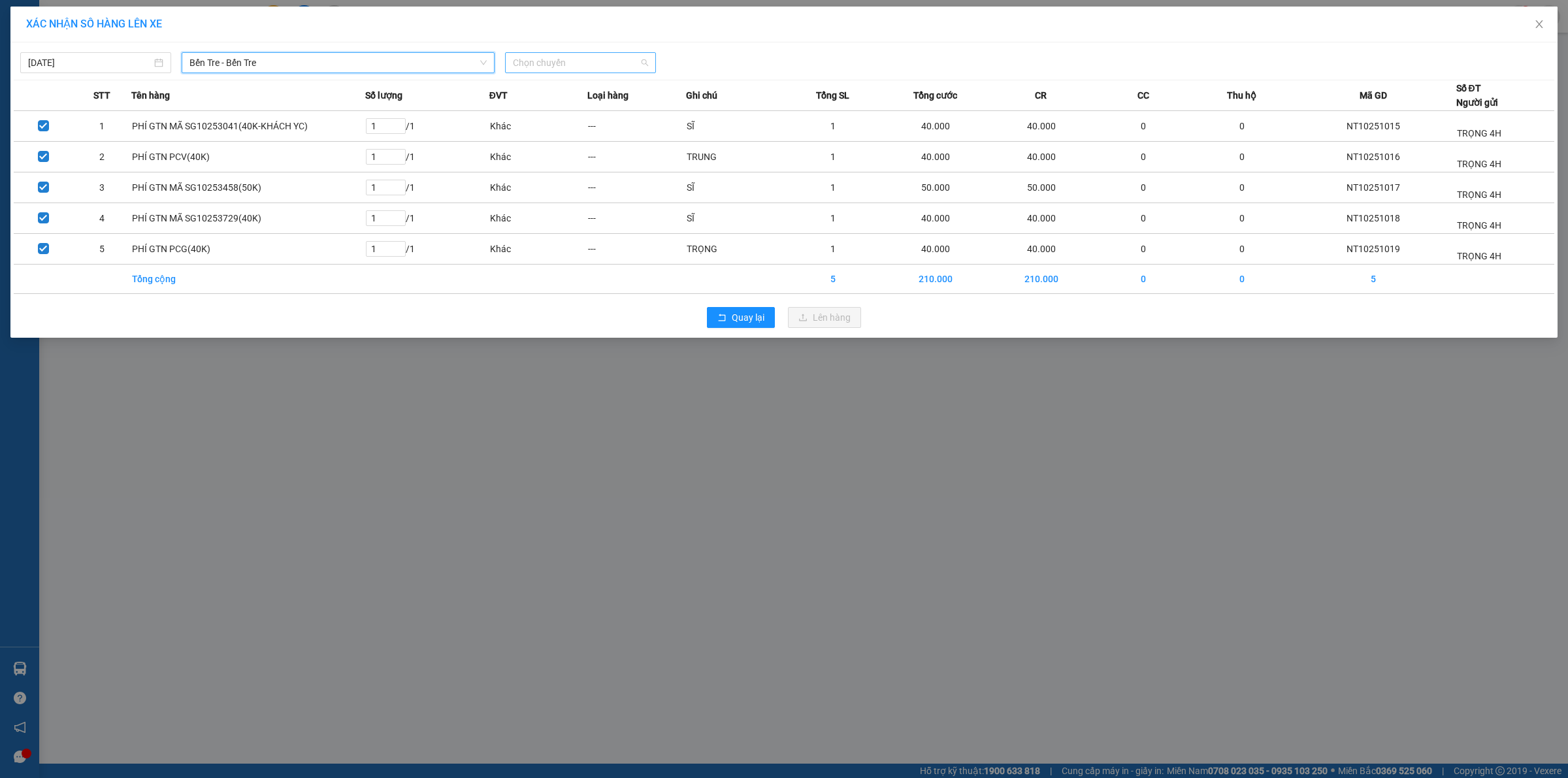
click at [562, 59] on span "Chọn chuyến" at bounding box center [581, 62] width 135 height 19
click at [587, 103] on div "01:11" at bounding box center [564, 109] width 102 height 14
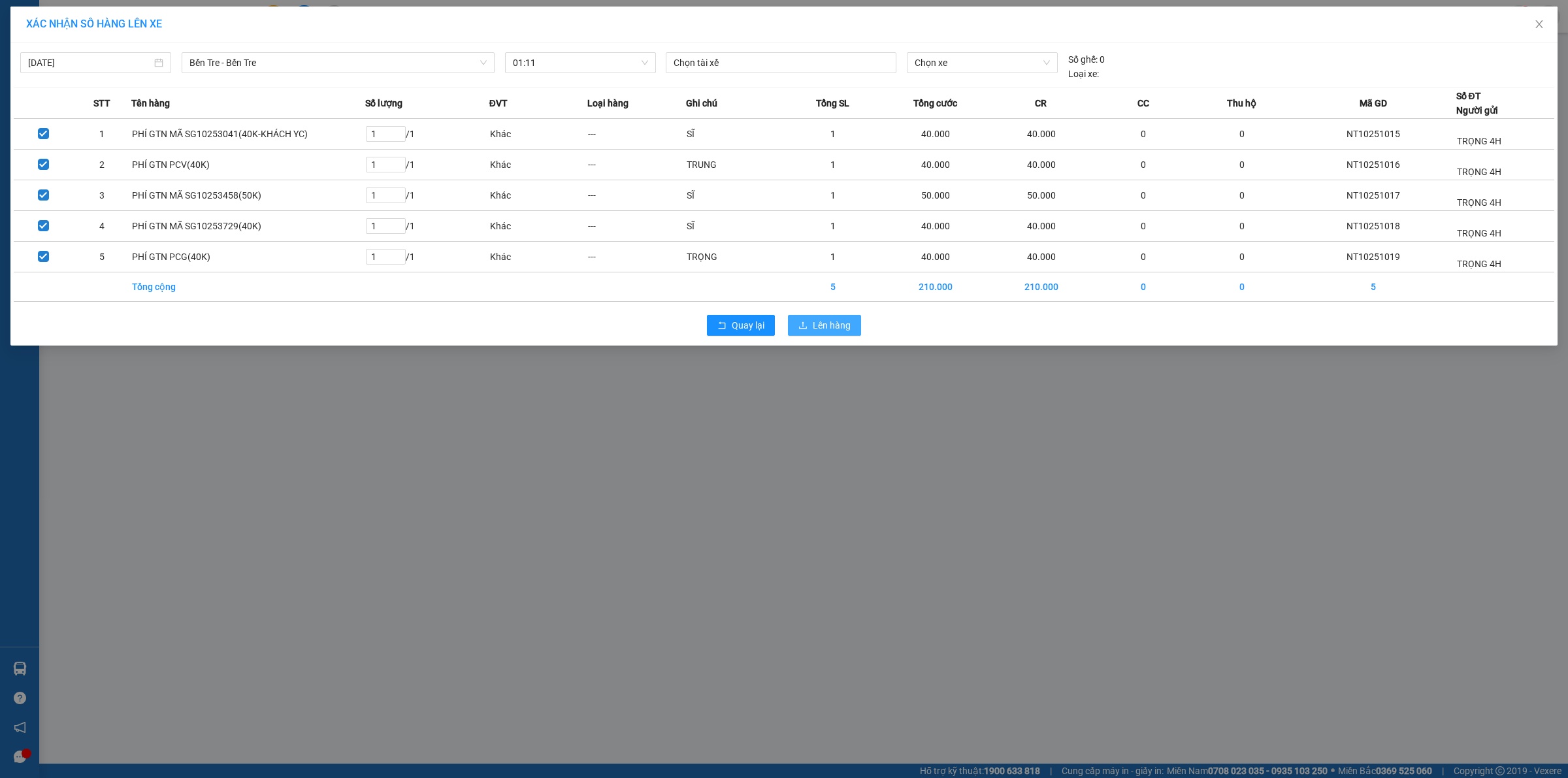
click at [805, 334] on button "Lên hàng" at bounding box center [824, 325] width 73 height 21
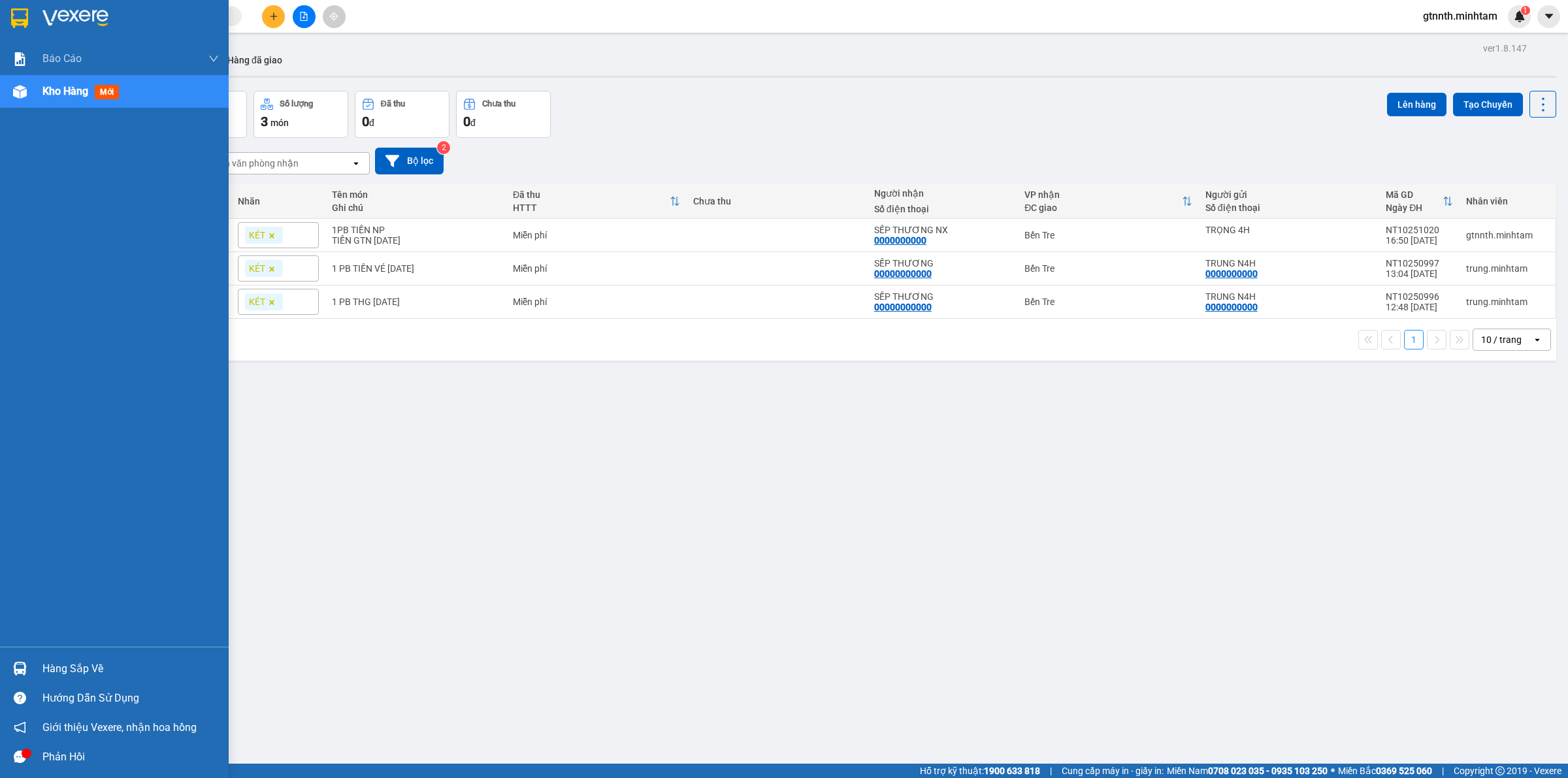
click at [89, 651] on div "Hàng sắp về Hướng dẫn sử dụng Giới thiệu Vexere, nhận hoa hồng Phản hồi" at bounding box center [114, 709] width 229 height 125
click at [89, 659] on div "Hàng sắp về" at bounding box center [130, 668] width 177 height 19
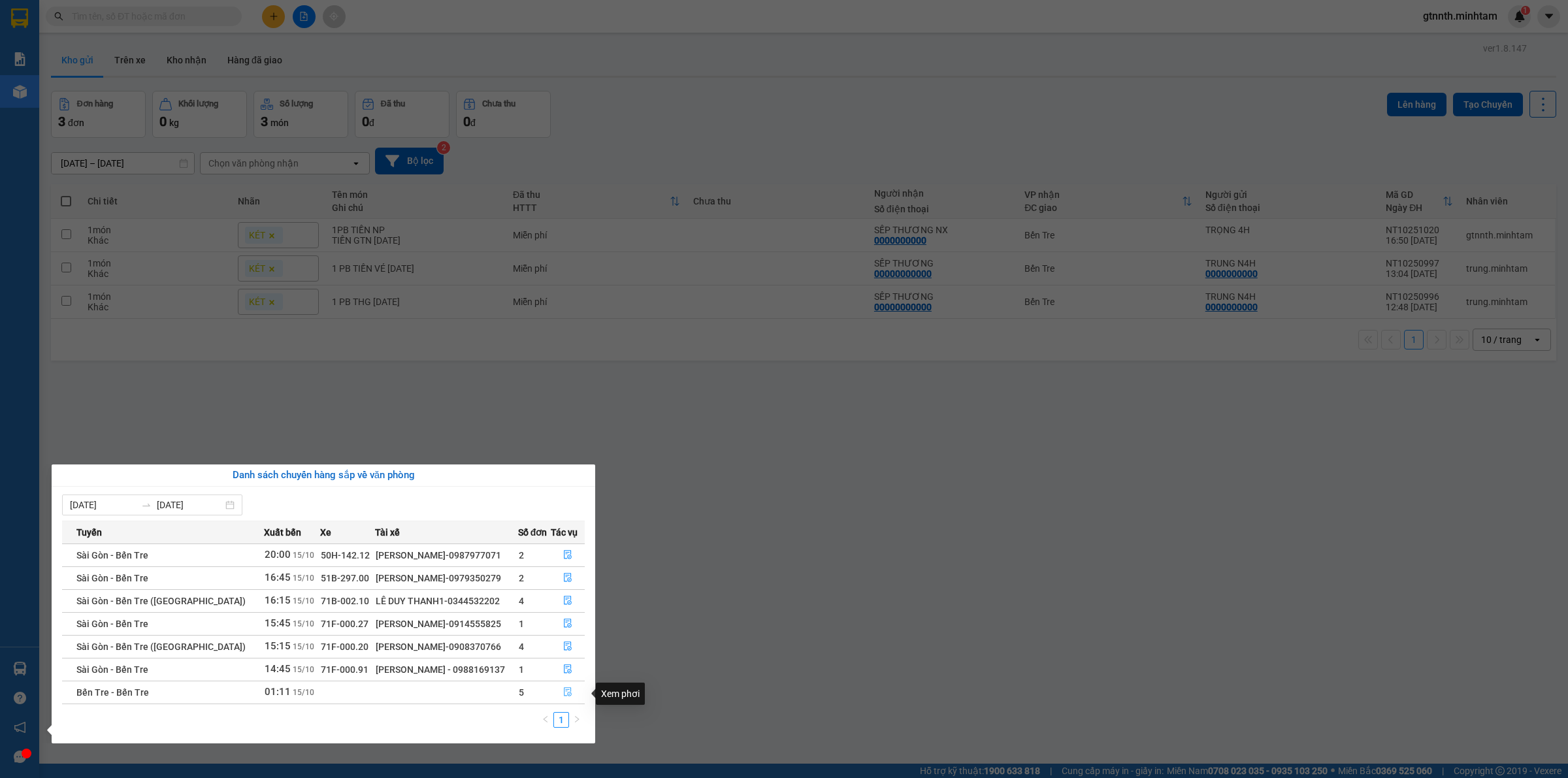
click at [572, 698] on button "button" at bounding box center [568, 692] width 33 height 21
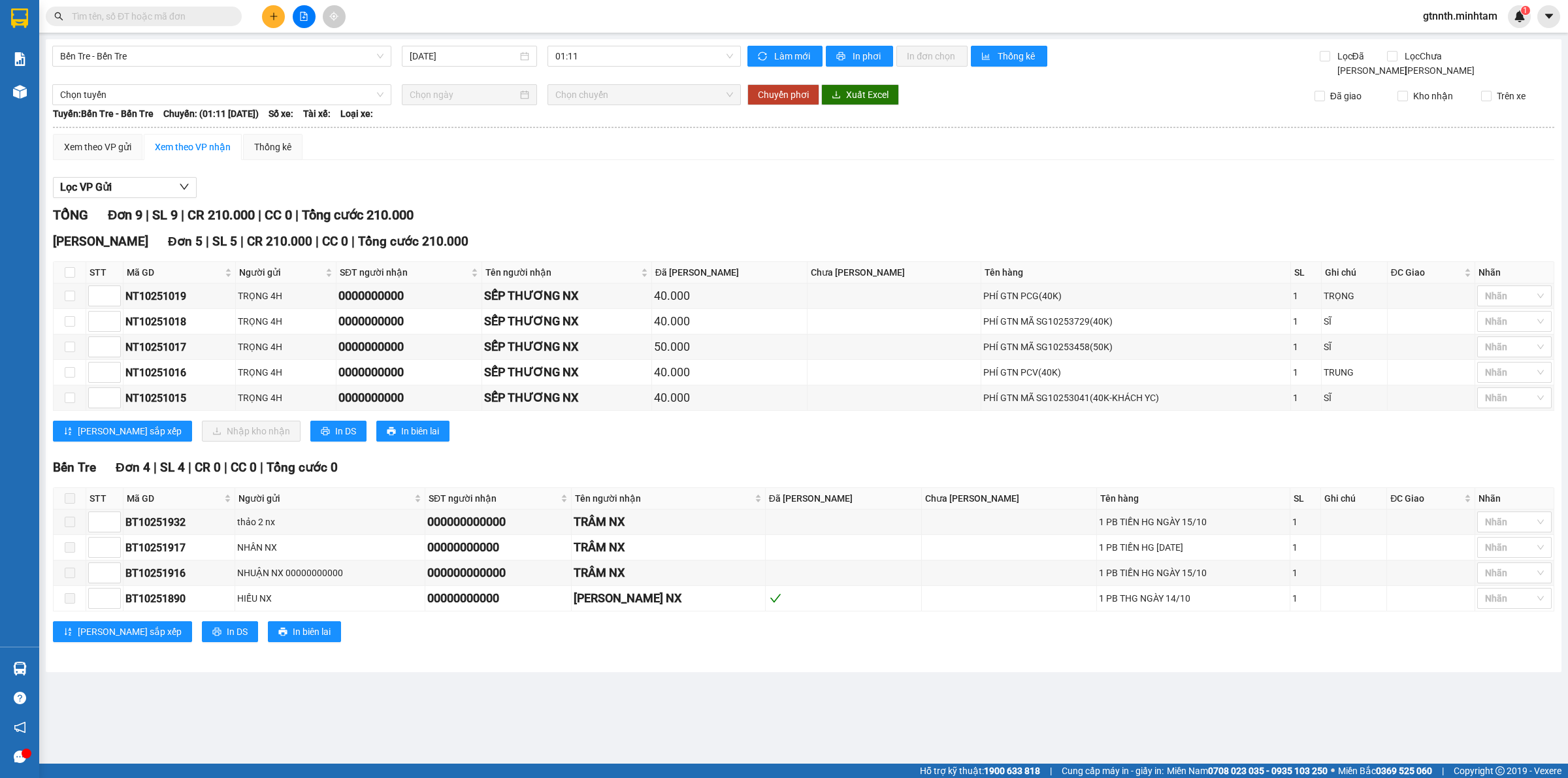
click at [74, 281] on th at bounding box center [70, 273] width 33 height 21
click at [72, 276] on input "checkbox" at bounding box center [70, 272] width 11 height 11
checkbox input "true"
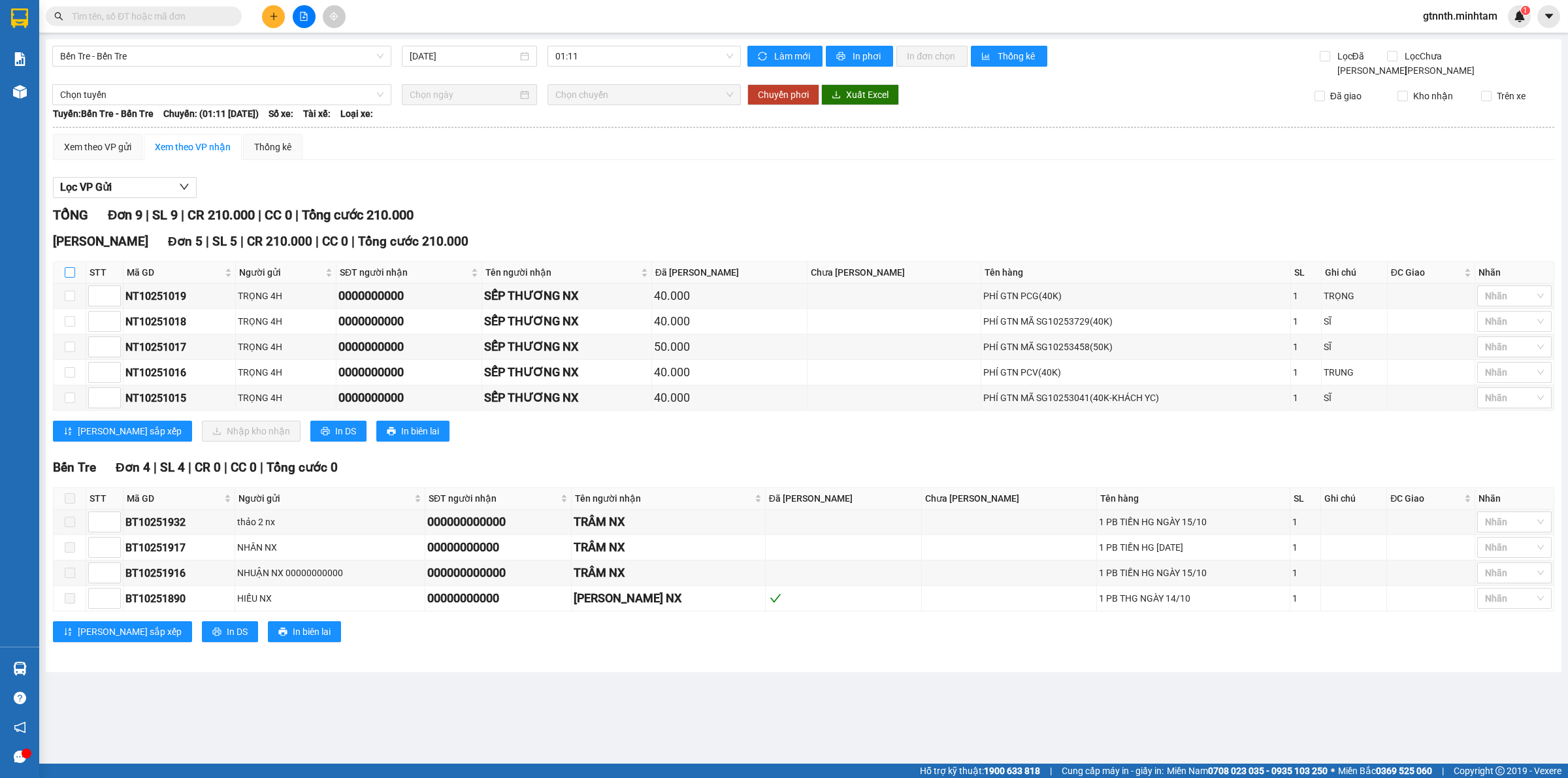
checkbox input "true"
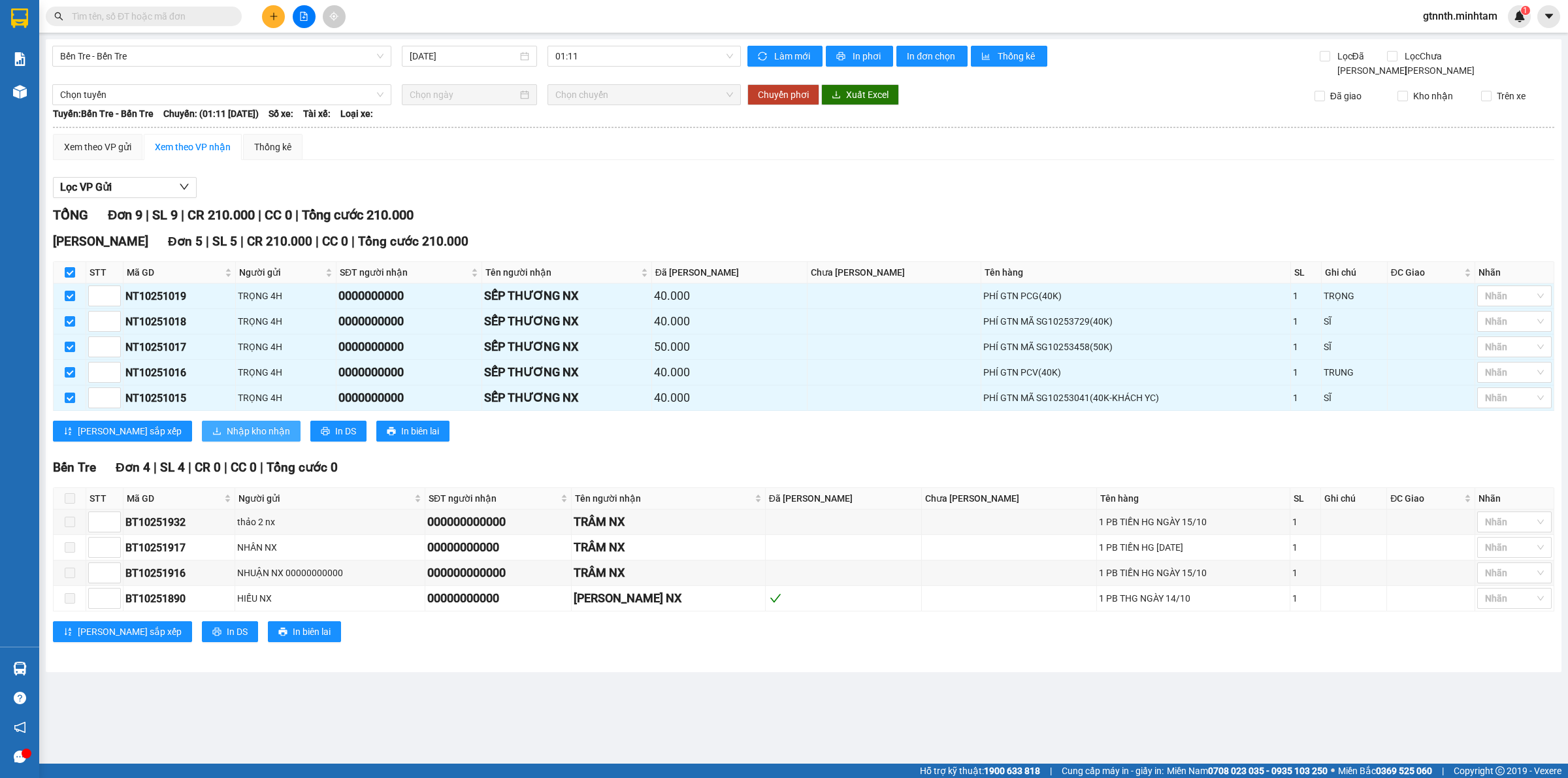
click at [227, 437] on span "Nhập kho nhận" at bounding box center [258, 431] width 64 height 14
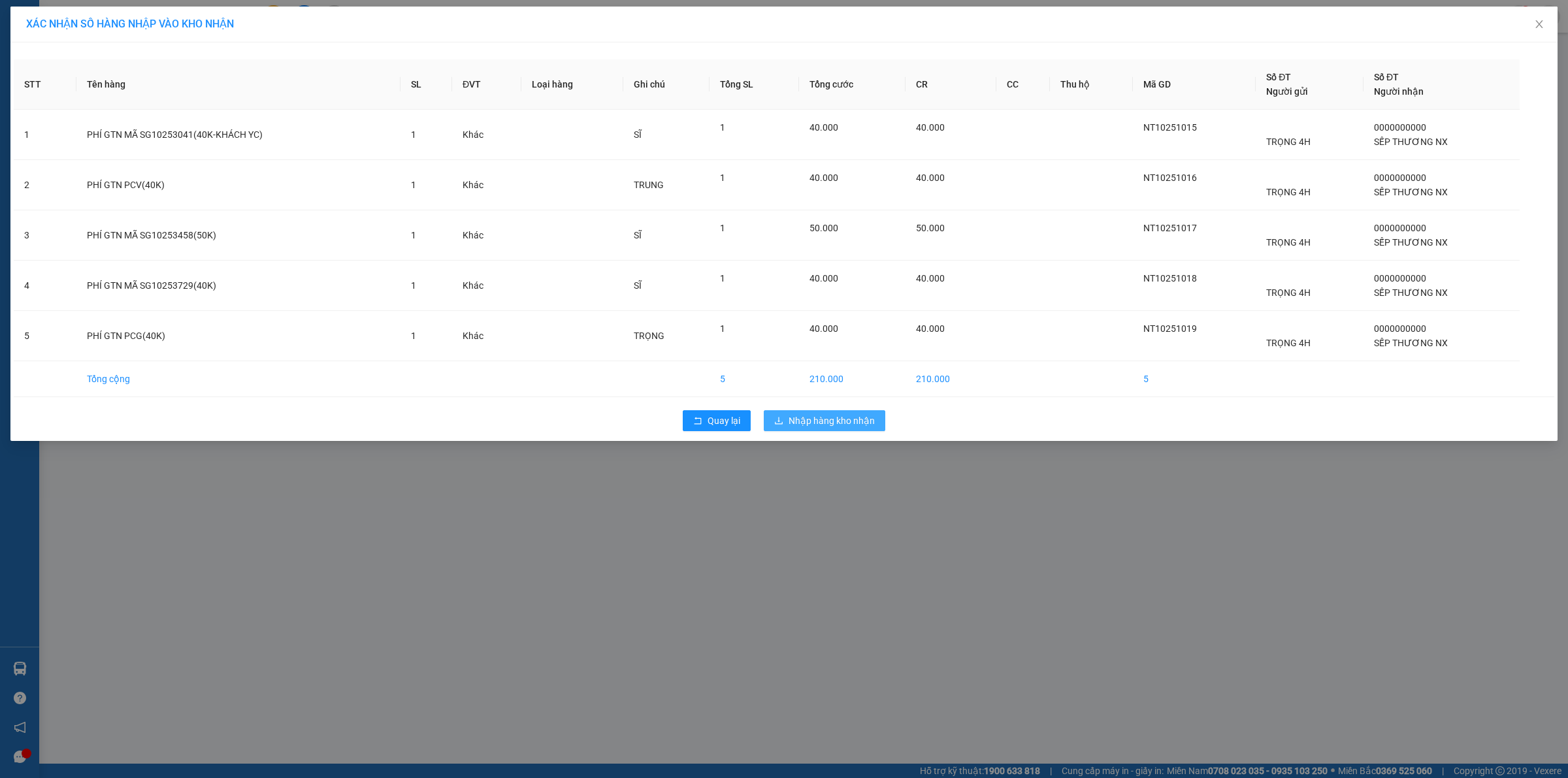
click at [800, 420] on span "Nhập hàng kho nhận" at bounding box center [831, 420] width 86 height 14
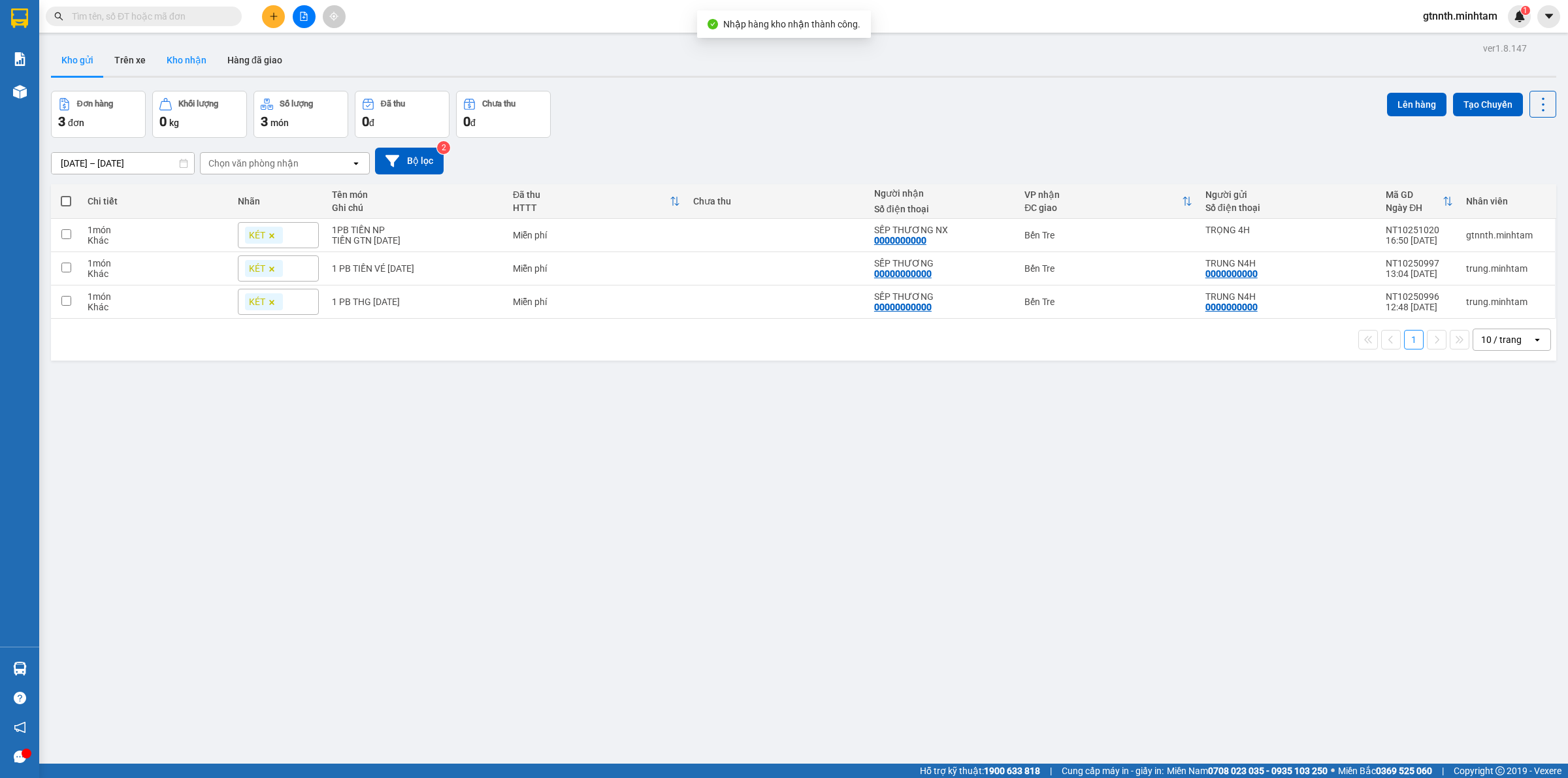
click at [157, 60] on button "Kho nhận" at bounding box center [186, 60] width 61 height 31
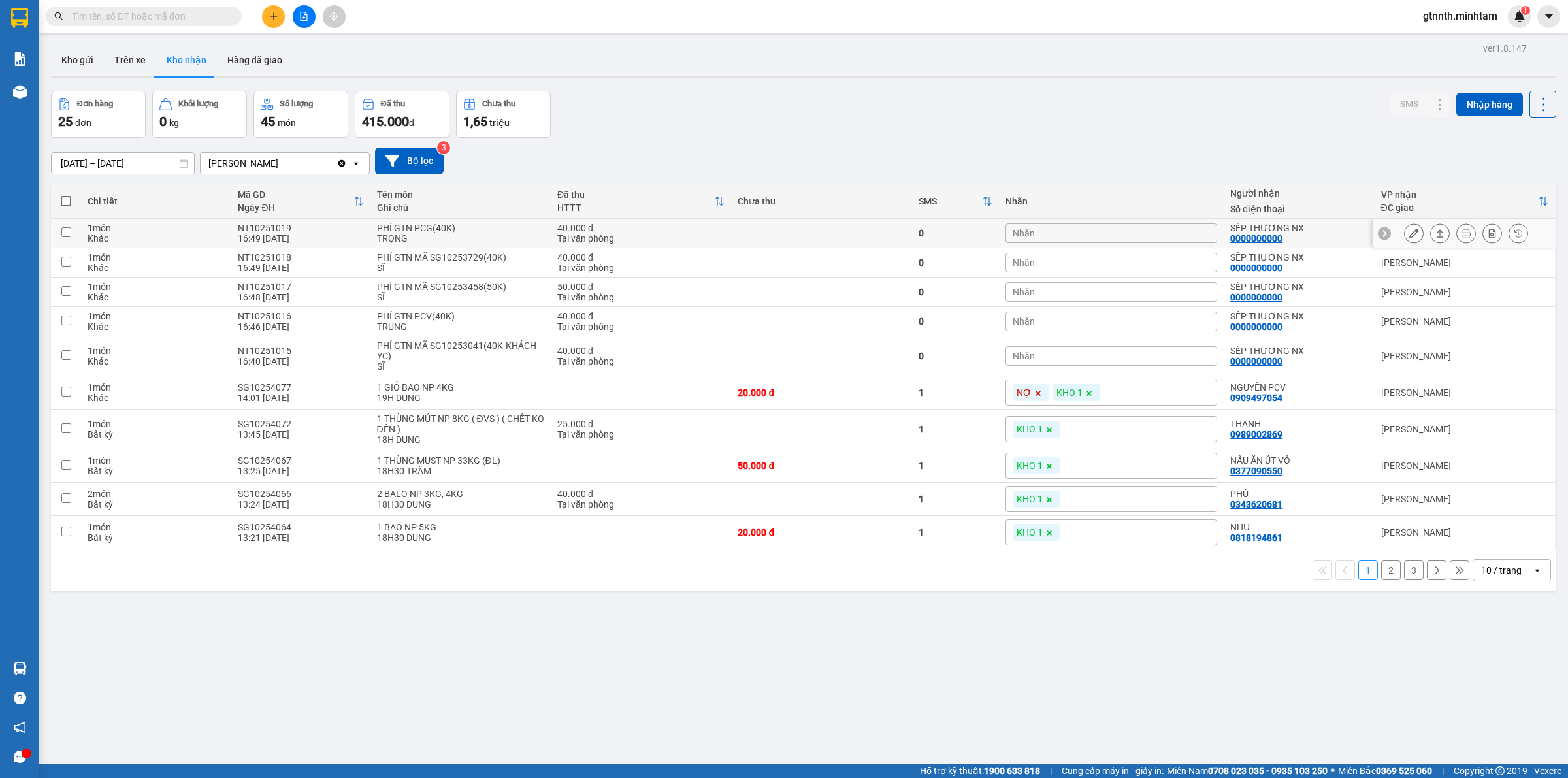
click at [1405, 239] on button at bounding box center [1413, 233] width 18 height 23
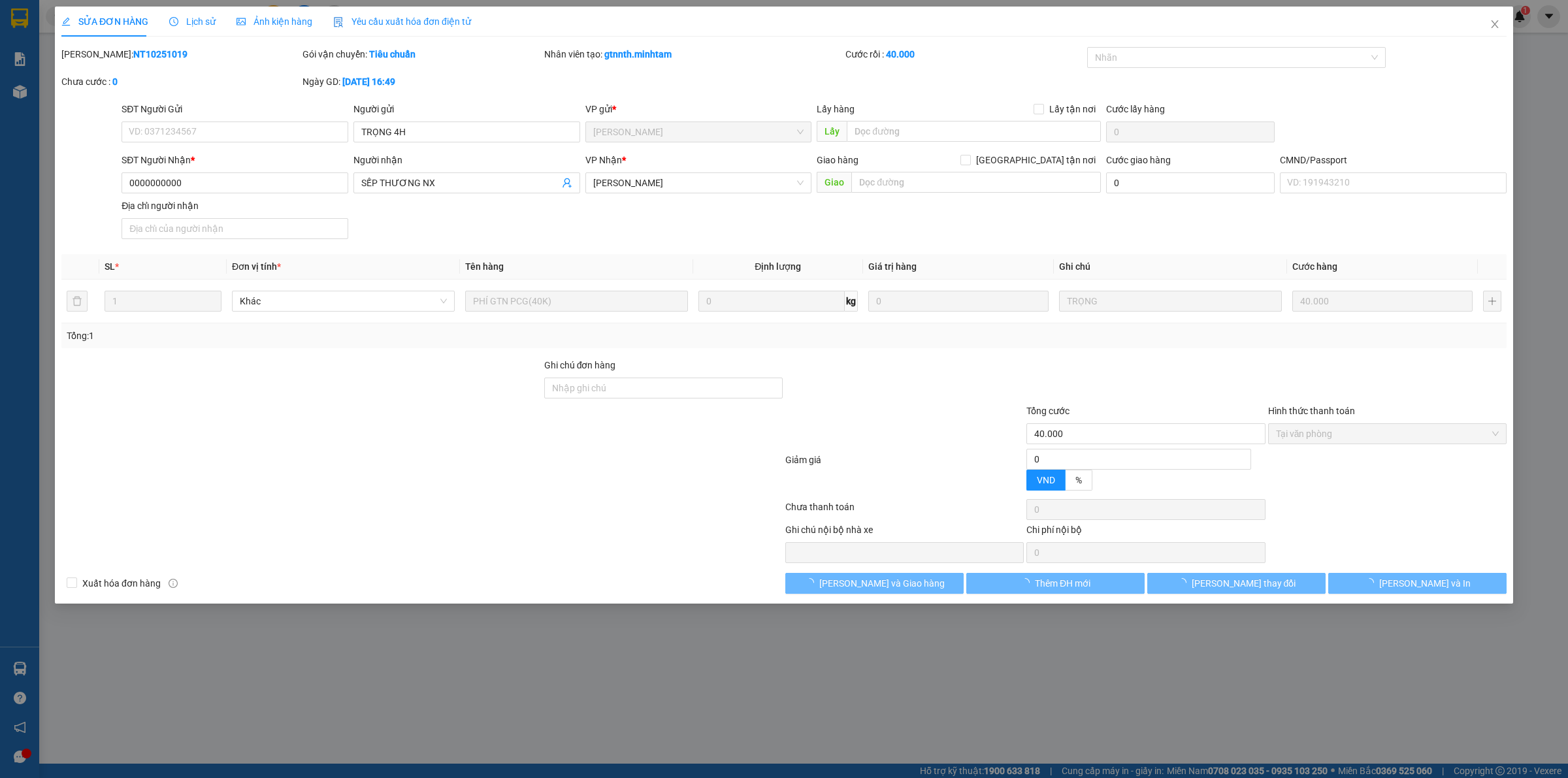
type input "TRỌNG 4H"
type input "0000000000"
type input "SẾP THƯƠNG NX"
type input "40.000"
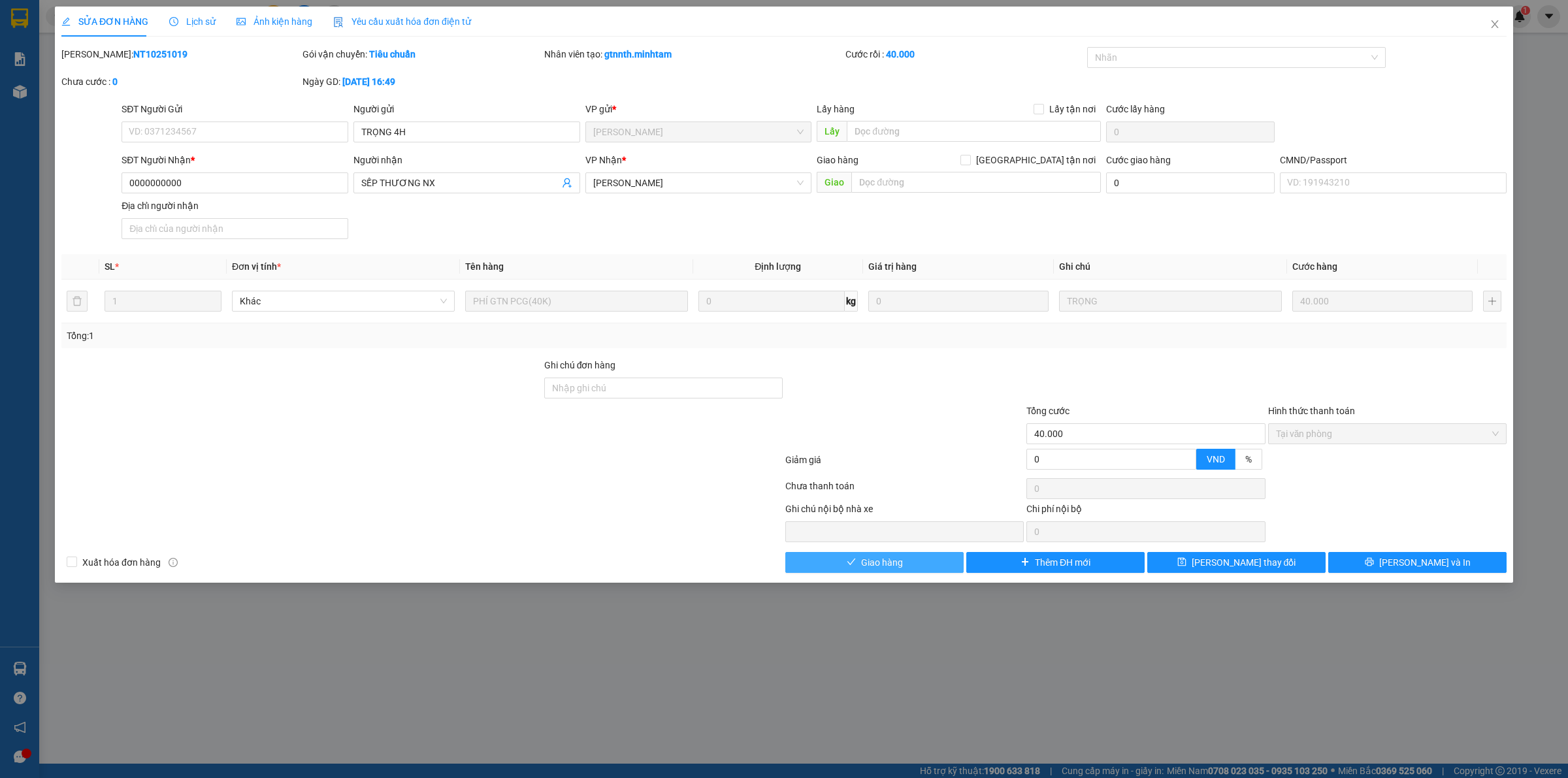
click at [864, 567] on span "Giao hàng" at bounding box center [882, 562] width 42 height 14
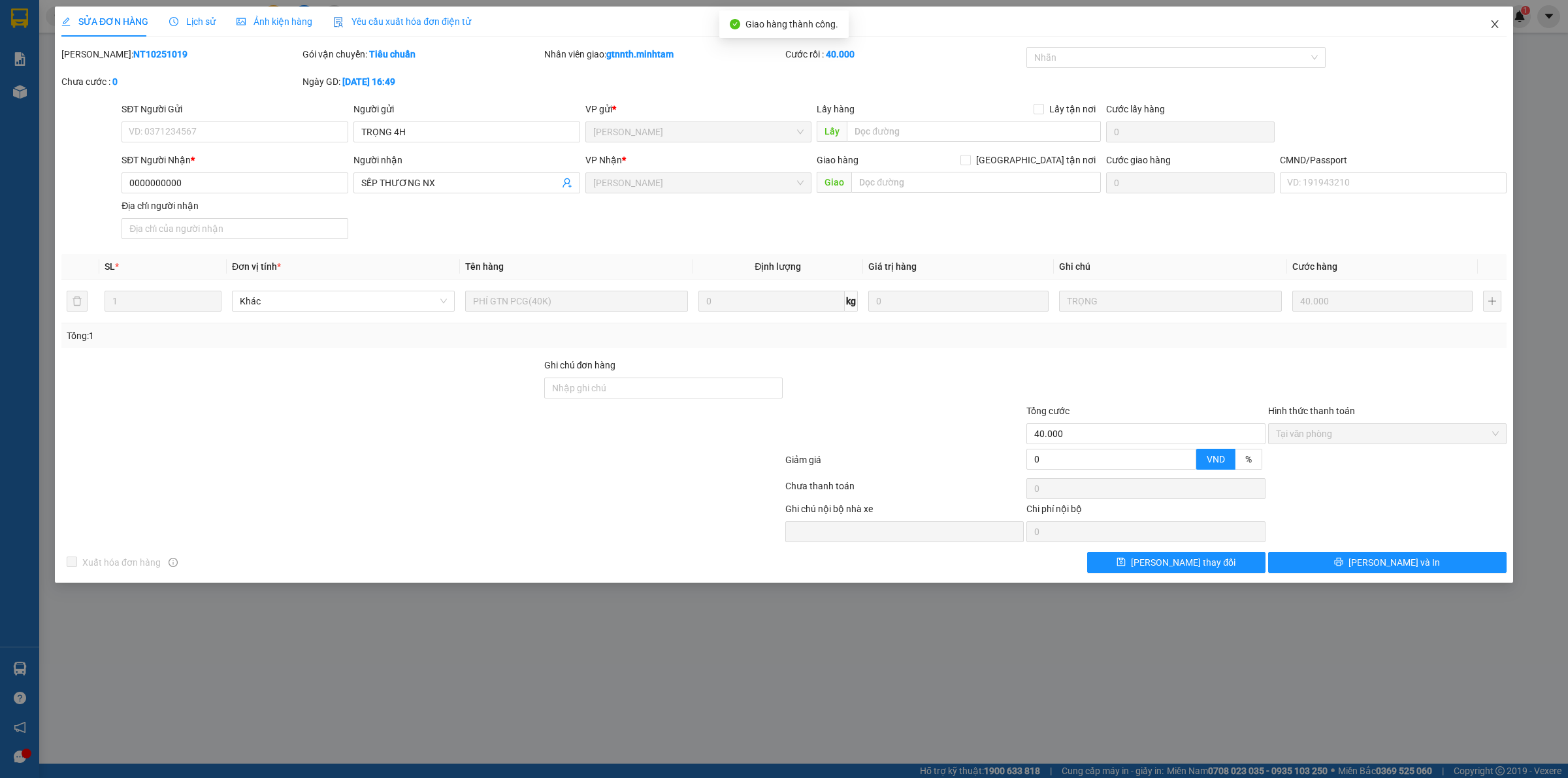
click at [1501, 27] on span "Close" at bounding box center [1494, 25] width 37 height 37
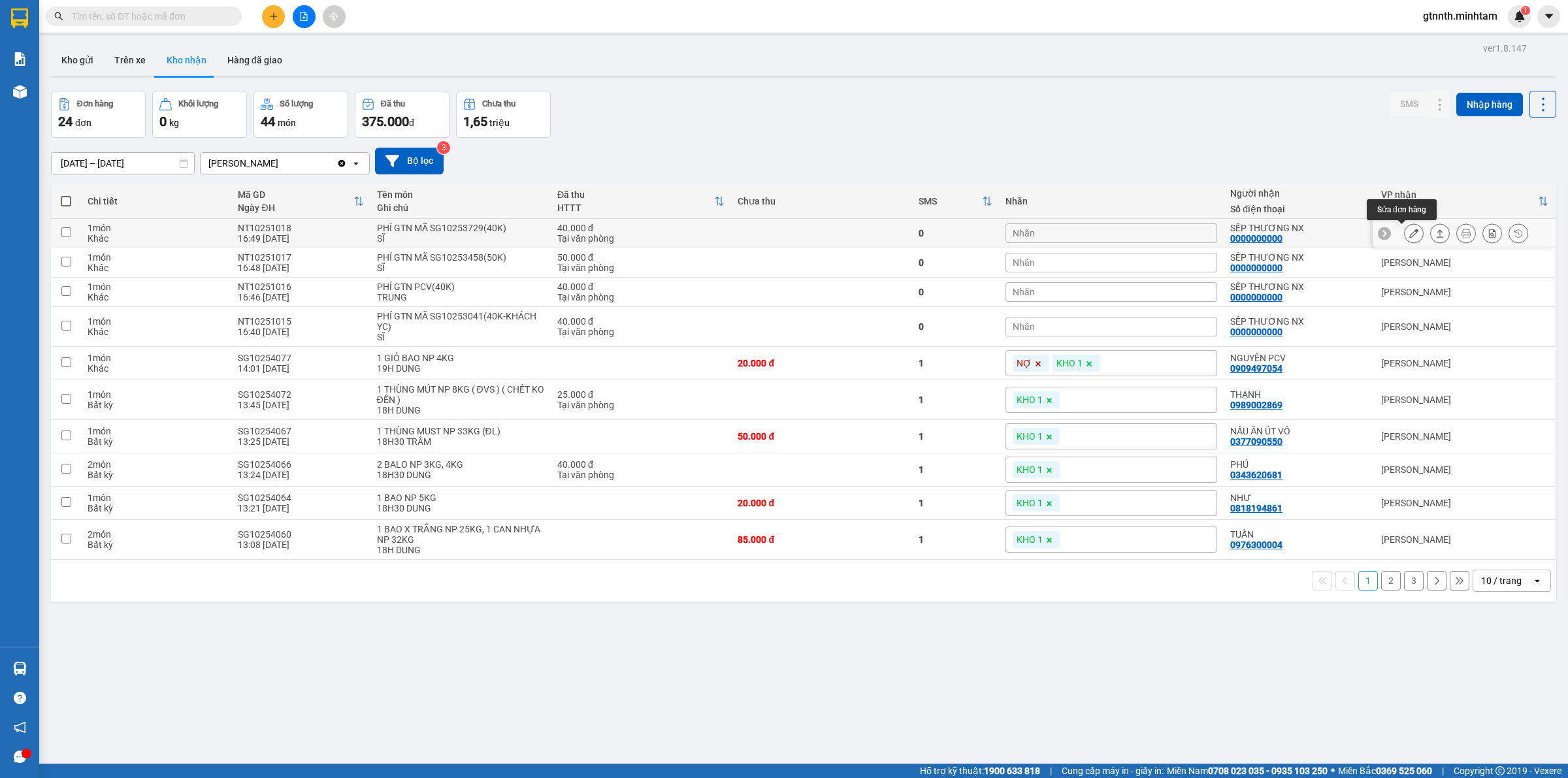
click at [1405, 225] on div at bounding box center [1413, 233] width 19 height 19
click at [1409, 232] on icon at bounding box center [1414, 233] width 9 height 9
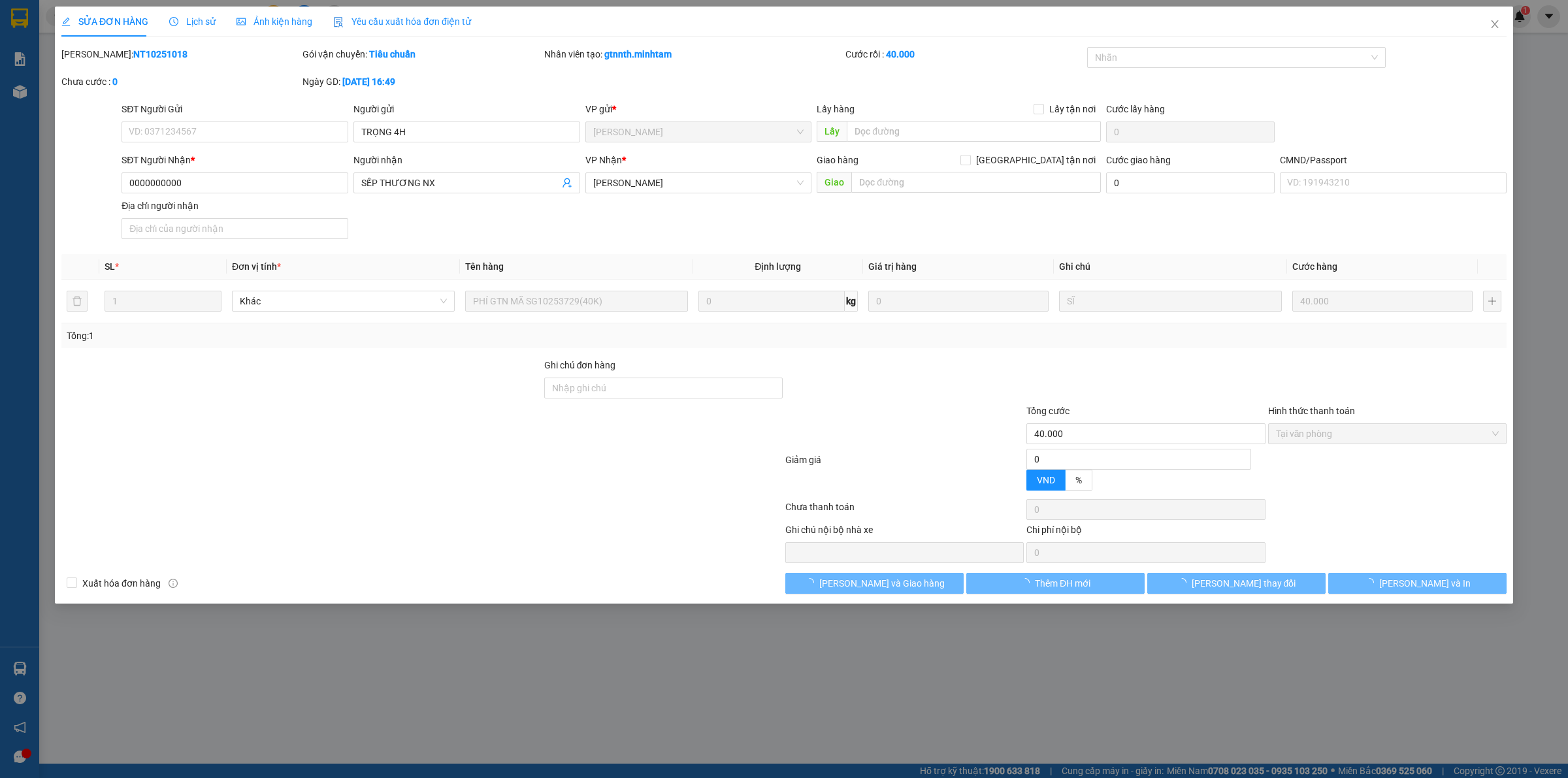
type input "TRỌNG 4H"
type input "0000000000"
type input "SẾP THƯƠNG NX"
type input "40.000"
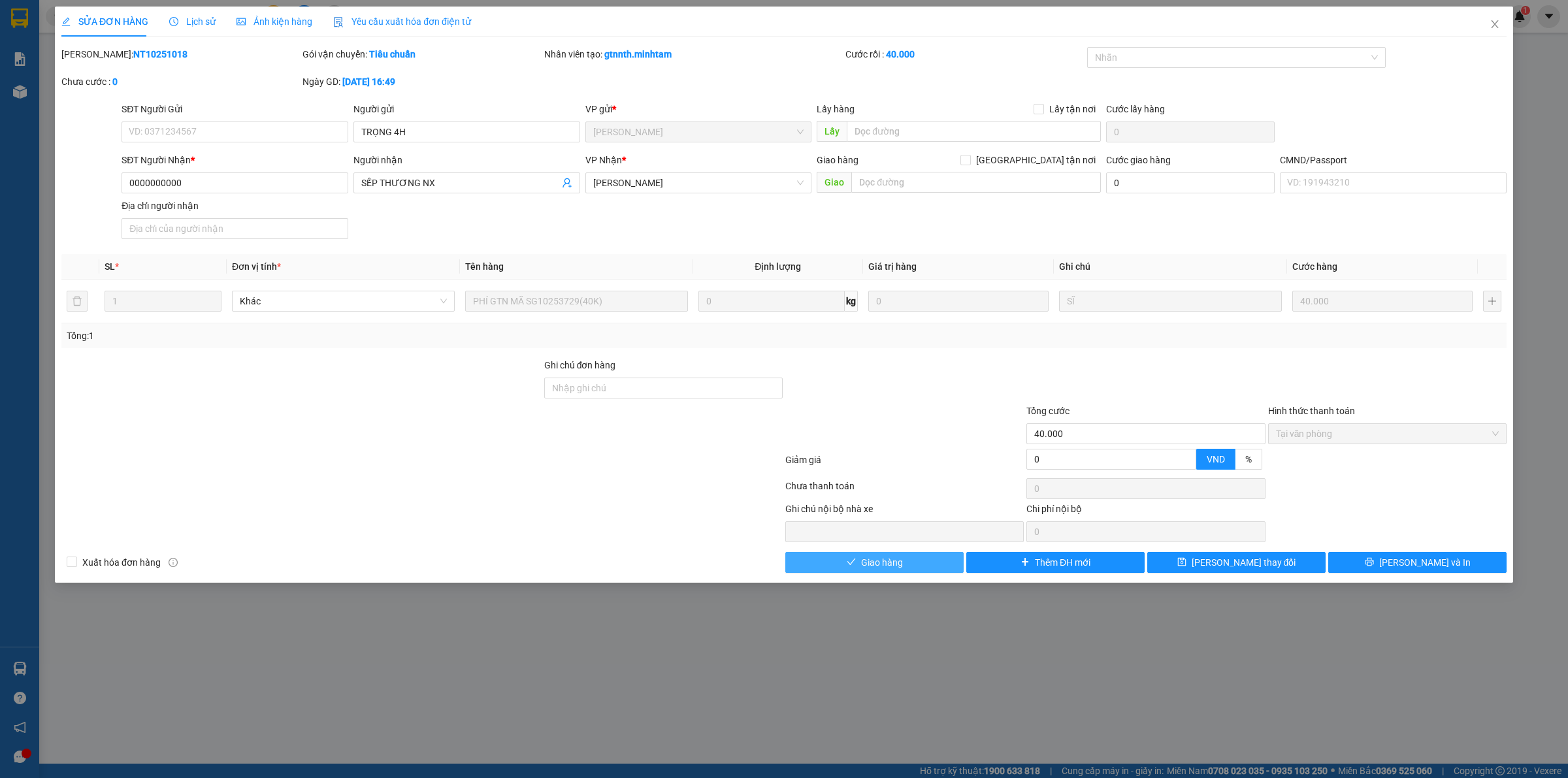
click at [921, 573] on button "Giao hàng" at bounding box center [874, 562] width 179 height 21
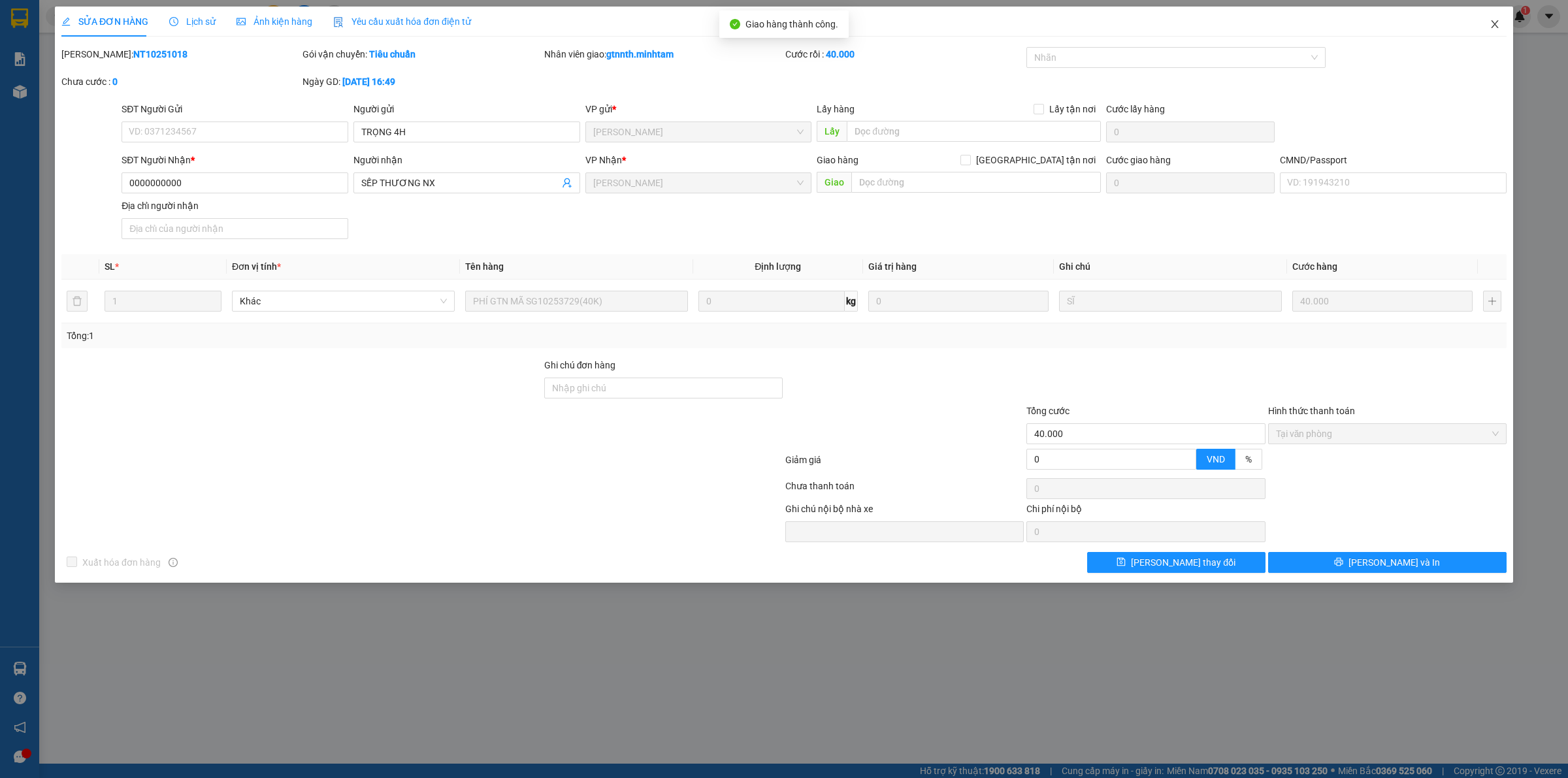
click at [1490, 29] on icon "close" at bounding box center [1495, 24] width 11 height 11
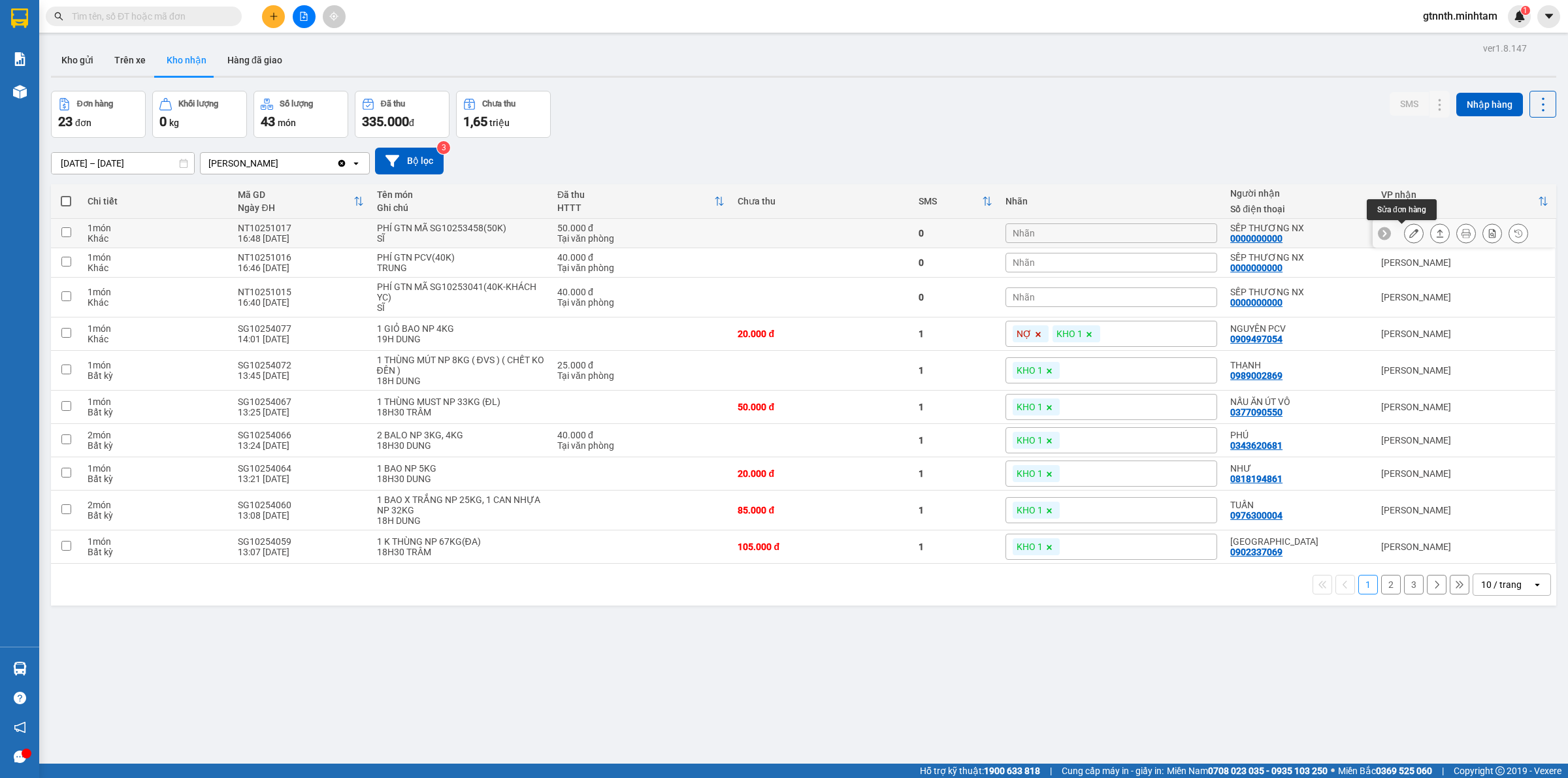
click at [1409, 233] on icon at bounding box center [1414, 233] width 9 height 9
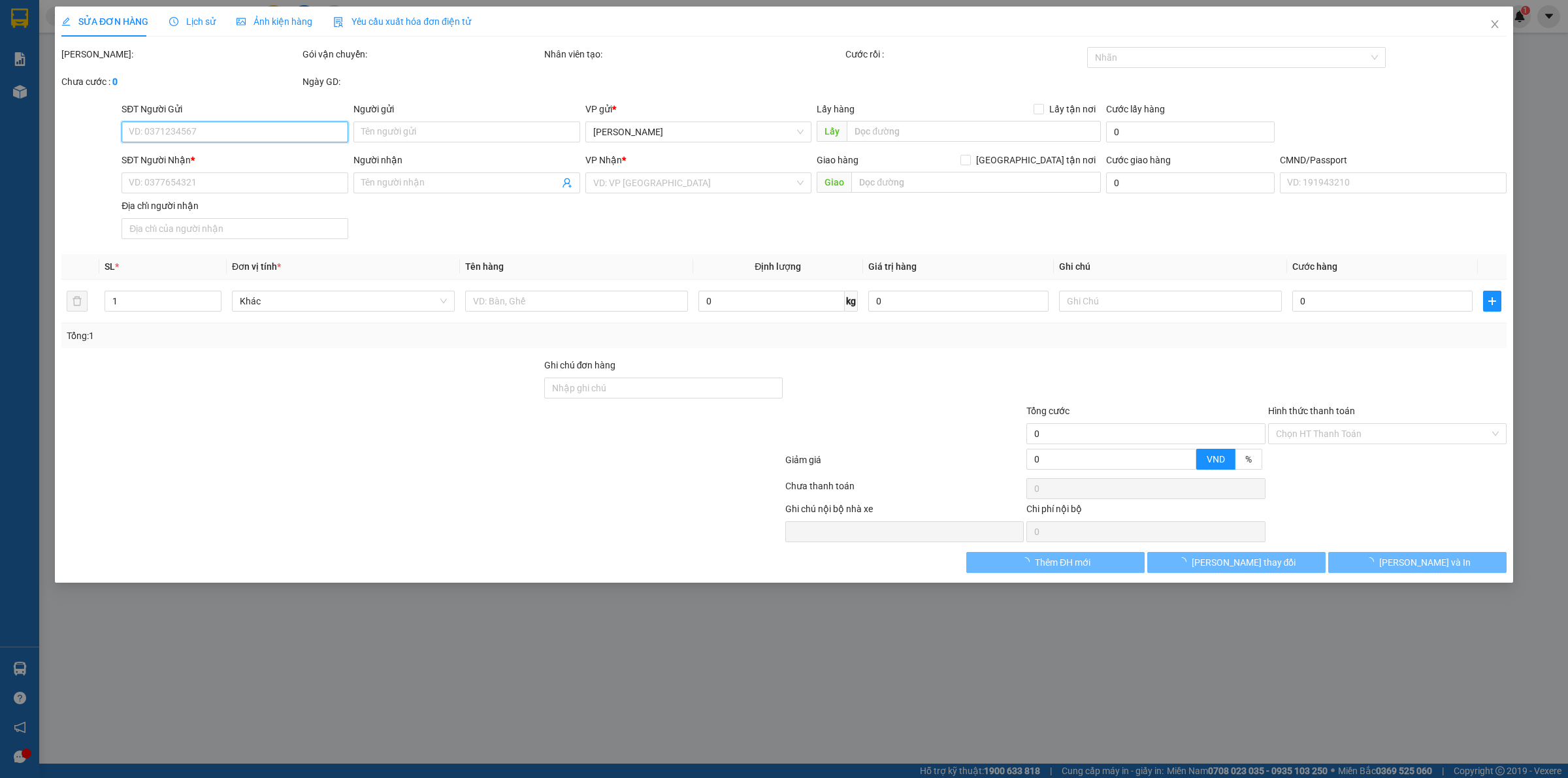
type input "TRỌNG 4H"
type input "0000000000"
type input "SẾP THƯƠNG NX"
type input "50.000"
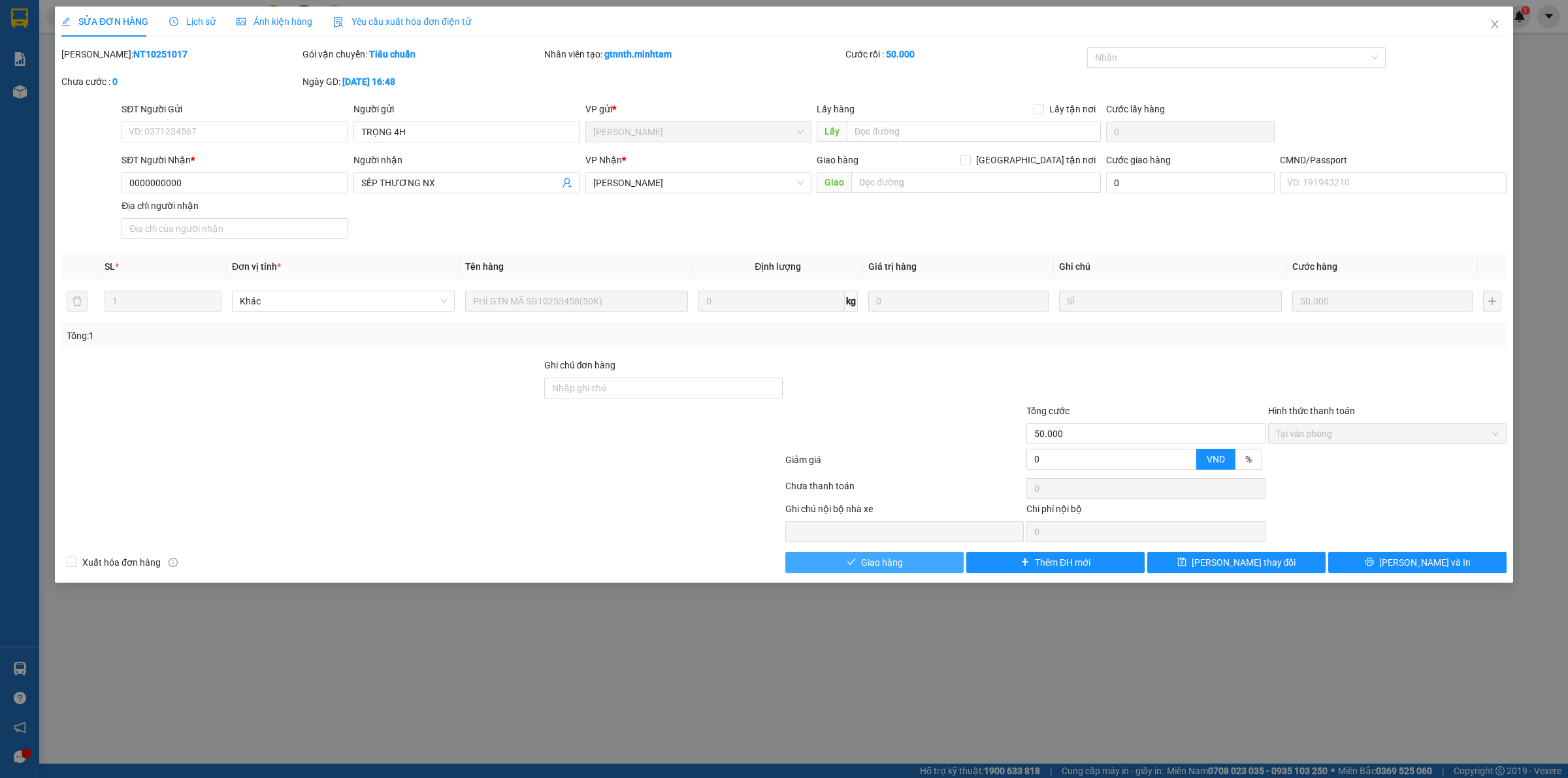
click at [941, 570] on button "Giao hàng" at bounding box center [874, 562] width 179 height 21
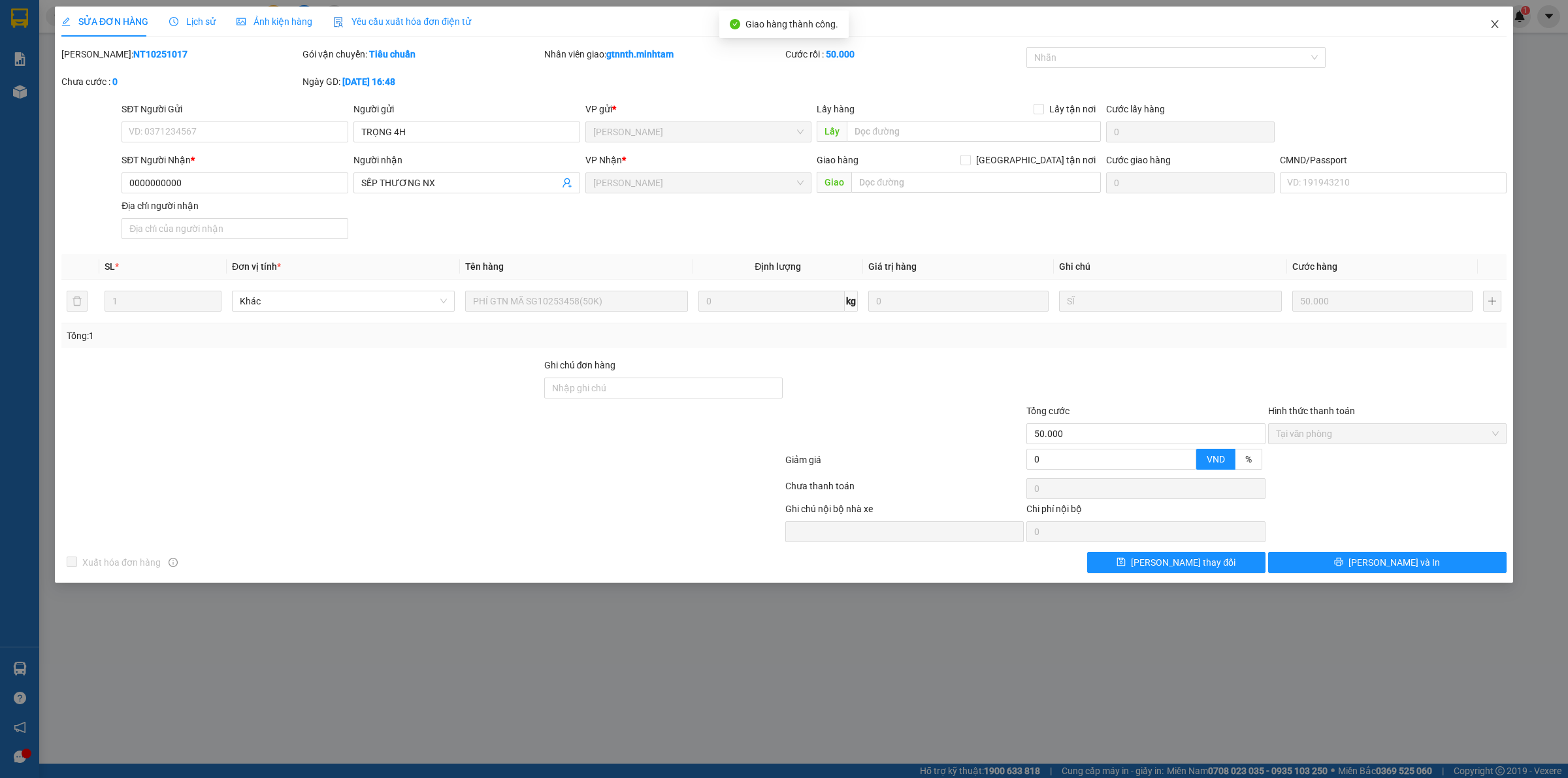
click at [1488, 23] on span "Close" at bounding box center [1494, 25] width 37 height 37
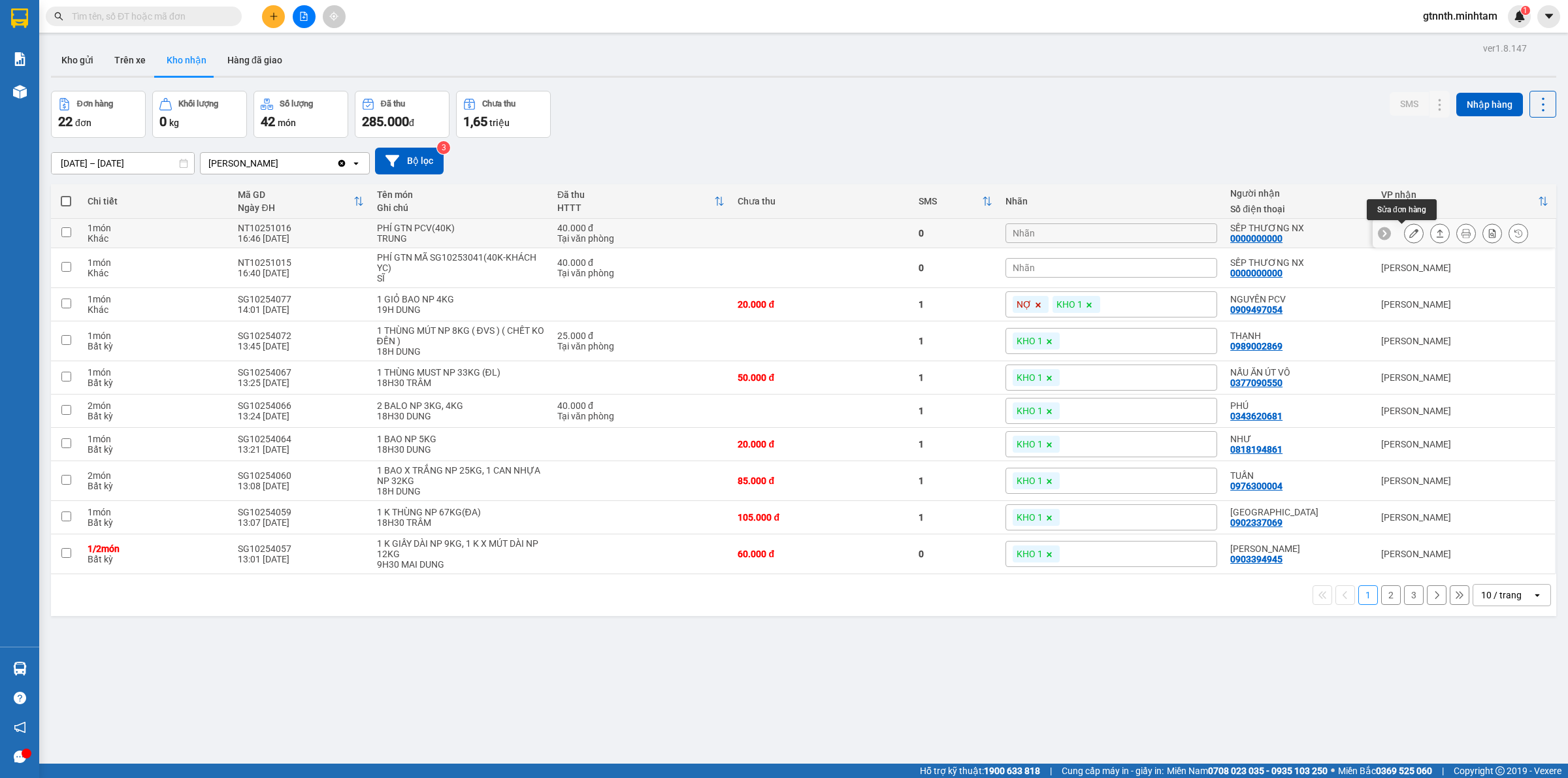
click at [1405, 229] on button at bounding box center [1413, 233] width 18 height 23
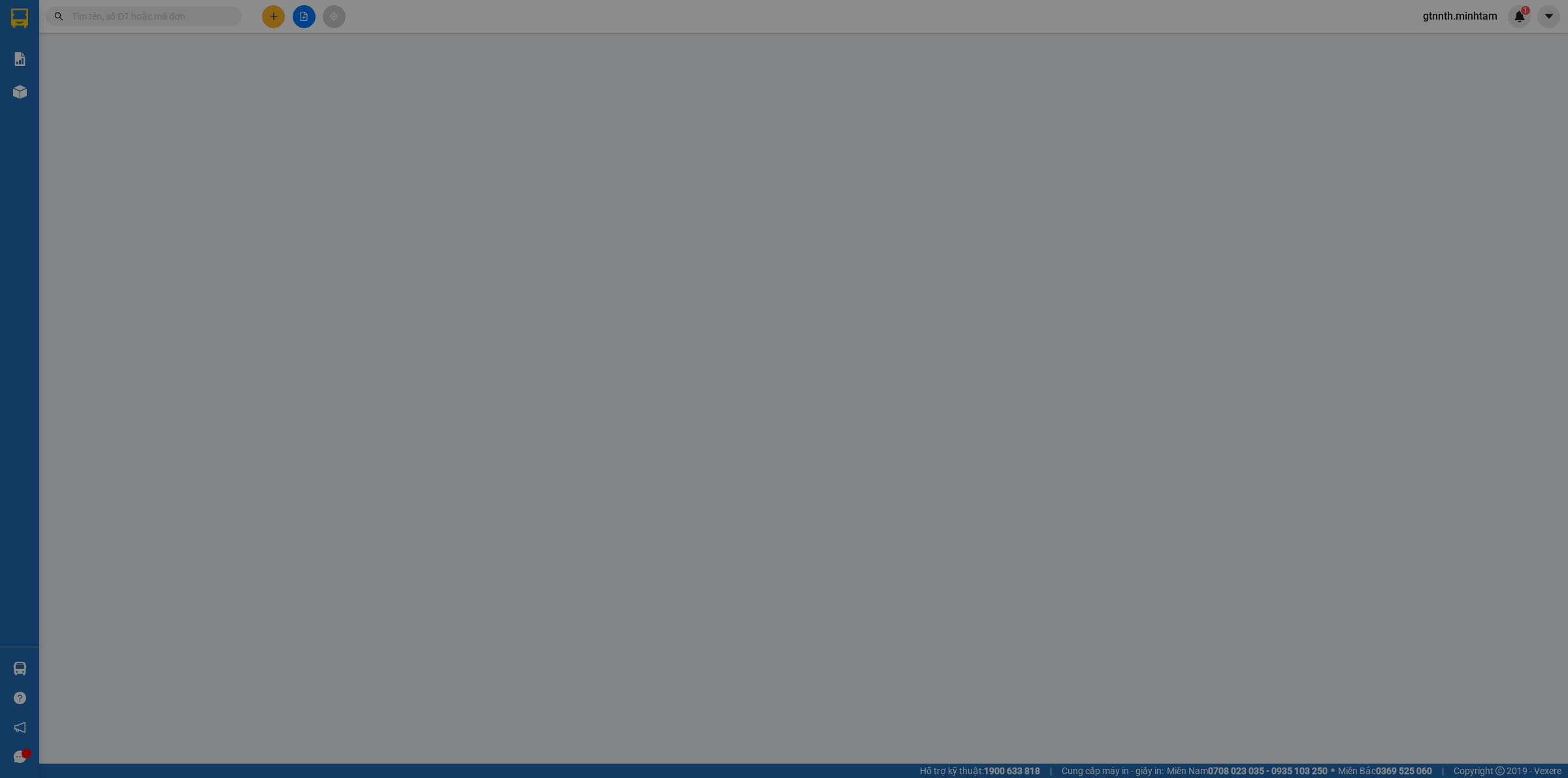
type input "TRỌNG 4H"
type input "0000000000"
type input "SẾP THƯƠNG NX"
type input "40.000"
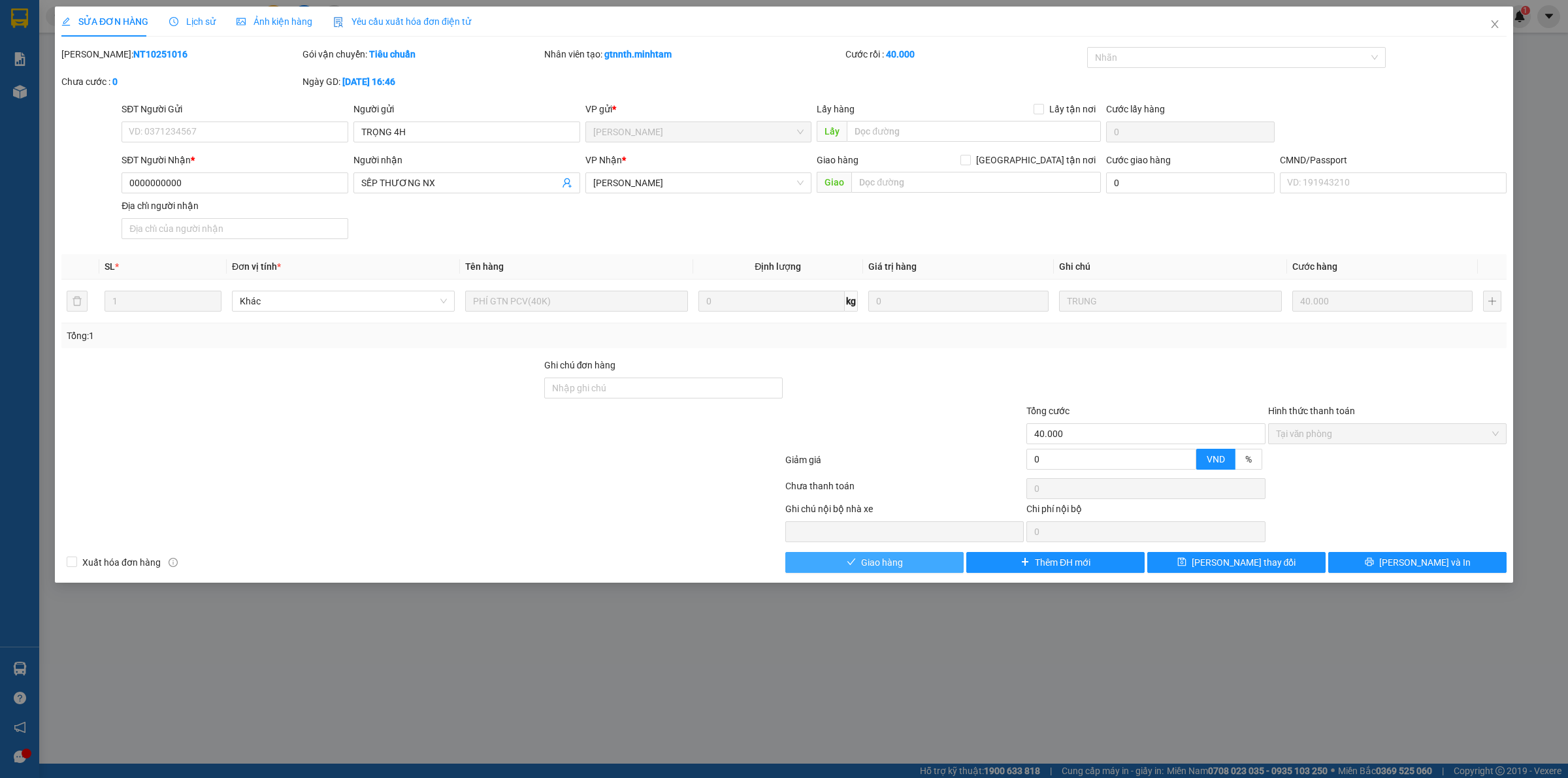
click at [803, 573] on button "Giao hàng" at bounding box center [874, 562] width 179 height 21
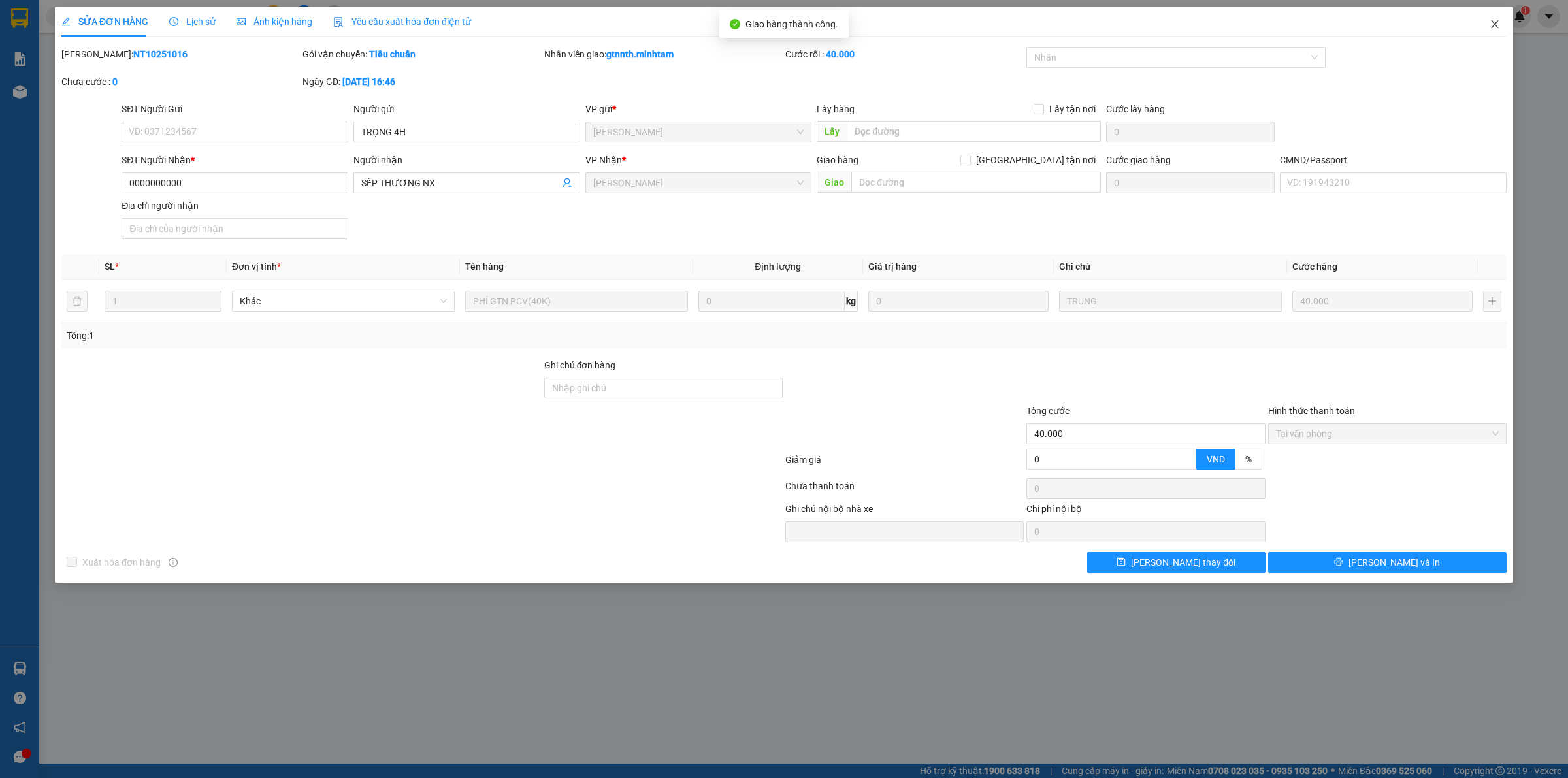
click at [1486, 21] on span "Close" at bounding box center [1494, 25] width 37 height 37
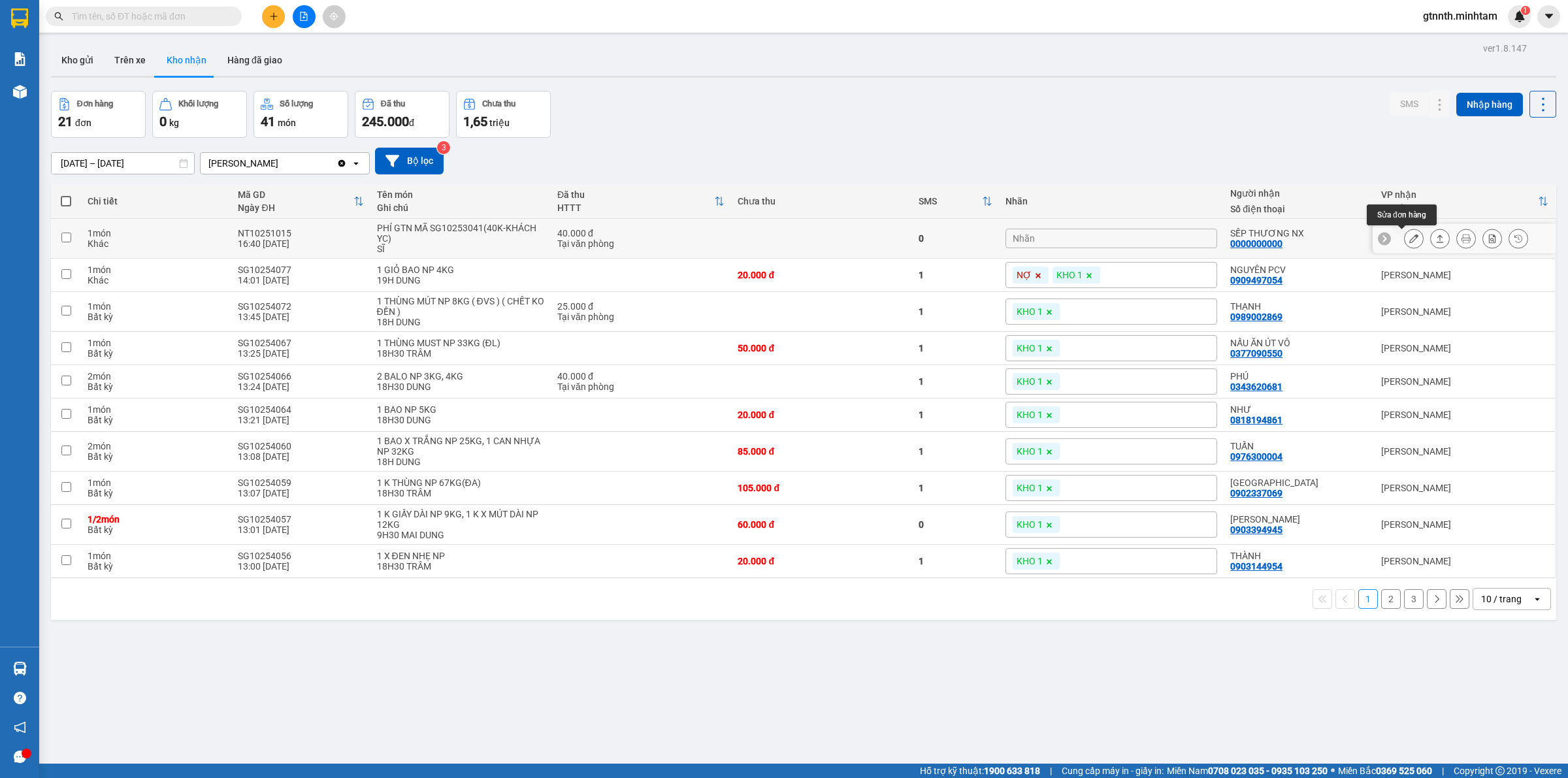
click at [1409, 239] on icon at bounding box center [1414, 239] width 9 height 9
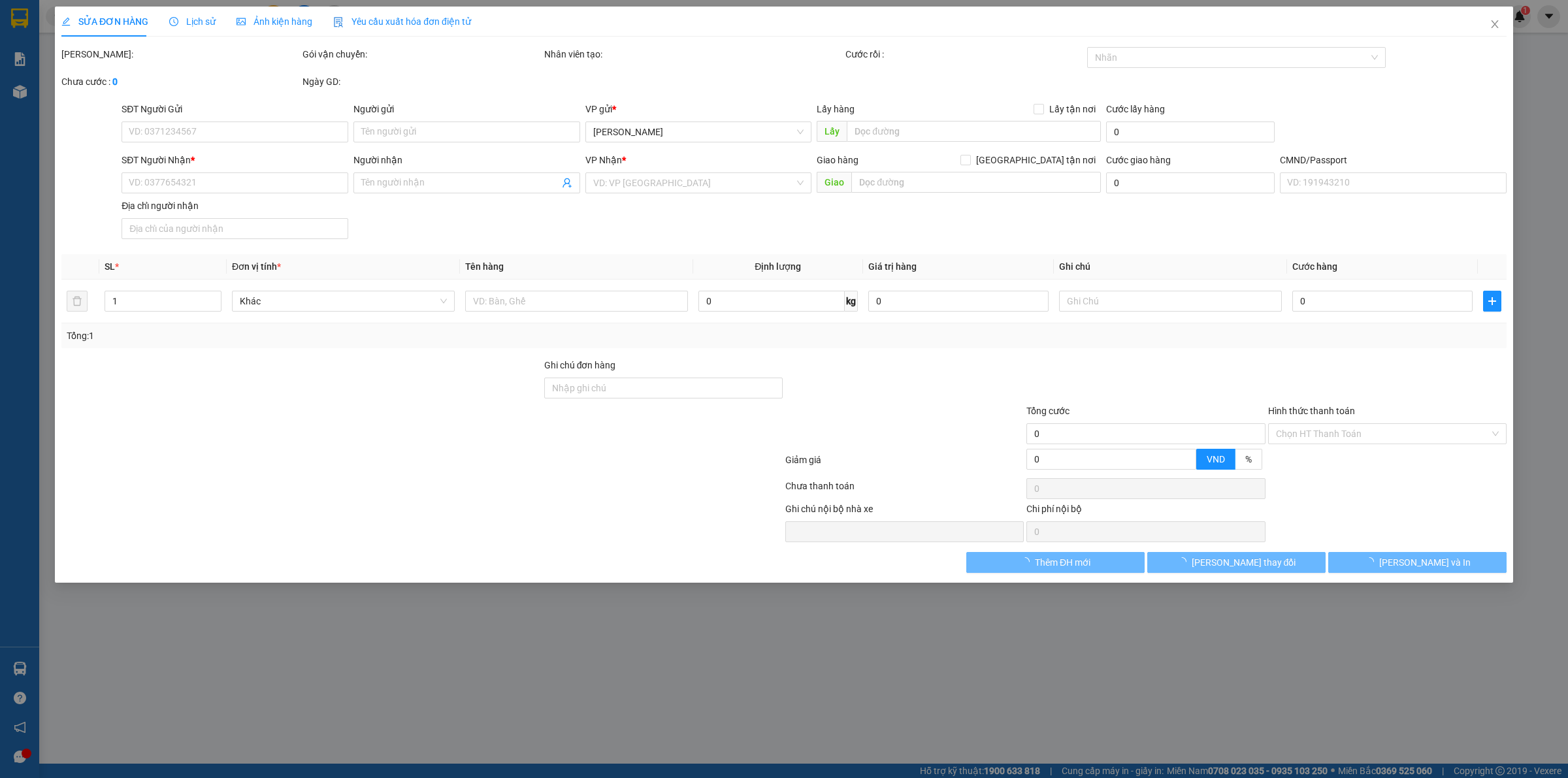
type input "TRỌNG 4H"
type input "0000000000"
type input "SẾP THƯƠNG NX"
type input "40.000"
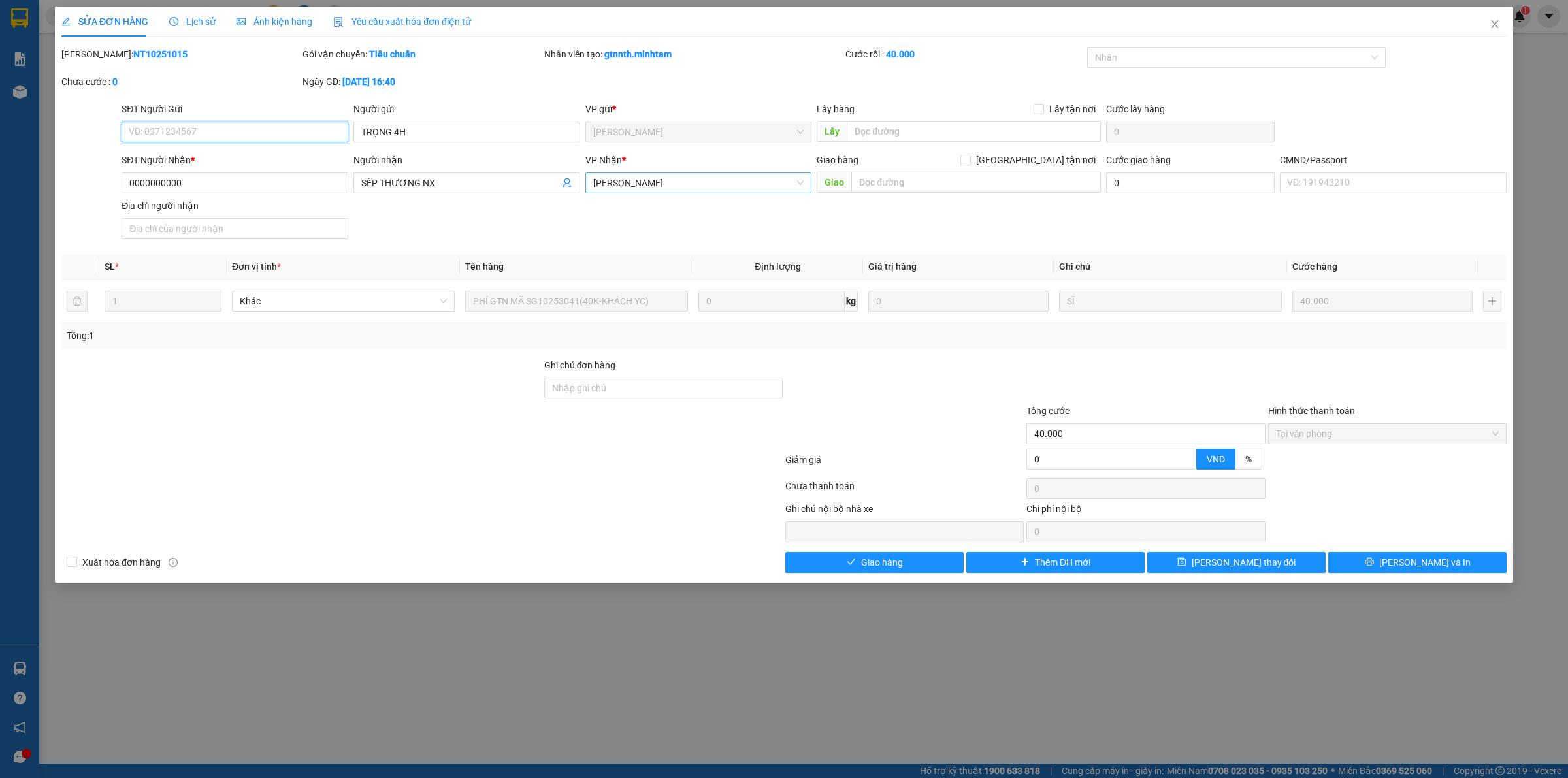
click at [625, 193] on div "[PERSON_NAME] Tư [PERSON_NAME]" at bounding box center [698, 183] width 227 height 21
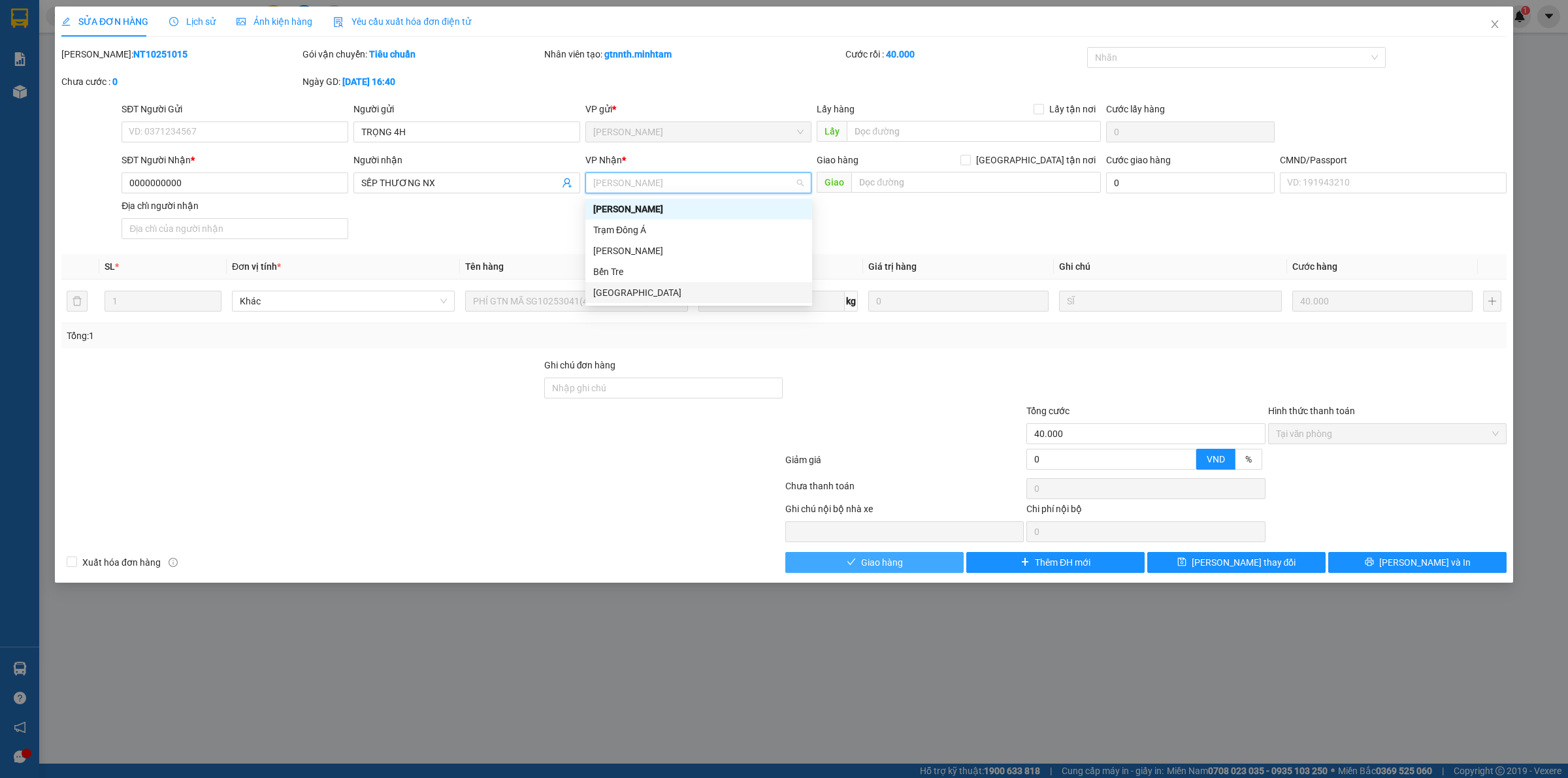
click at [912, 572] on button "Giao hàng" at bounding box center [874, 562] width 179 height 21
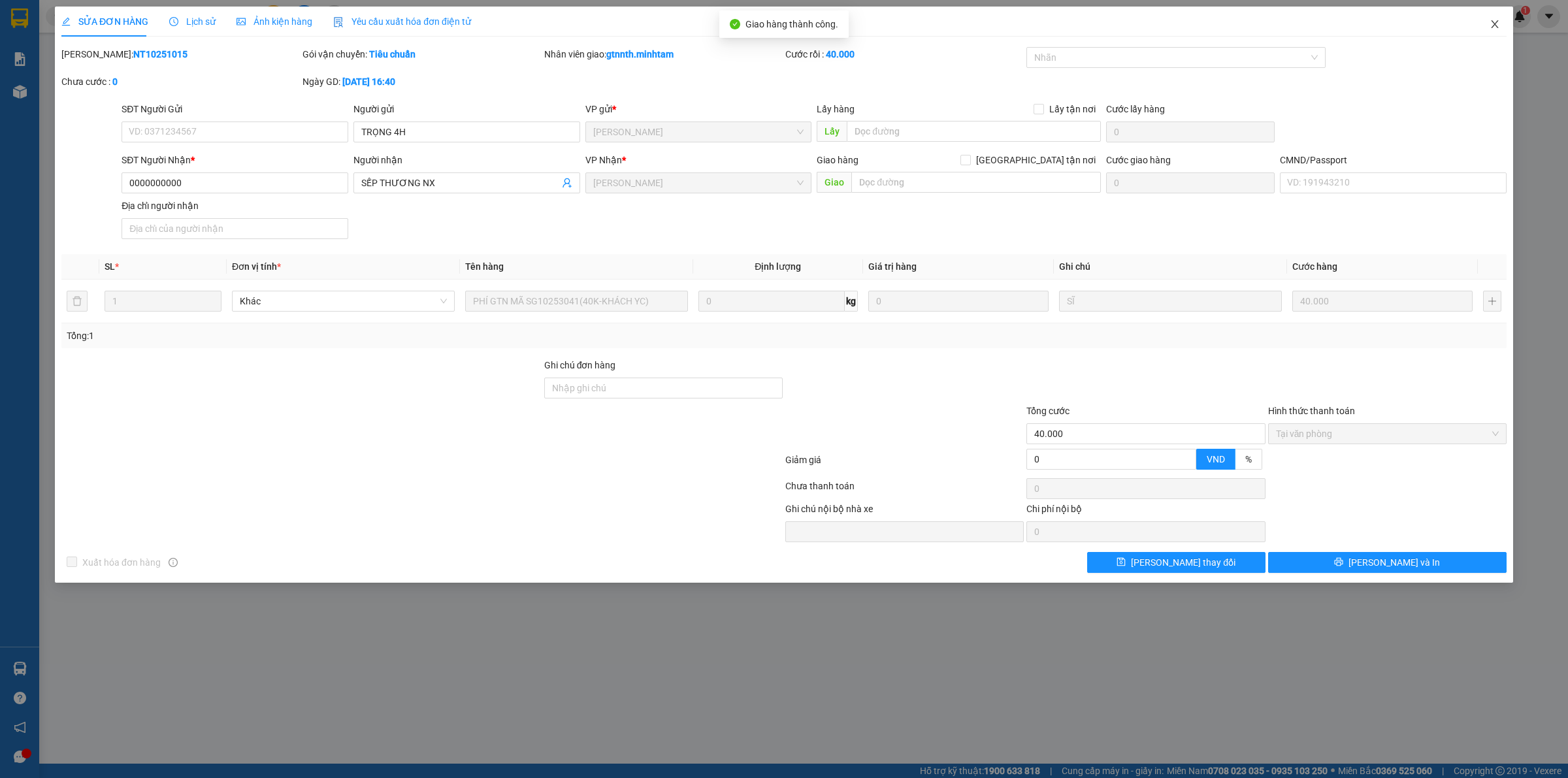
click at [1499, 28] on icon "close" at bounding box center [1495, 24] width 11 height 11
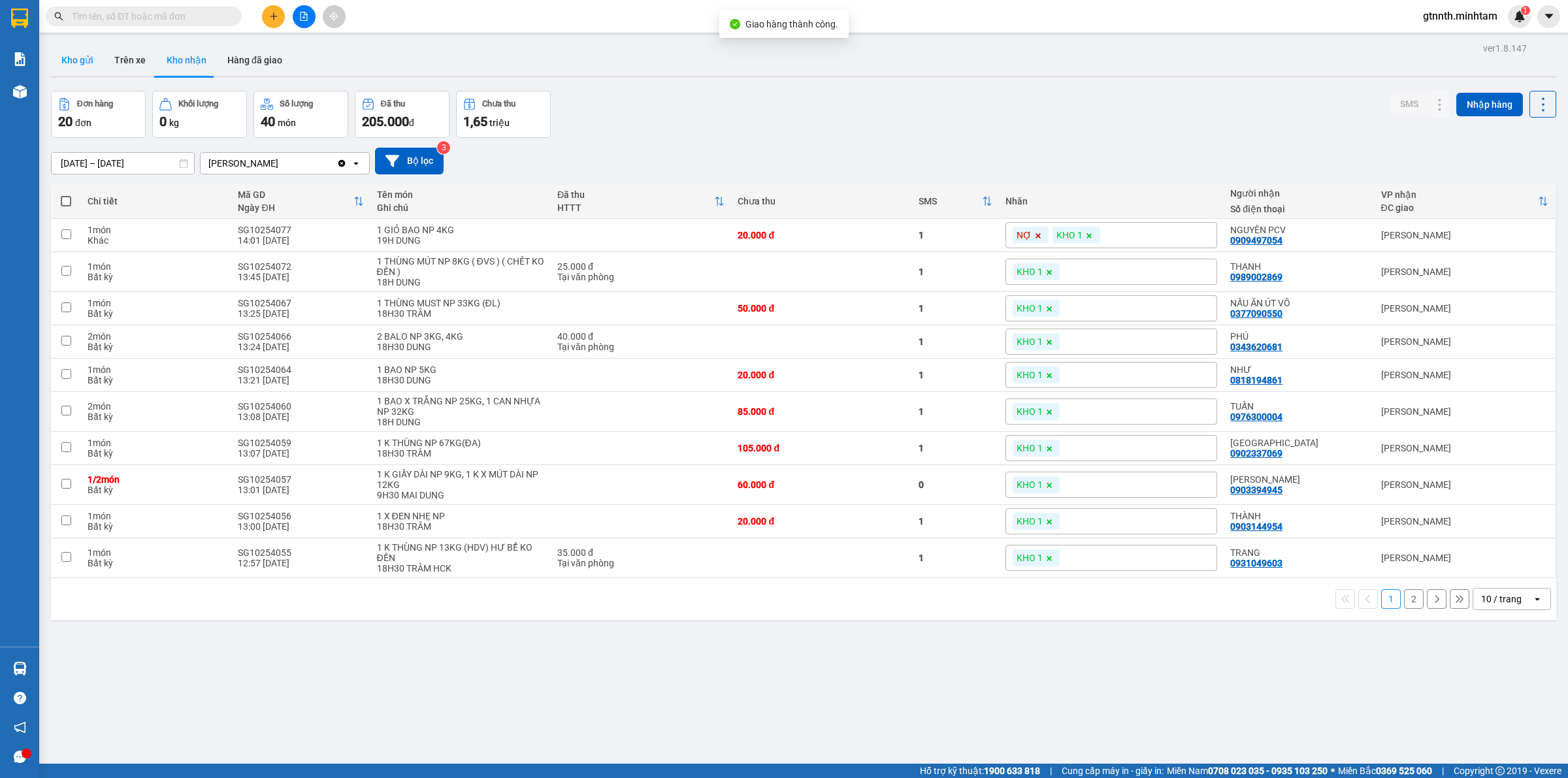
click at [60, 68] on button "Kho gửi" at bounding box center [77, 60] width 53 height 31
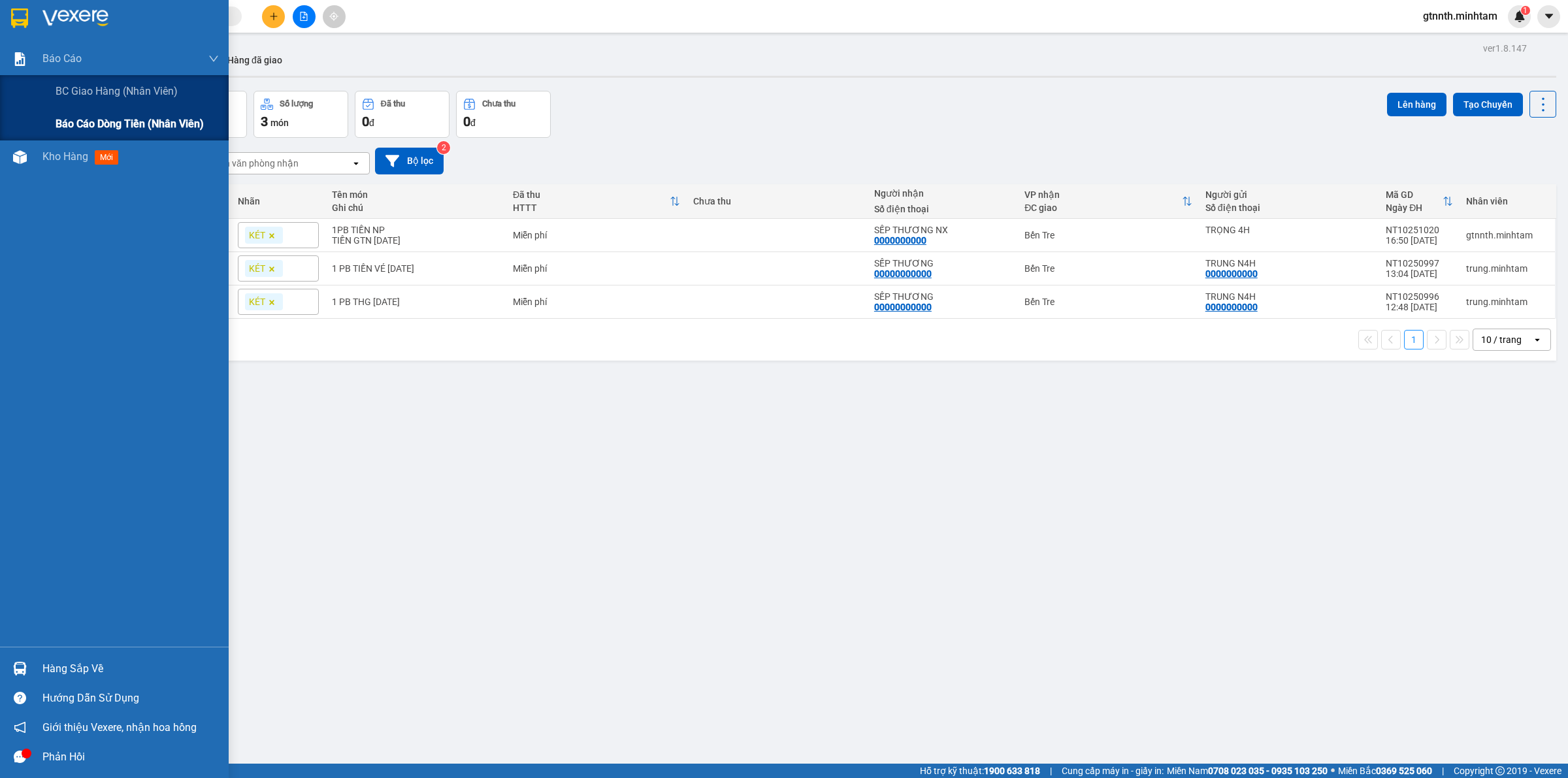
click at [100, 122] on span "Báo cáo dòng tiền (nhân viên)" at bounding box center [130, 124] width 149 height 16
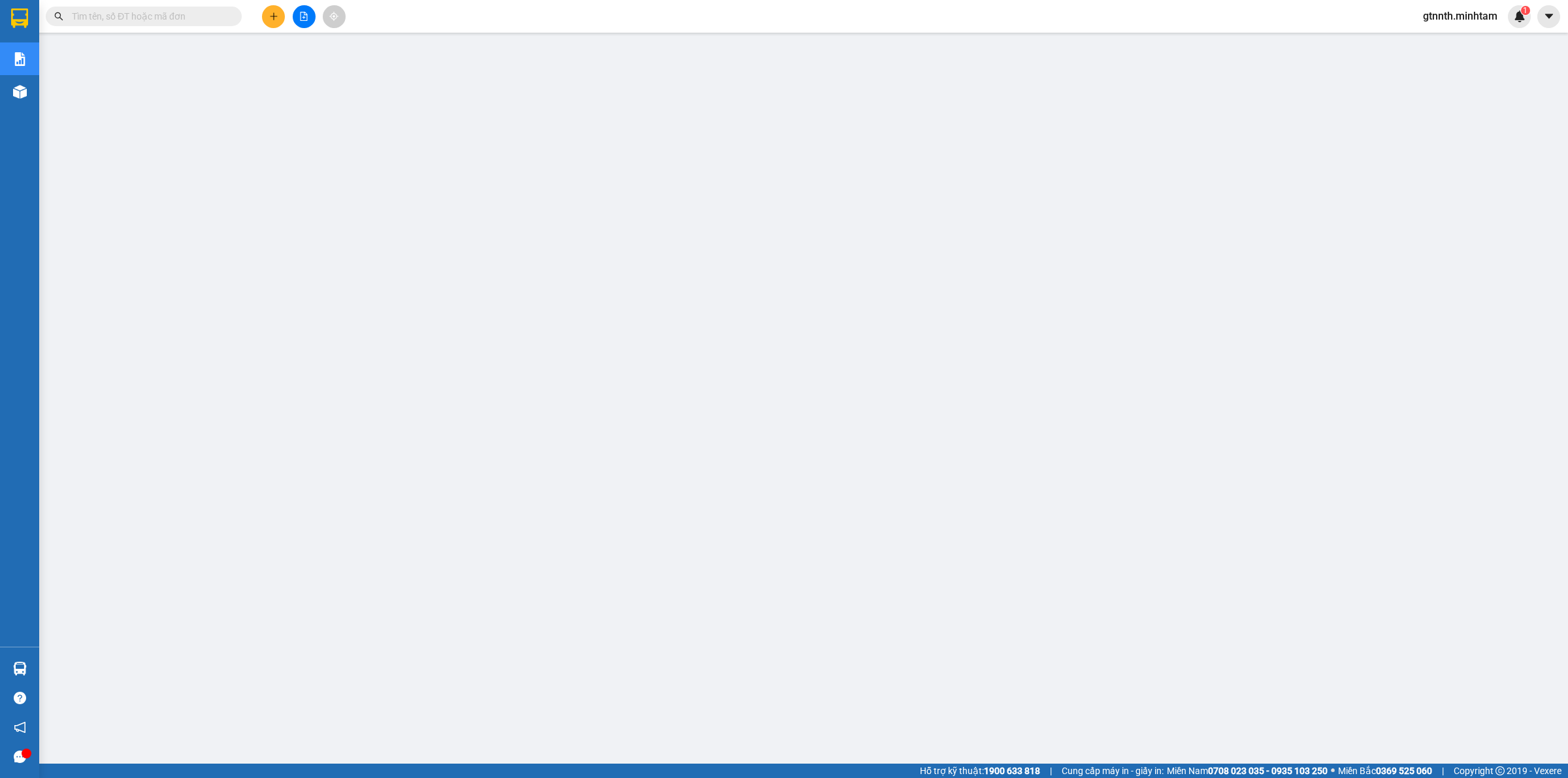
click at [1447, 23] on span "gtnnth.minhtam" at bounding box center [1460, 16] width 96 height 16
click at [1445, 43] on span "Đăng xuất" at bounding box center [1466, 40] width 70 height 14
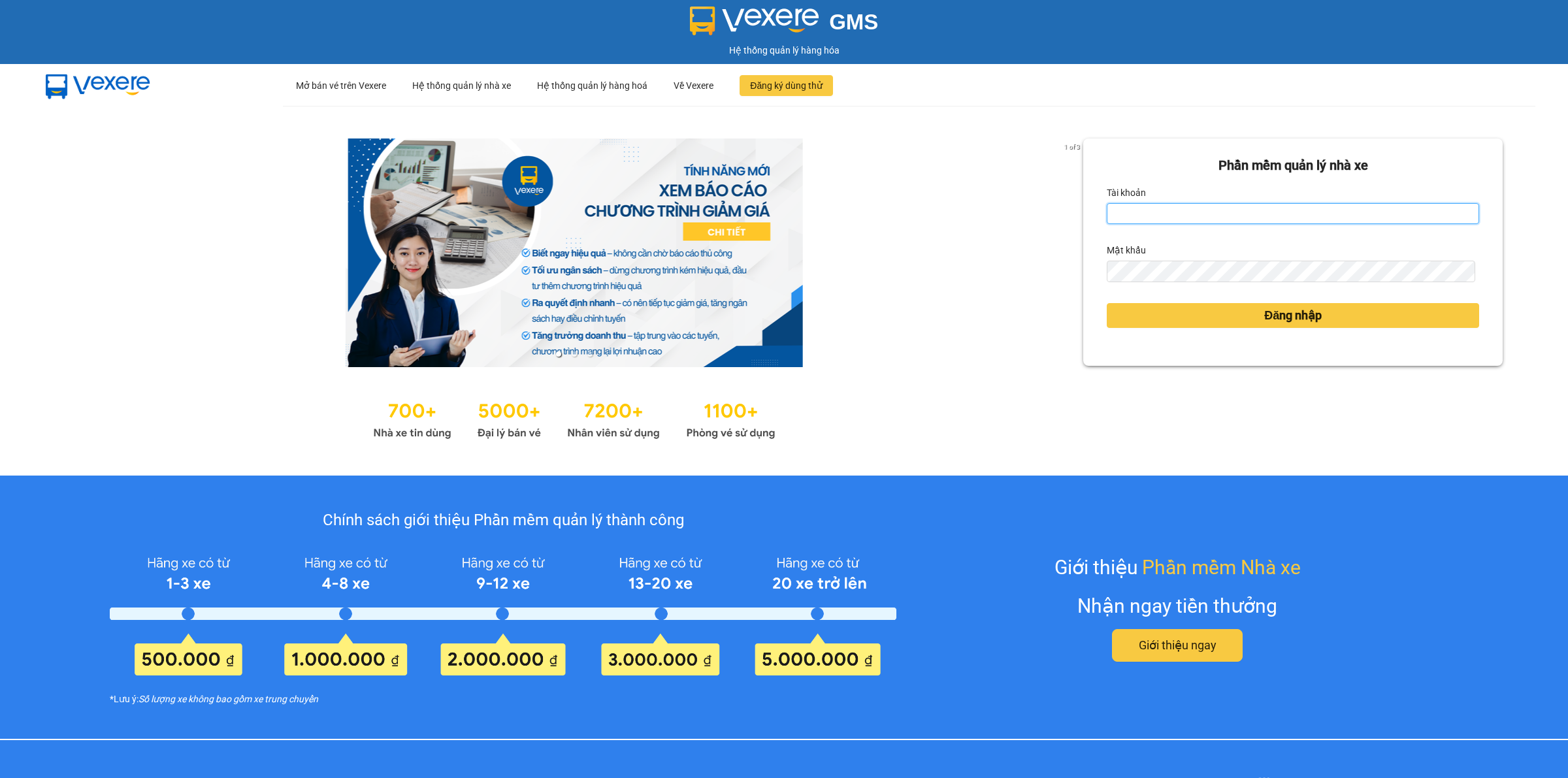
click at [1171, 222] on input "Tài khoản" at bounding box center [1292, 213] width 373 height 21
type input "trong.minhtam"
click at [1106, 303] on button "Đăng nhập" at bounding box center [1292, 315] width 373 height 25
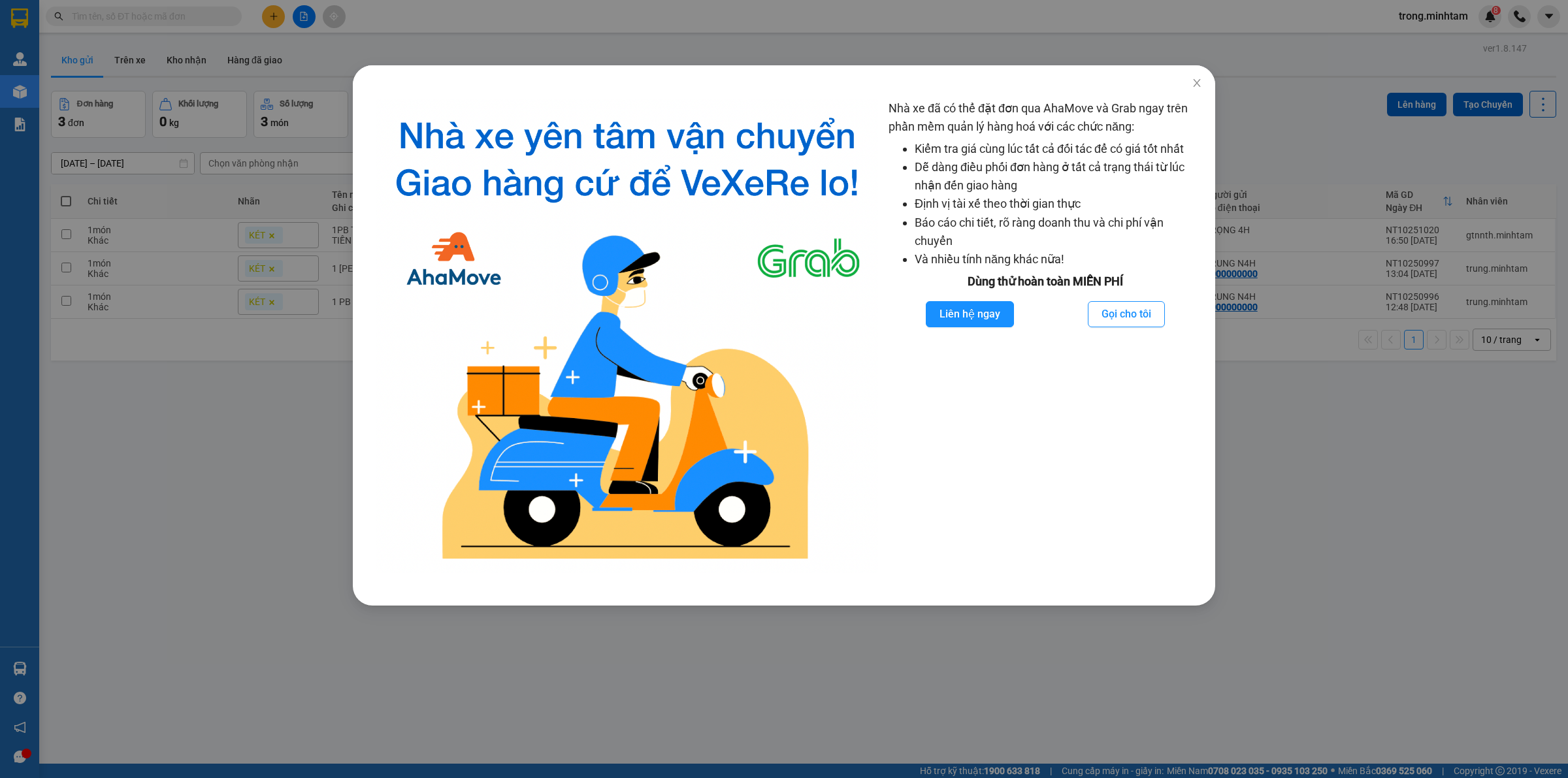
click at [13, 668] on div "Nhà xe đã có thể đặt đơn qua AhaMove và Grab ngay trên phần mềm quản lý hàng ho…" at bounding box center [784, 389] width 1568 height 778
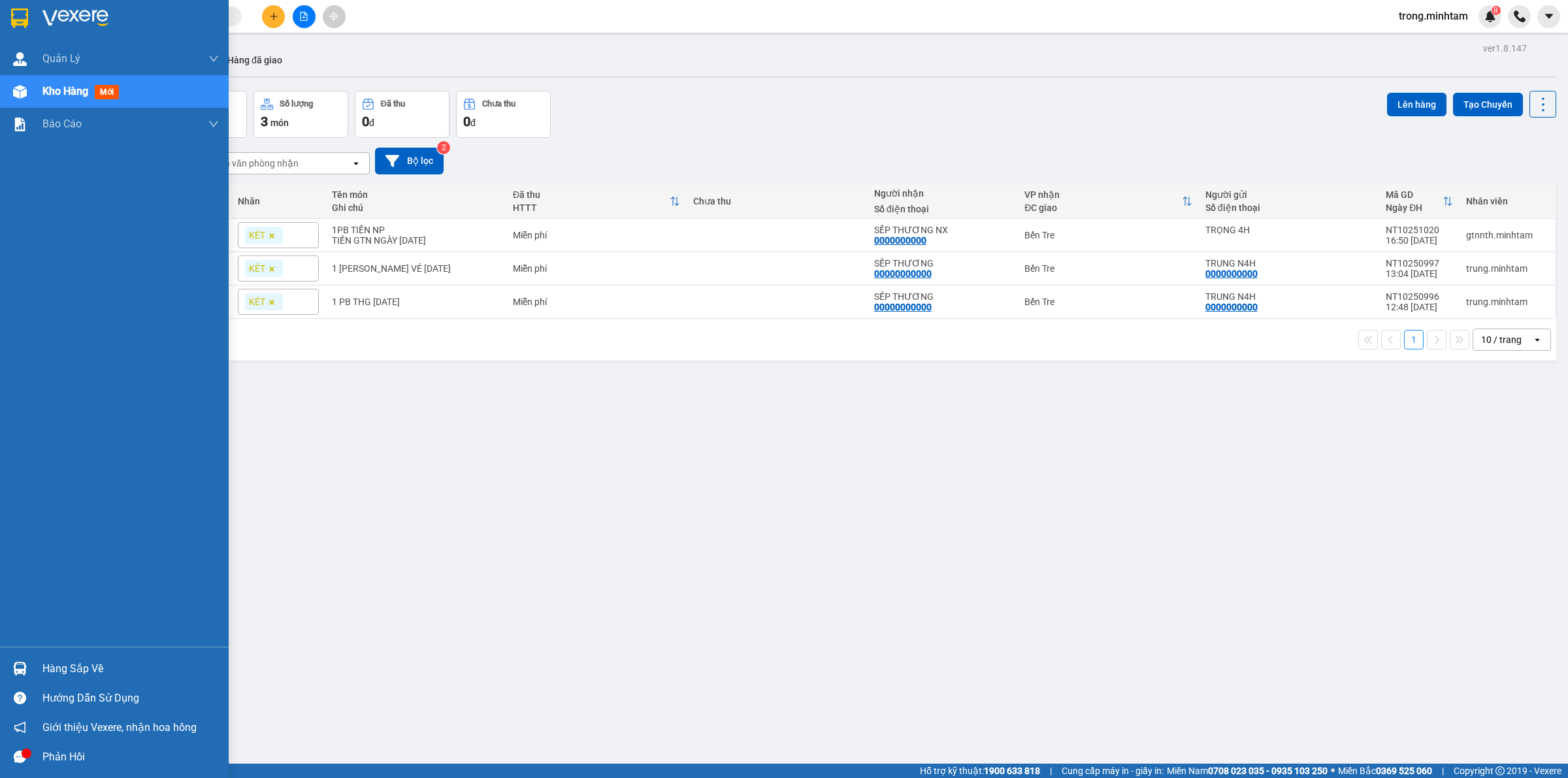
drag, startPoint x: 31, startPoint y: 666, endPoint x: 57, endPoint y: 666, distance: 26.0
click at [33, 666] on div "Hàng sắp về" at bounding box center [114, 669] width 229 height 29
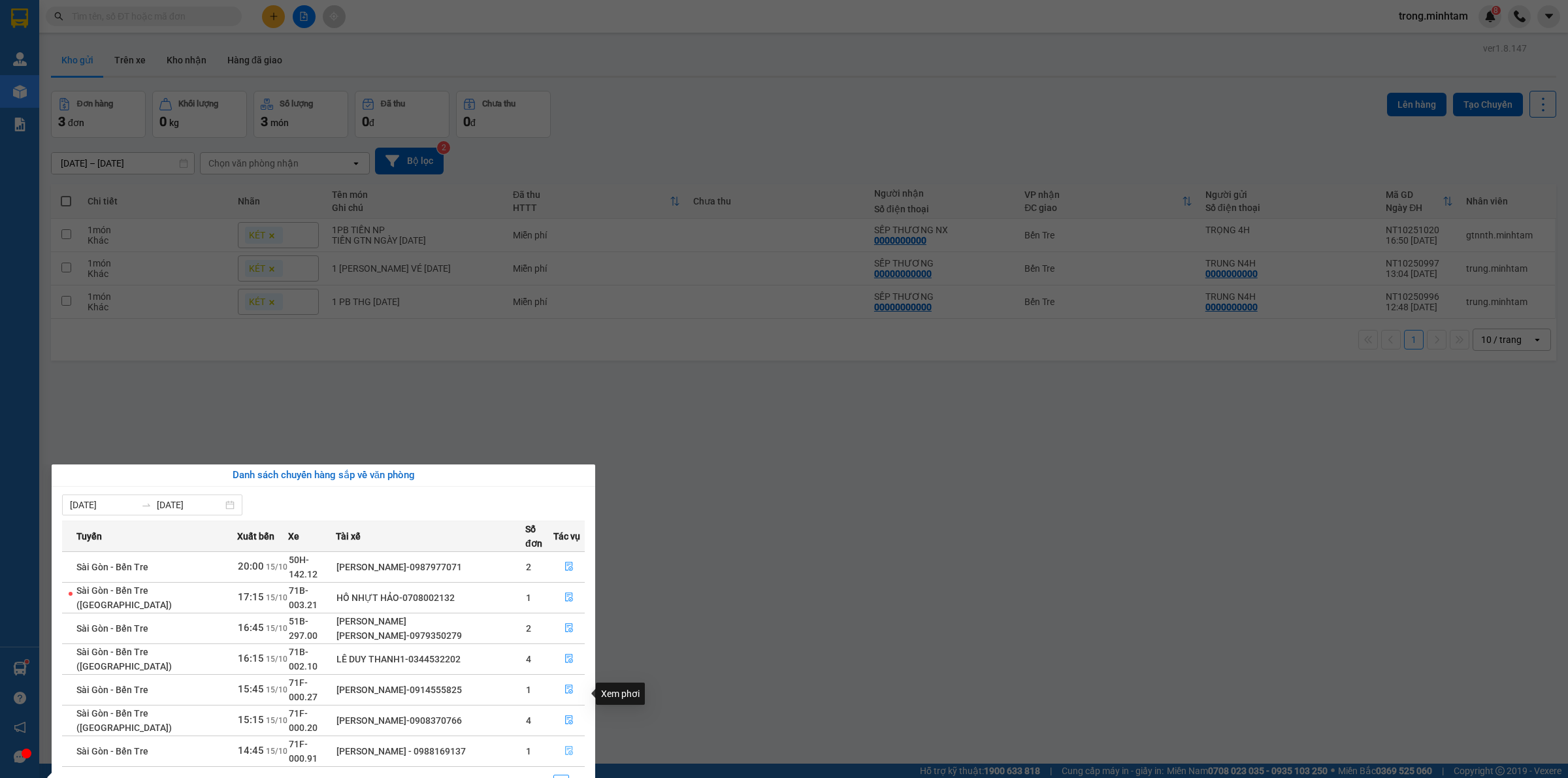
click at [567, 741] on button "button" at bounding box center [569, 751] width 30 height 21
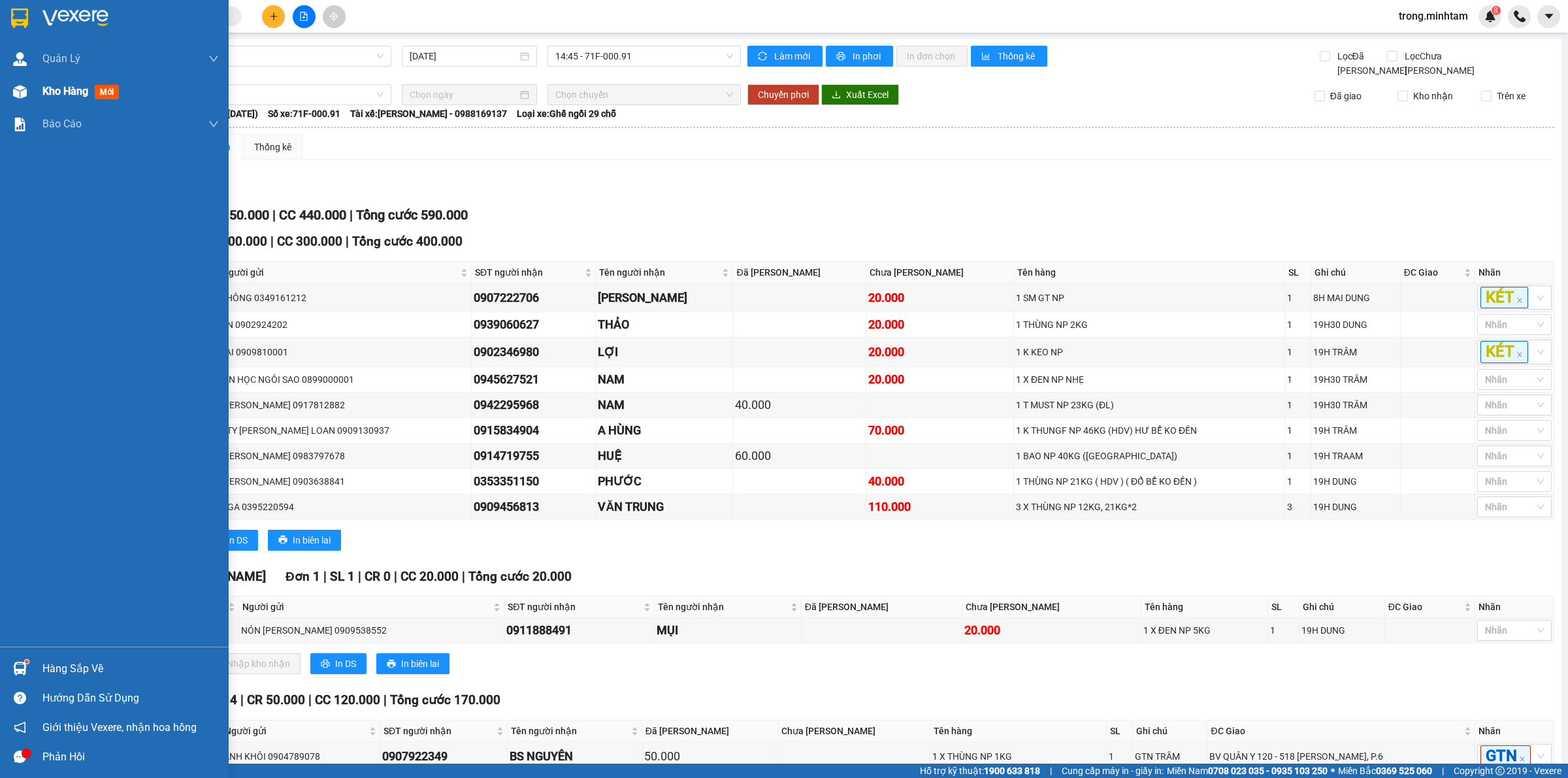
click at [59, 98] on div "Kho hàng mới" at bounding box center [83, 91] width 82 height 16
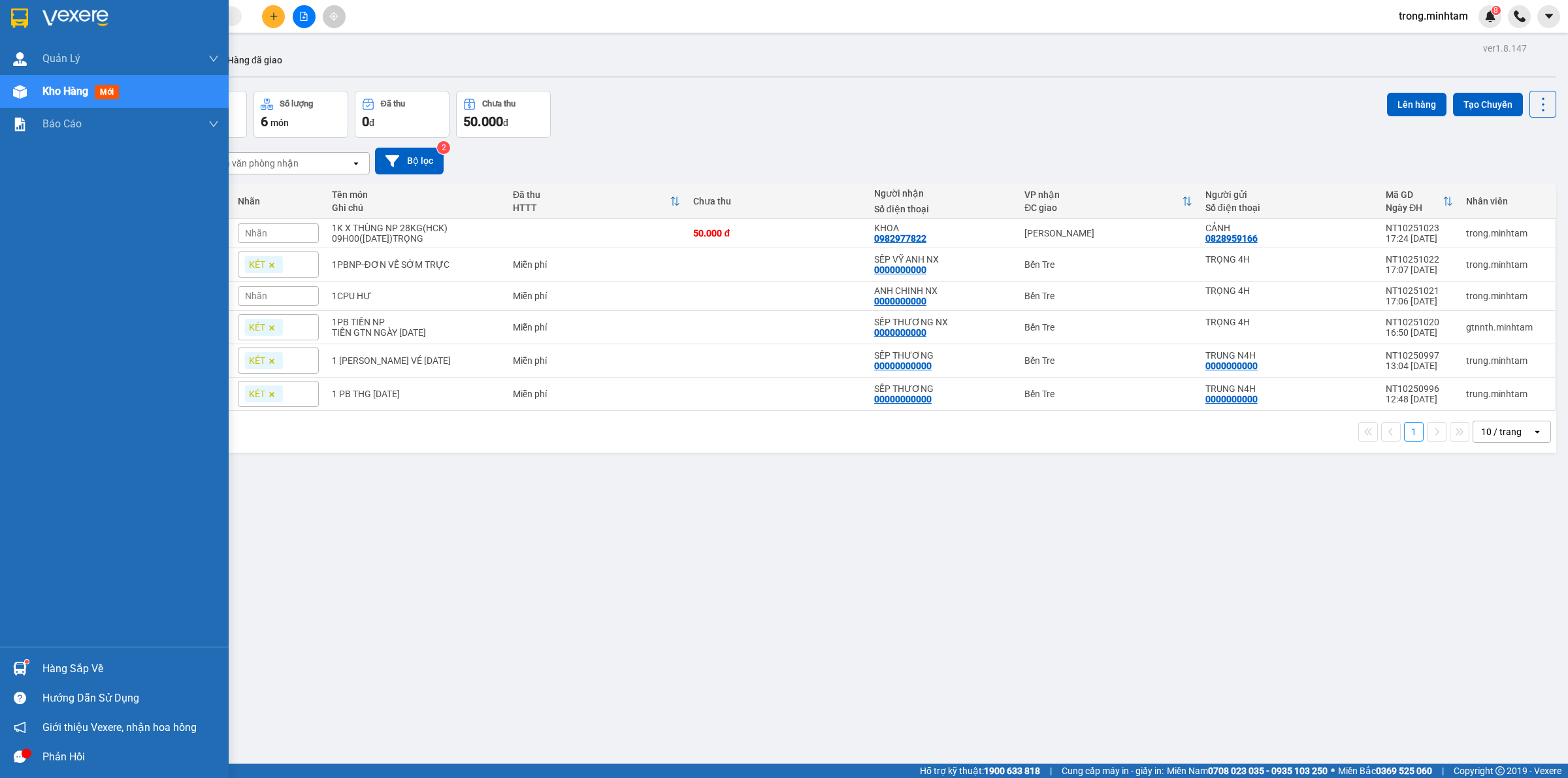
click at [57, 664] on div "Hàng sắp về" at bounding box center [130, 668] width 177 height 19
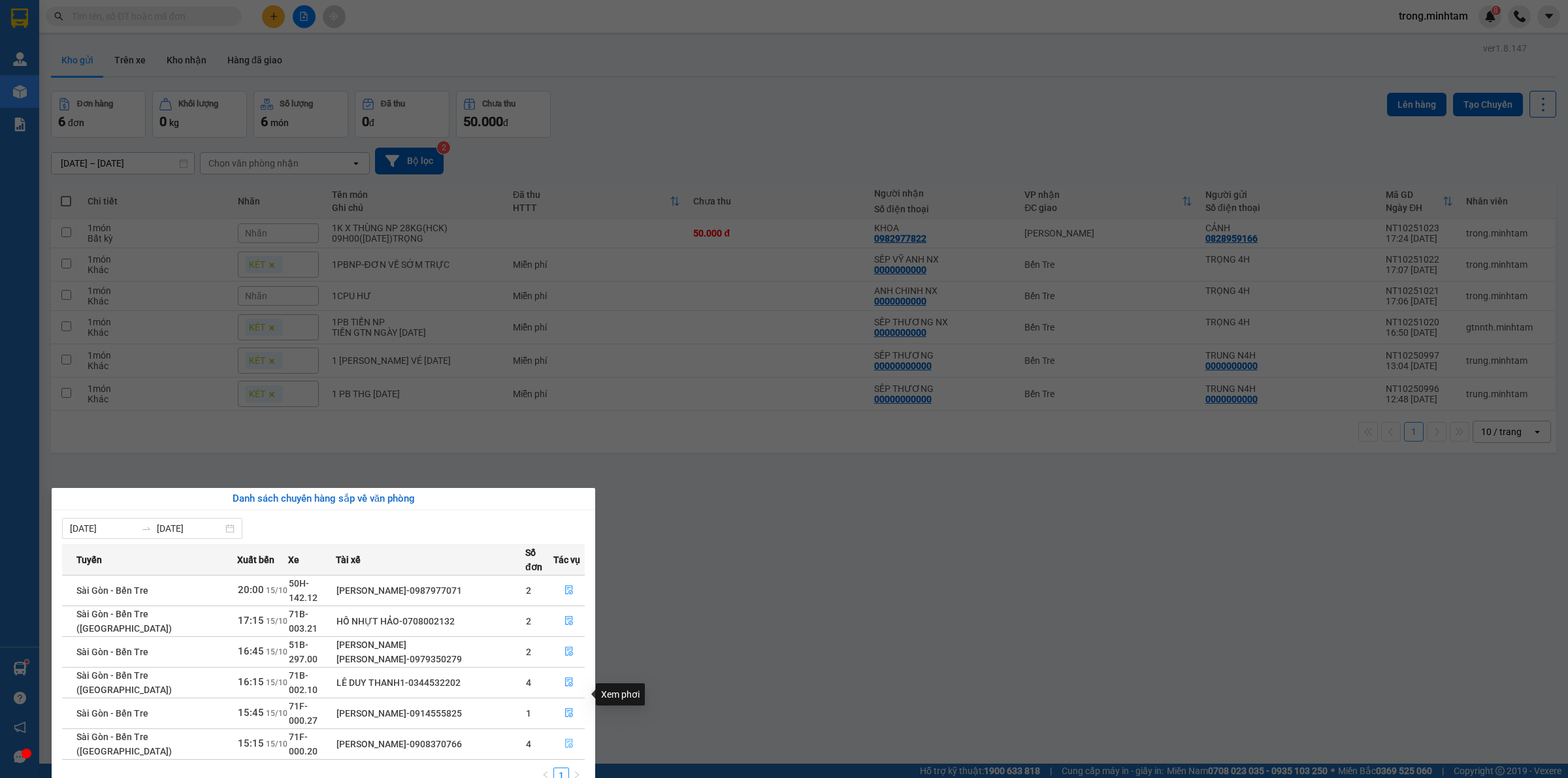
click at [567, 739] on icon "file-done" at bounding box center [569, 744] width 9 height 9
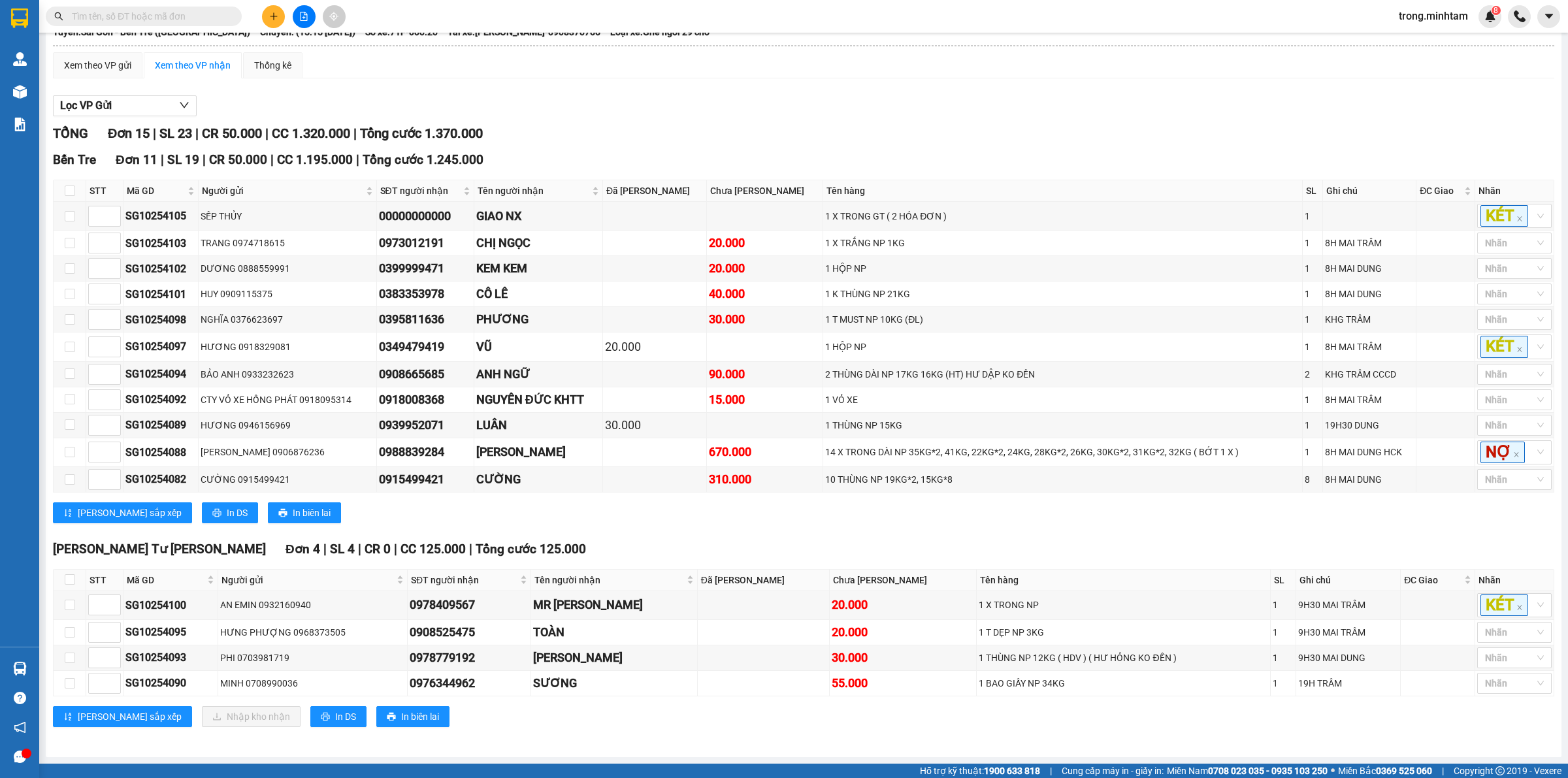
scroll to position [92, 0]
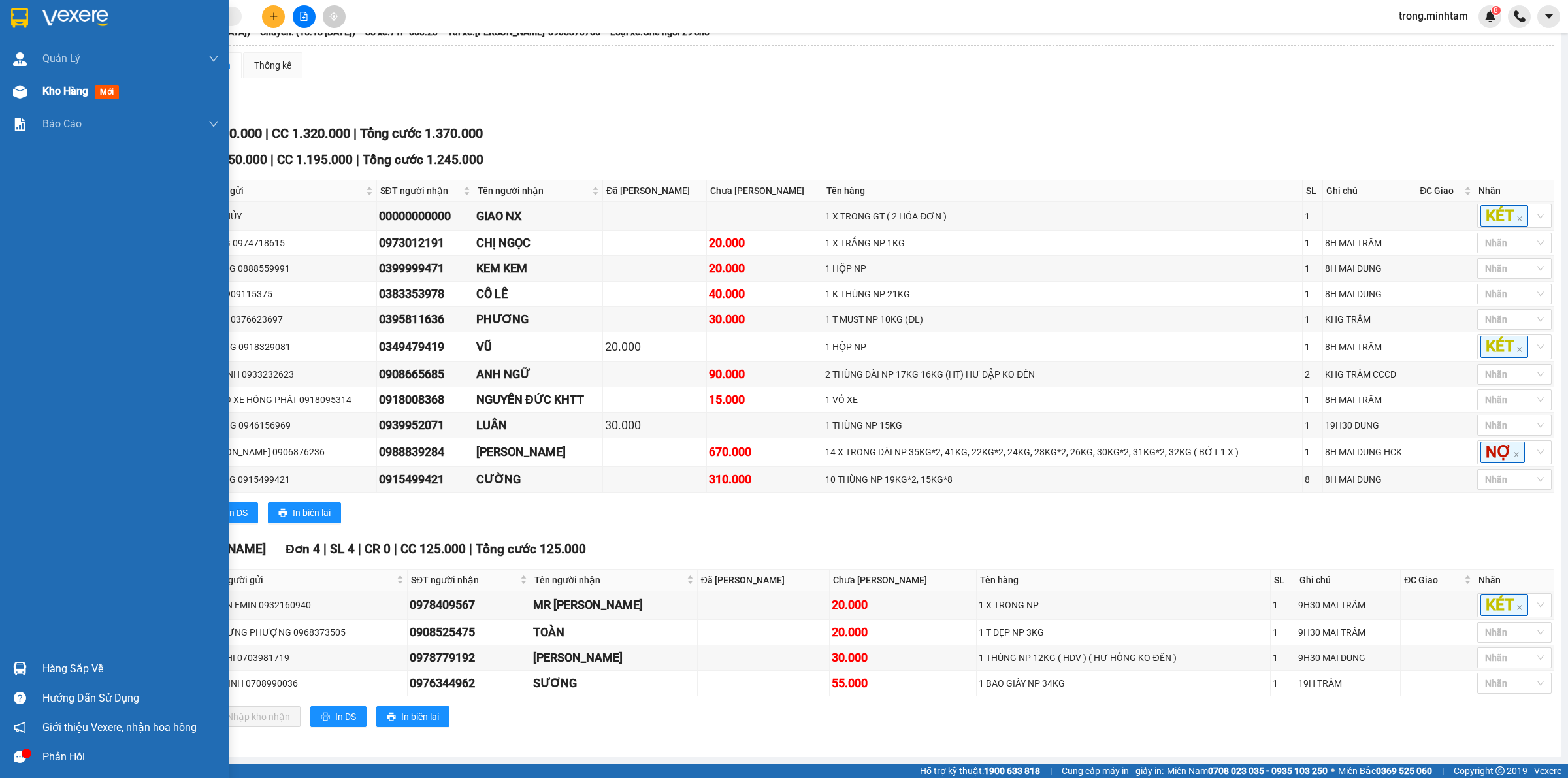
click at [52, 96] on span "Kho hàng" at bounding box center [65, 91] width 45 height 13
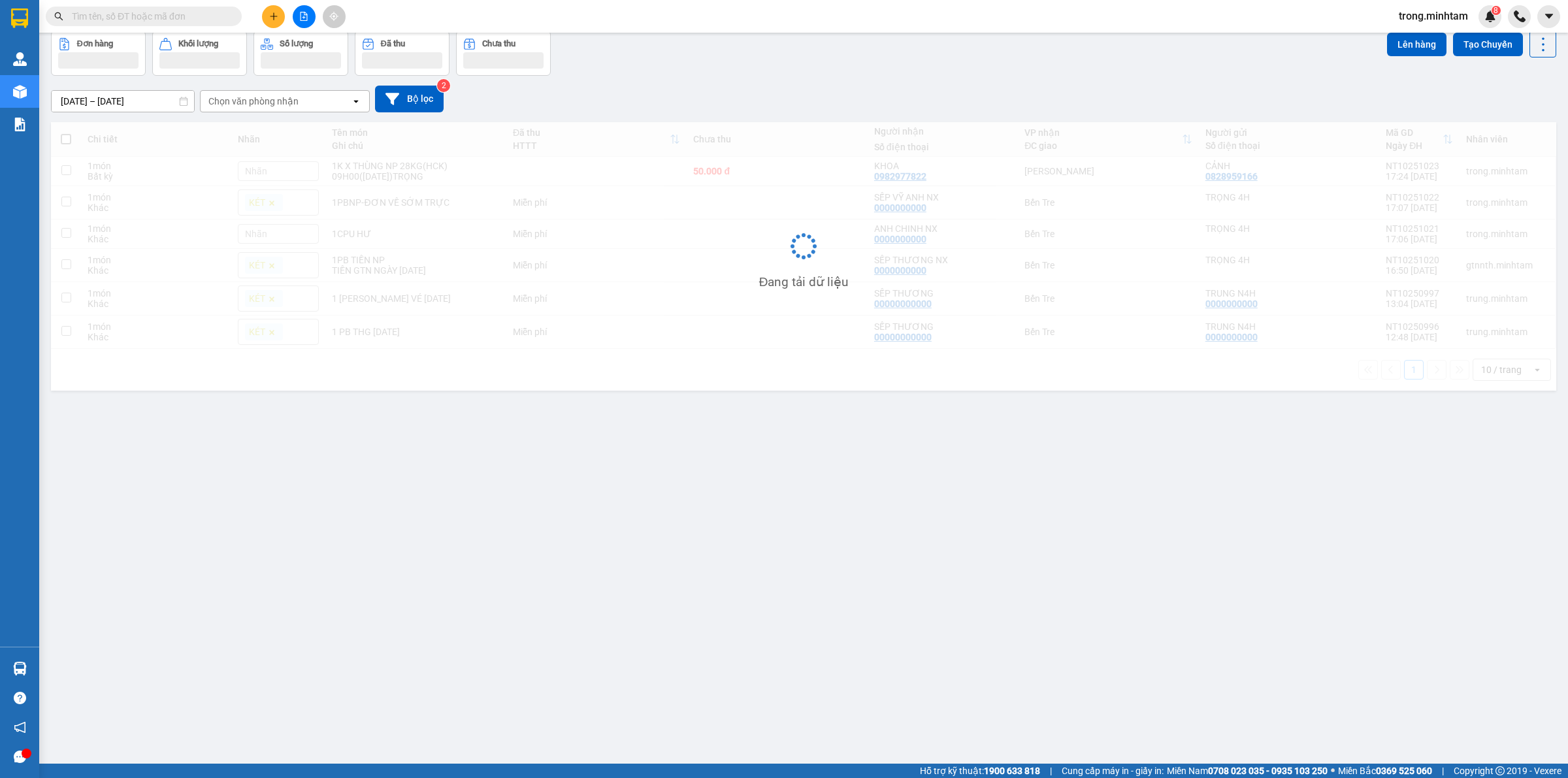
scroll to position [60, 0]
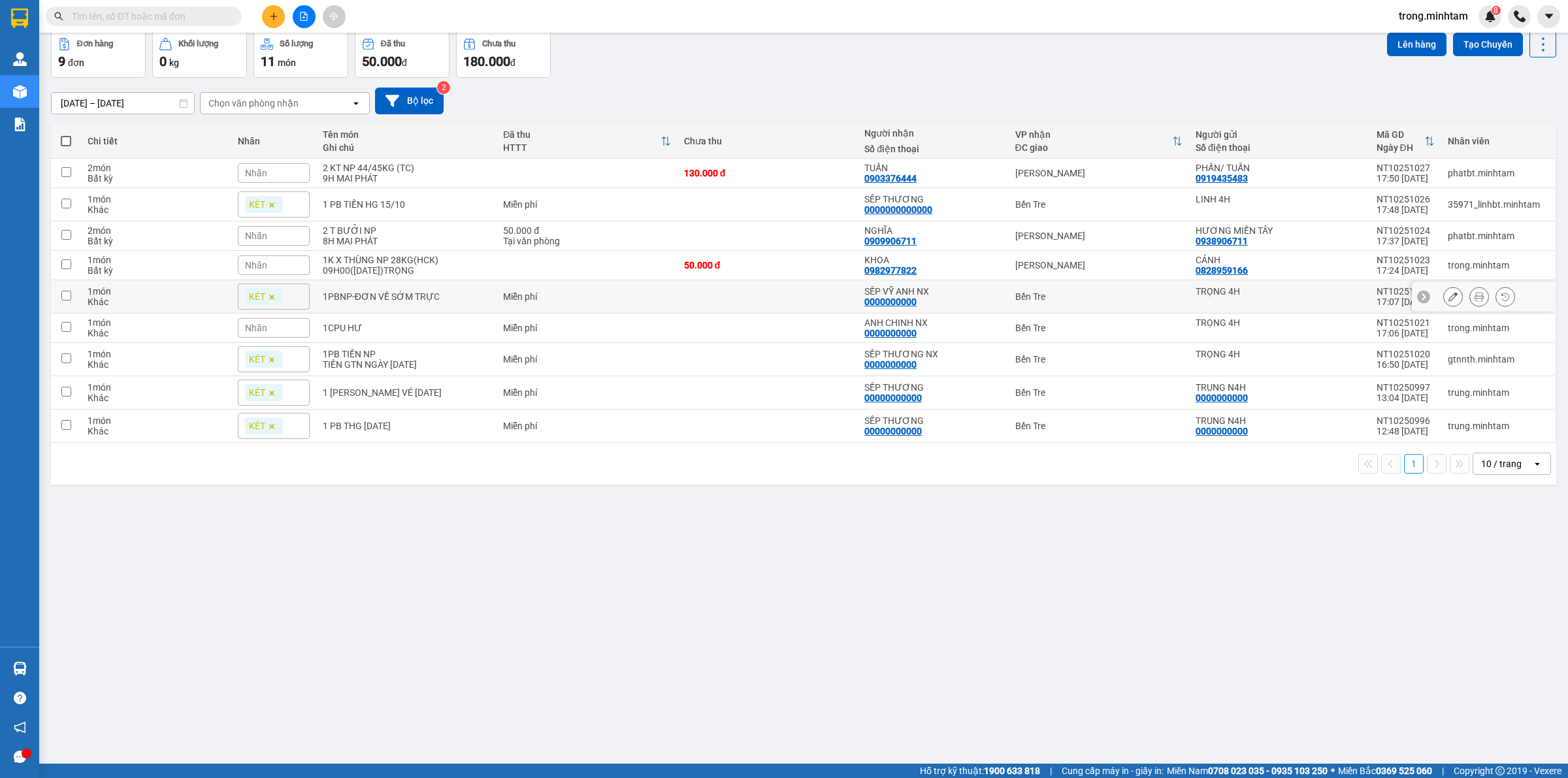
click at [442, 296] on div "1PBNP-ĐƠN VỀ SỚM TRỰC" at bounding box center [406, 297] width 167 height 11
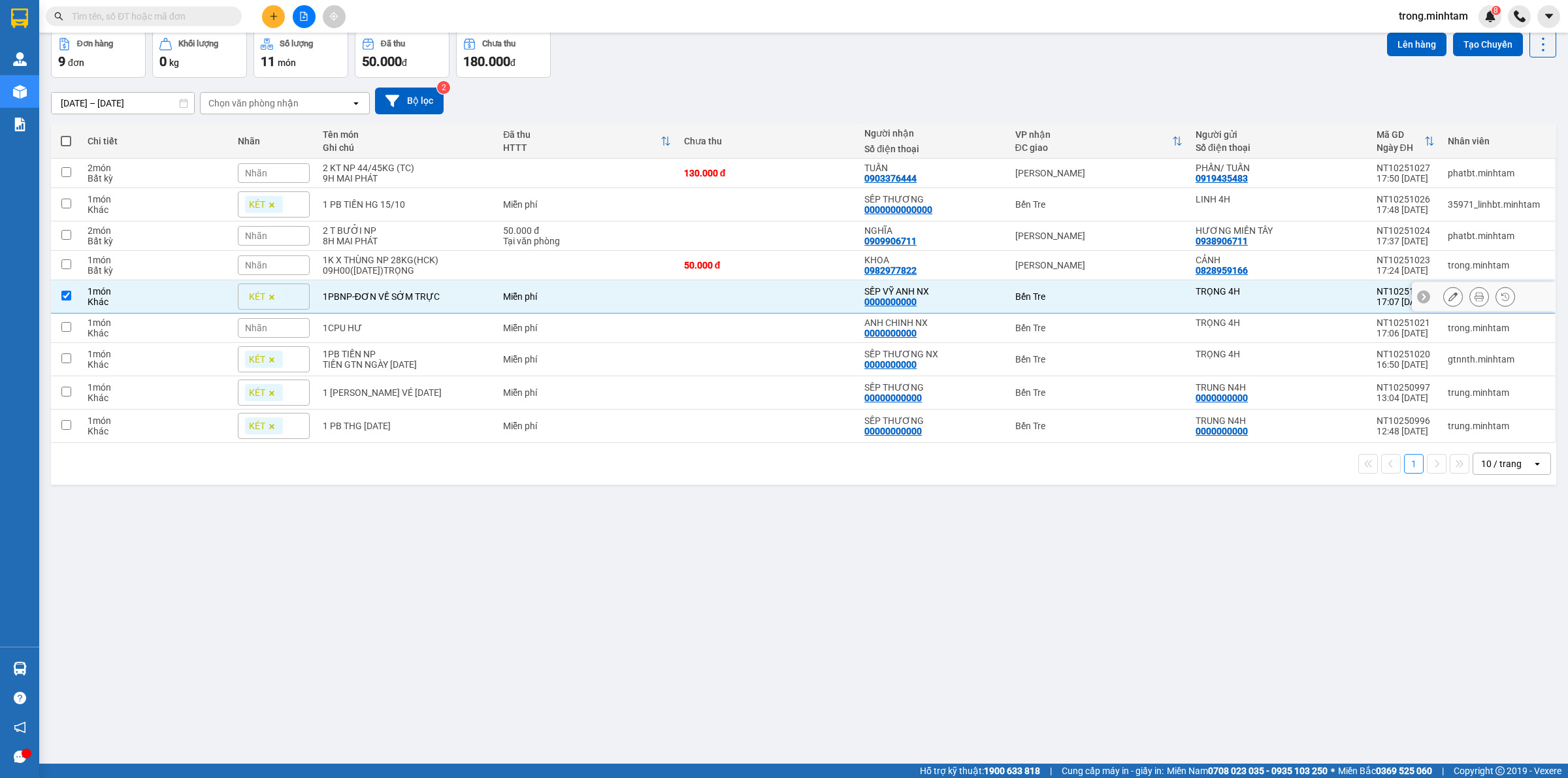
checkbox input "true"
click at [423, 333] on div "1CPU HƯ" at bounding box center [406, 328] width 167 height 11
checkbox input "true"
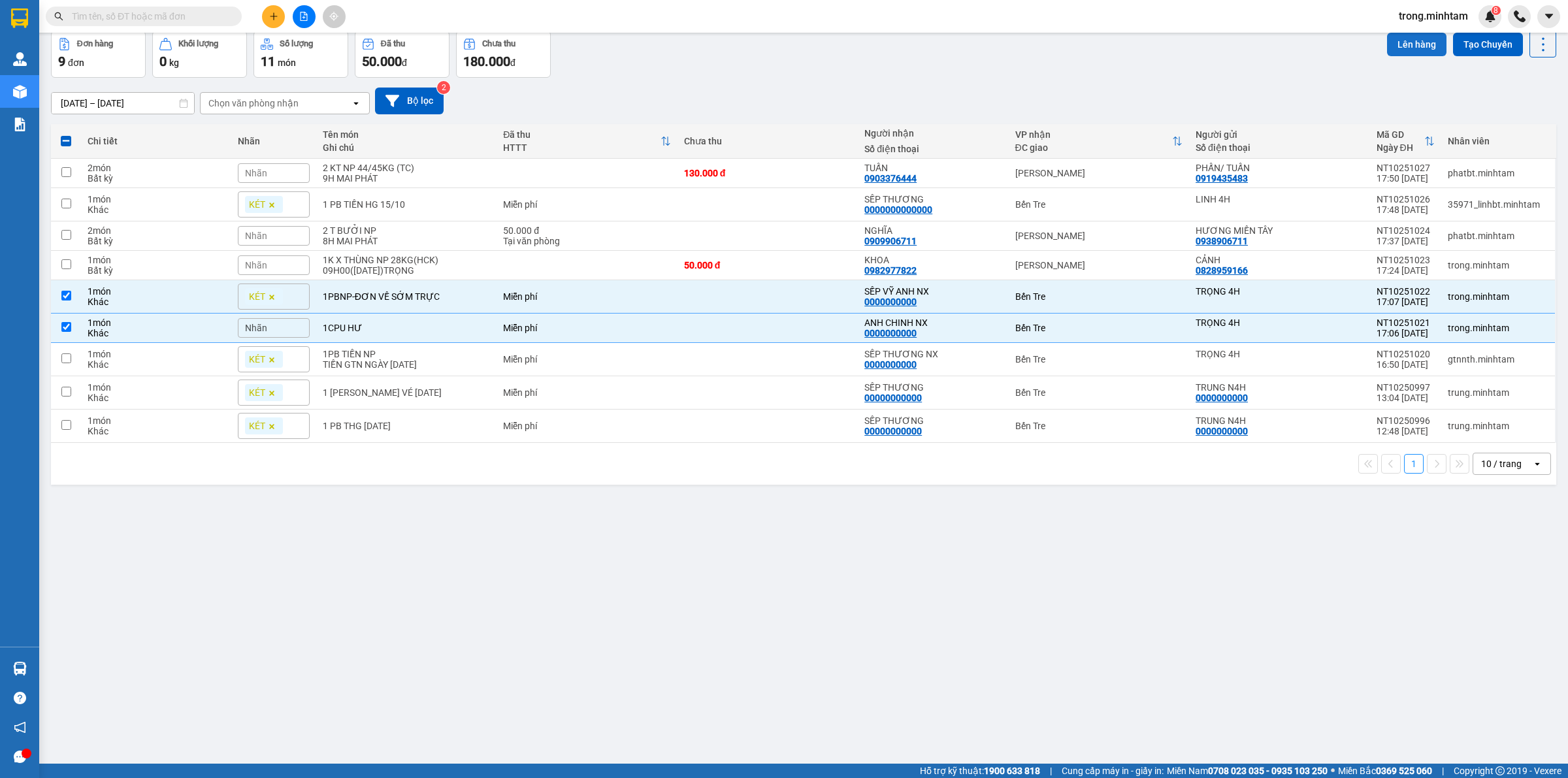
click at [1411, 46] on button "Lên hàng" at bounding box center [1416, 44] width 60 height 23
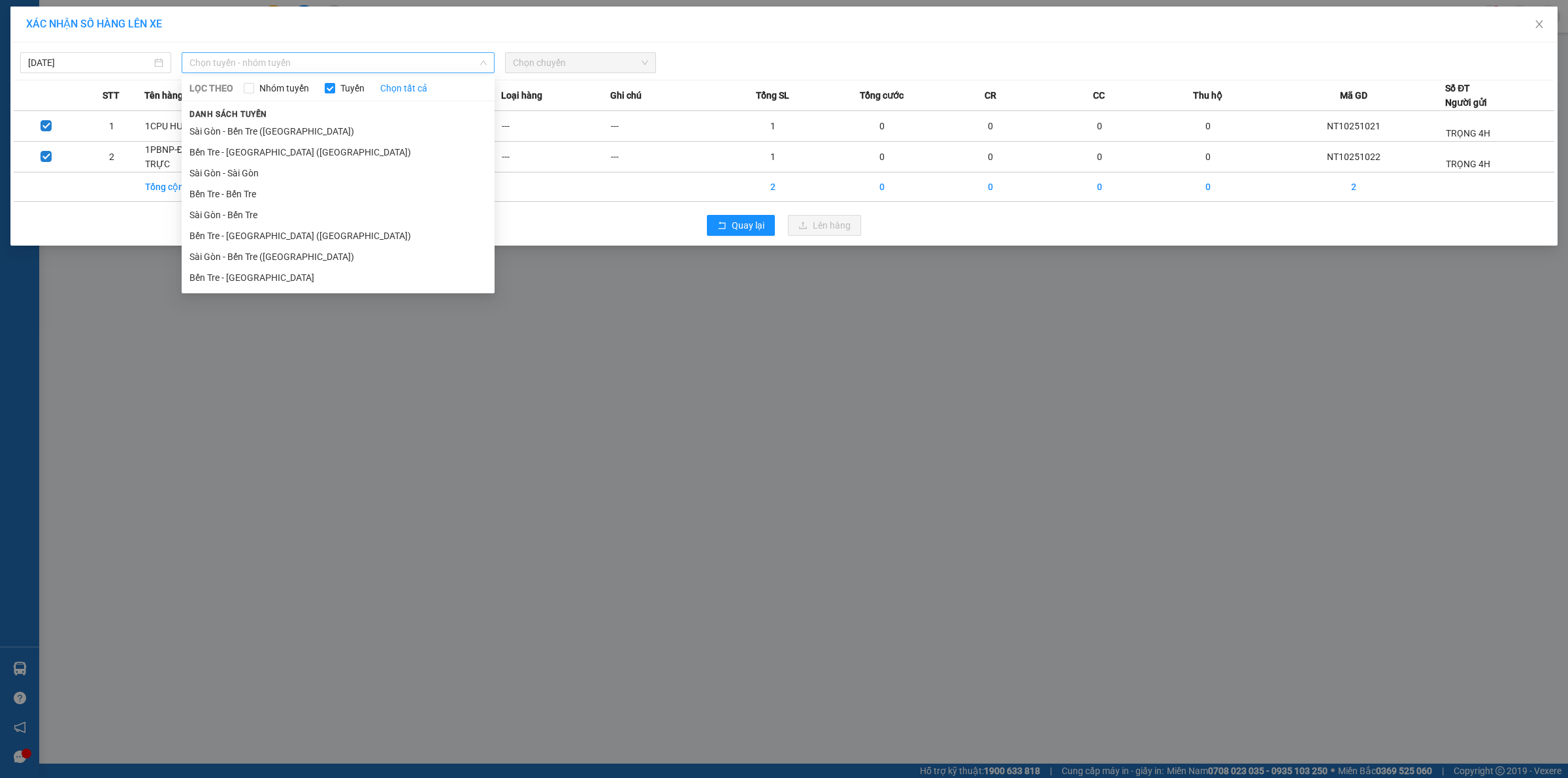
click at [265, 67] on span "Chọn tuyến - nhóm tuyến" at bounding box center [338, 62] width 297 height 19
click at [246, 213] on li "Sài Gòn - Bến Tre" at bounding box center [338, 215] width 313 height 21
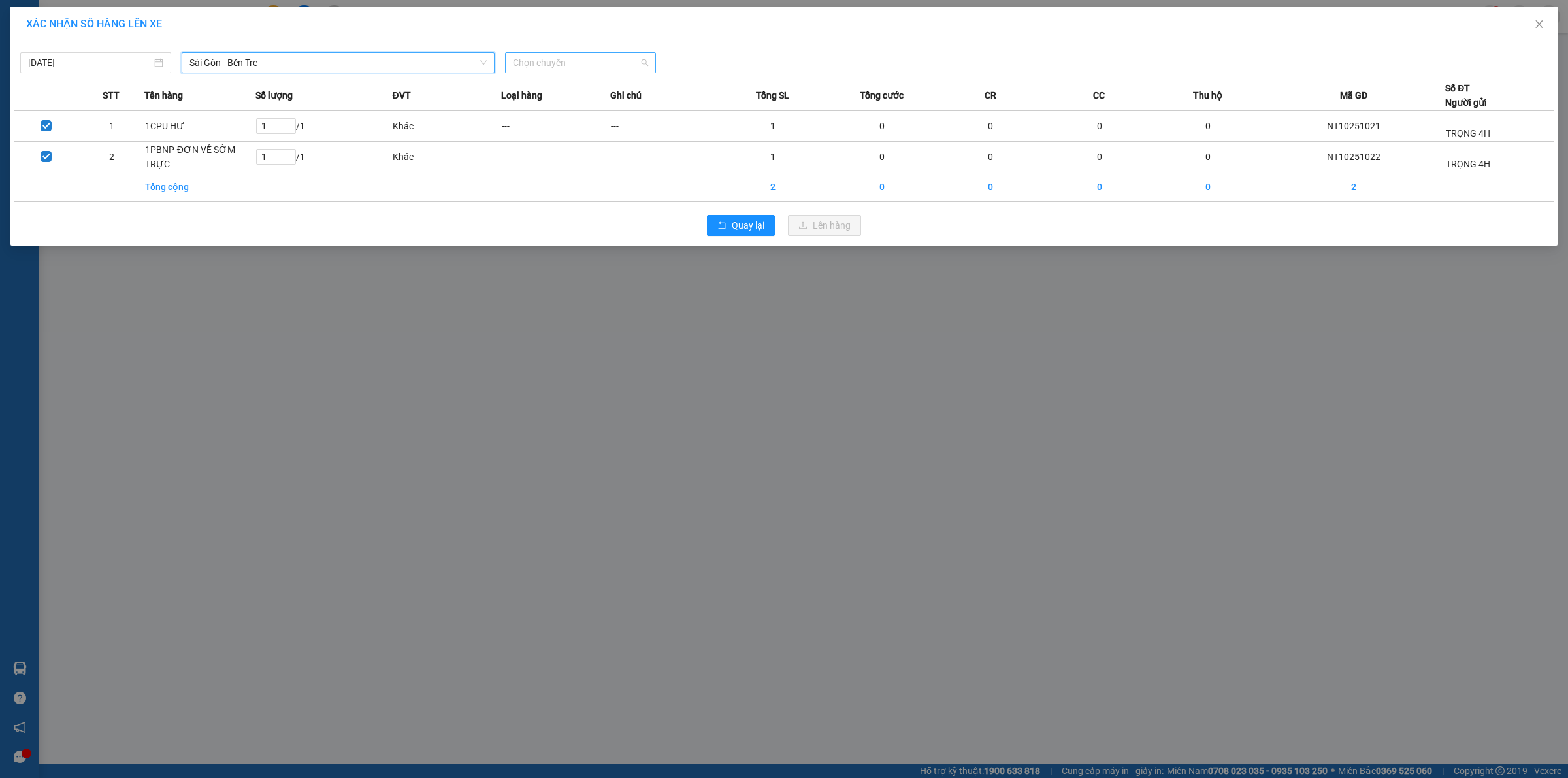
click at [608, 69] on span "Chọn chuyến" at bounding box center [581, 62] width 135 height 19
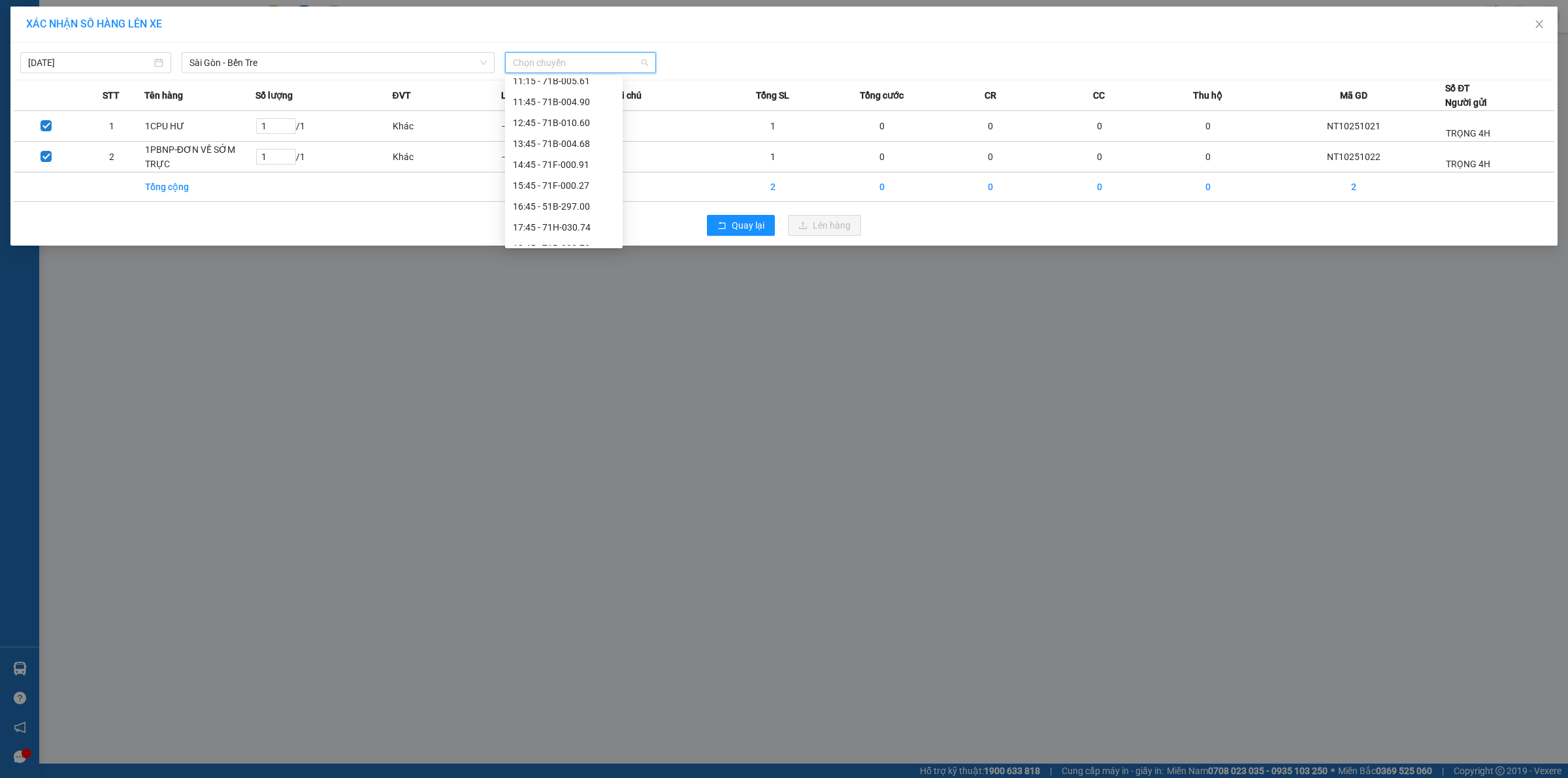
scroll to position [181, 0]
click at [560, 152] on div "14:45 - 71F-000.91" at bounding box center [564, 158] width 102 height 14
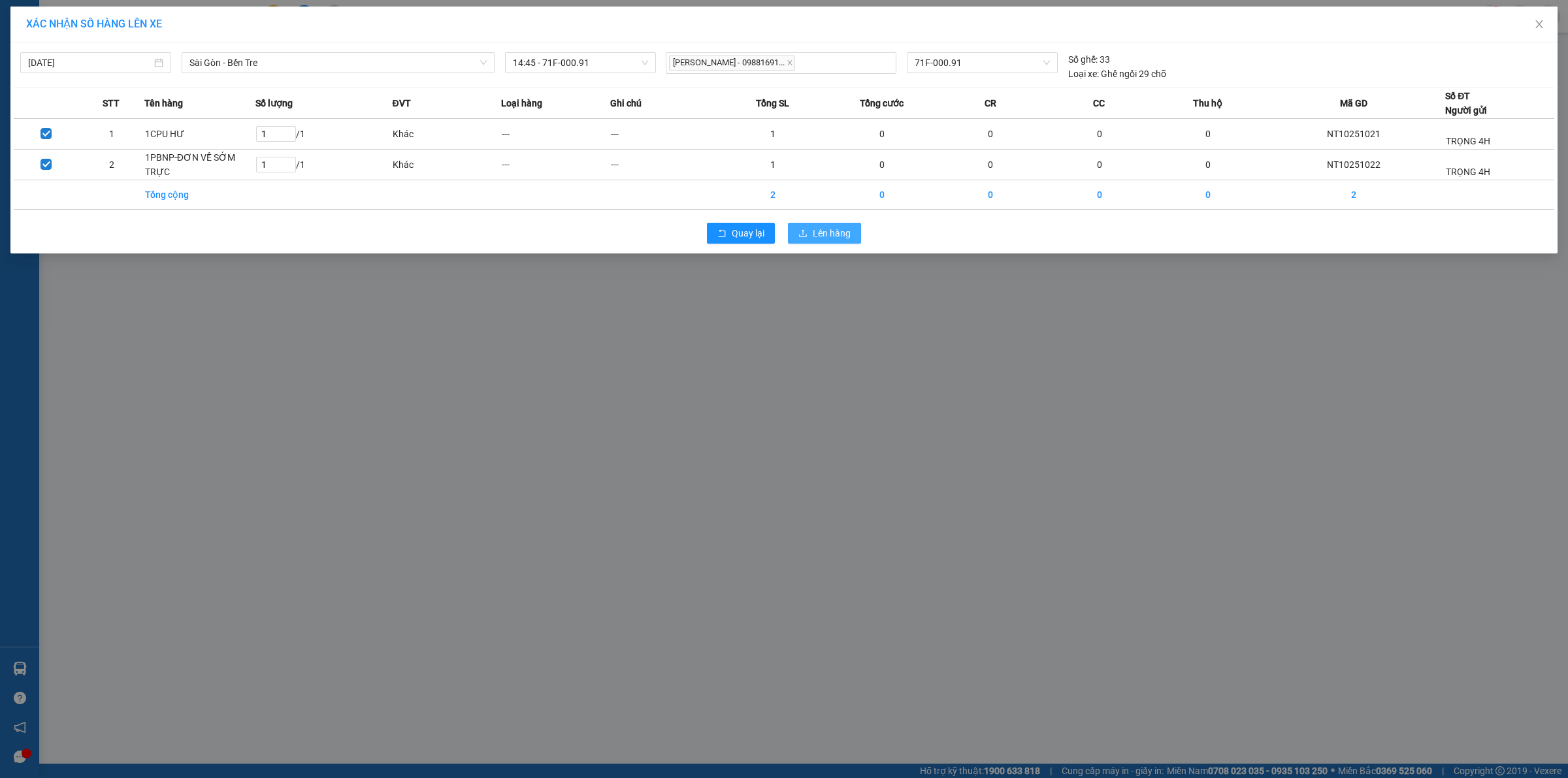
click at [823, 233] on span "Lên hàng" at bounding box center [831, 233] width 38 height 14
